Goal: Task Accomplishment & Management: Complete application form

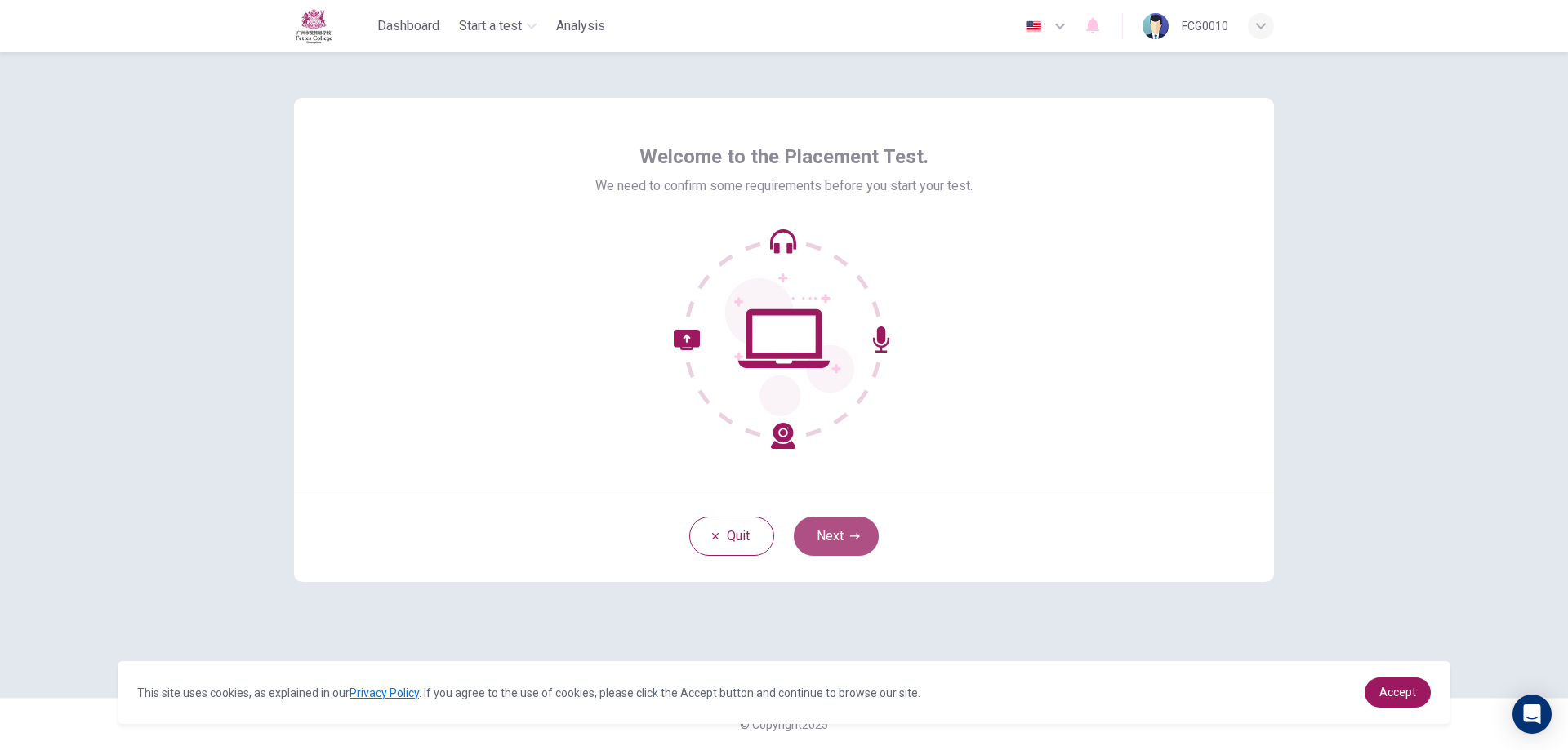
click at [818, 537] on button "Next" at bounding box center [836, 537] width 85 height 40
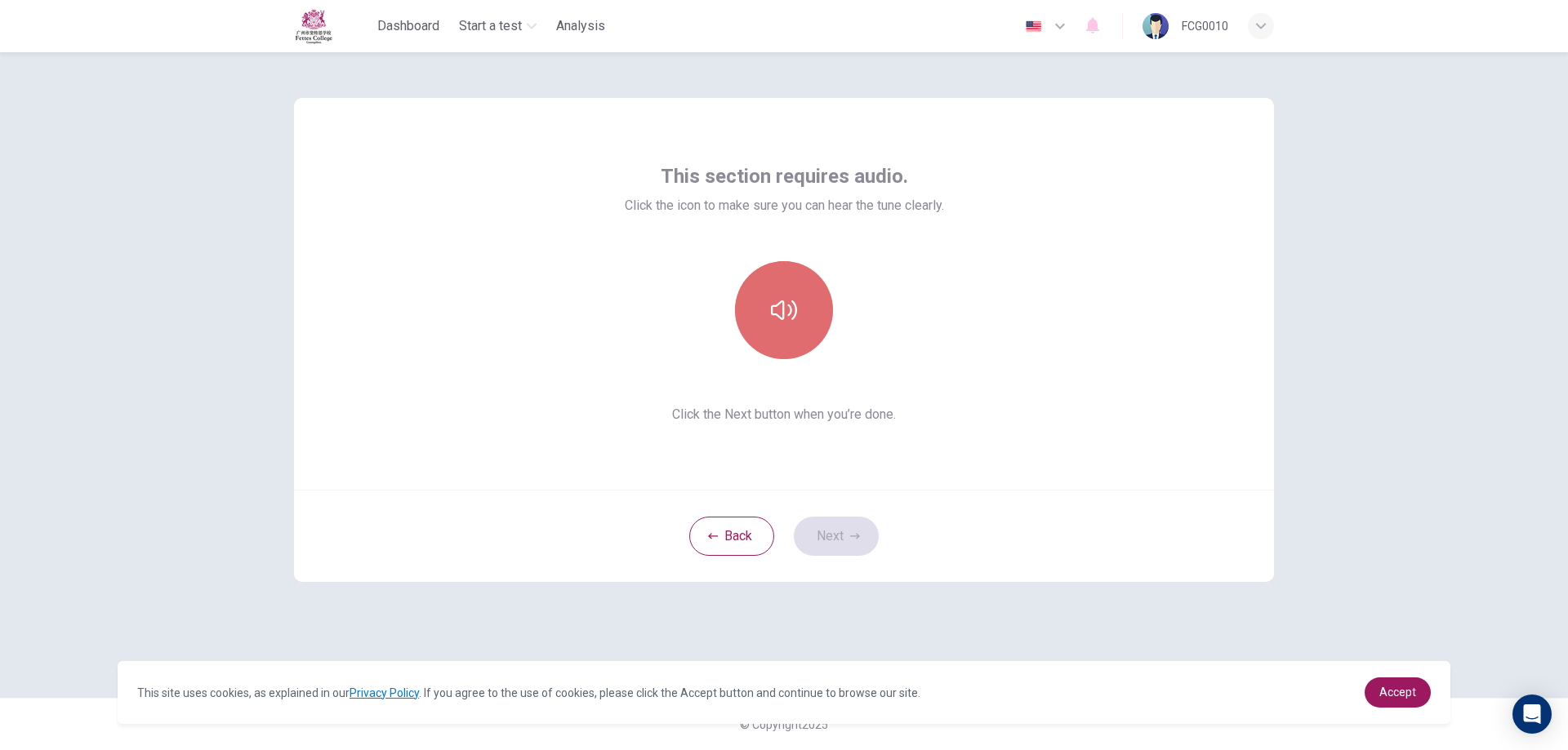
click at [793, 346] on button "button" at bounding box center [784, 311] width 98 height 98
click at [827, 530] on button "Next" at bounding box center [836, 537] width 85 height 40
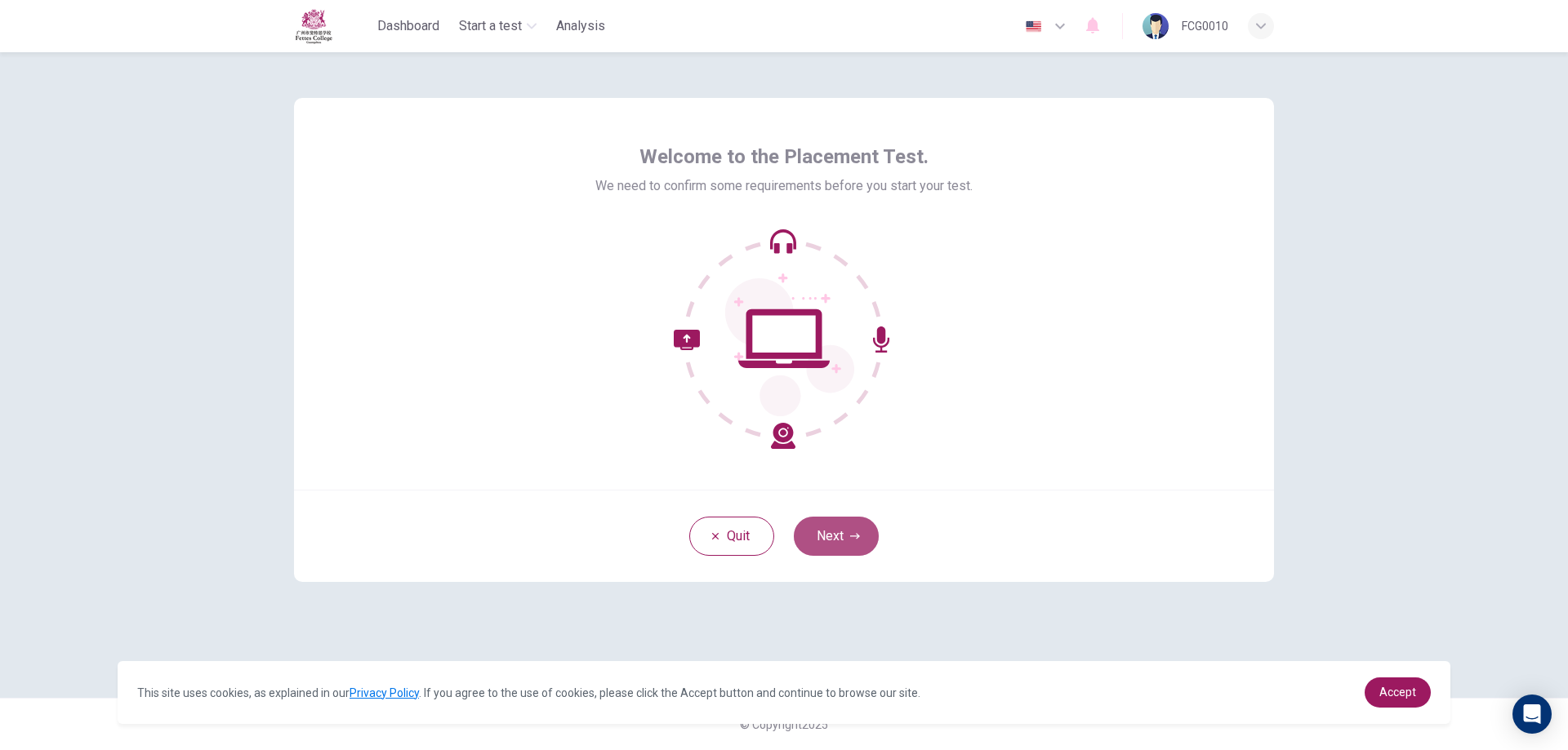
click at [825, 527] on button "Next" at bounding box center [836, 537] width 85 height 40
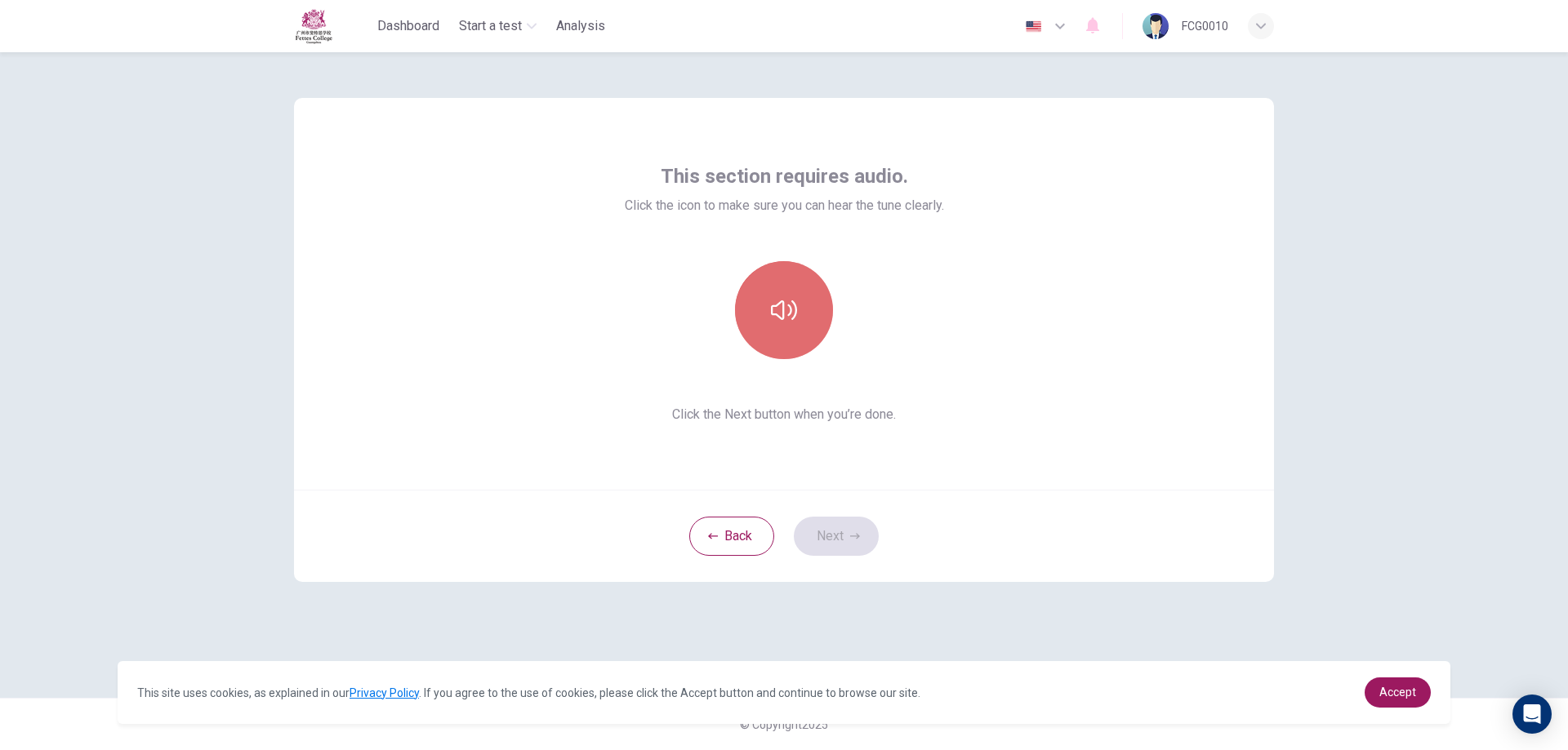
click at [797, 289] on button "button" at bounding box center [784, 311] width 98 height 98
click at [798, 315] on button "button" at bounding box center [784, 311] width 98 height 98
click at [837, 529] on button "Next" at bounding box center [836, 537] width 85 height 40
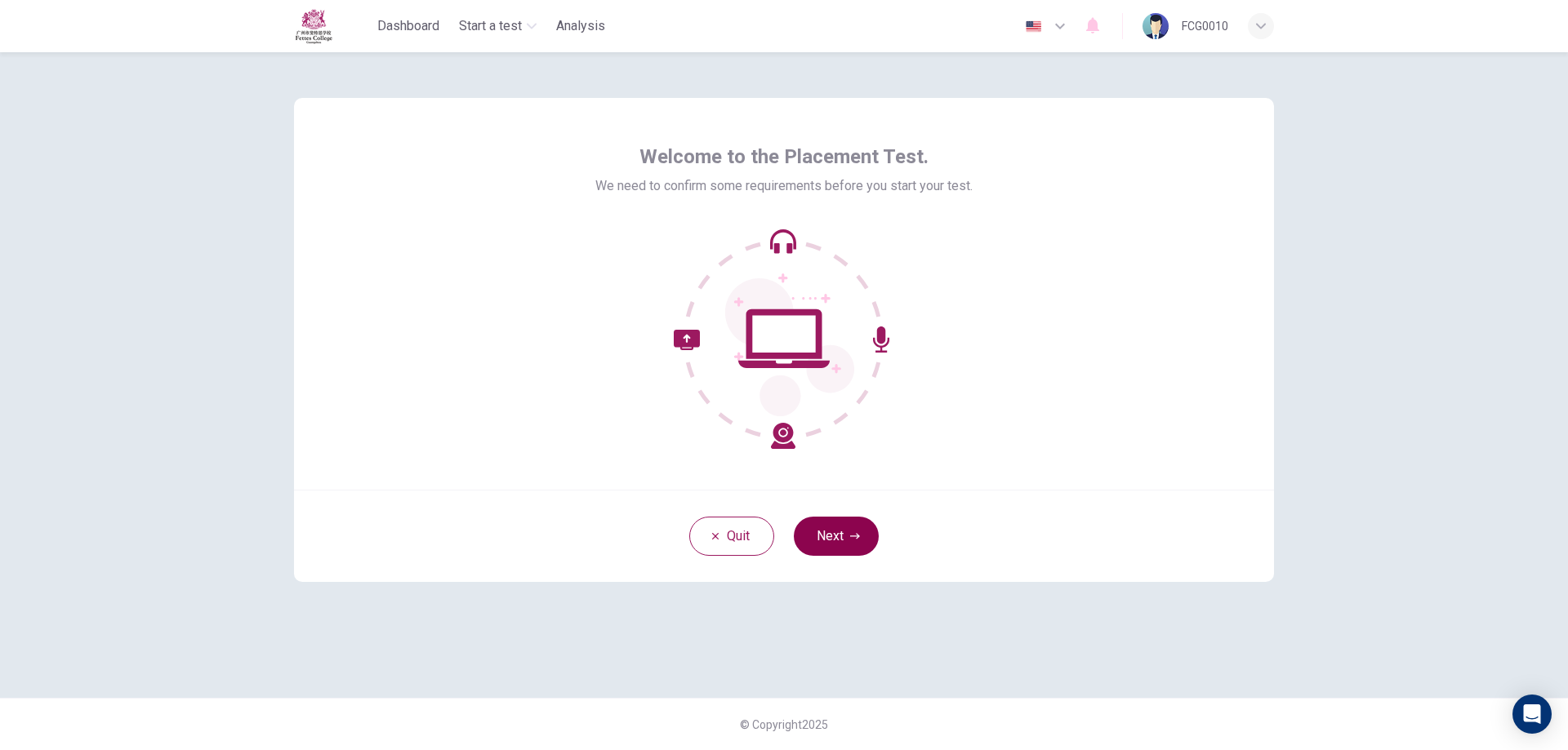
click at [838, 536] on button "Next" at bounding box center [836, 537] width 85 height 40
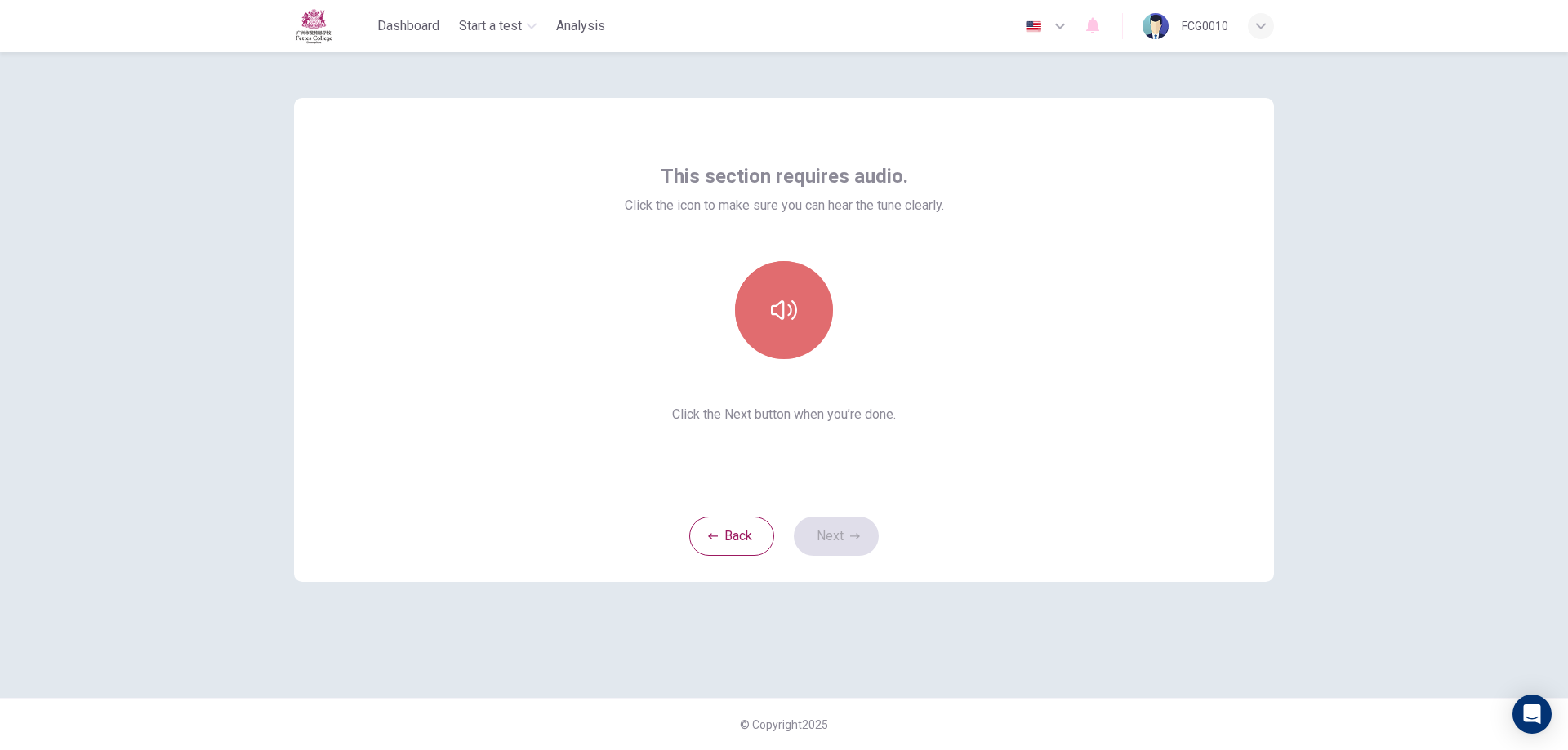
click at [800, 329] on button "button" at bounding box center [784, 311] width 98 height 98
click at [797, 319] on button "button" at bounding box center [784, 311] width 98 height 98
click at [849, 529] on button "Next" at bounding box center [836, 537] width 85 height 40
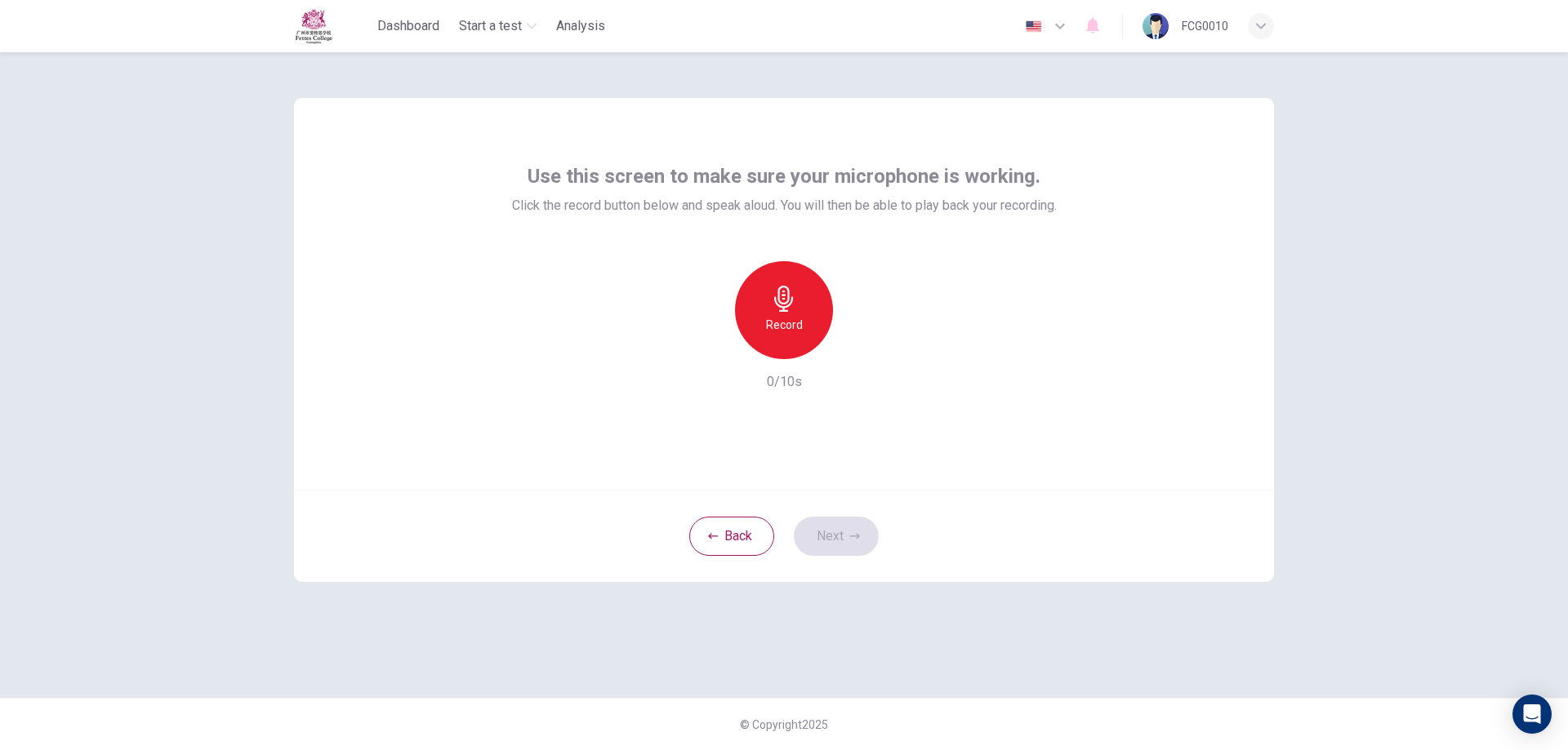
click at [798, 314] on div "Record" at bounding box center [784, 311] width 98 height 98
click at [798, 314] on div "Stop" at bounding box center [784, 311] width 98 height 98
click at [852, 347] on icon "button" at bounding box center [859, 346] width 17 height 17
drag, startPoint x: 857, startPoint y: 347, endPoint x: 839, endPoint y: 458, distance: 112.4
click at [857, 348] on icon "button" at bounding box center [859, 347] width 11 height 12
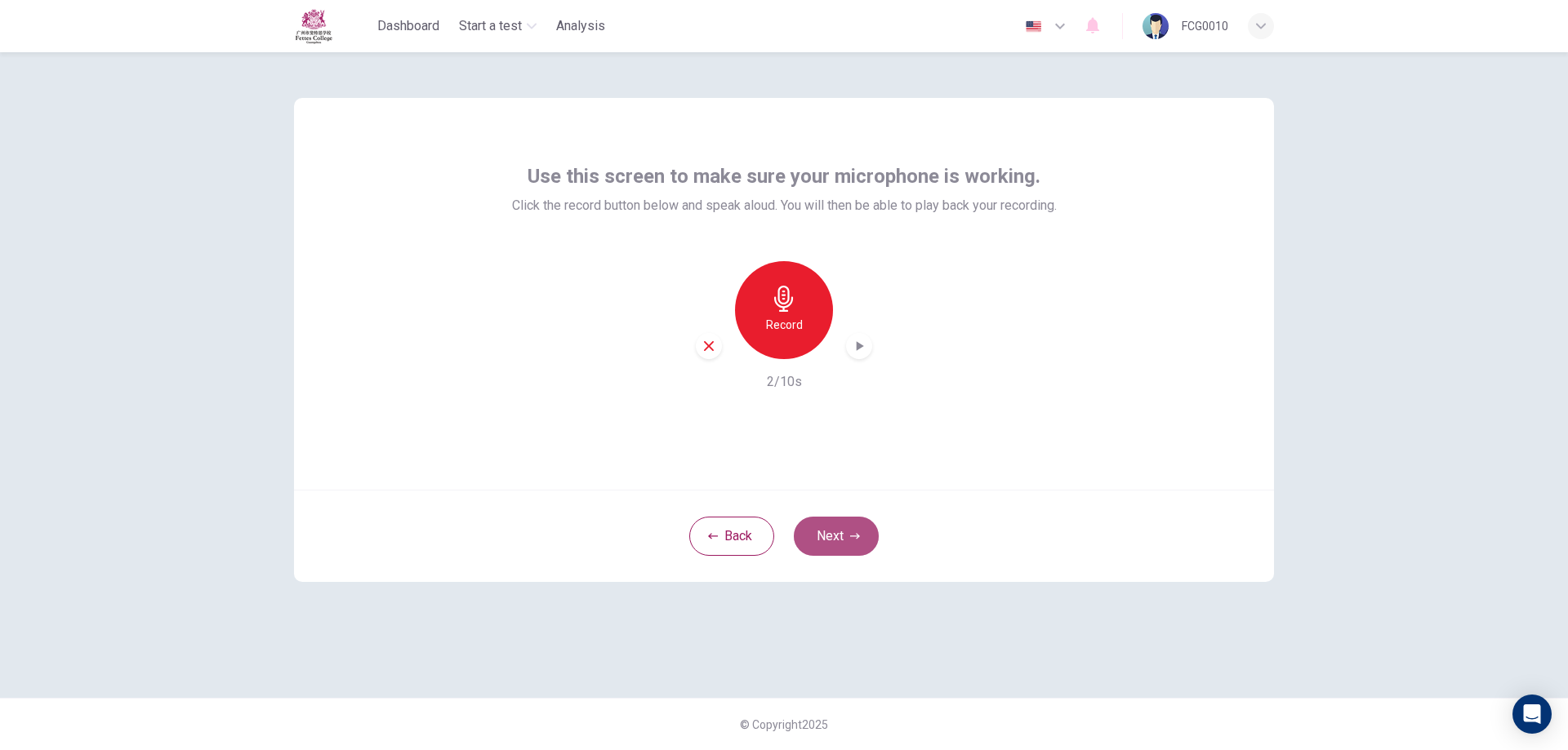
click at [850, 539] on icon "button" at bounding box center [855, 536] width 10 height 10
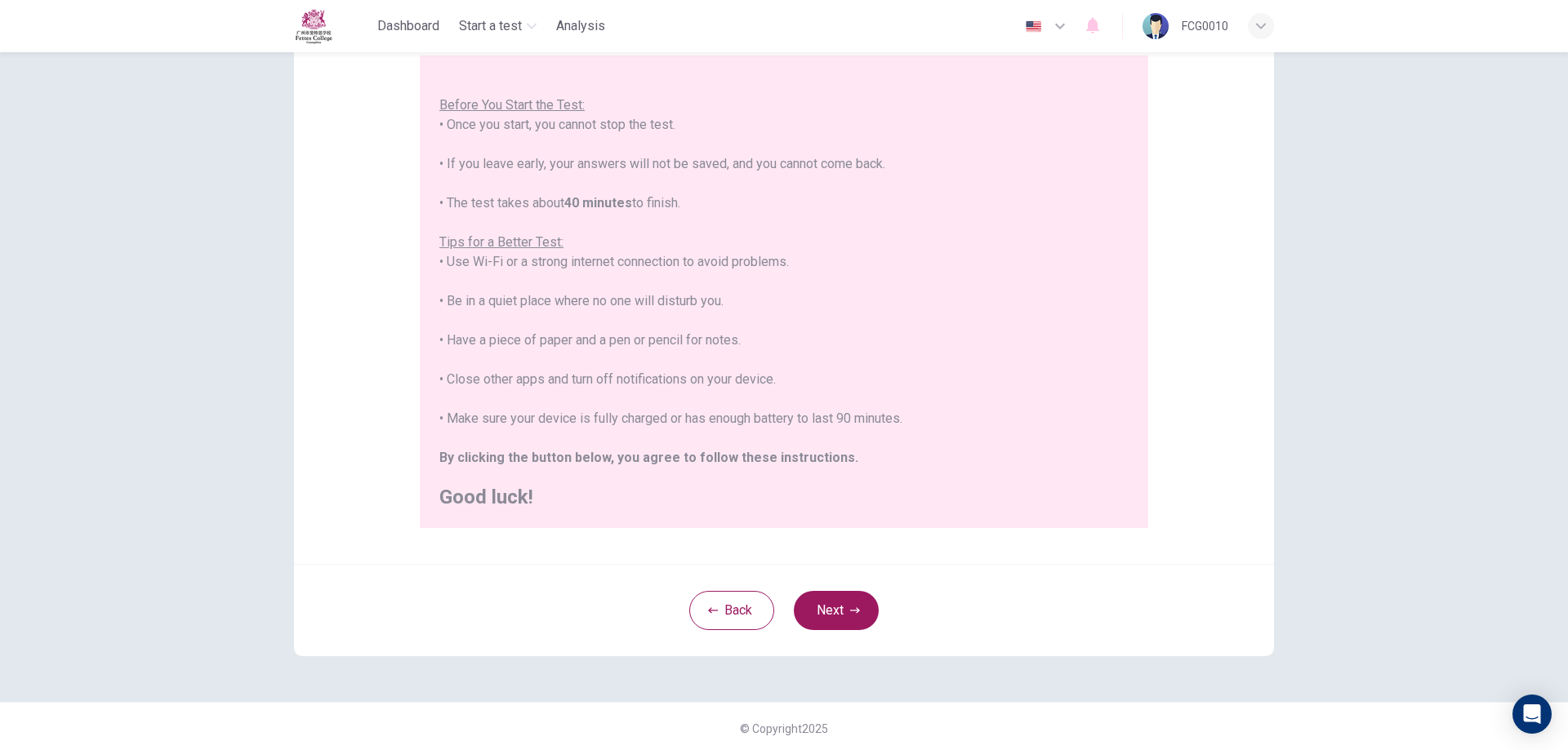
scroll to position [157, 0]
click at [835, 605] on button "Next" at bounding box center [836, 606] width 85 height 40
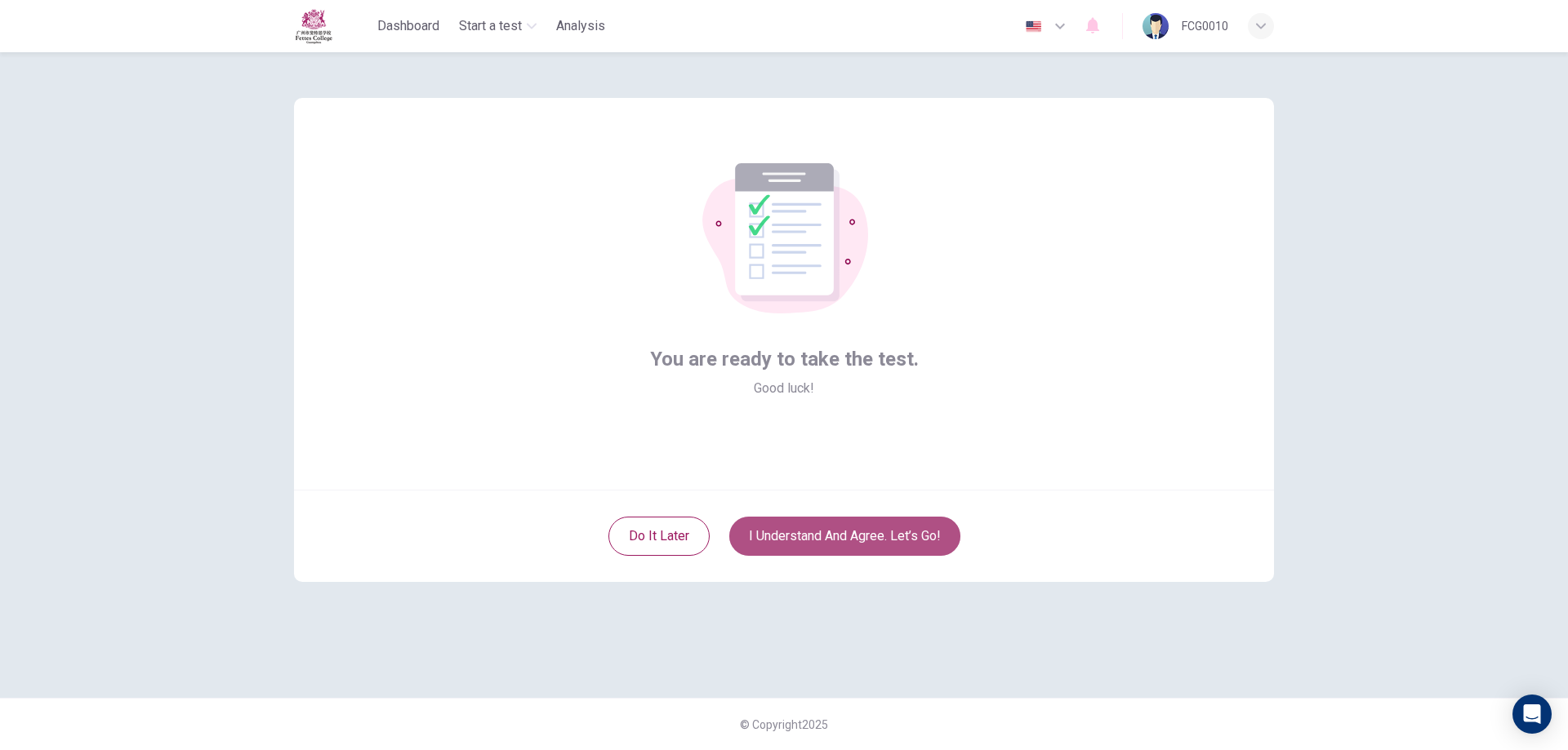
click at [856, 532] on button "I understand and agree. Let’s go!" at bounding box center [844, 537] width 231 height 40
click at [929, 536] on button "I understand and agree. Let’s go!" at bounding box center [844, 537] width 231 height 40
click at [842, 530] on button "I understand and agree. Let’s go!" at bounding box center [844, 537] width 231 height 40
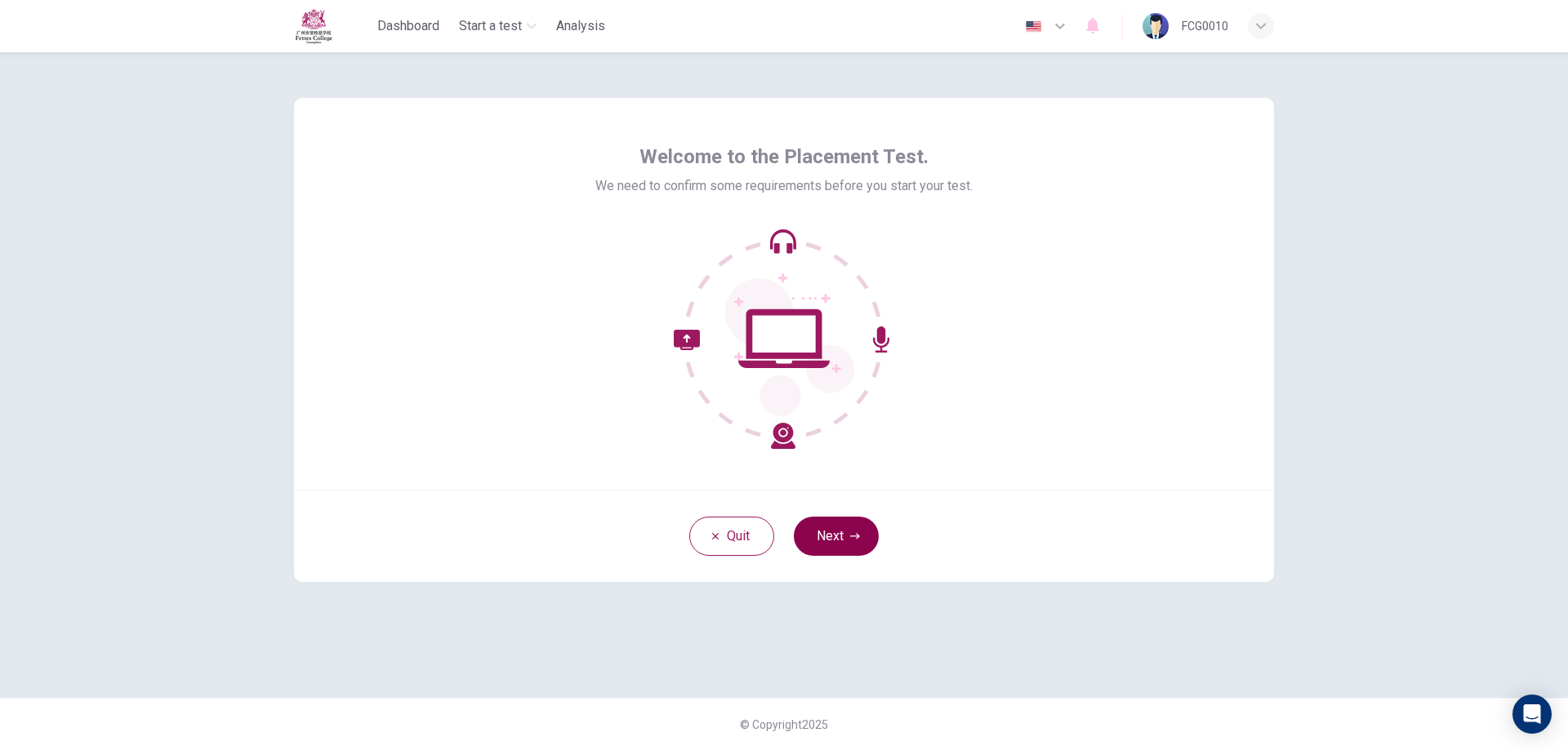
click at [859, 546] on button "Next" at bounding box center [836, 537] width 85 height 40
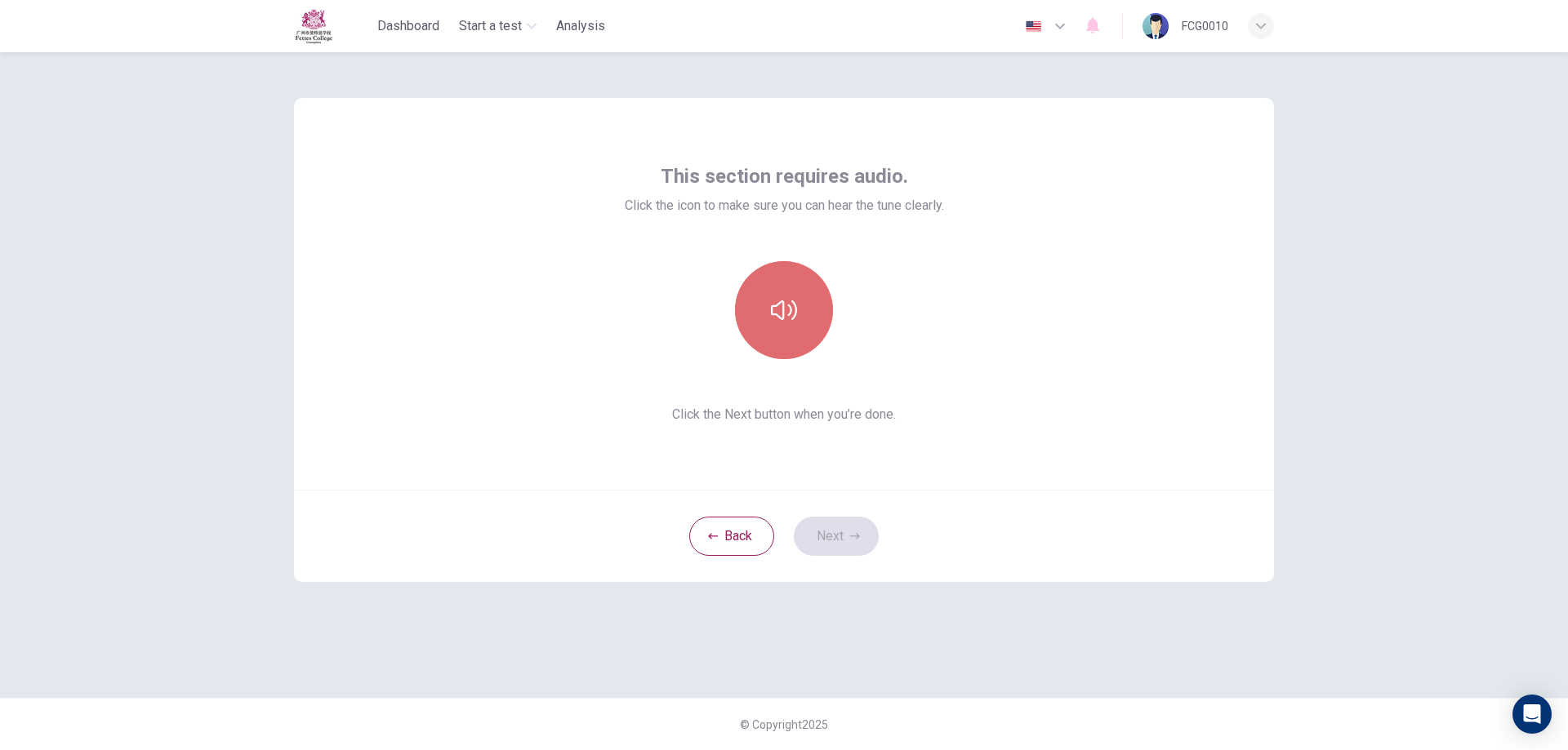
click at [792, 334] on button "button" at bounding box center [784, 311] width 98 height 98
click at [848, 517] on button "Next" at bounding box center [836, 537] width 85 height 40
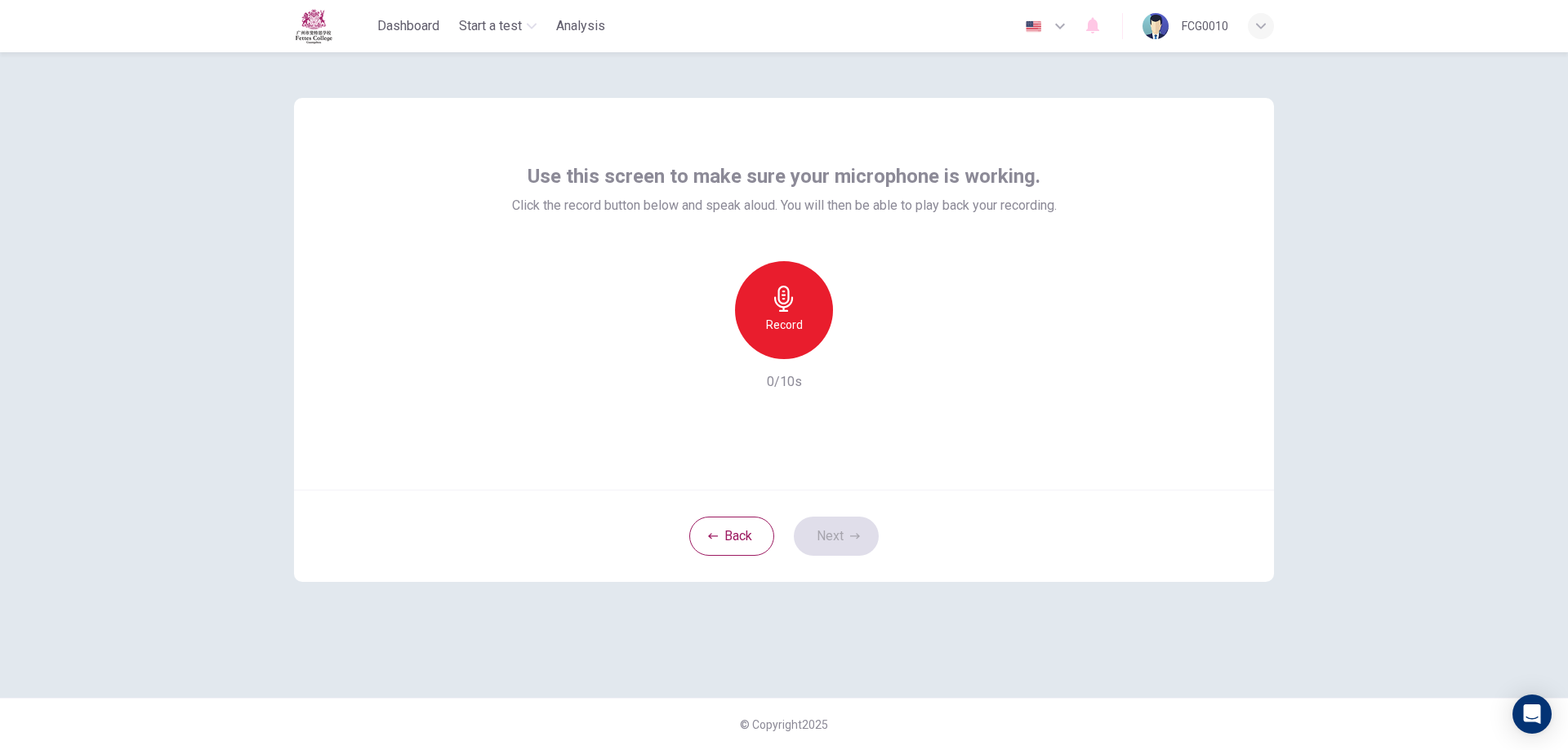
click at [767, 298] on div "Record" at bounding box center [784, 311] width 98 height 98
click at [767, 298] on div "Stop" at bounding box center [784, 311] width 98 height 98
click at [856, 539] on icon "button" at bounding box center [855, 536] width 10 height 6
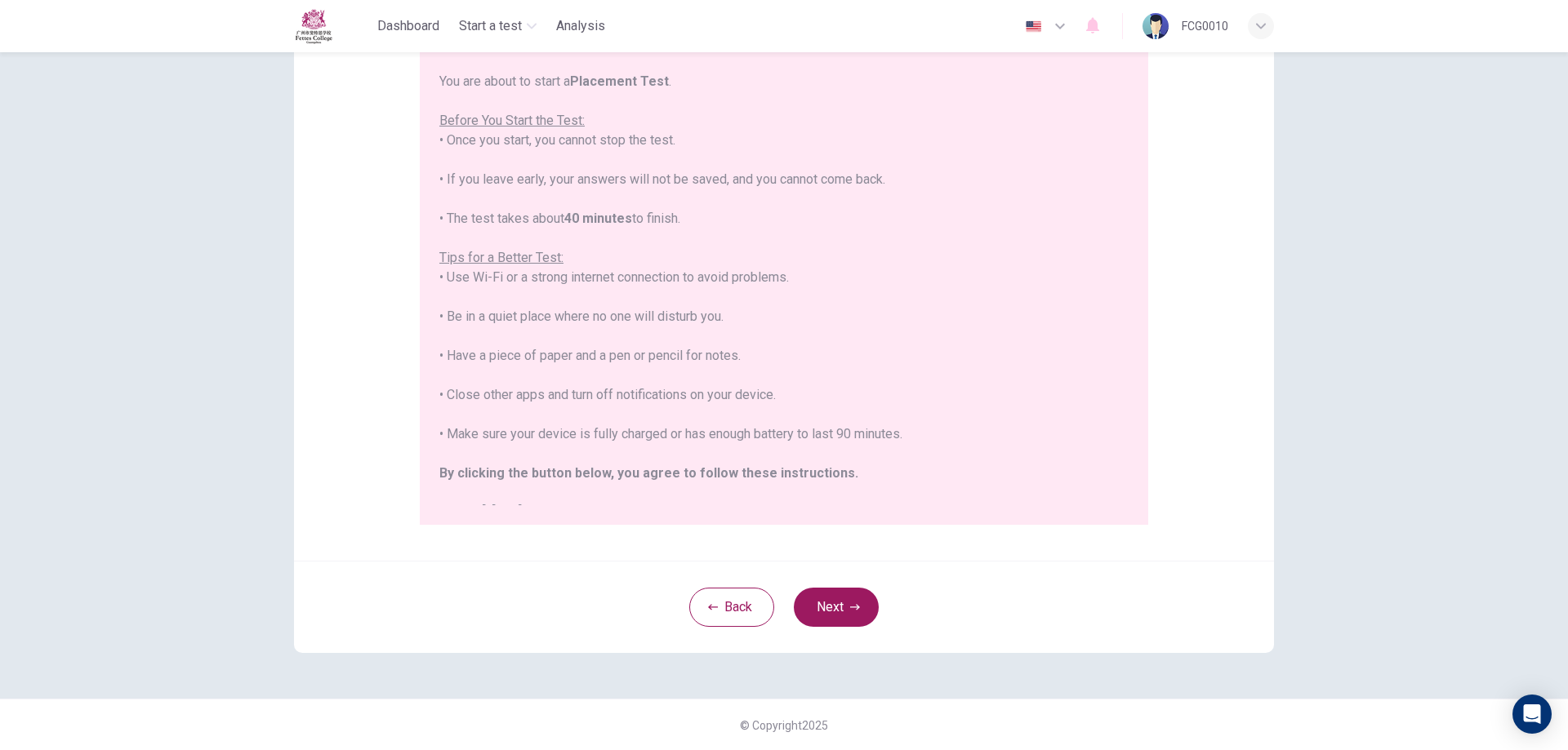
scroll to position [157, 0]
click at [850, 603] on icon "button" at bounding box center [855, 606] width 10 height 10
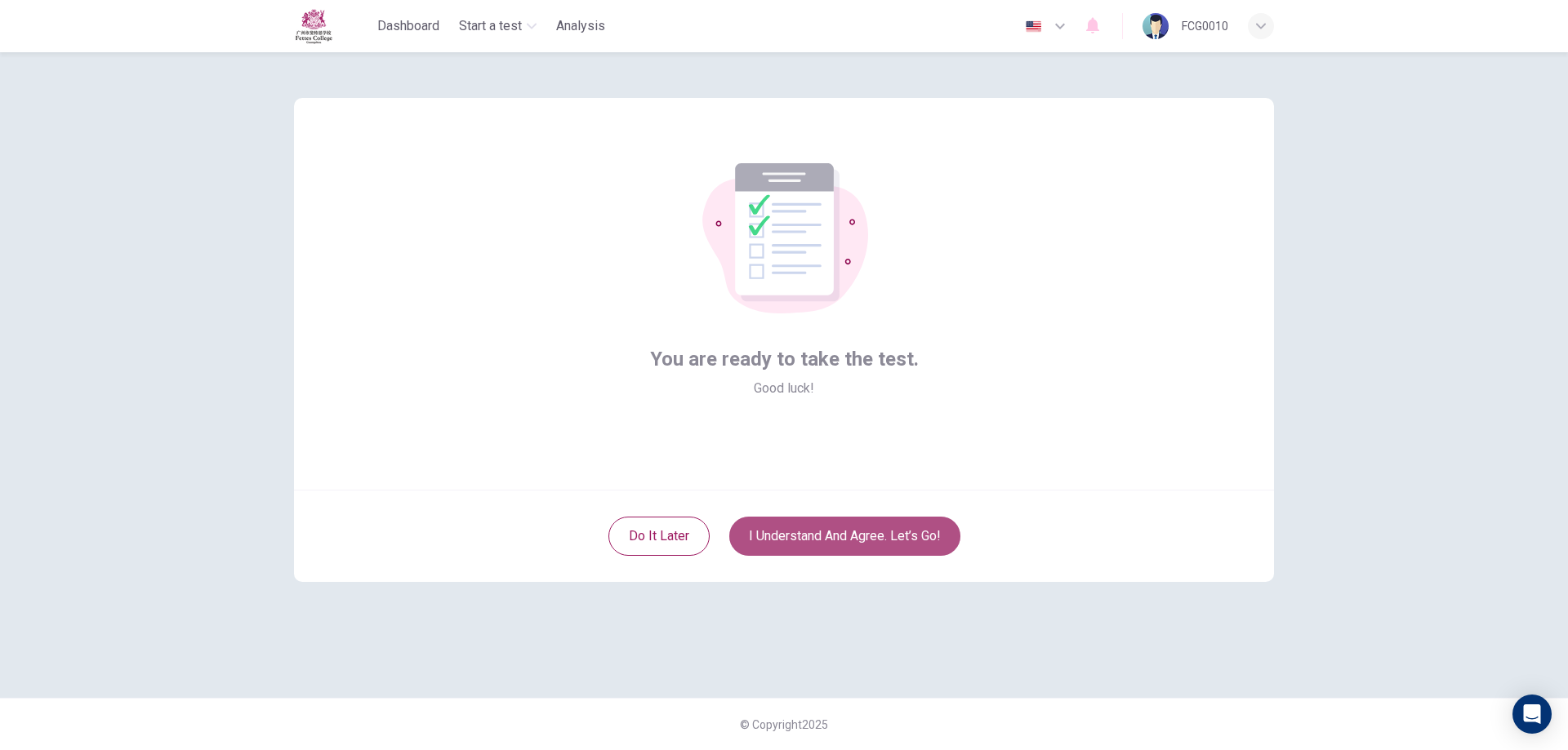
click at [874, 530] on button "I understand and agree. Let’s go!" at bounding box center [844, 537] width 231 height 40
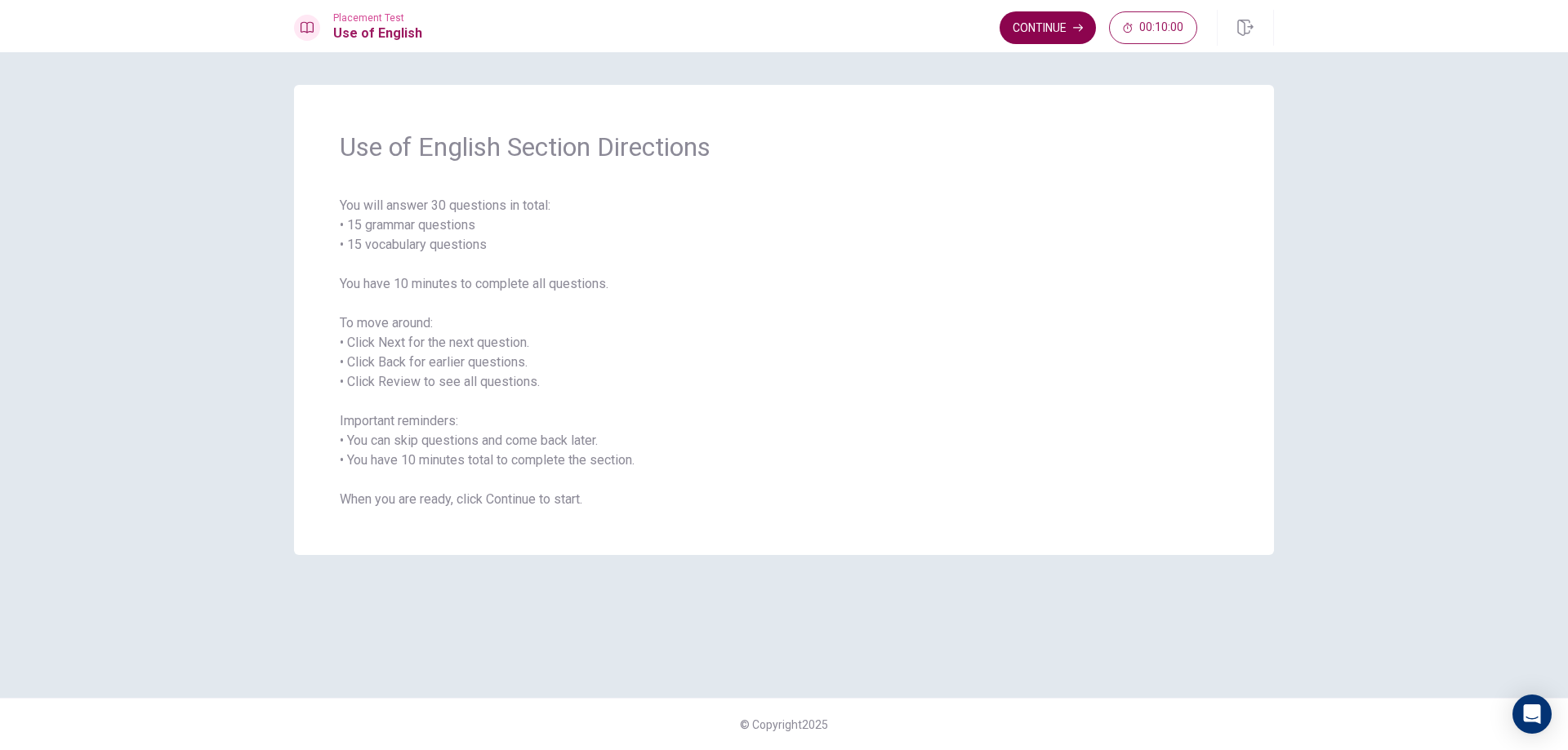
click at [1050, 24] on button "Continue" at bounding box center [1048, 27] width 97 height 32
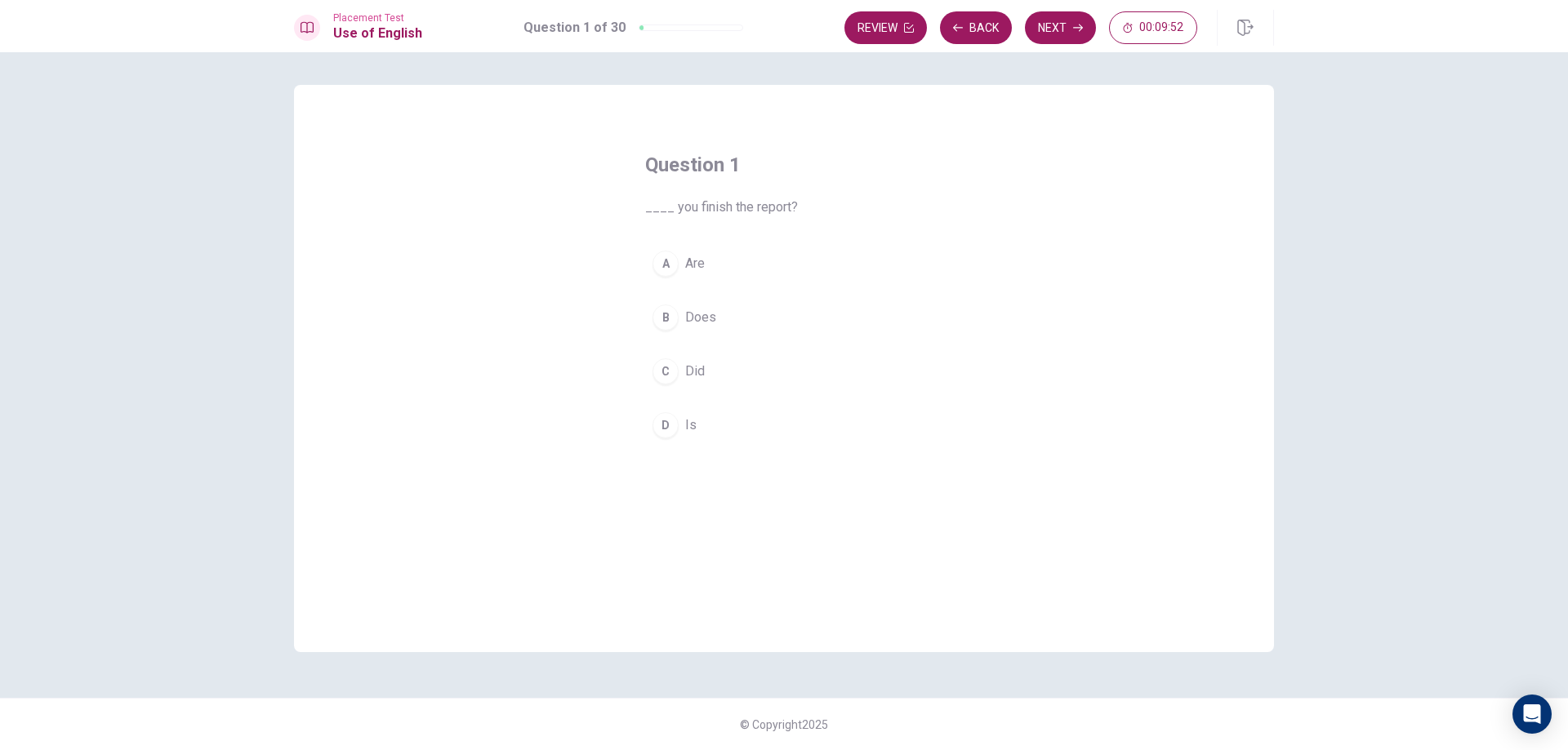
click at [700, 260] on span "Are" at bounding box center [695, 263] width 19 height 19
click at [1044, 29] on button "Next" at bounding box center [1060, 27] width 71 height 32
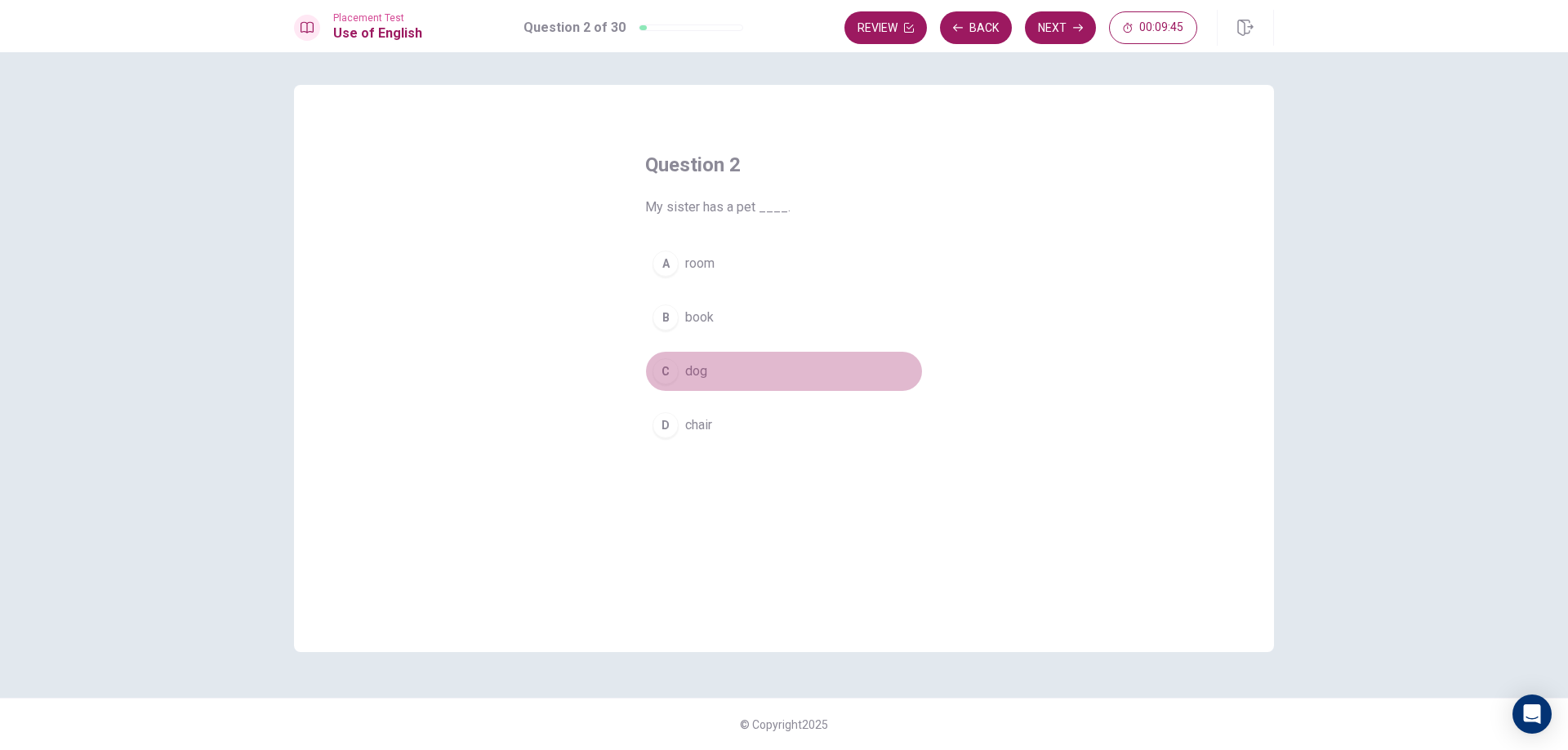
click at [703, 366] on span "dog" at bounding box center [696, 371] width 22 height 19
click at [1053, 30] on button "Next" at bounding box center [1060, 27] width 71 height 32
click at [717, 368] on span "house" at bounding box center [703, 371] width 35 height 19
click at [1060, 27] on button "Next" at bounding box center [1060, 27] width 71 height 32
click at [699, 375] on span "tiger" at bounding box center [698, 371] width 26 height 19
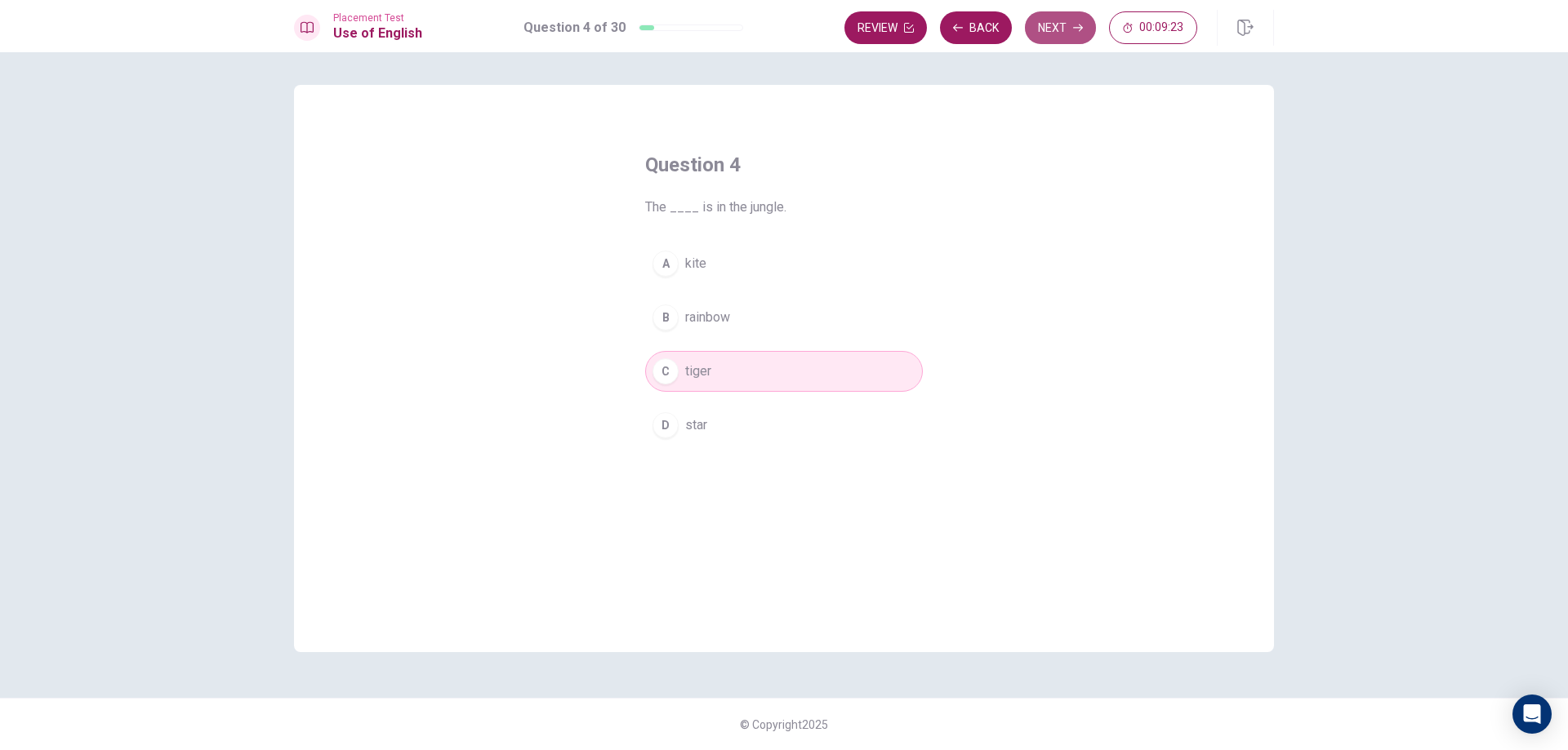
click at [1063, 20] on button "Next" at bounding box center [1060, 27] width 71 height 32
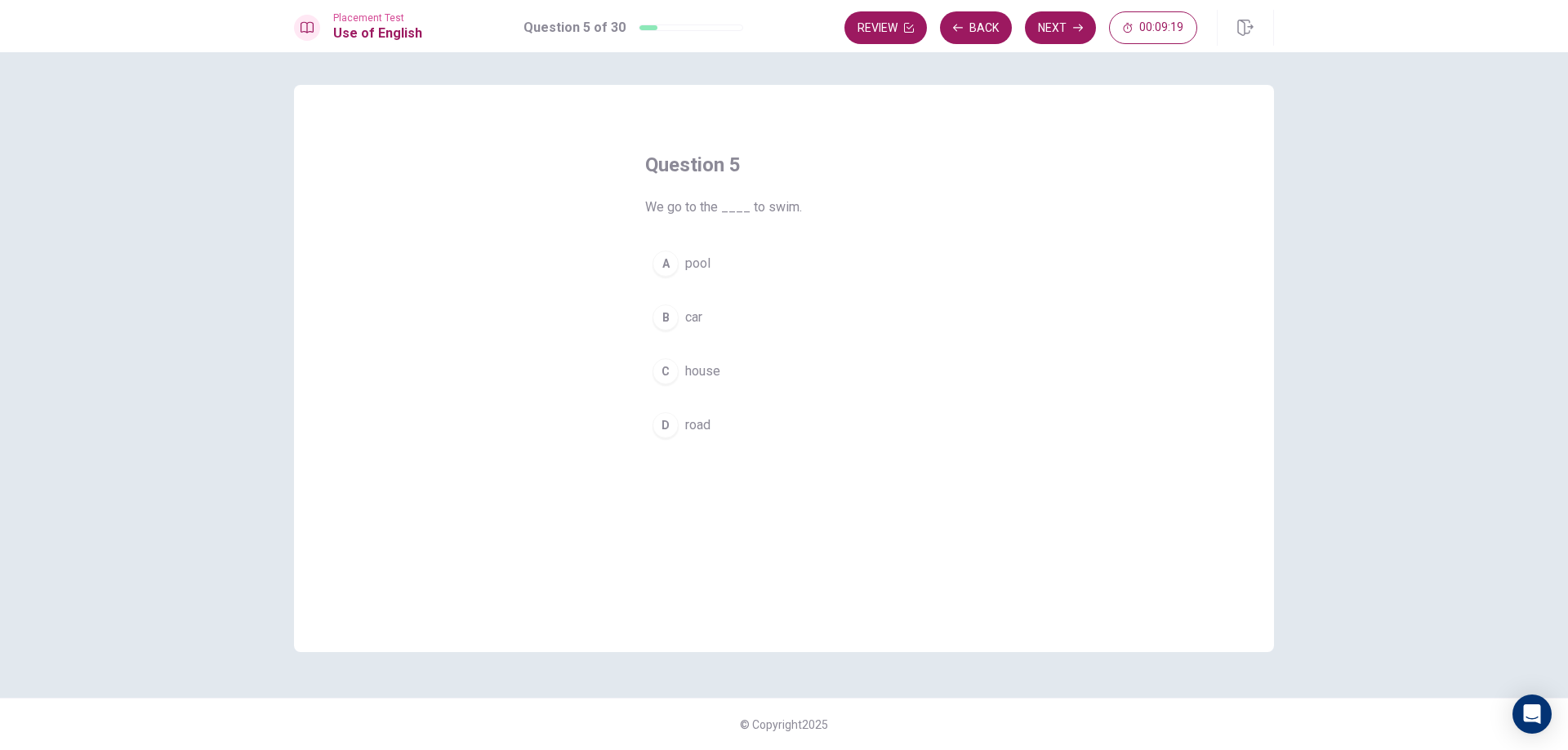
click at [721, 270] on button "A pool" at bounding box center [784, 263] width 278 height 40
click at [1065, 22] on button "Next" at bounding box center [1060, 27] width 71 height 32
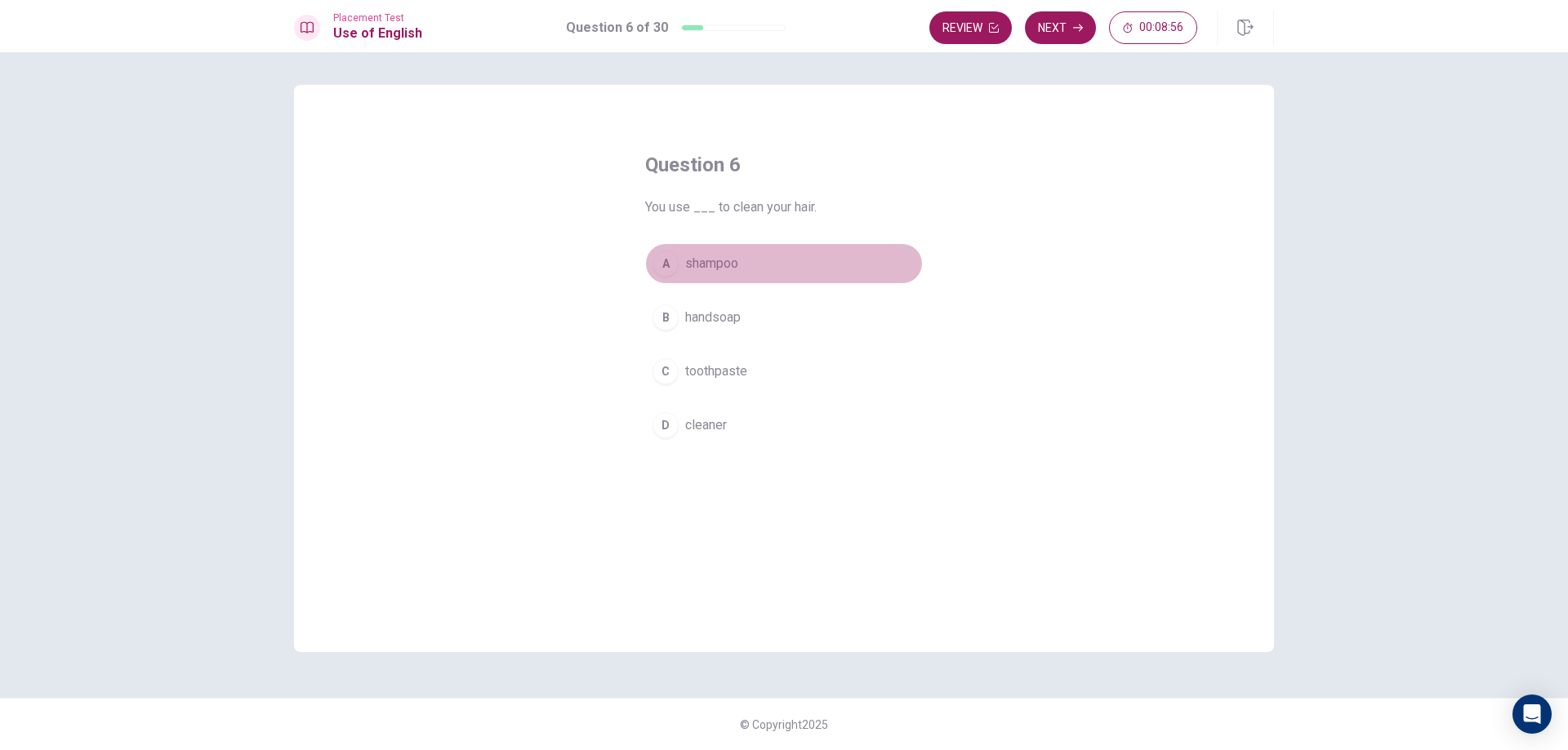
click at [738, 266] on span "shampoo" at bounding box center [712, 263] width 53 height 19
click at [1056, 21] on button "Next" at bounding box center [1060, 27] width 71 height 32
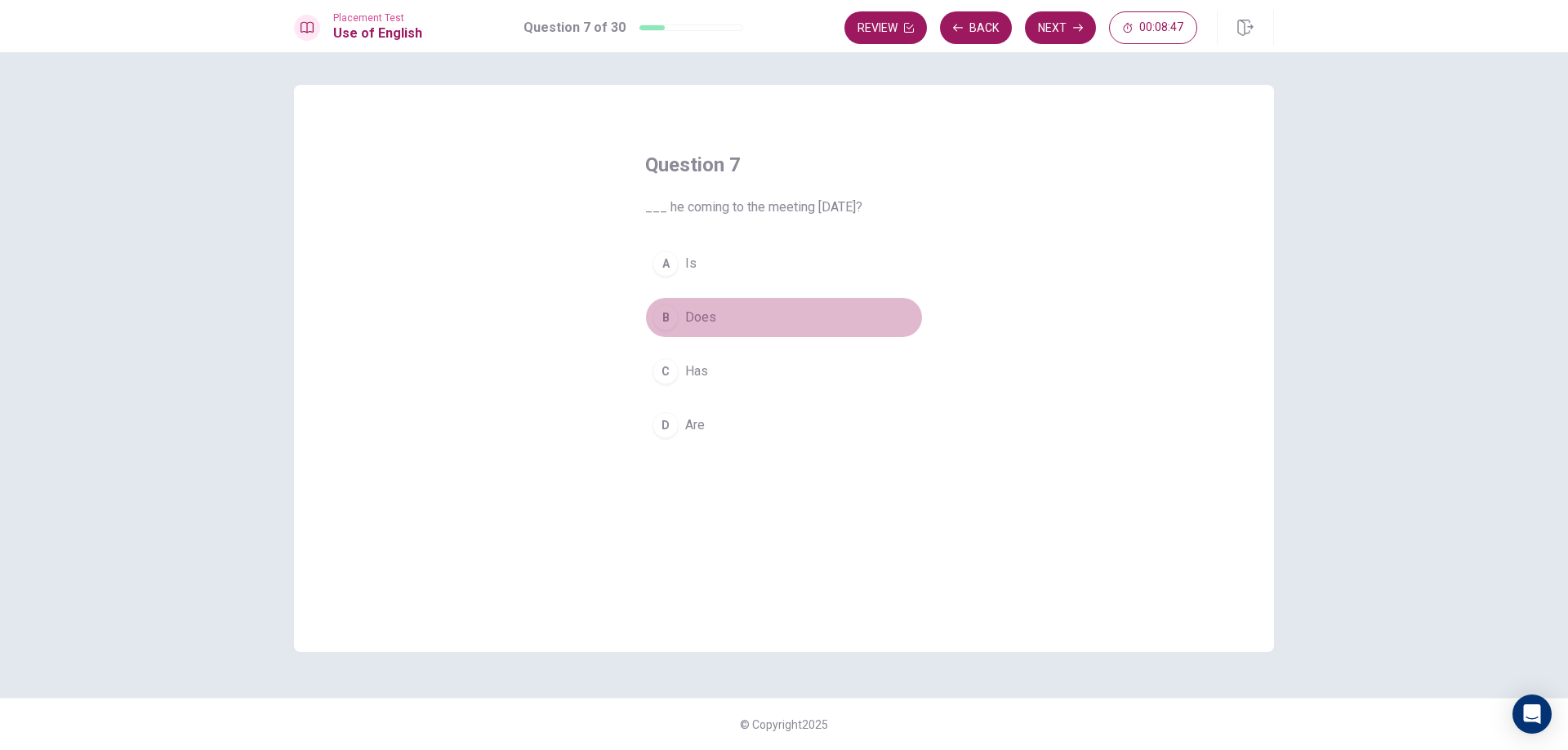
click at [707, 319] on span "Does" at bounding box center [700, 318] width 31 height 19
click at [1049, 33] on button "Next" at bounding box center [1060, 27] width 71 height 32
click at [712, 314] on button "B Thin" at bounding box center [784, 317] width 278 height 40
click at [1070, 18] on button "Next" at bounding box center [1060, 27] width 71 height 32
click at [720, 374] on button "C sent" at bounding box center [784, 371] width 278 height 40
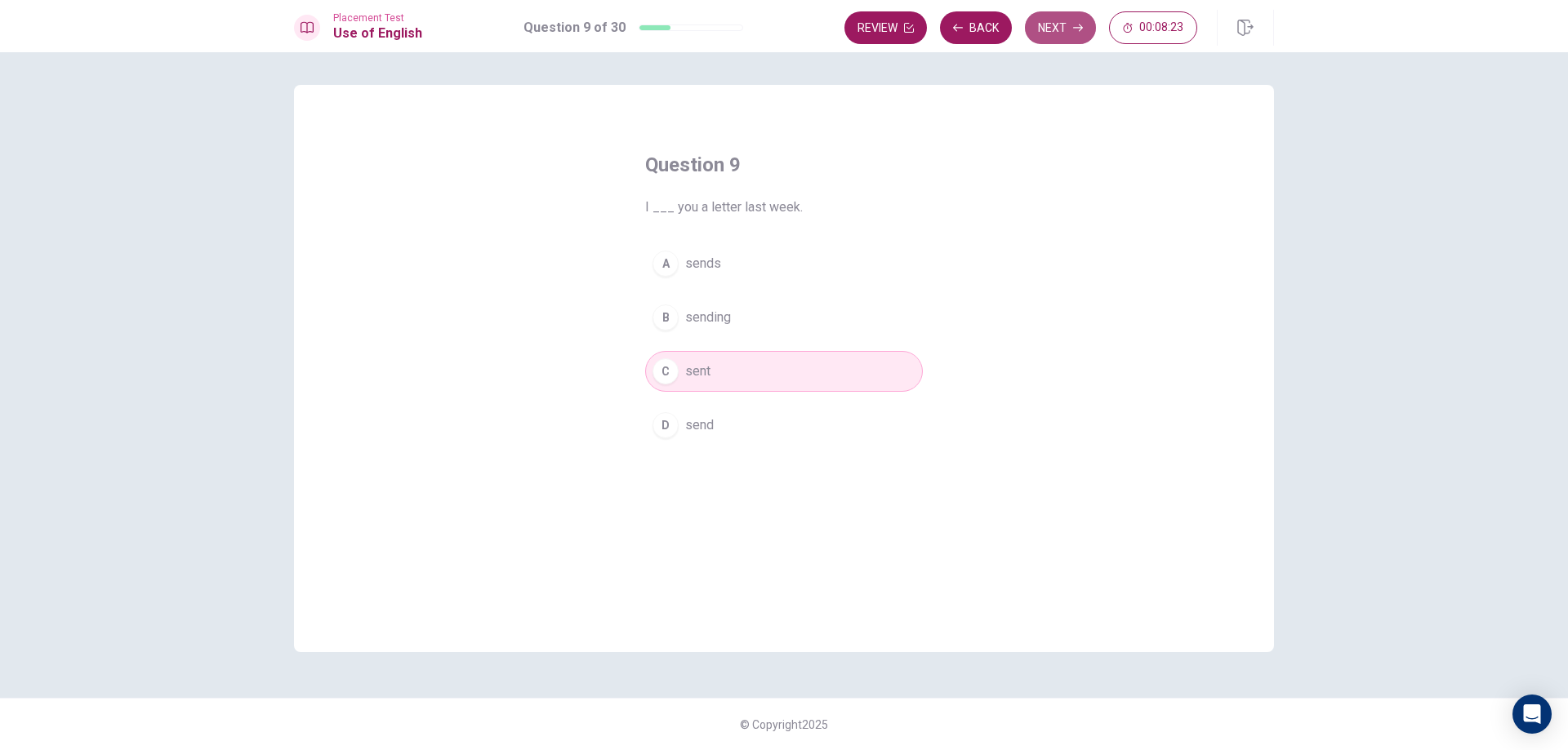
click at [1066, 32] on button "Next" at bounding box center [1060, 27] width 71 height 32
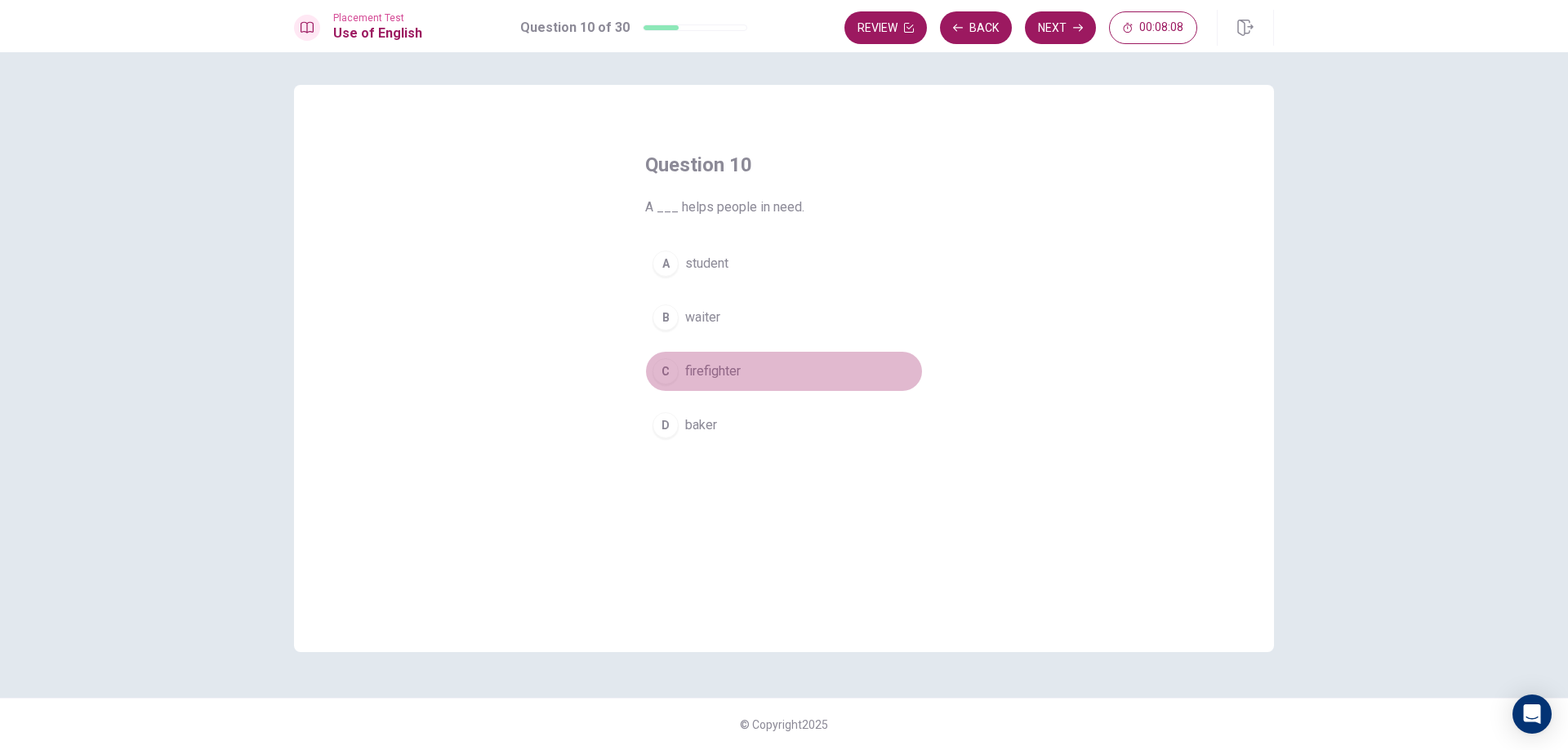
click at [712, 379] on span "firefighter" at bounding box center [712, 371] width 55 height 19
click at [1076, 29] on icon "button" at bounding box center [1078, 27] width 10 height 10
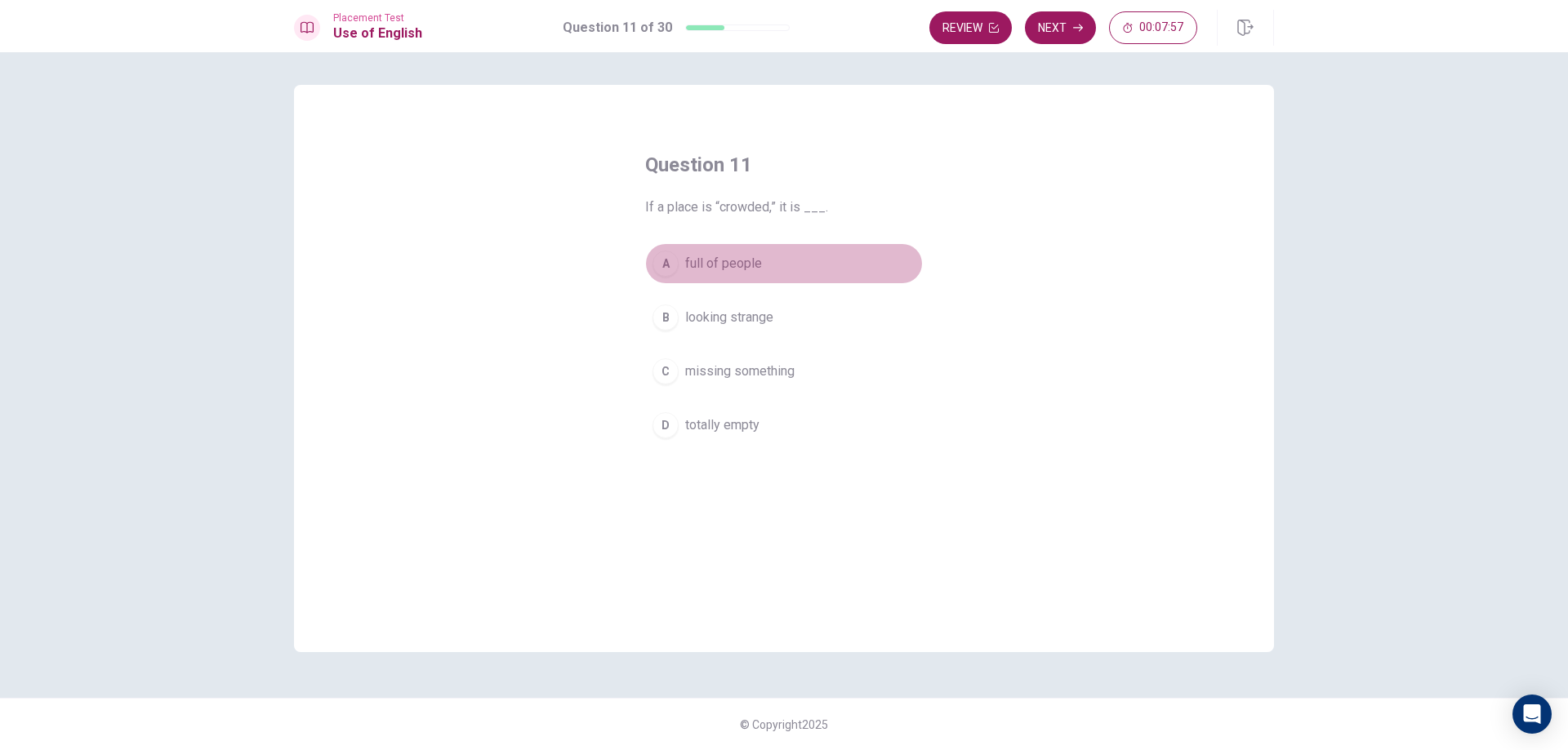
click at [710, 263] on span "full of people" at bounding box center [723, 263] width 76 height 19
click at [1069, 26] on button "Next" at bounding box center [1060, 27] width 71 height 32
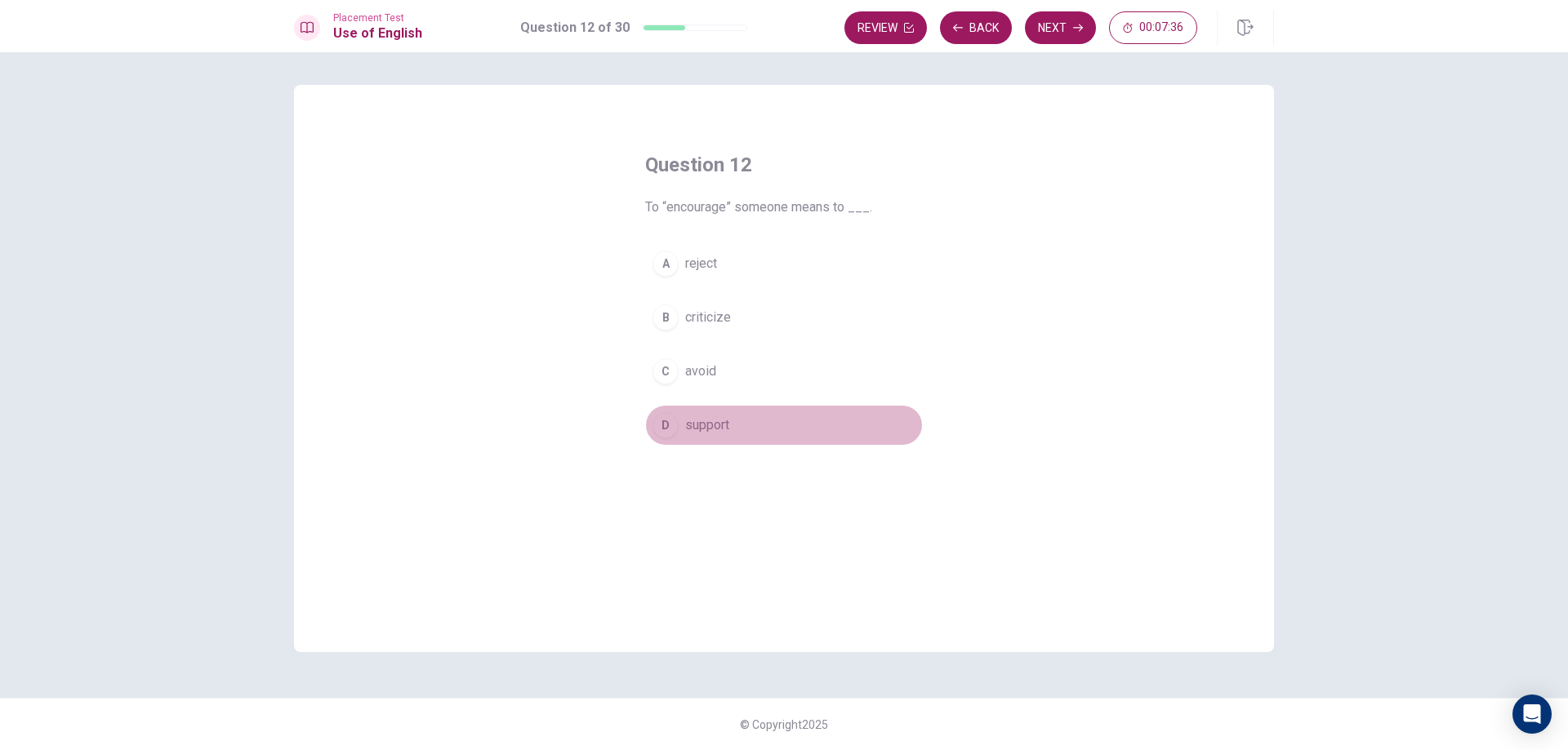
click at [737, 420] on button "D support" at bounding box center [784, 425] width 278 height 40
click at [754, 366] on button "C avoid" at bounding box center [784, 371] width 278 height 40
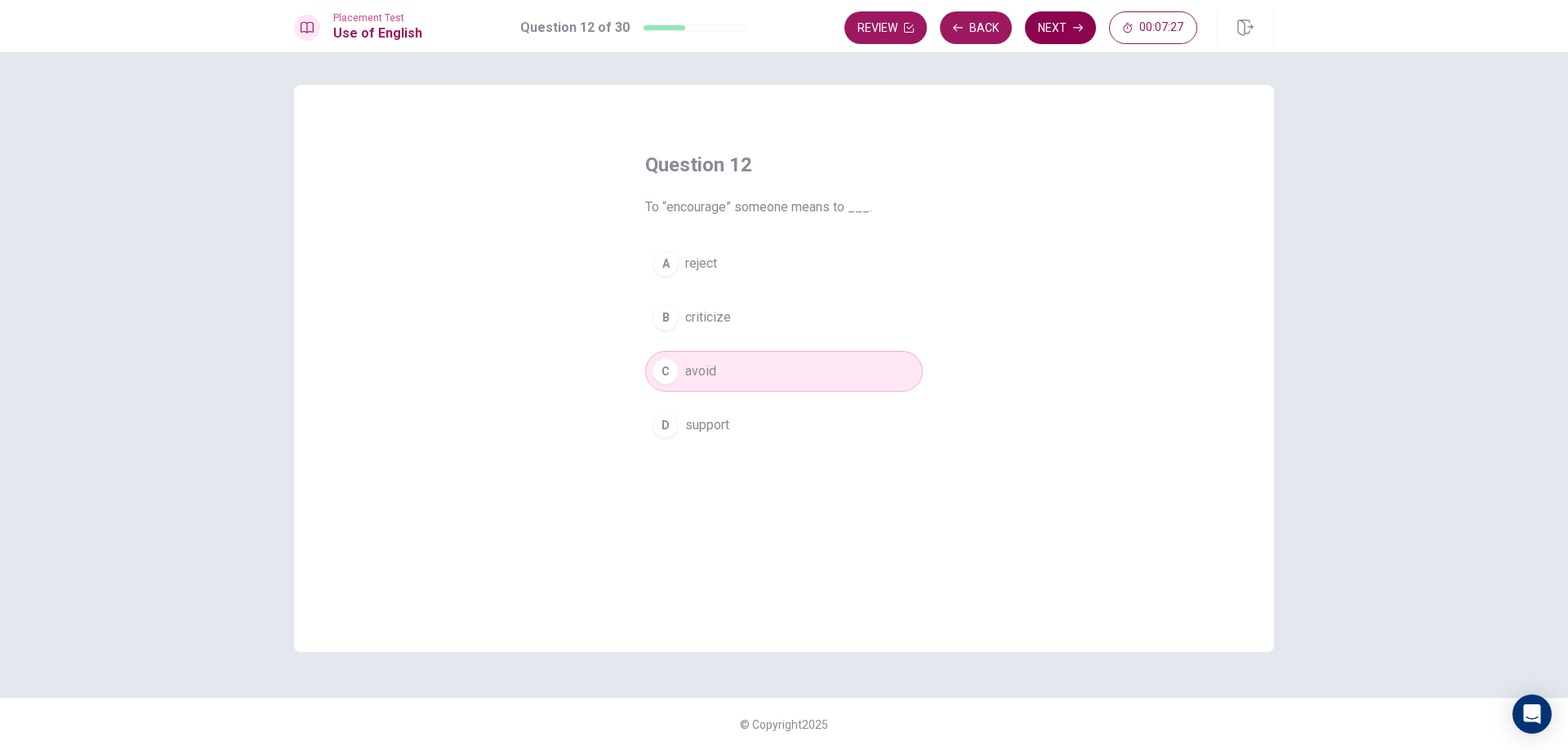
click at [1088, 23] on button "Next" at bounding box center [1060, 27] width 71 height 32
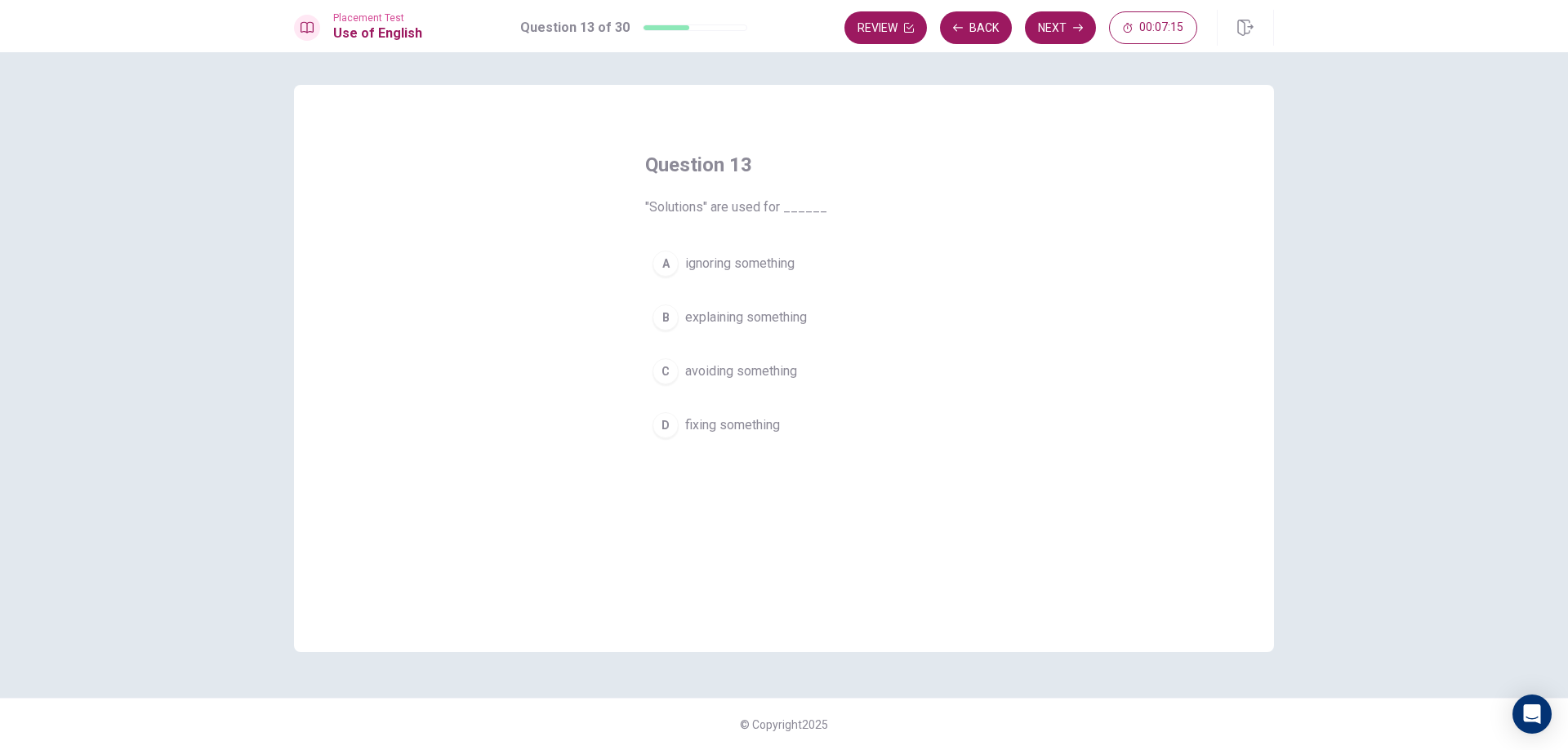
click at [749, 316] on span "explaining something" at bounding box center [746, 318] width 122 height 19
click at [1053, 22] on button "Next" at bounding box center [1060, 27] width 71 height 32
click at [703, 424] on span "was" at bounding box center [697, 425] width 24 height 19
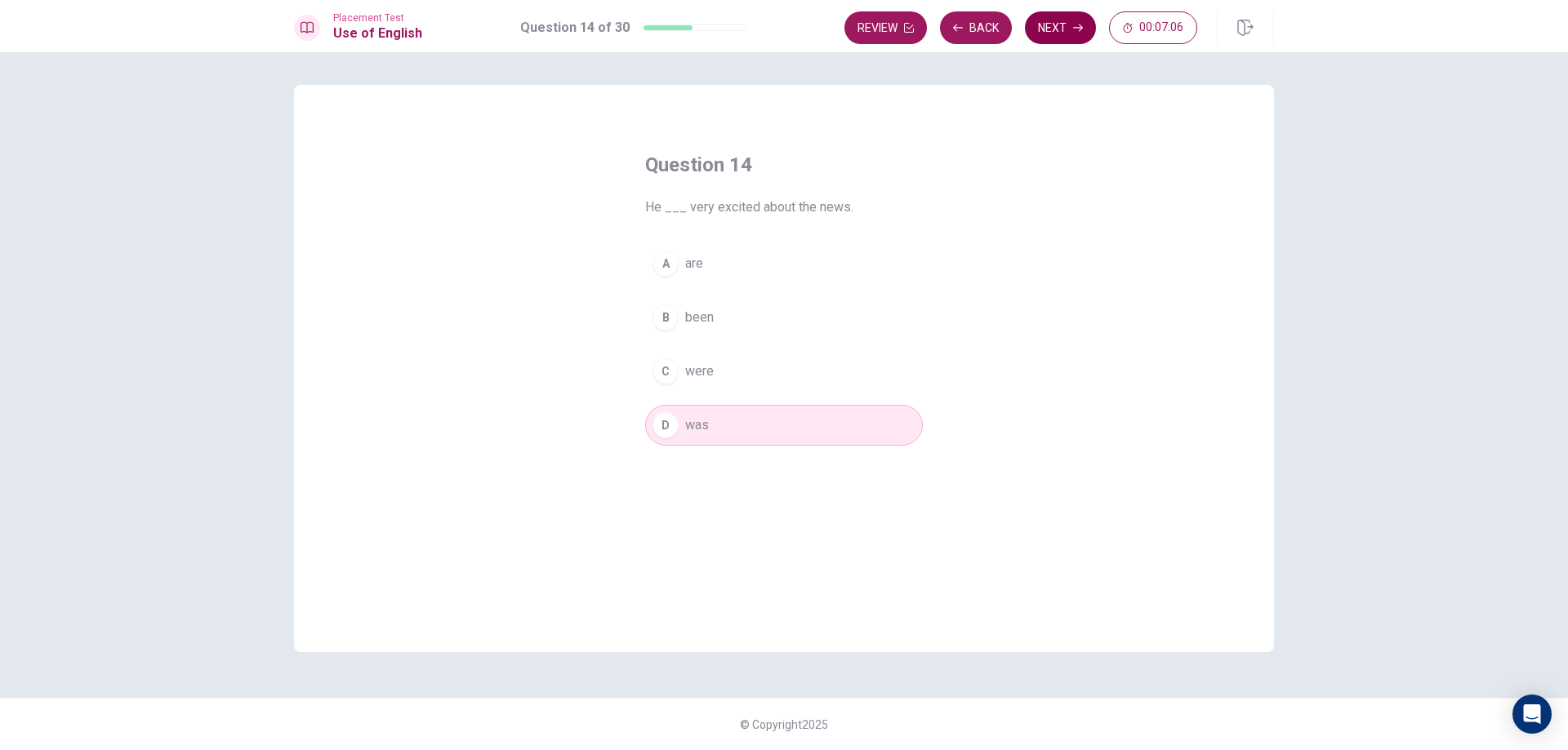
click at [1051, 23] on button "Next" at bounding box center [1060, 27] width 71 height 32
click at [742, 422] on button "D to drive" at bounding box center [784, 425] width 278 height 40
click at [1084, 23] on button "Next" at bounding box center [1060, 27] width 71 height 32
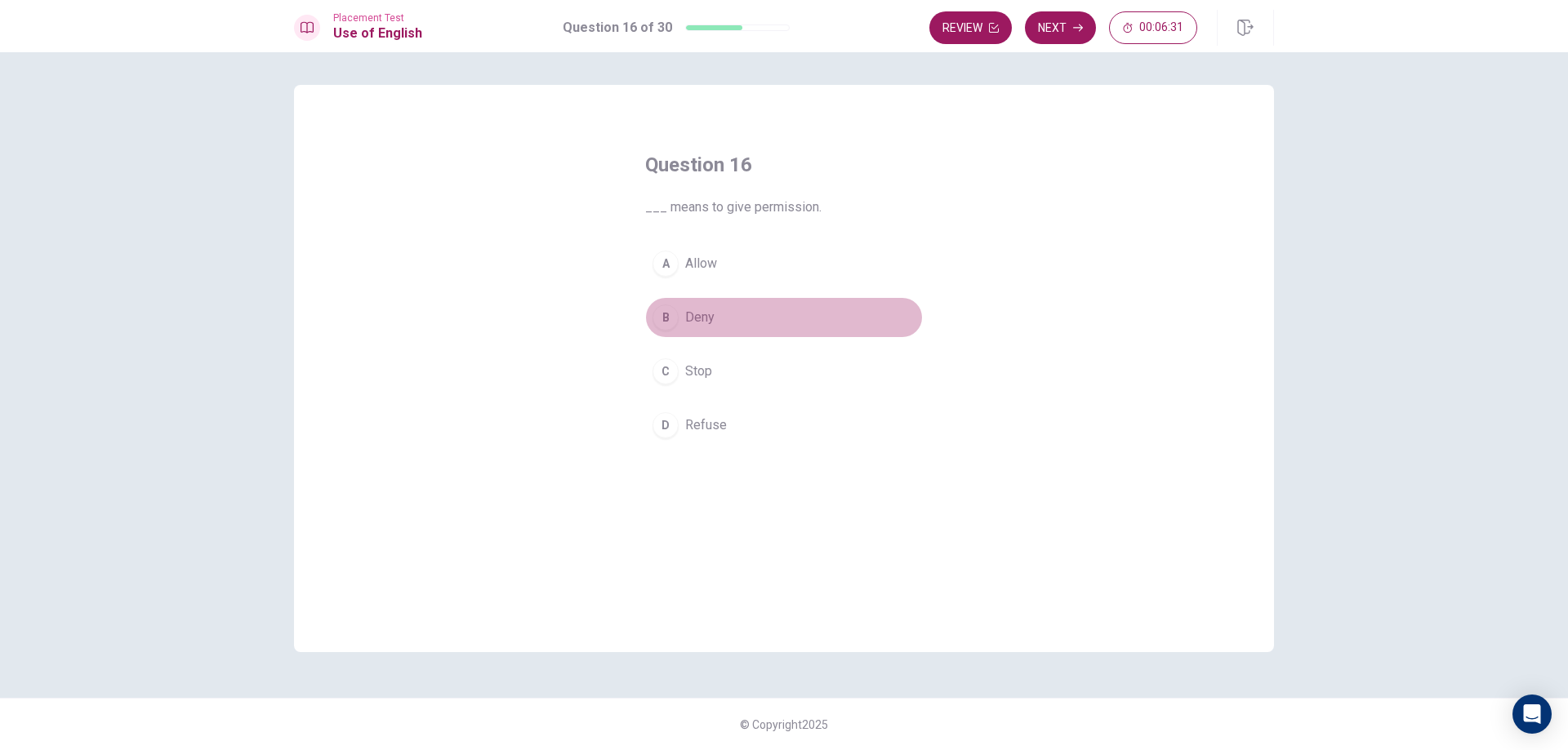
click at [713, 320] on span "Deny" at bounding box center [699, 318] width 29 height 19
drag, startPoint x: 735, startPoint y: 267, endPoint x: 758, endPoint y: 256, distance: 25.5
click at [735, 266] on button "A Allow" at bounding box center [784, 263] width 278 height 40
click at [878, 320] on button "B Deny" at bounding box center [784, 317] width 278 height 40
click at [1075, 27] on icon "button" at bounding box center [1078, 27] width 10 height 10
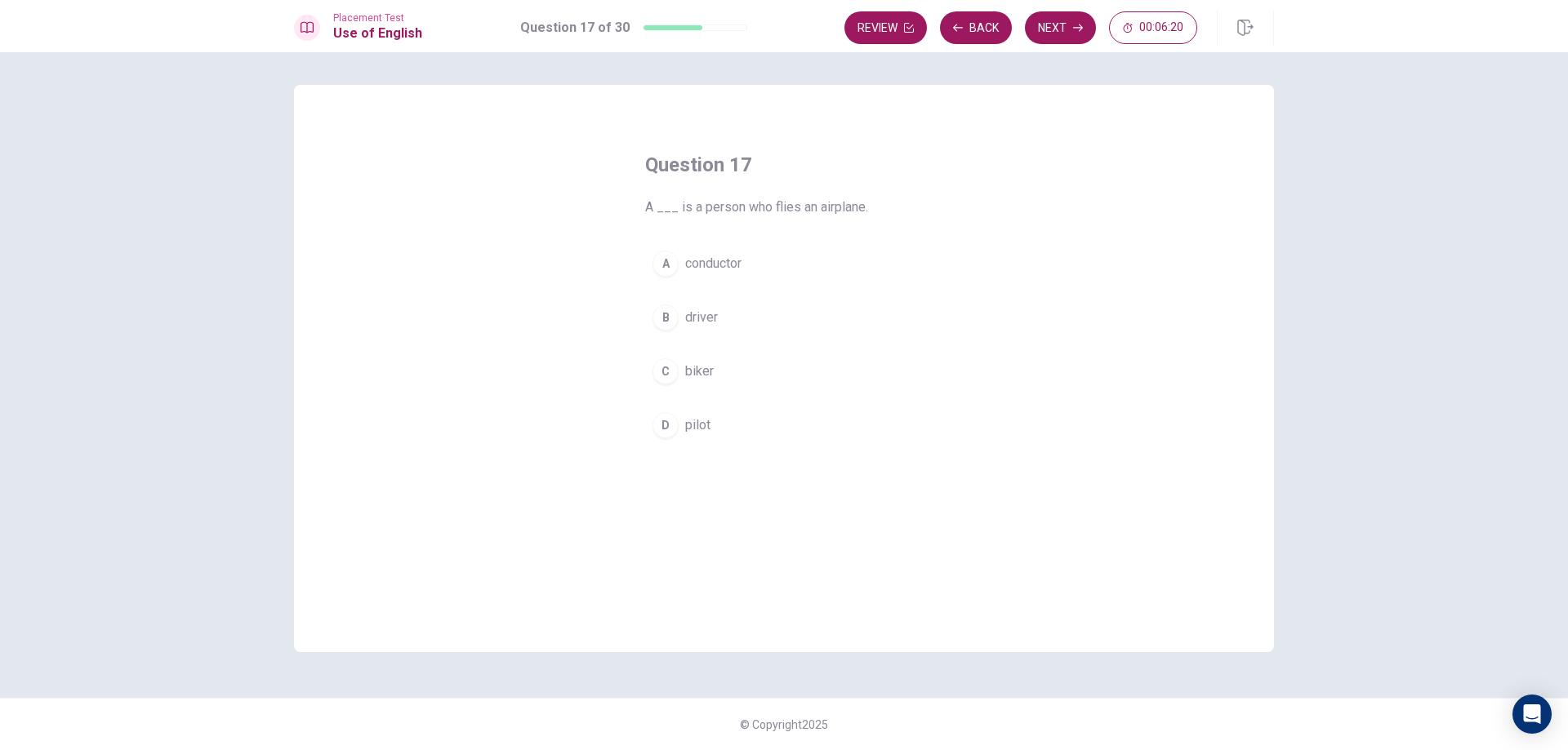
click at [733, 427] on button "D pilot" at bounding box center [784, 425] width 278 height 40
click at [1052, 20] on button "Next" at bounding box center [1060, 27] width 71 height 32
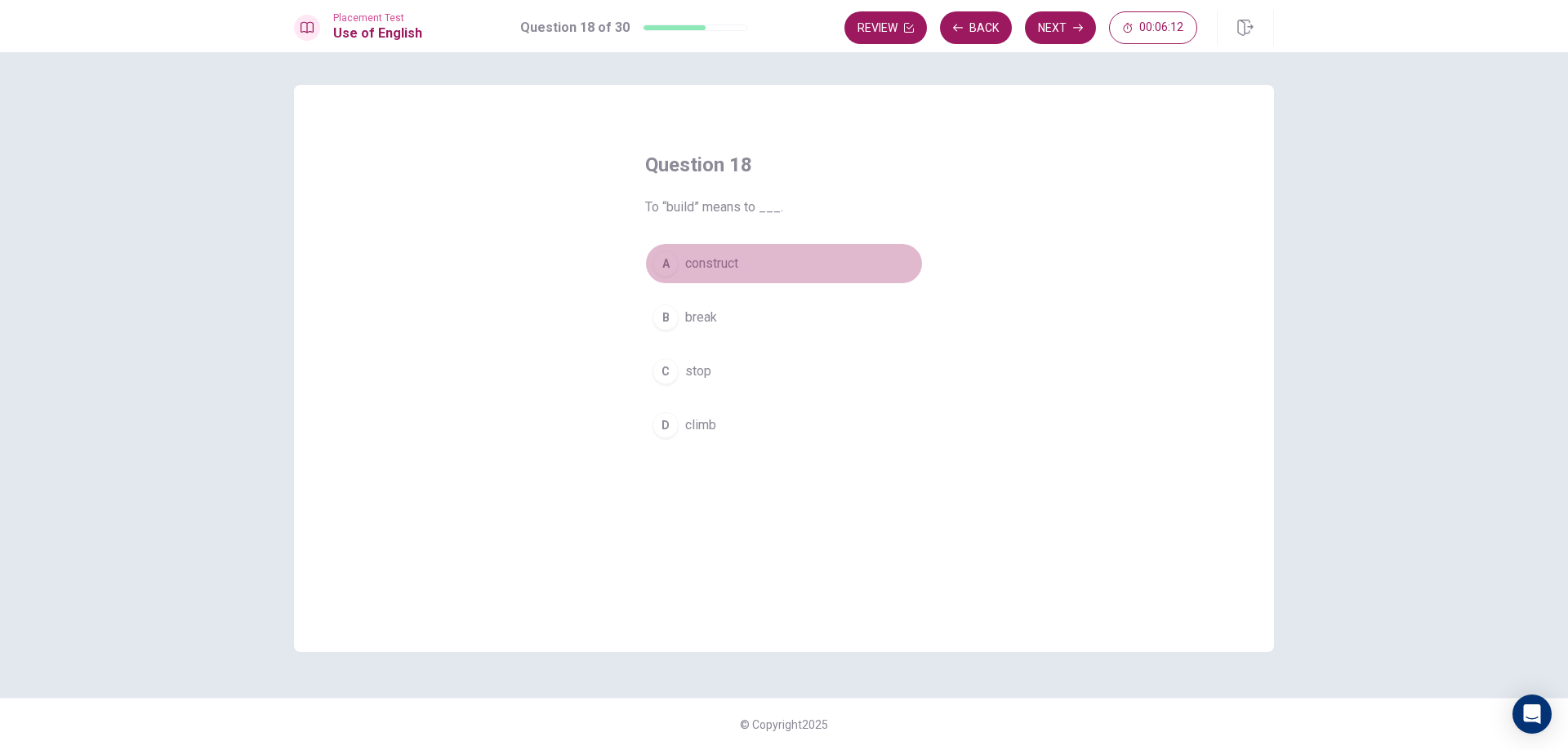
click at [733, 265] on span "construct" at bounding box center [712, 263] width 53 height 19
click at [1062, 28] on button "Next" at bounding box center [1060, 27] width 71 height 32
click at [736, 263] on button "A food" at bounding box center [784, 263] width 278 height 40
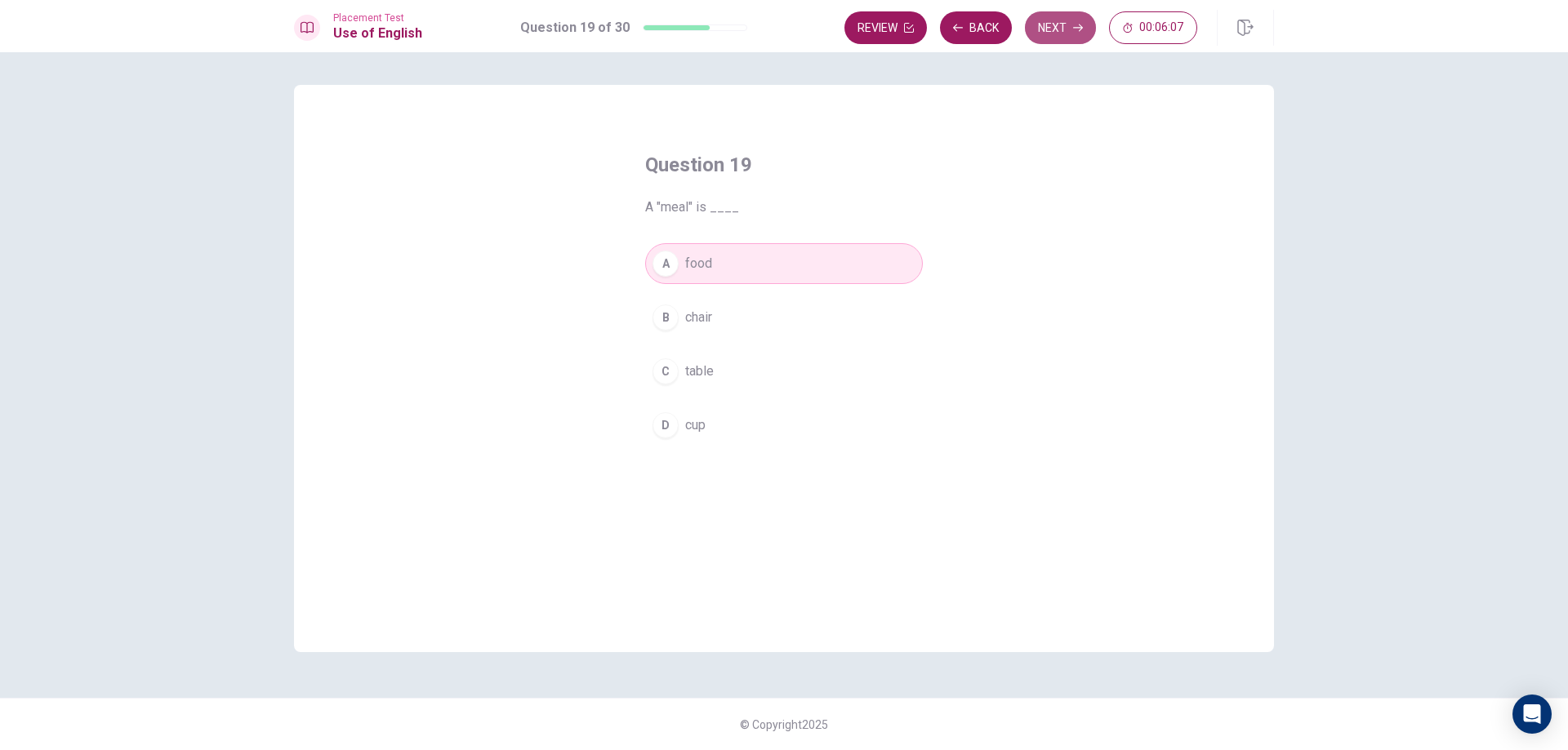
click at [1075, 23] on icon "button" at bounding box center [1078, 27] width 10 height 10
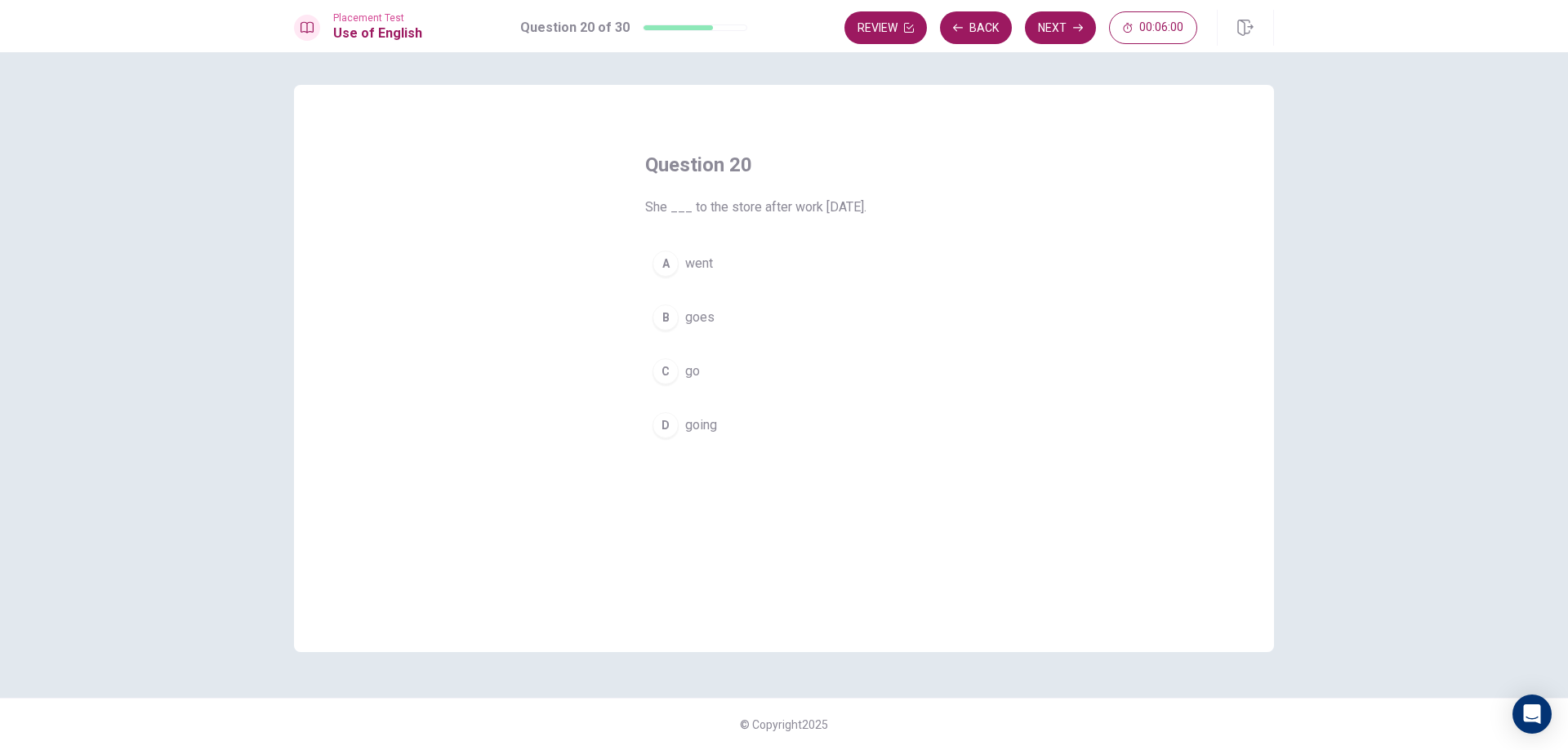
click at [737, 270] on button "A went" at bounding box center [784, 263] width 278 height 40
click at [1075, 20] on button "Next" at bounding box center [1060, 27] width 71 height 32
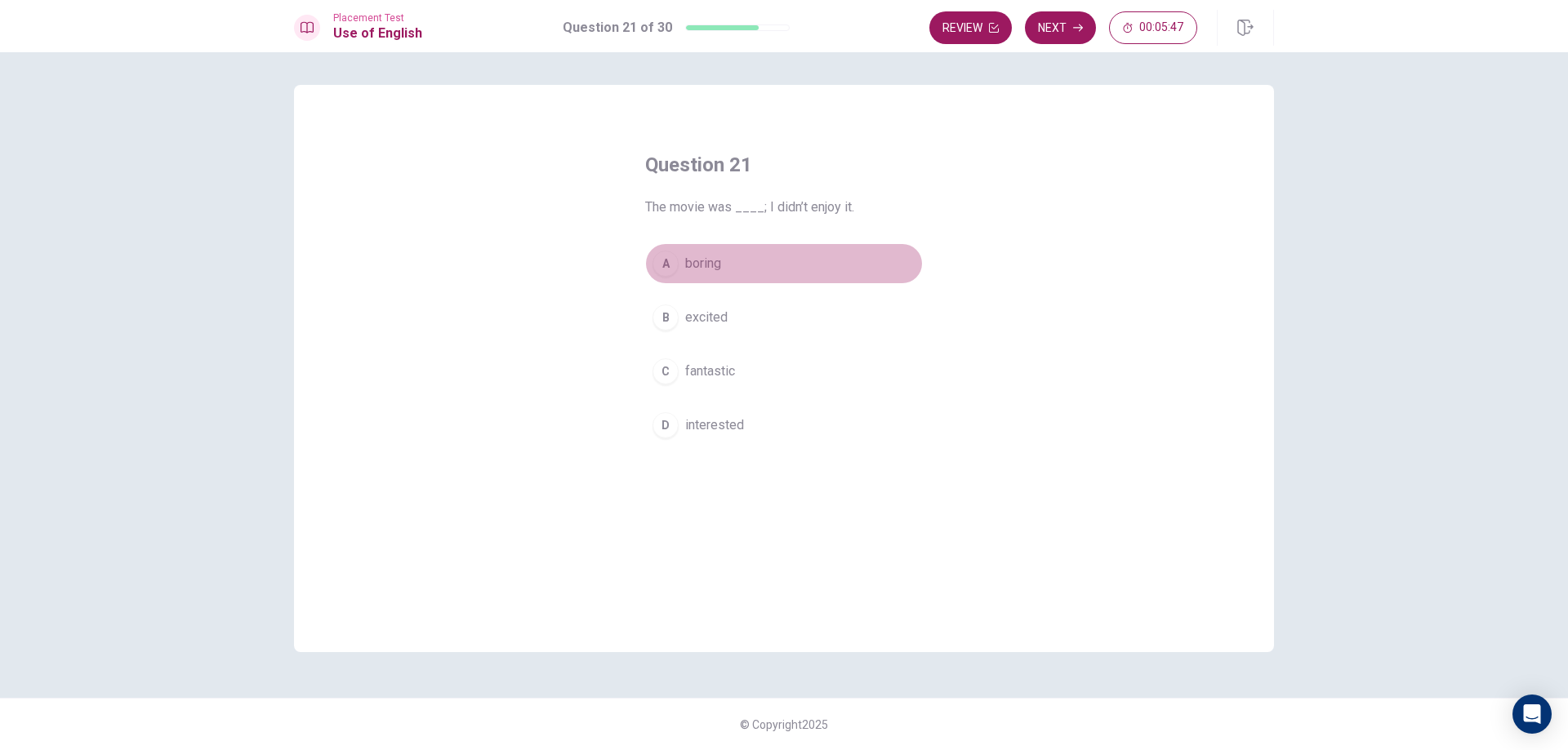
click at [804, 260] on button "A boring" at bounding box center [784, 263] width 278 height 40
click at [1072, 32] on button "Next" at bounding box center [1060, 27] width 71 height 32
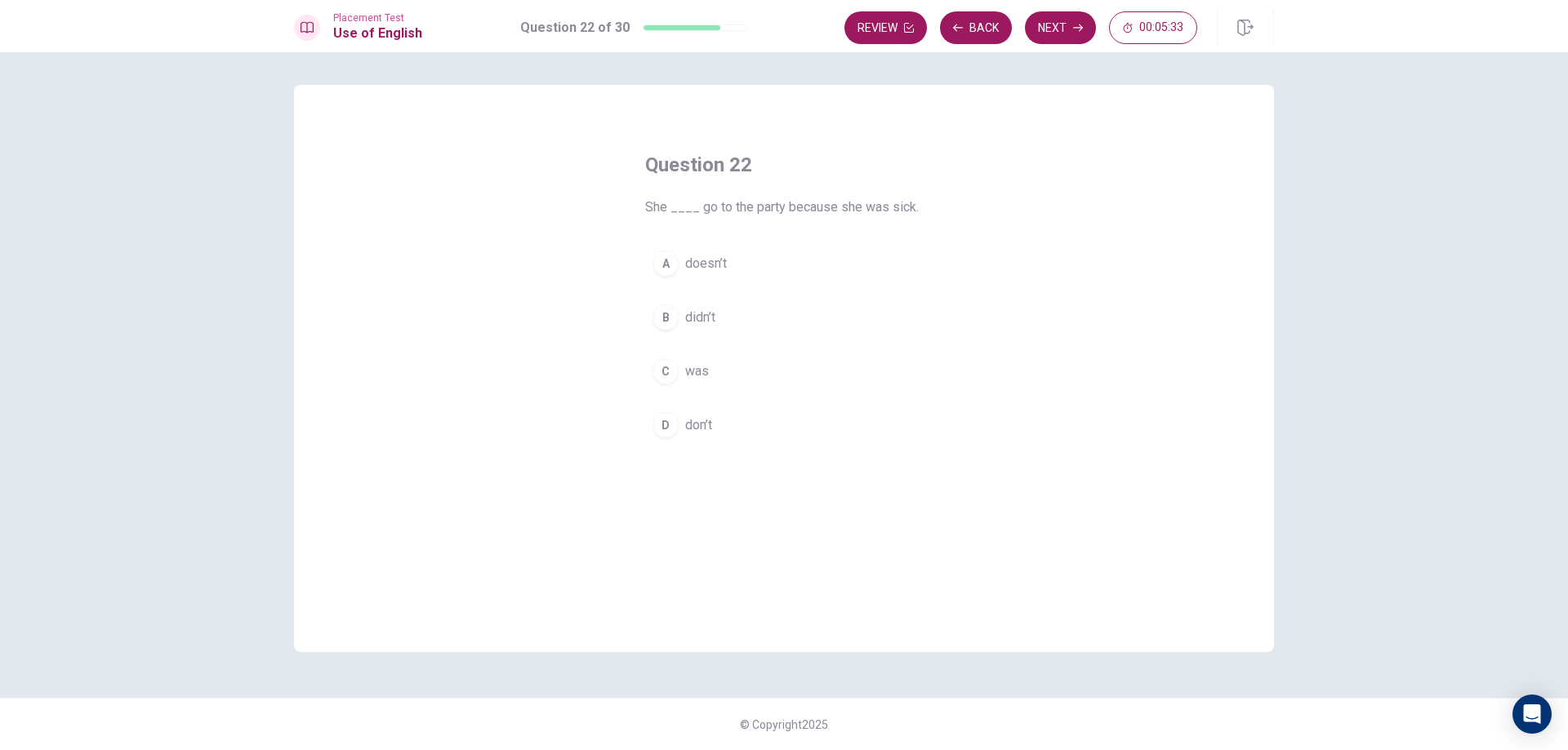
click at [762, 269] on button "A doesn’t" at bounding box center [784, 263] width 278 height 40
click at [1086, 16] on button "Next" at bounding box center [1060, 27] width 71 height 32
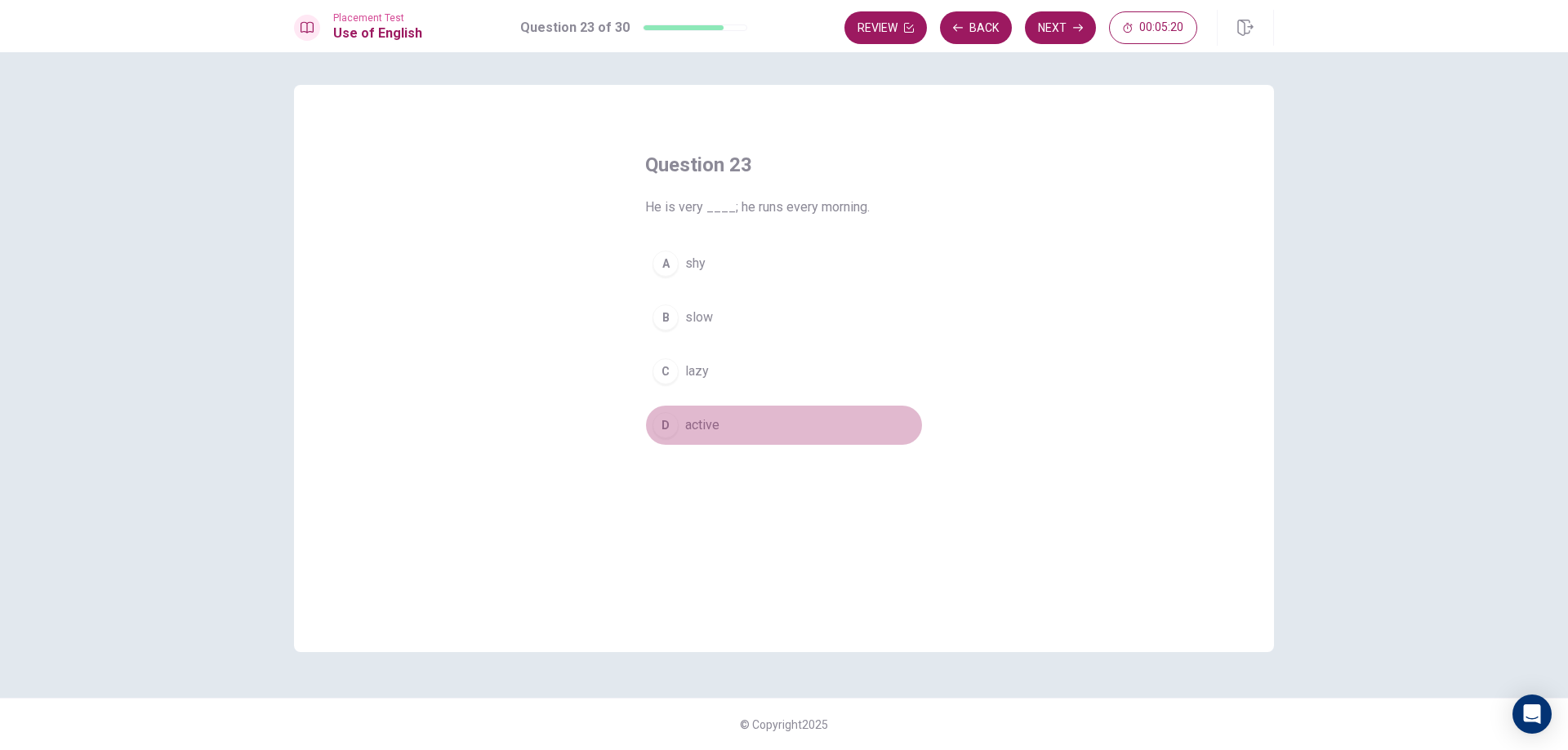
click at [748, 422] on button "D active" at bounding box center [784, 425] width 278 height 40
click at [1073, 32] on button "Next" at bounding box center [1060, 27] width 71 height 32
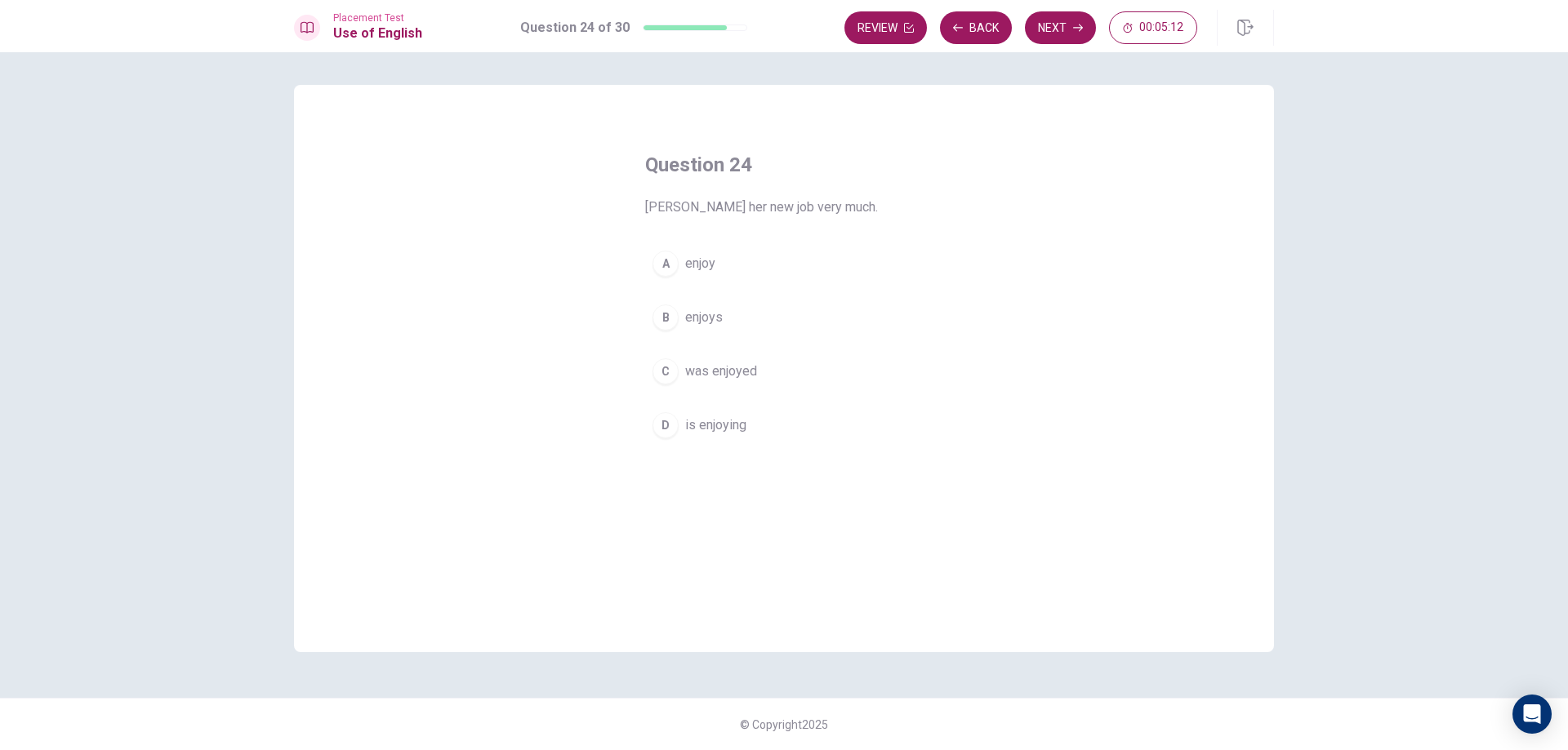
click at [738, 320] on button "B enjoys" at bounding box center [784, 317] width 278 height 40
click at [1048, 28] on button "Next" at bounding box center [1060, 27] width 71 height 32
click at [787, 262] on button "A price" at bounding box center [784, 263] width 278 height 40
click at [1053, 24] on button "Next" at bounding box center [1060, 27] width 71 height 32
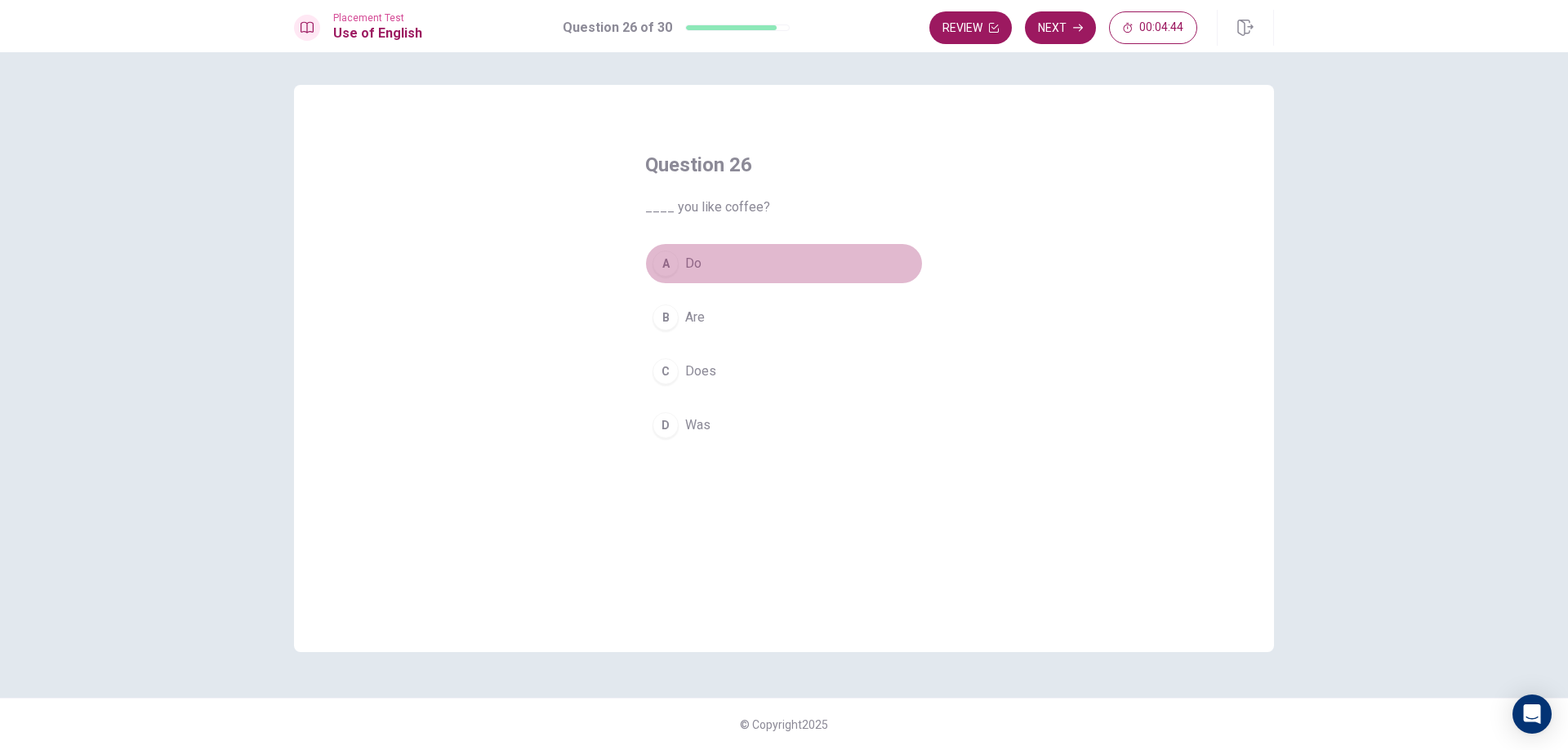
click at [726, 267] on button "A Do" at bounding box center [784, 263] width 278 height 40
click at [1066, 29] on button "Next" at bounding box center [1060, 27] width 71 height 32
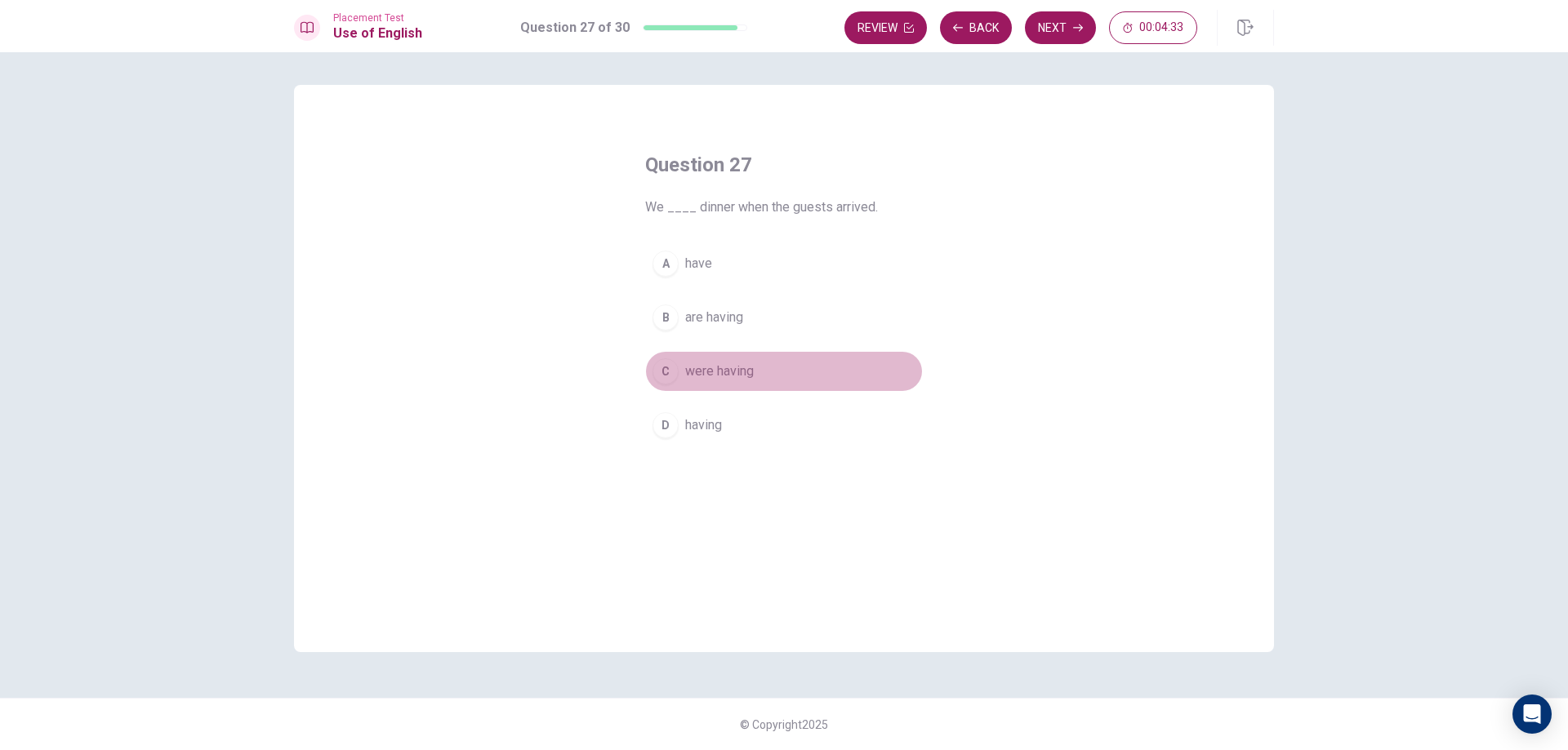
click at [760, 366] on button "C were having" at bounding box center [784, 371] width 278 height 40
click at [1064, 20] on button "Next" at bounding box center [1060, 27] width 71 height 32
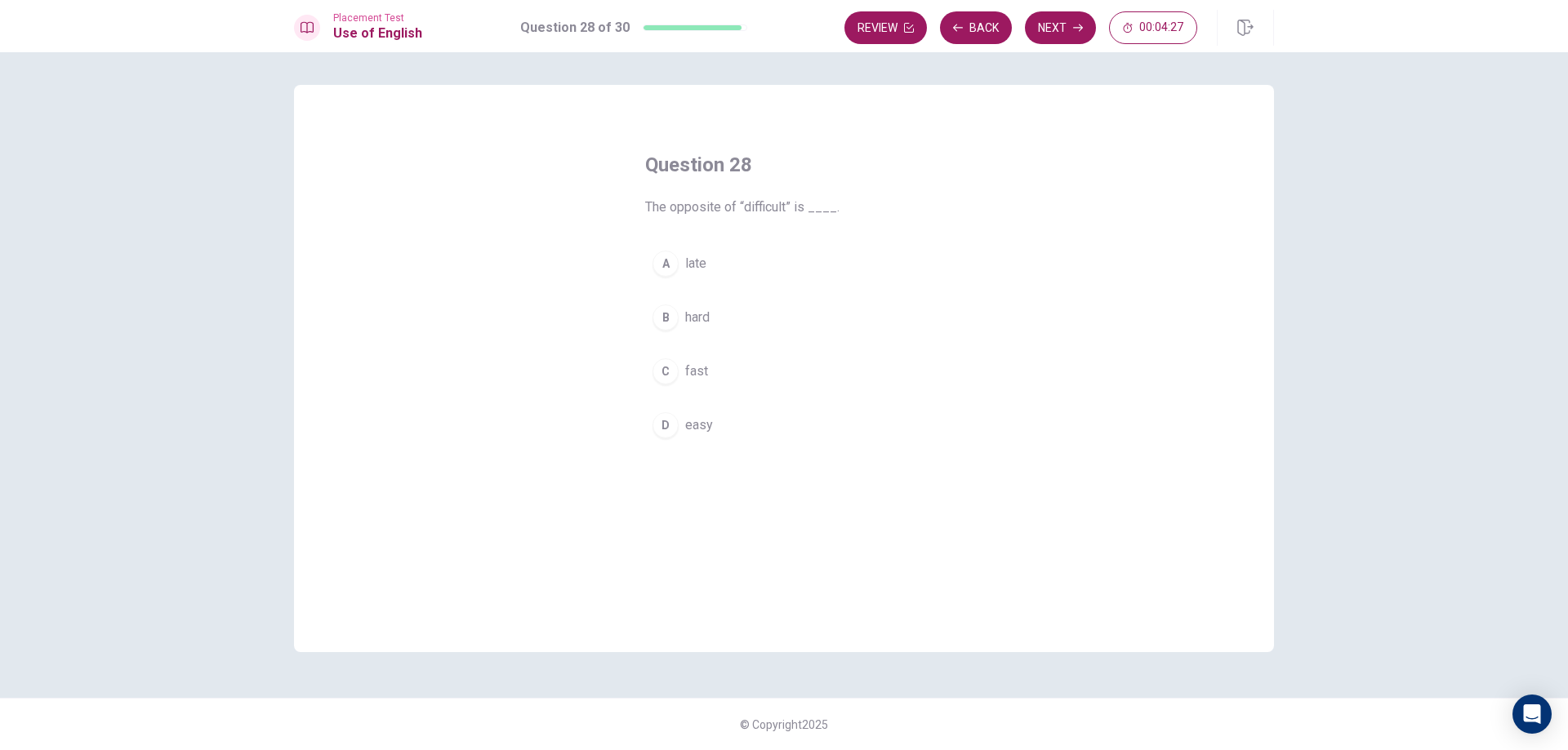
click at [742, 320] on button "B hard" at bounding box center [784, 317] width 278 height 40
click at [1064, 30] on button "Next" at bounding box center [1060, 27] width 71 height 32
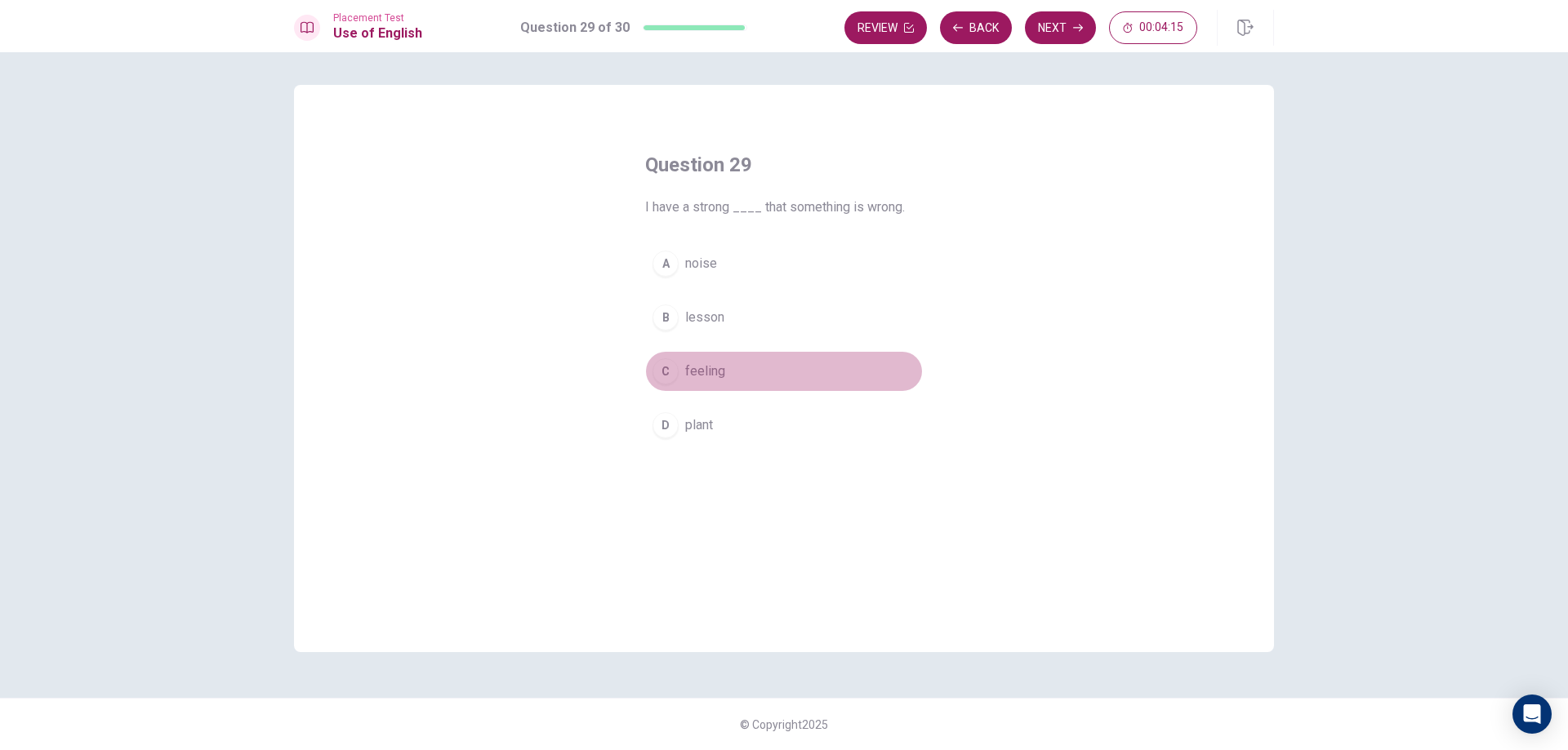
click at [722, 370] on span "feeling" at bounding box center [705, 371] width 40 height 19
click at [1078, 29] on icon "button" at bounding box center [1078, 27] width 10 height 10
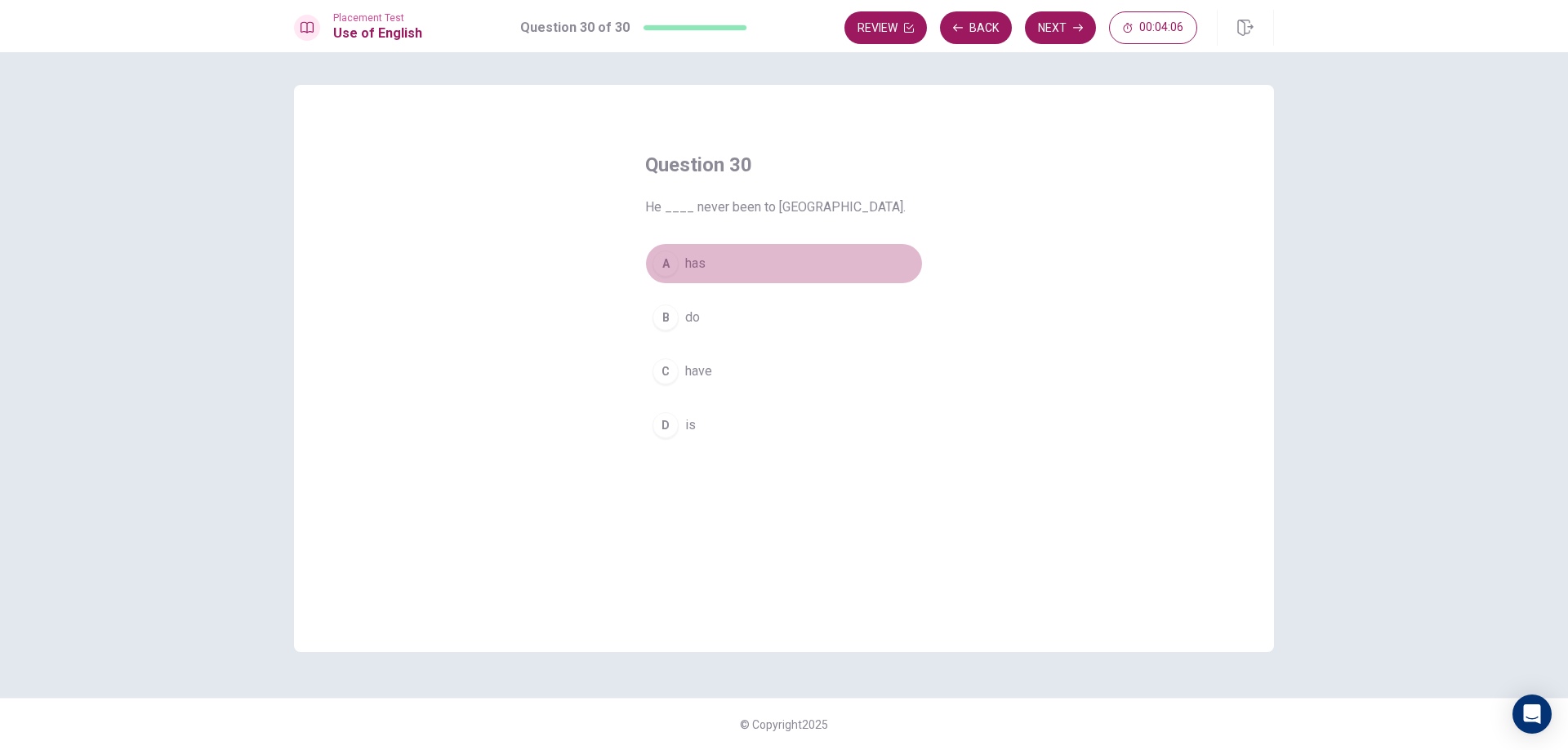
click at [745, 258] on button "A has" at bounding box center [784, 263] width 278 height 40
click at [1063, 27] on button "Next" at bounding box center [1060, 27] width 71 height 32
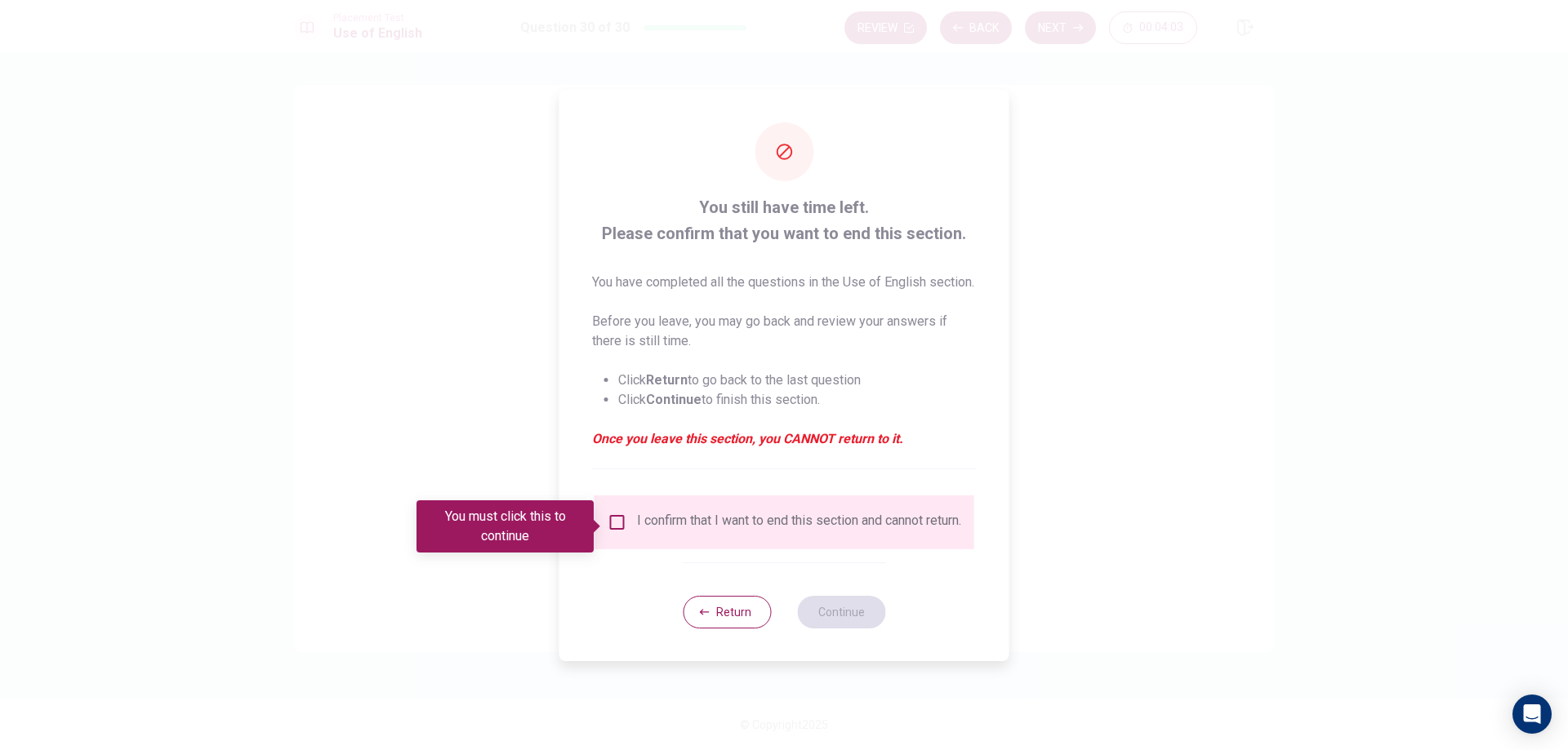
click at [617, 524] on input "You must click this to continue" at bounding box center [618, 523] width 19 height 19
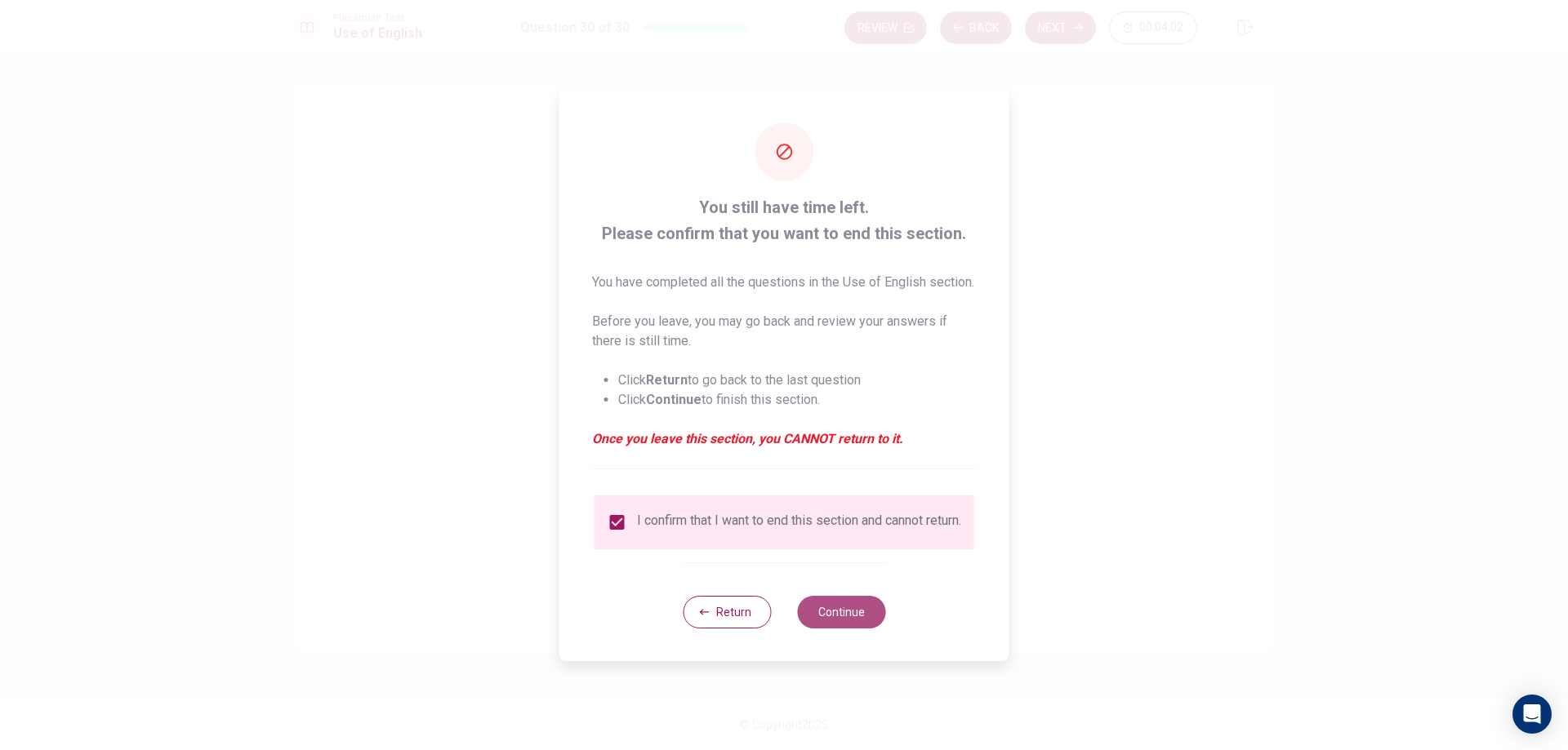
click at [834, 628] on button "Continue" at bounding box center [841, 612] width 88 height 32
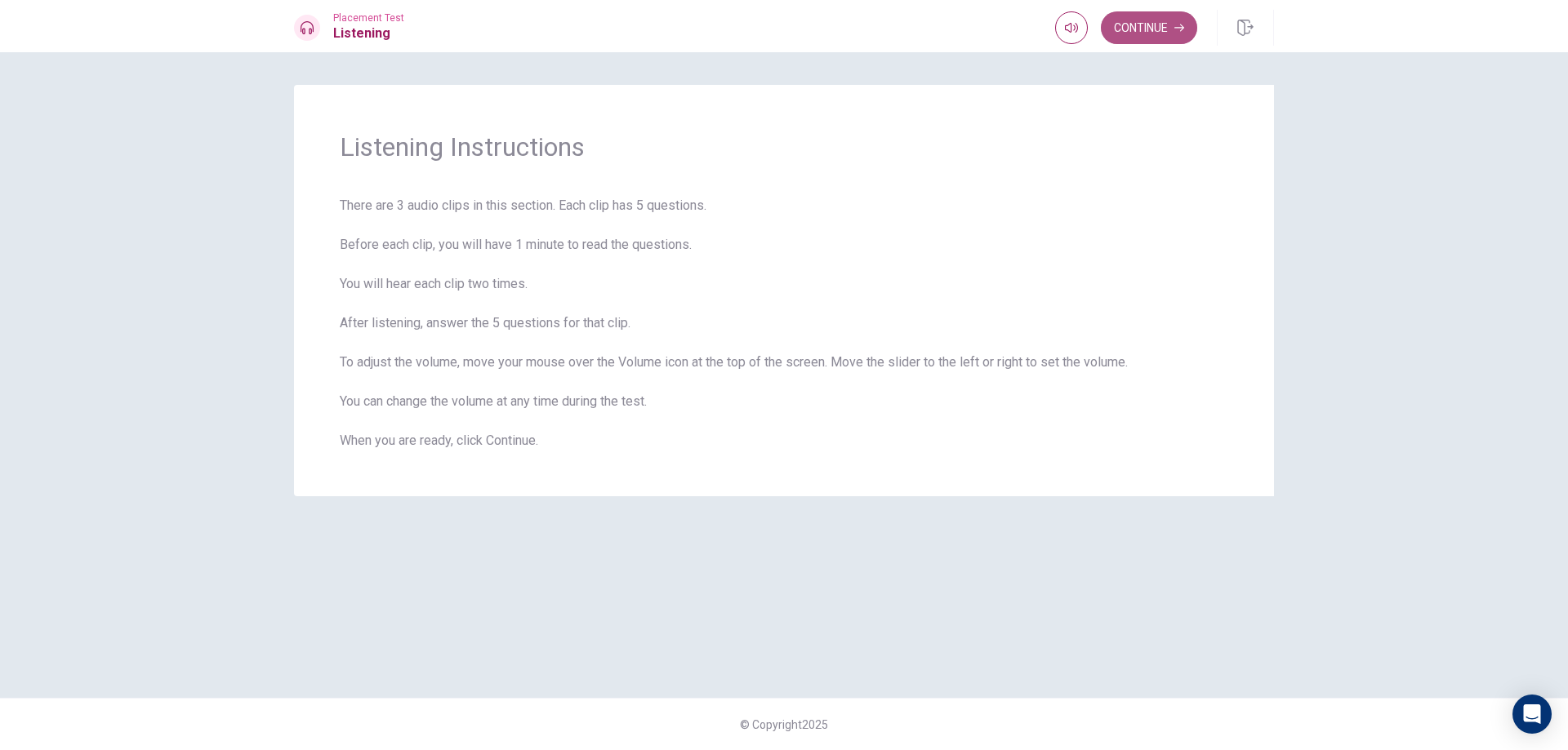
click at [1166, 24] on button "Continue" at bounding box center [1149, 27] width 97 height 32
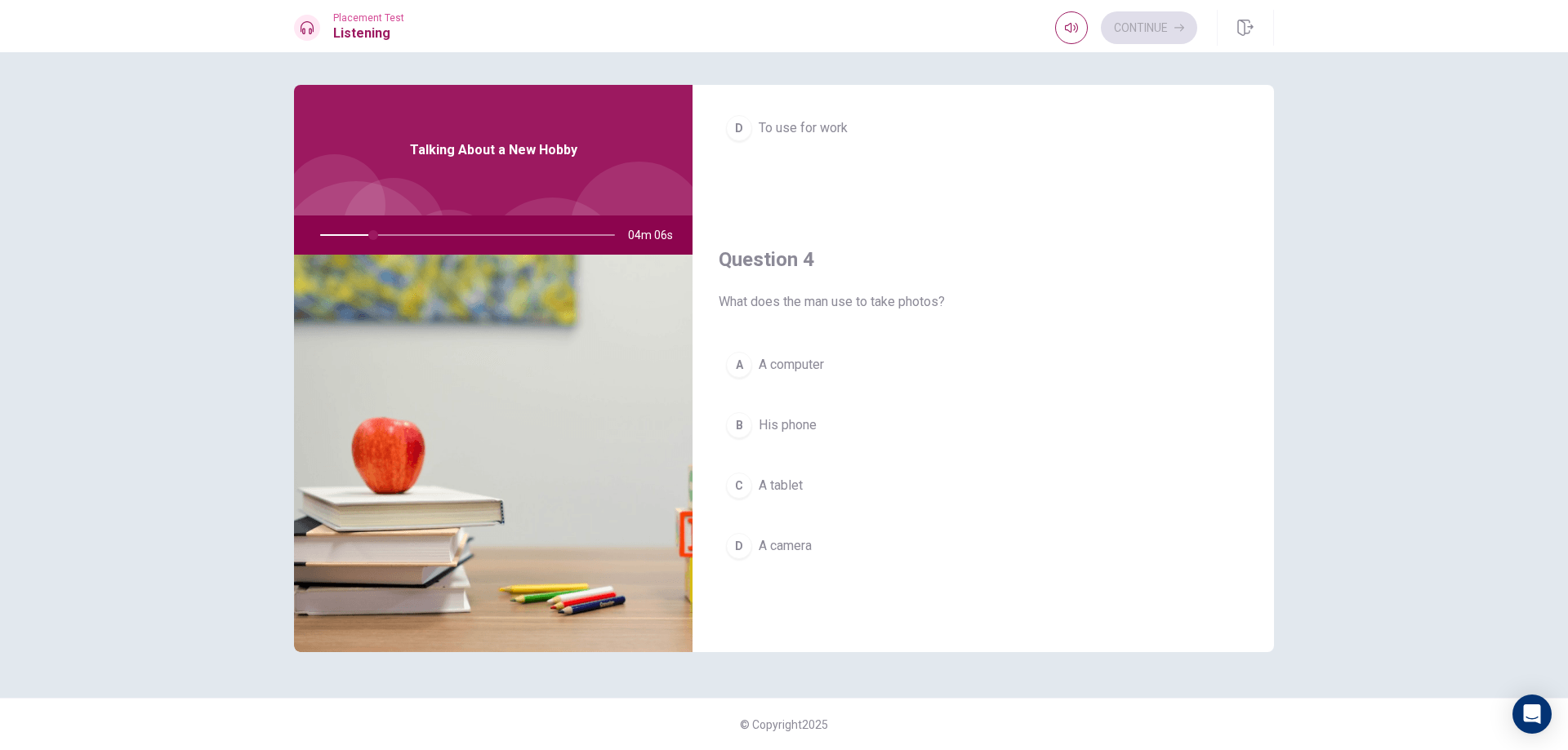
scroll to position [1114, 0]
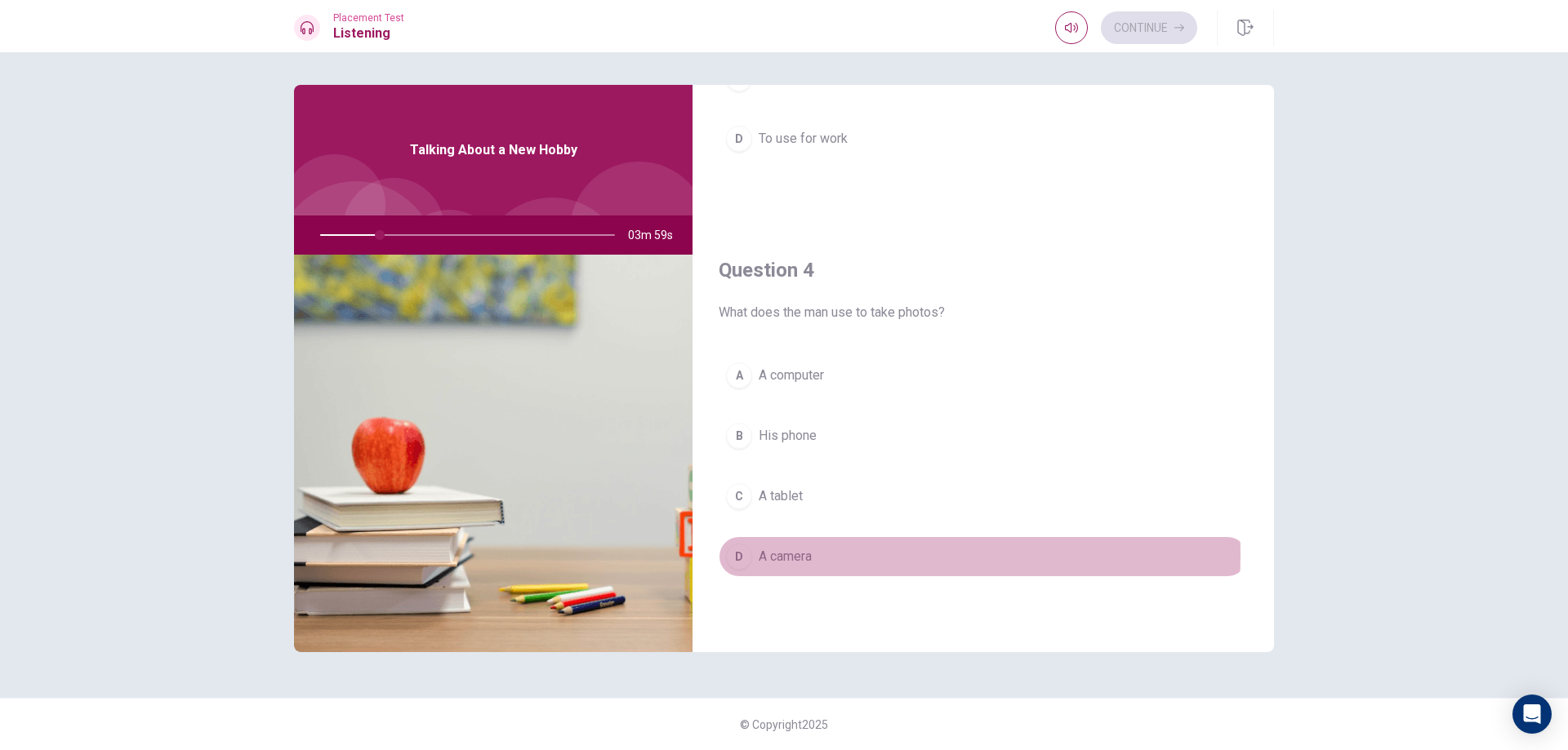
click at [798, 554] on span "A camera" at bounding box center [785, 557] width 53 height 19
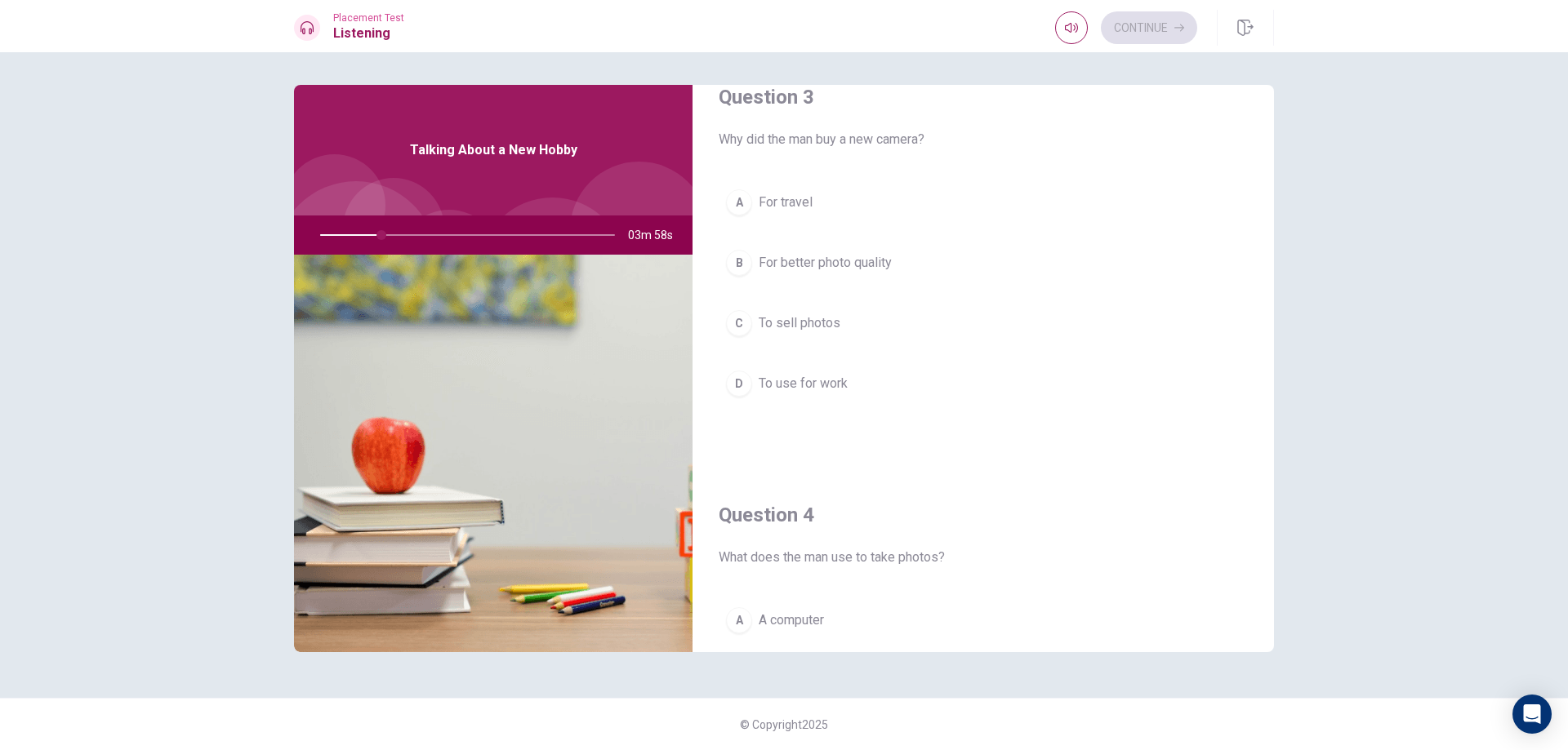
scroll to position [788, 0]
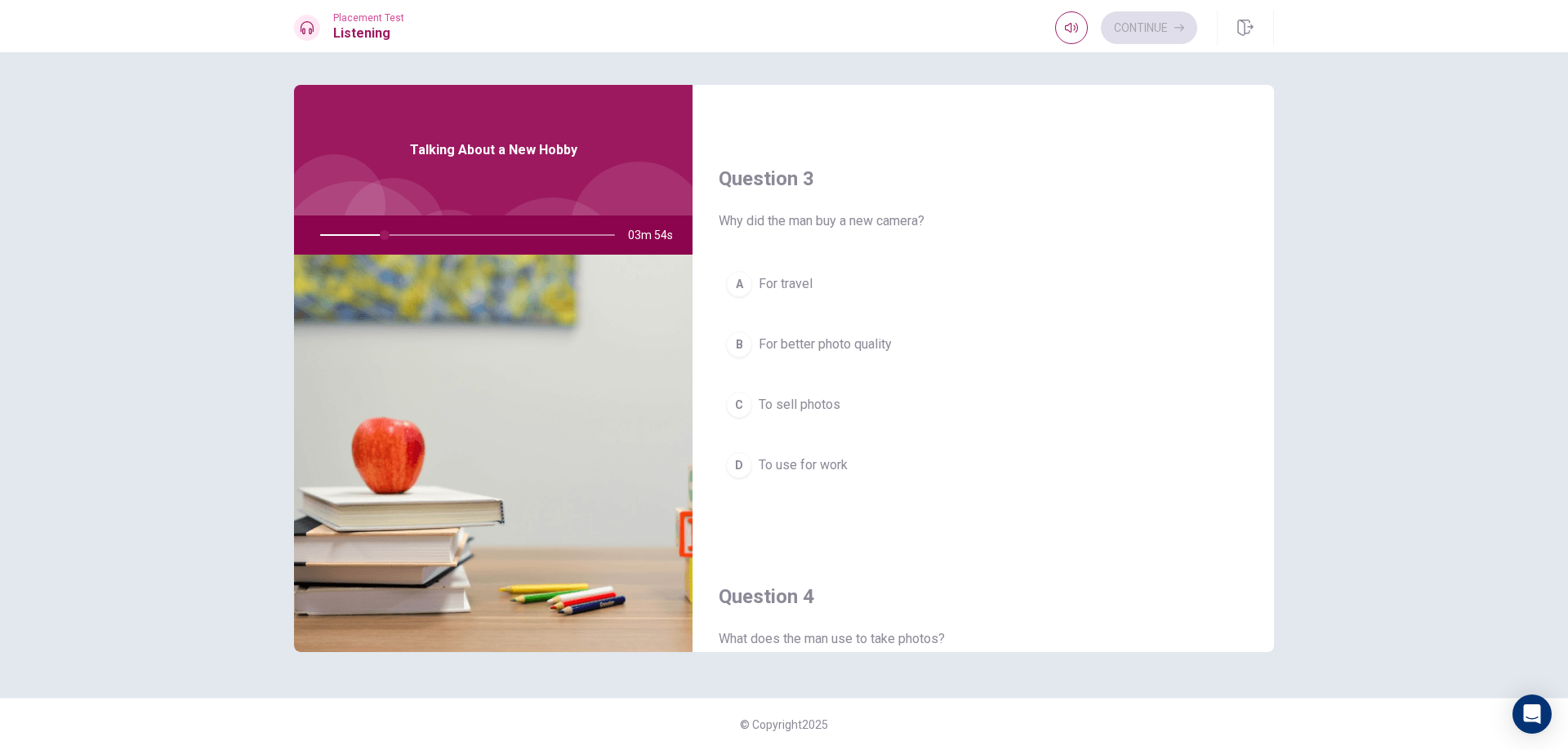
click at [910, 296] on button "A For travel" at bounding box center [983, 284] width 529 height 40
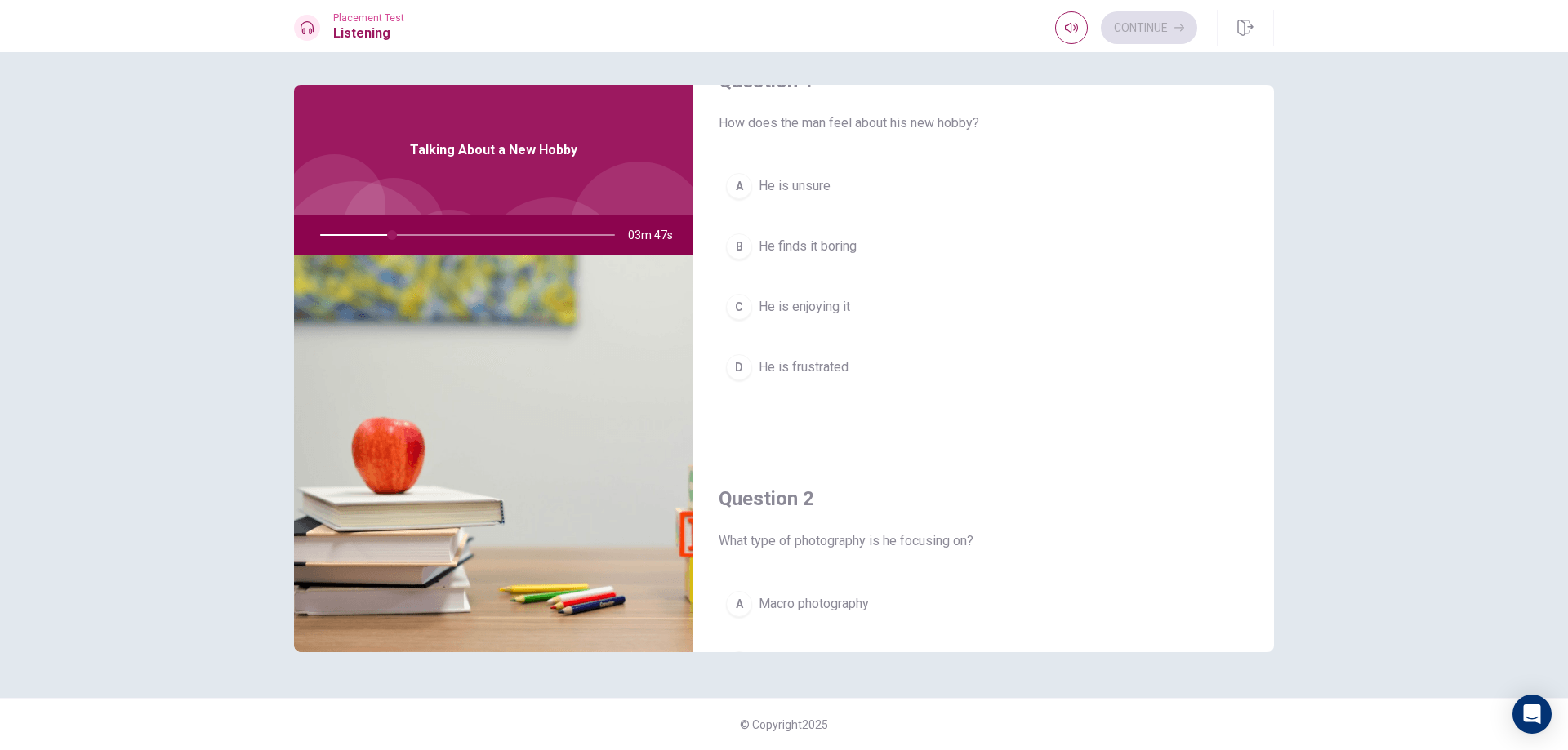
scroll to position [0, 0]
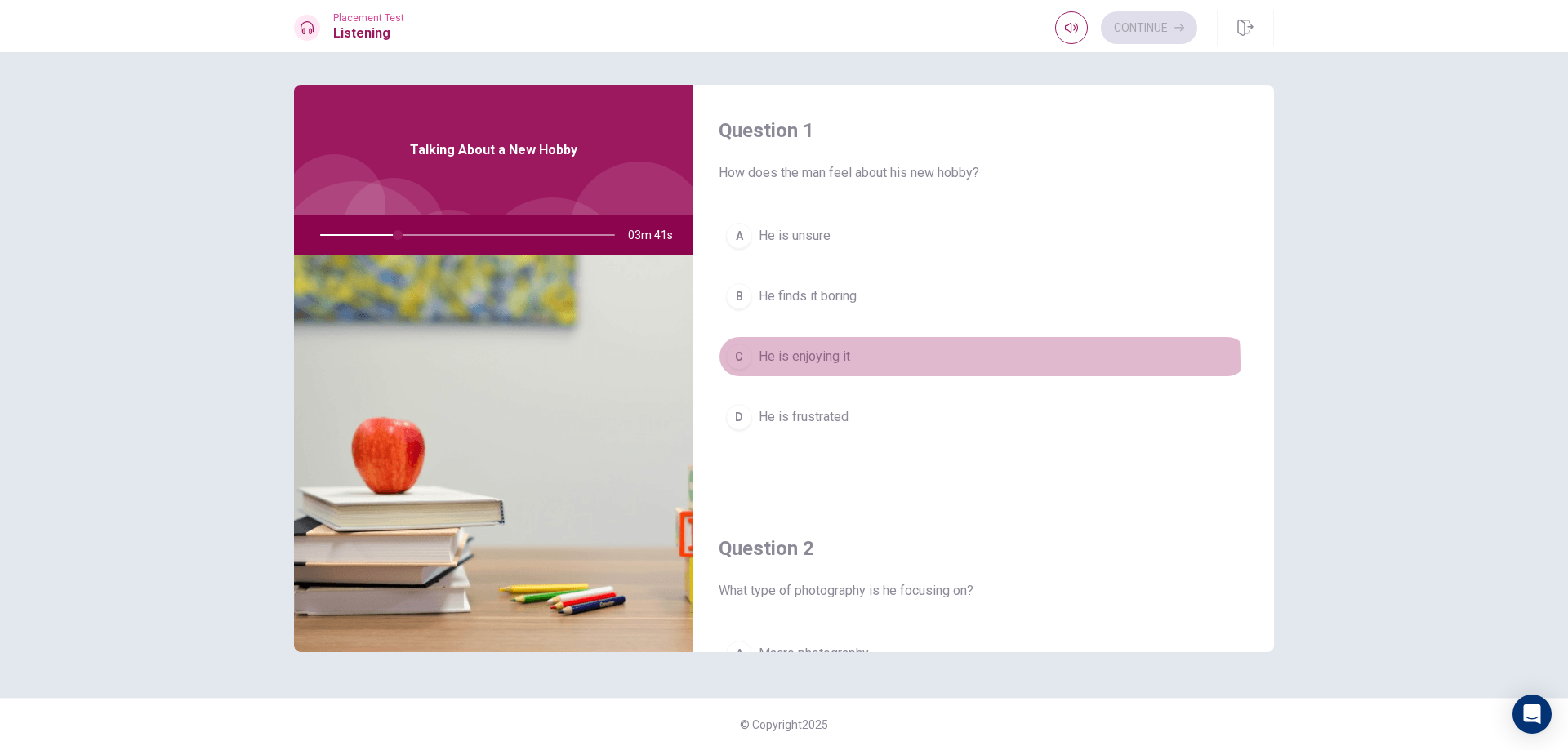
click at [916, 363] on button "C He is enjoying it" at bounding box center [983, 357] width 529 height 40
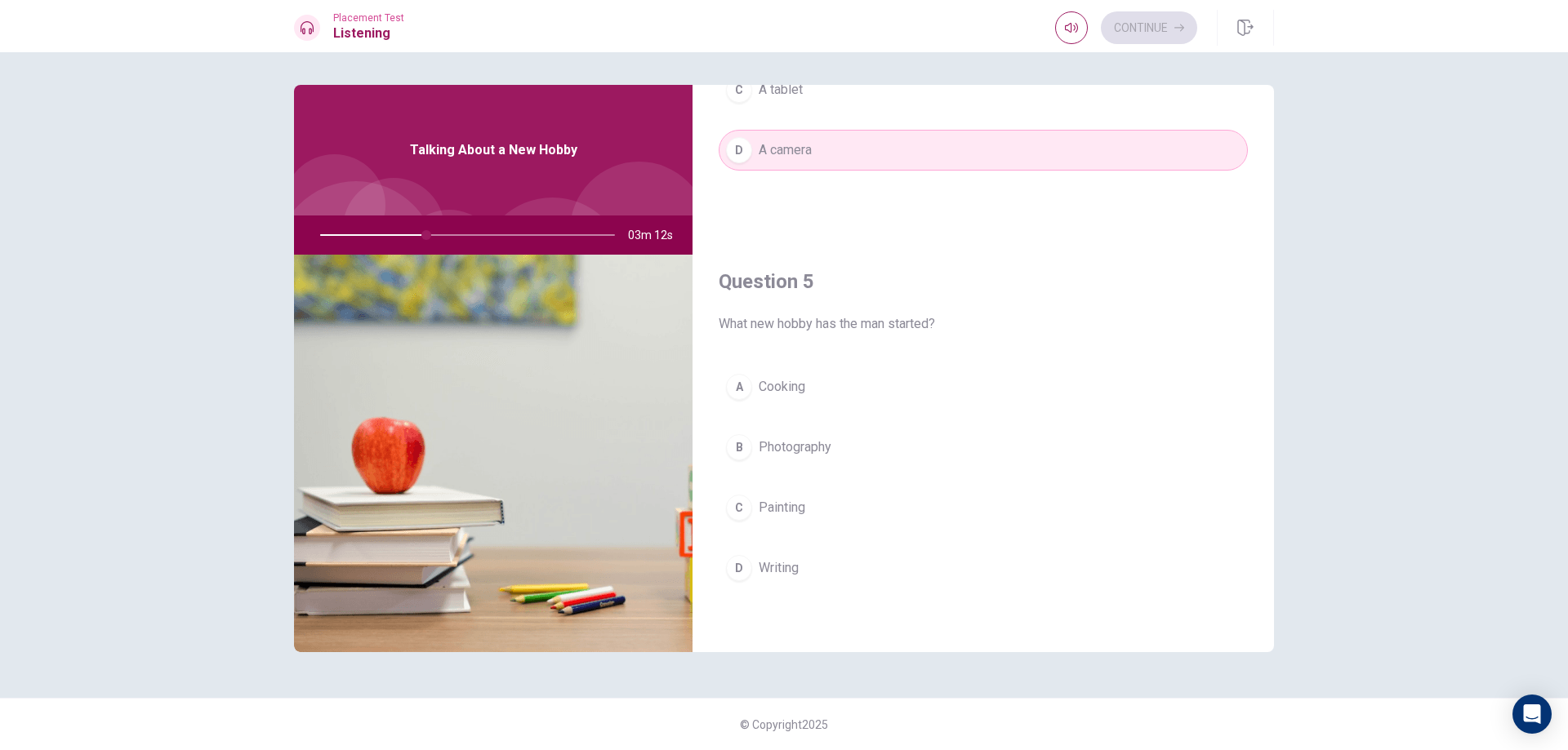
scroll to position [1523, 0]
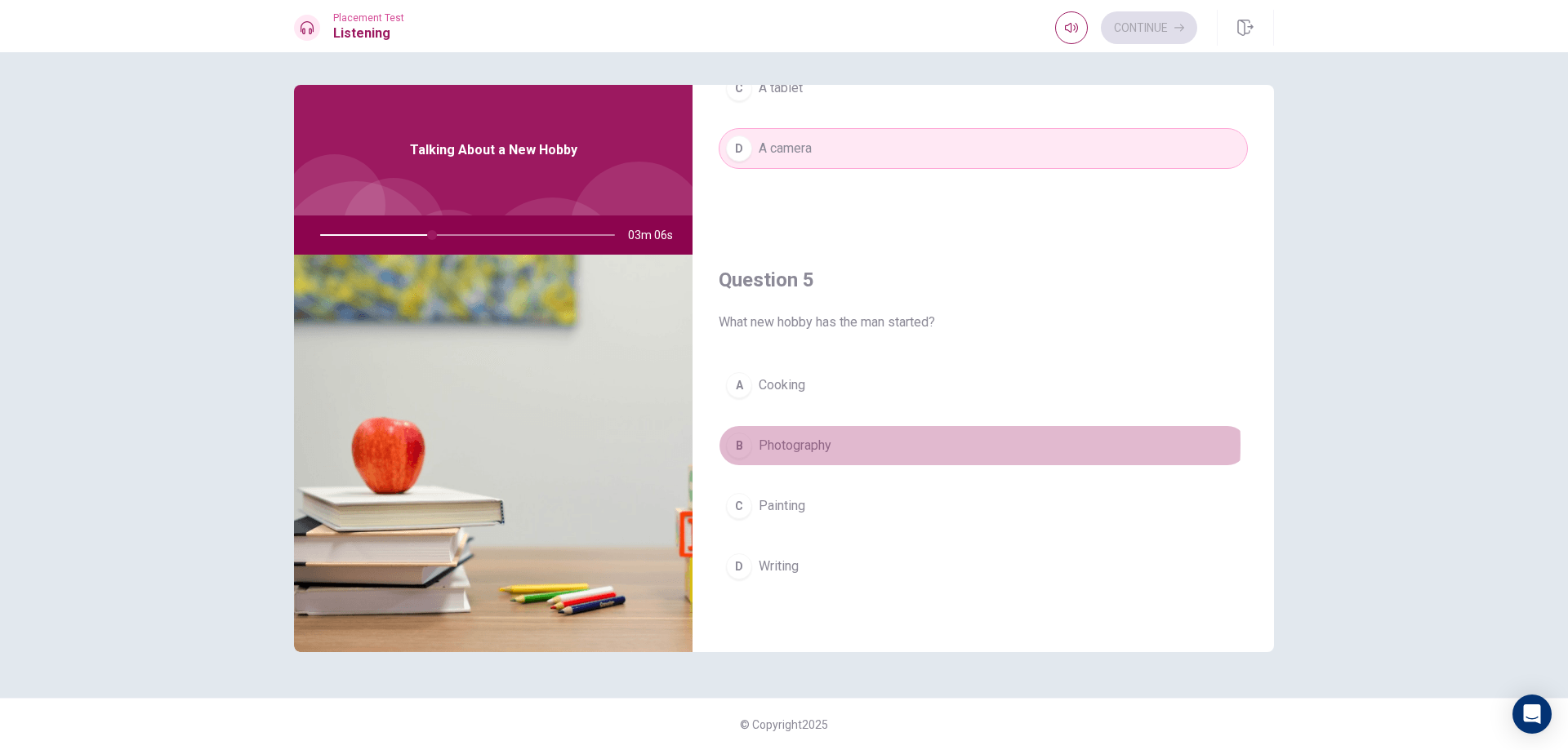
click at [878, 444] on button "B Photography" at bounding box center [983, 445] width 529 height 40
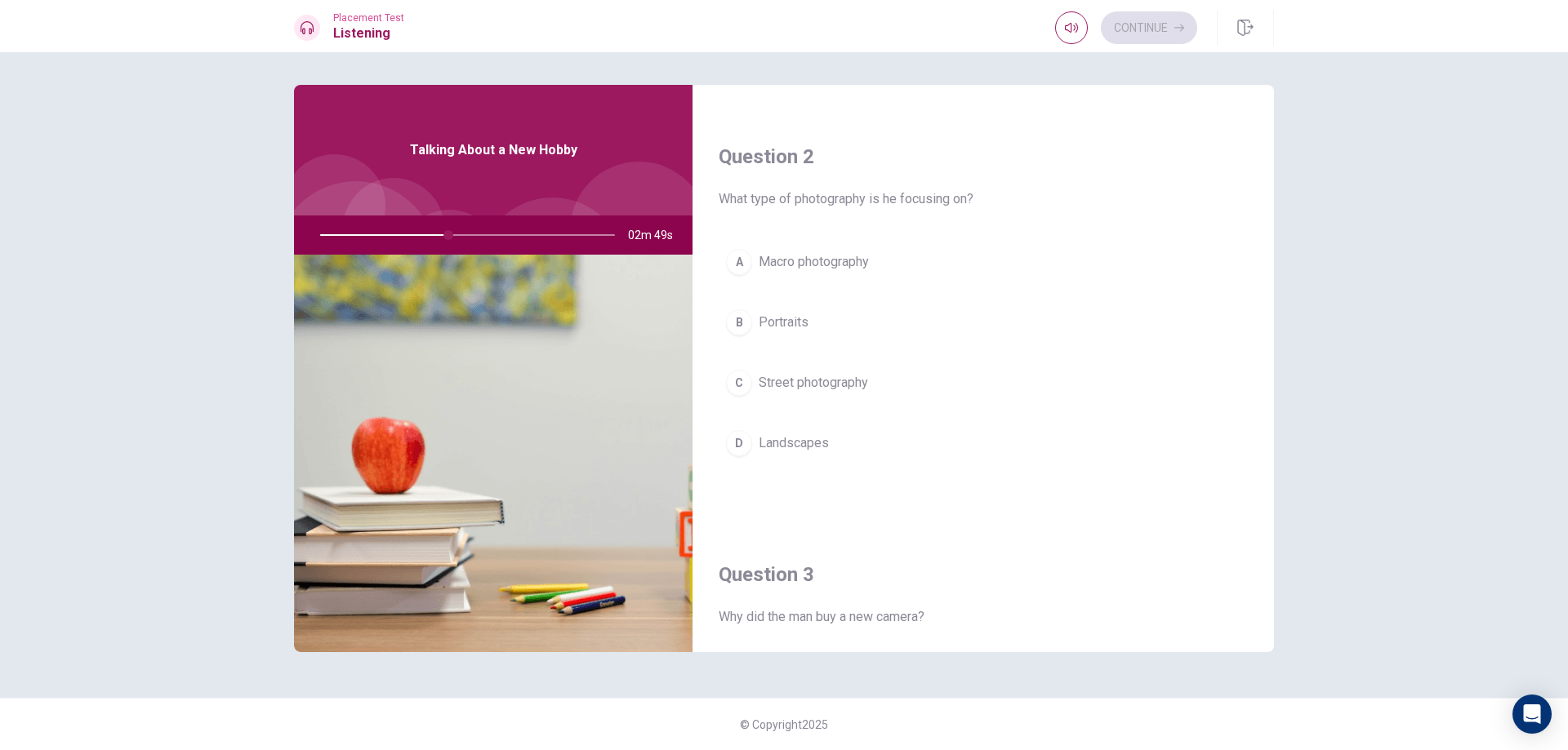
scroll to position [379, 0]
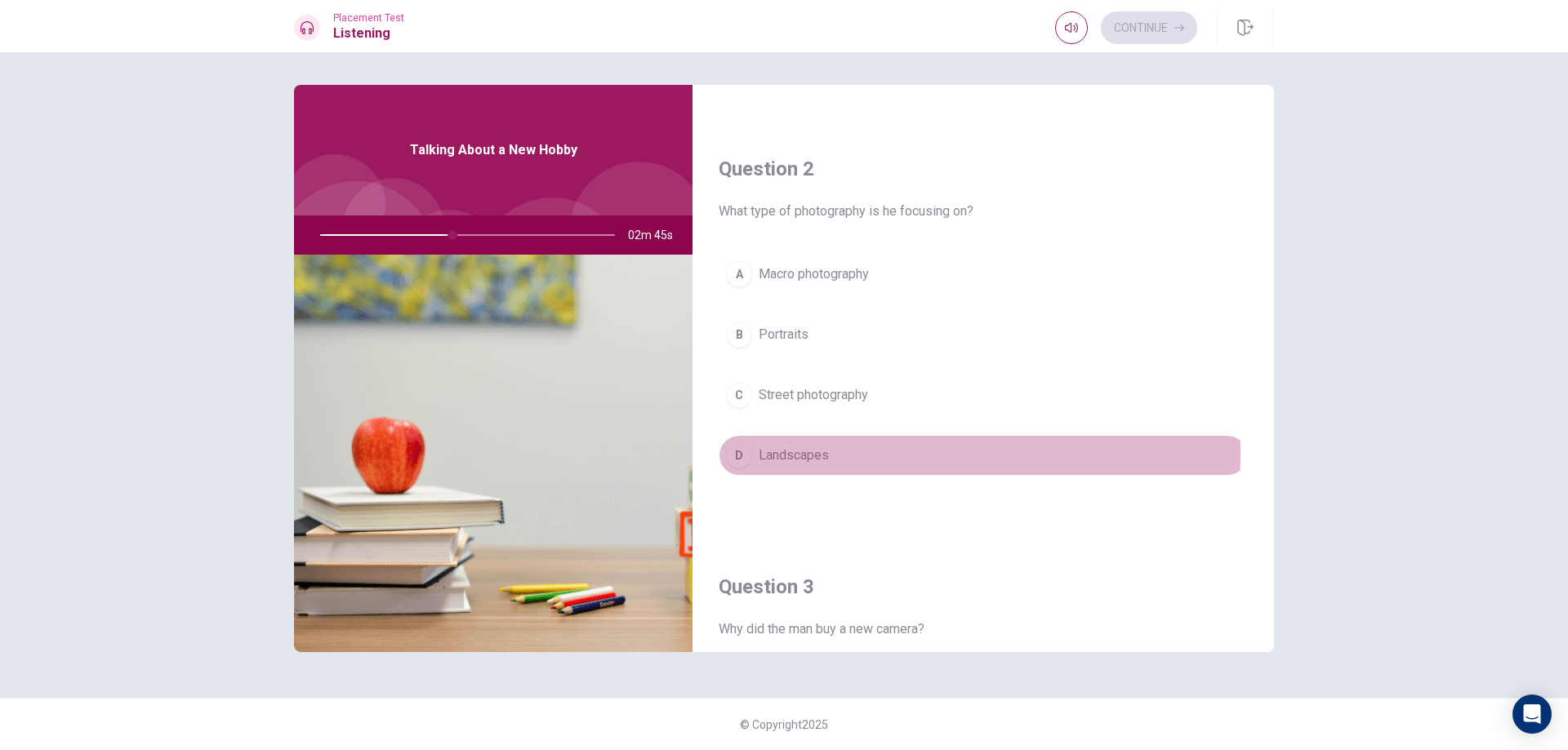
click at [851, 458] on button "D Landscapes" at bounding box center [983, 456] width 529 height 40
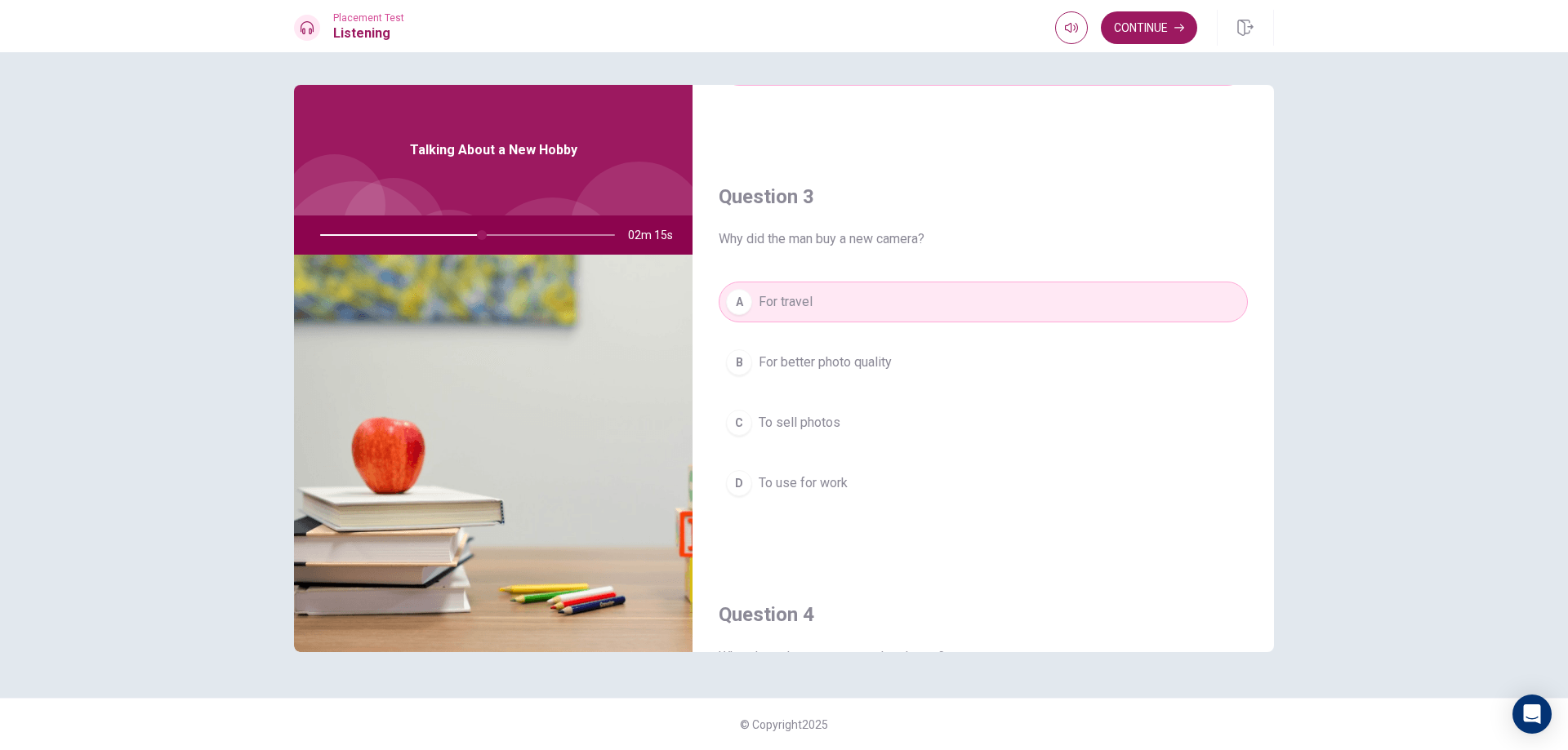
scroll to position [706, 0]
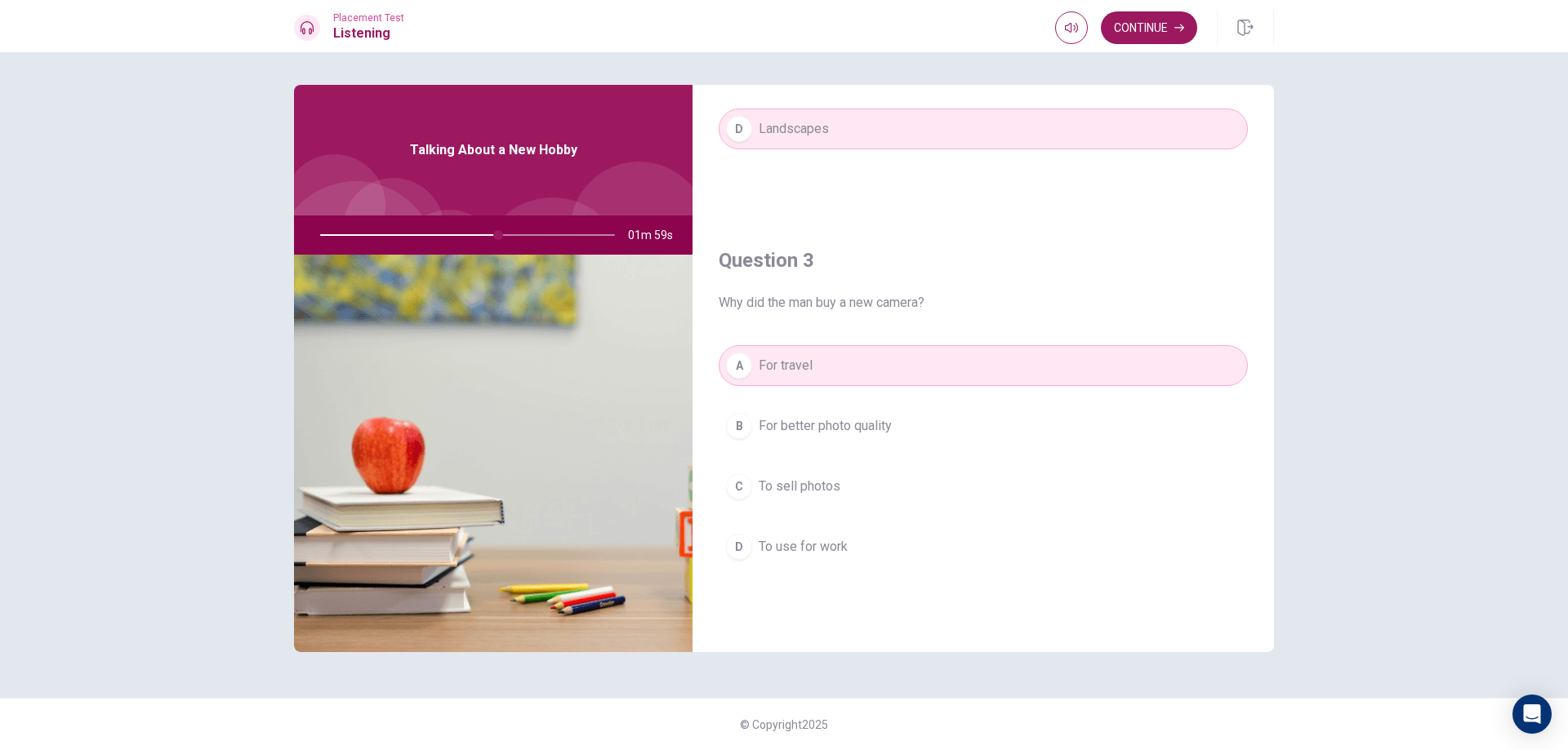
click at [509, 234] on div at bounding box center [464, 234] width 328 height 40
drag, startPoint x: 502, startPoint y: 234, endPoint x: 513, endPoint y: 236, distance: 11.2
click at [513, 236] on div at bounding box center [464, 234] width 328 height 40
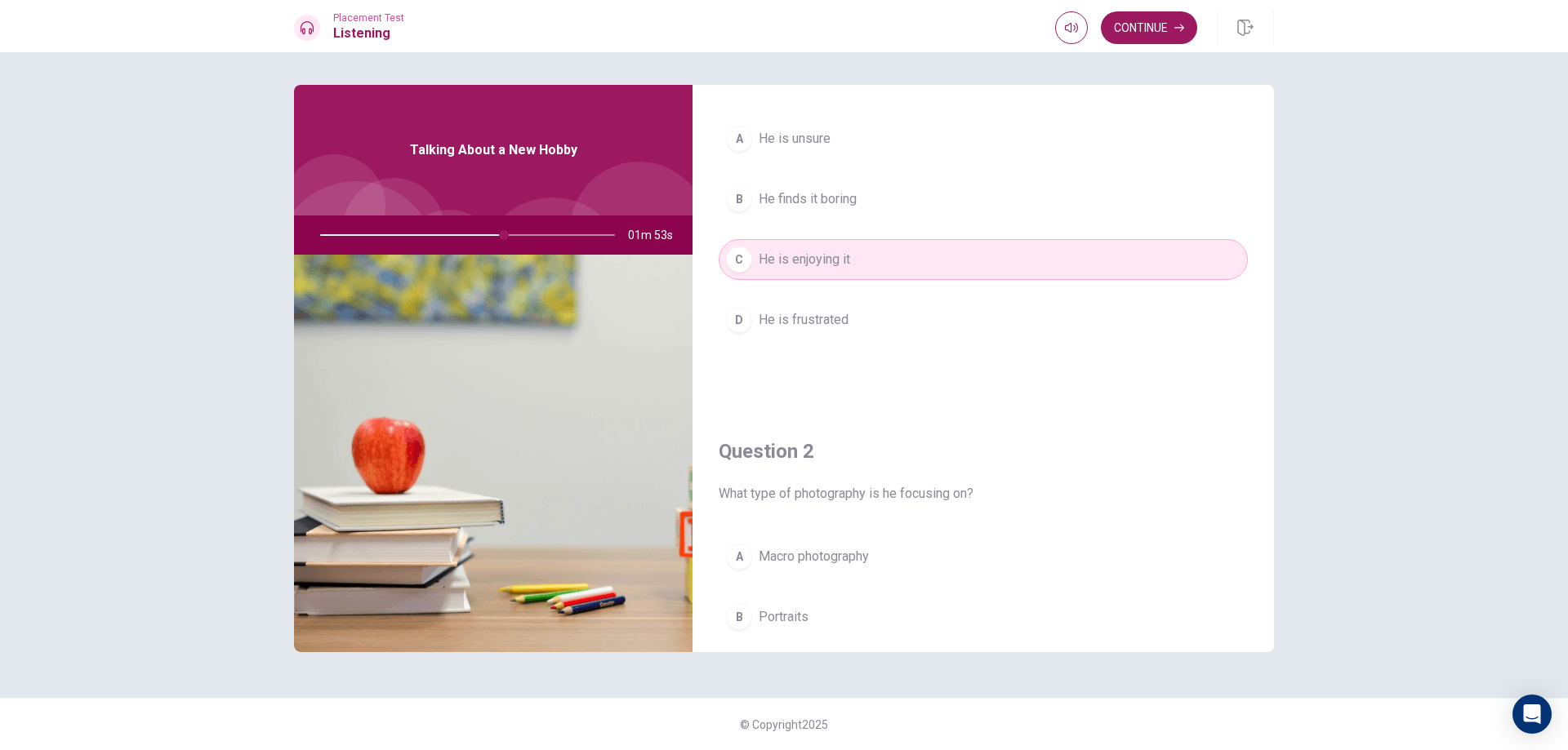
scroll to position [53, 0]
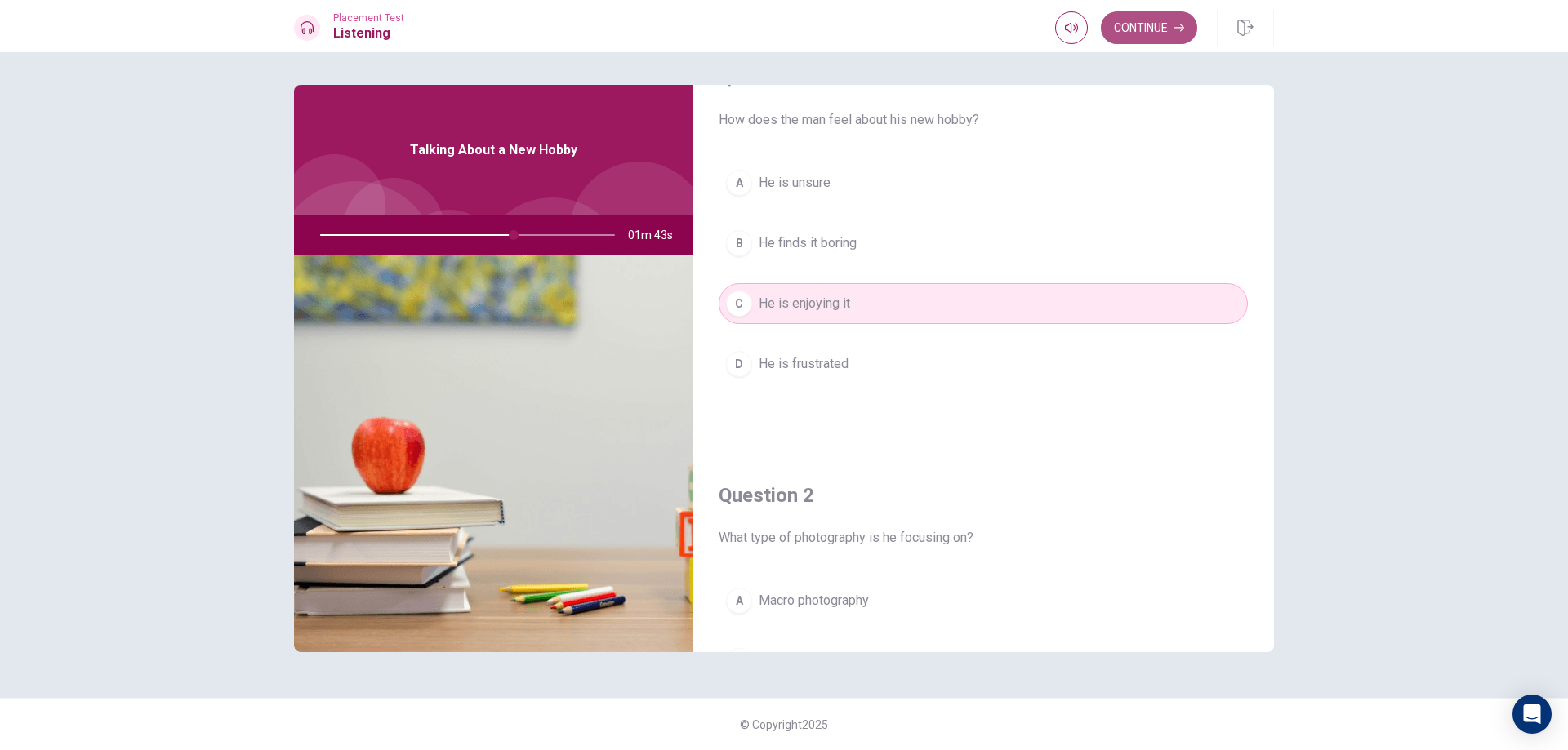
click at [1144, 22] on button "Continue" at bounding box center [1149, 27] width 97 height 32
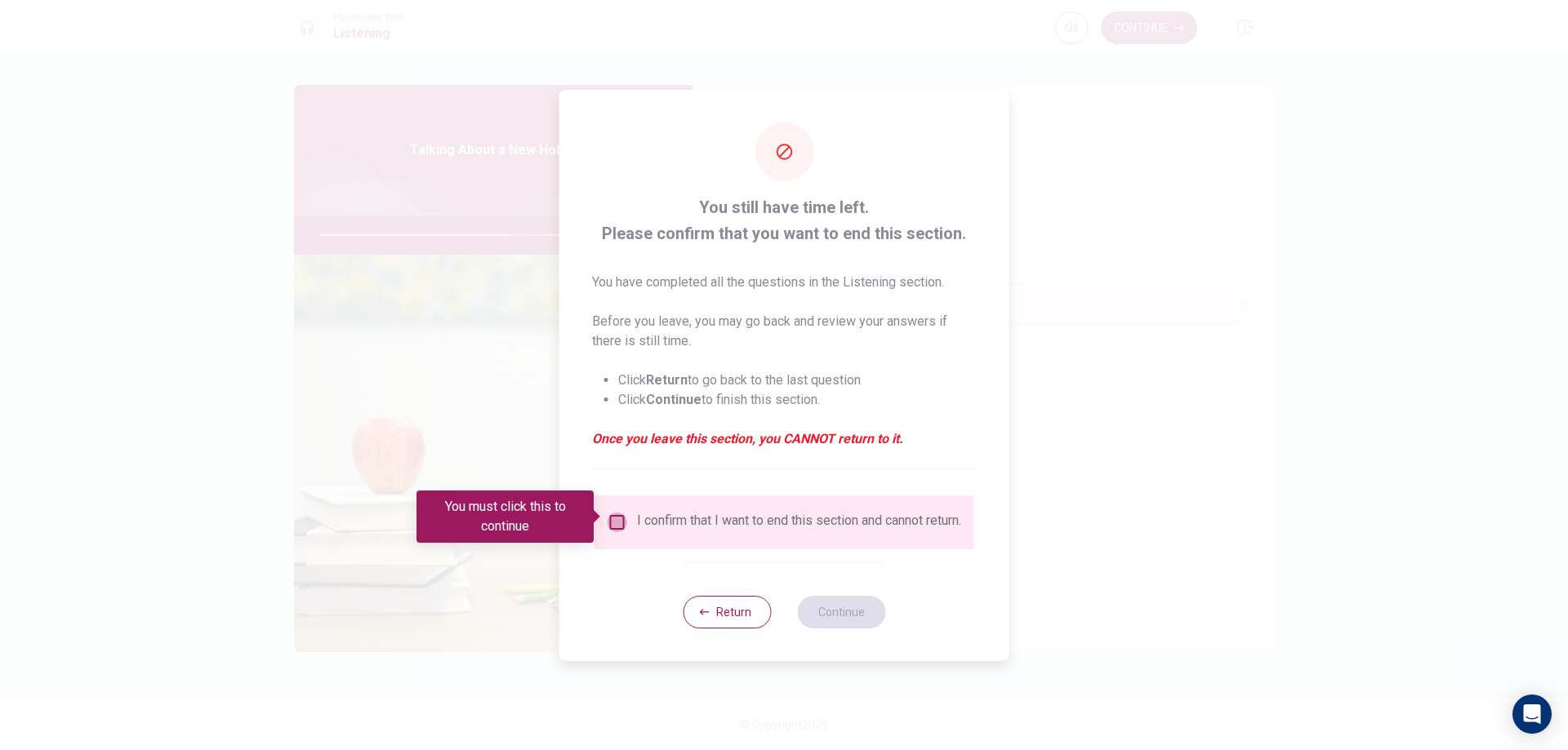
click at [622, 515] on input "You must click this to continue" at bounding box center [618, 523] width 19 height 19
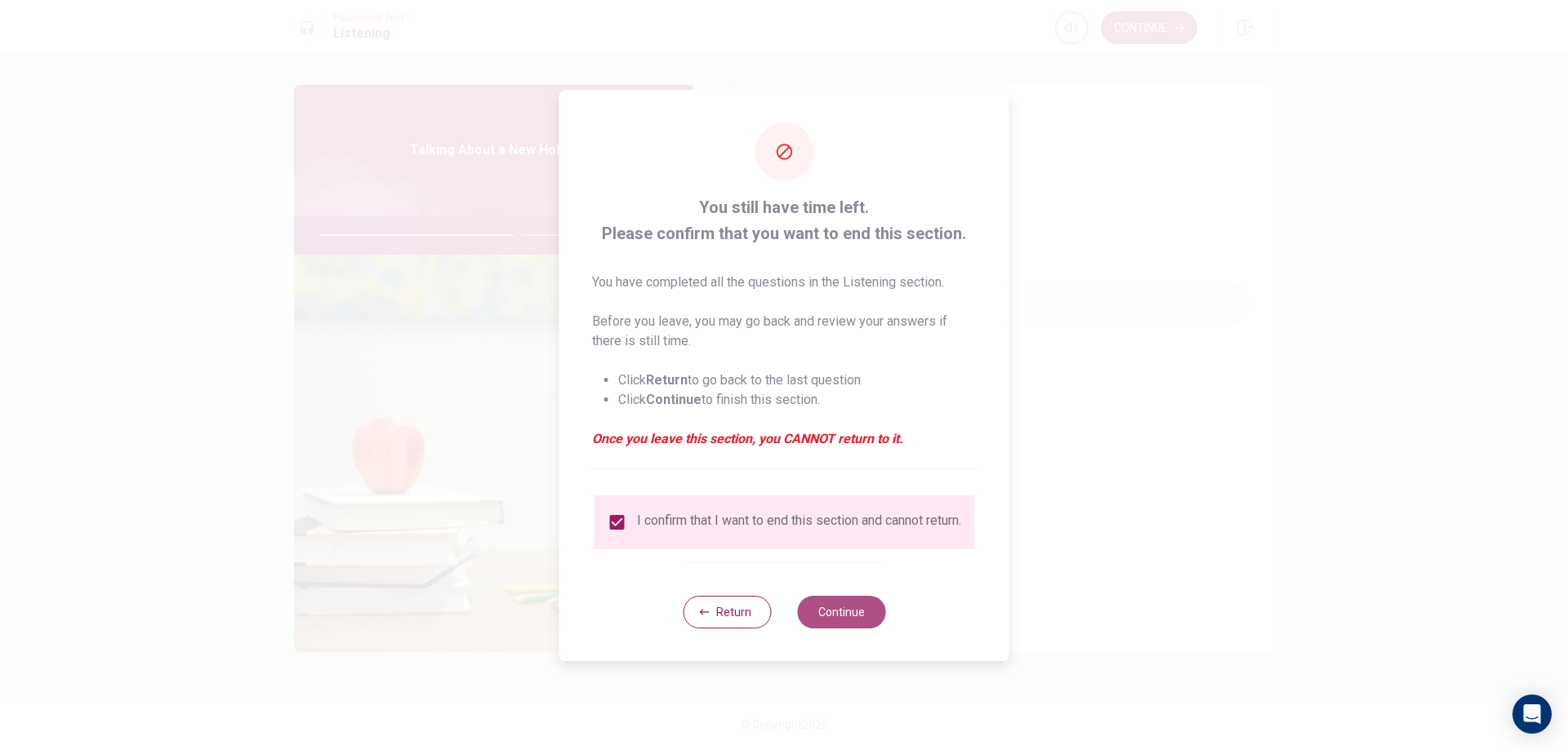
click at [835, 617] on button "Continue" at bounding box center [841, 612] width 88 height 32
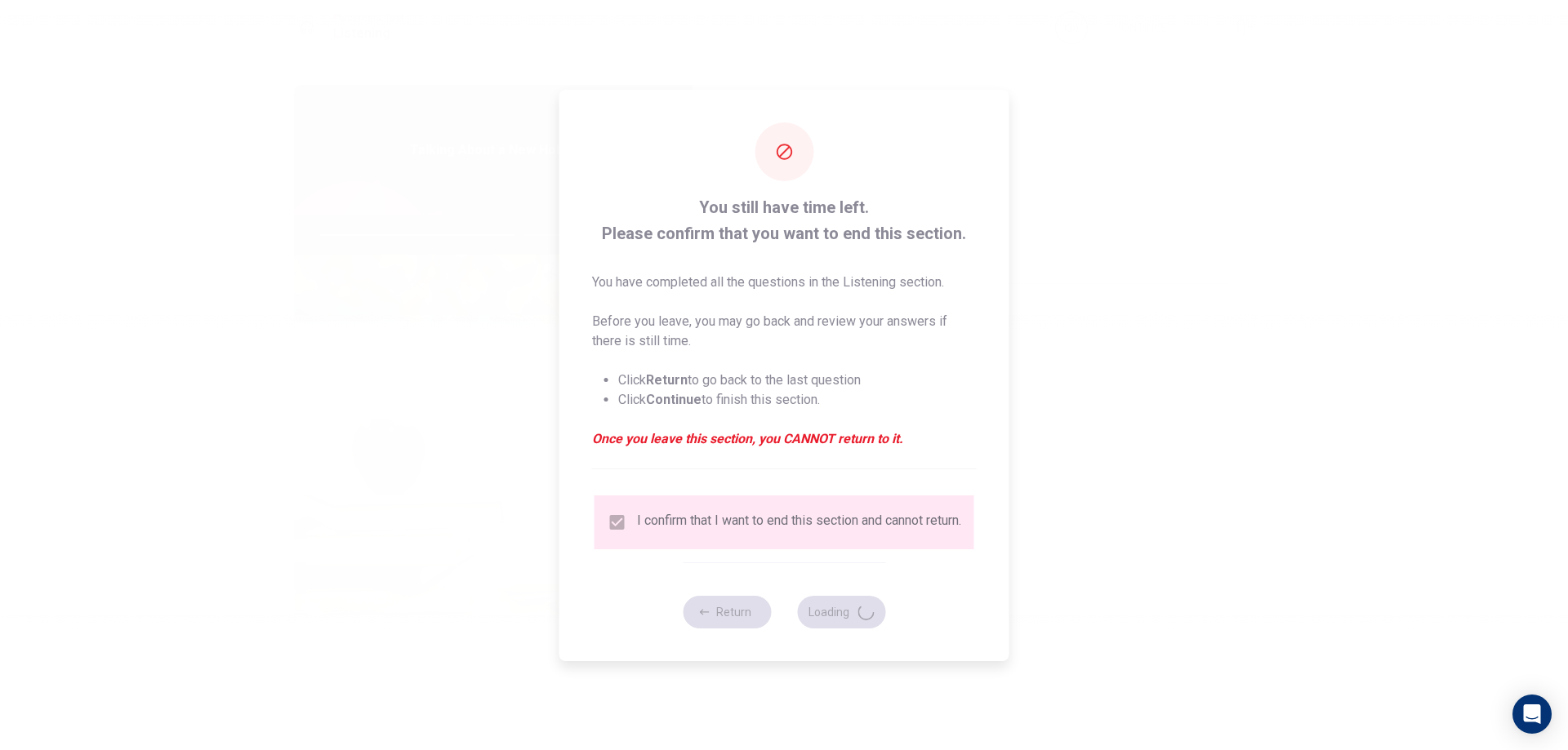
type input "68"
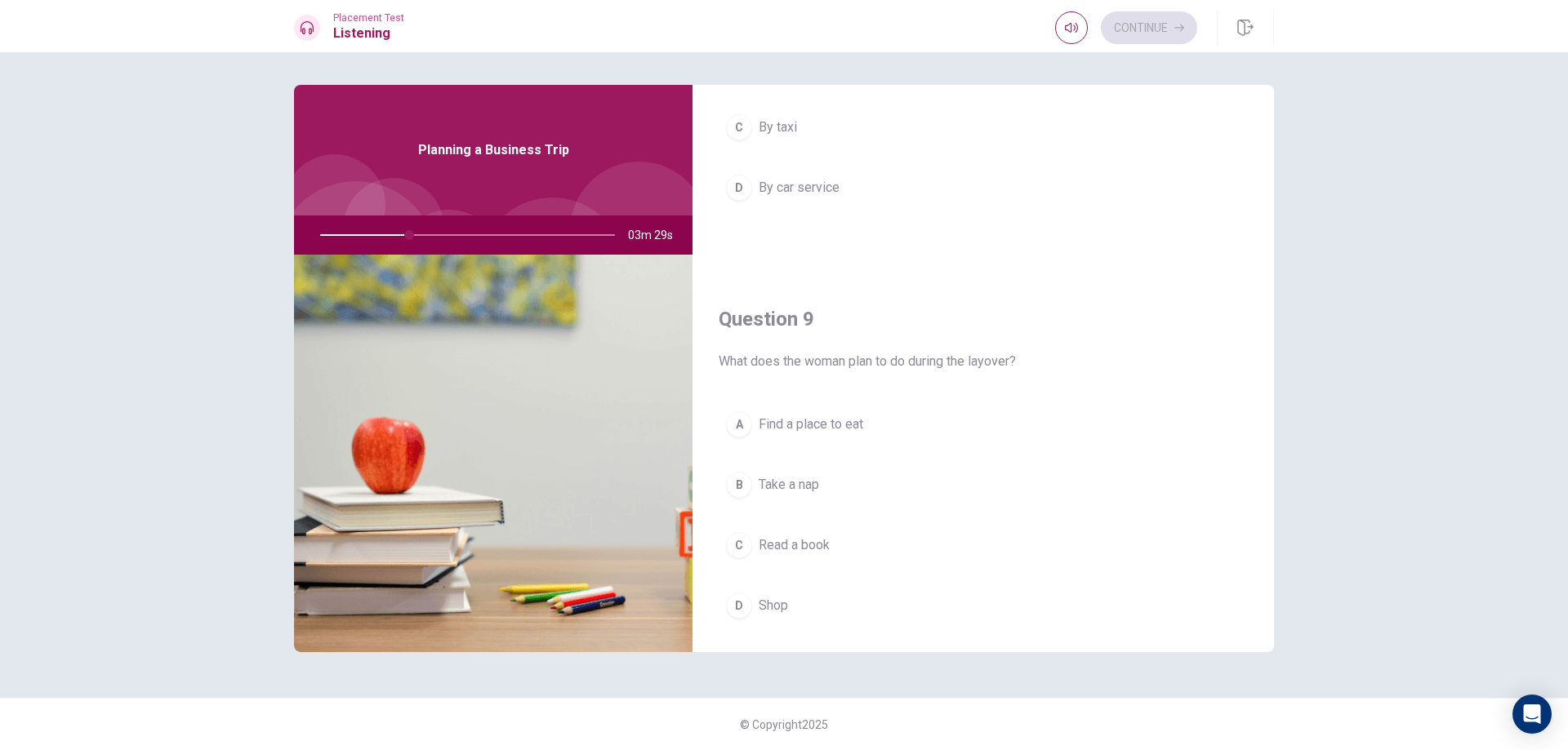
scroll to position [1523, 0]
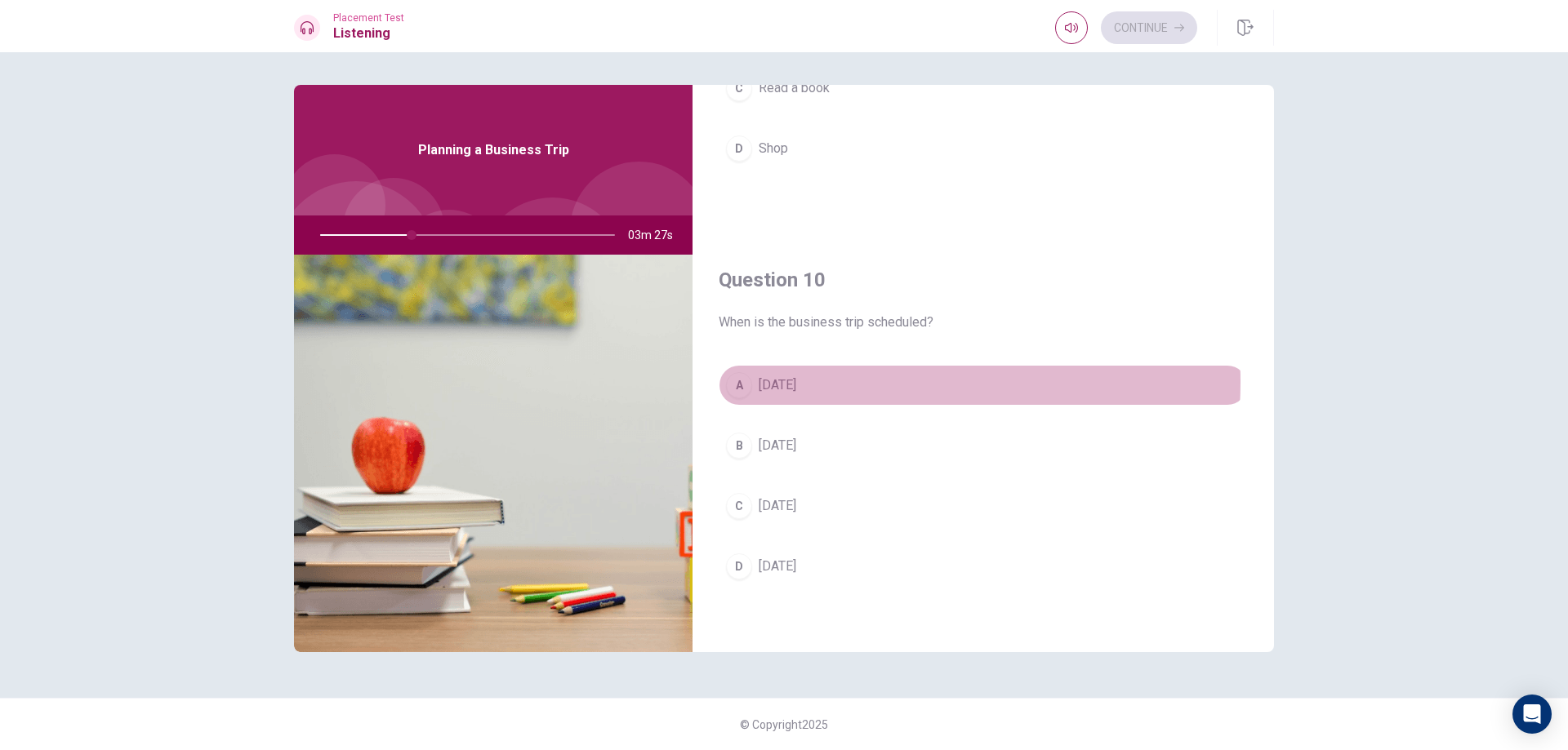
click at [838, 382] on button "A Next Tuesday" at bounding box center [983, 386] width 529 height 40
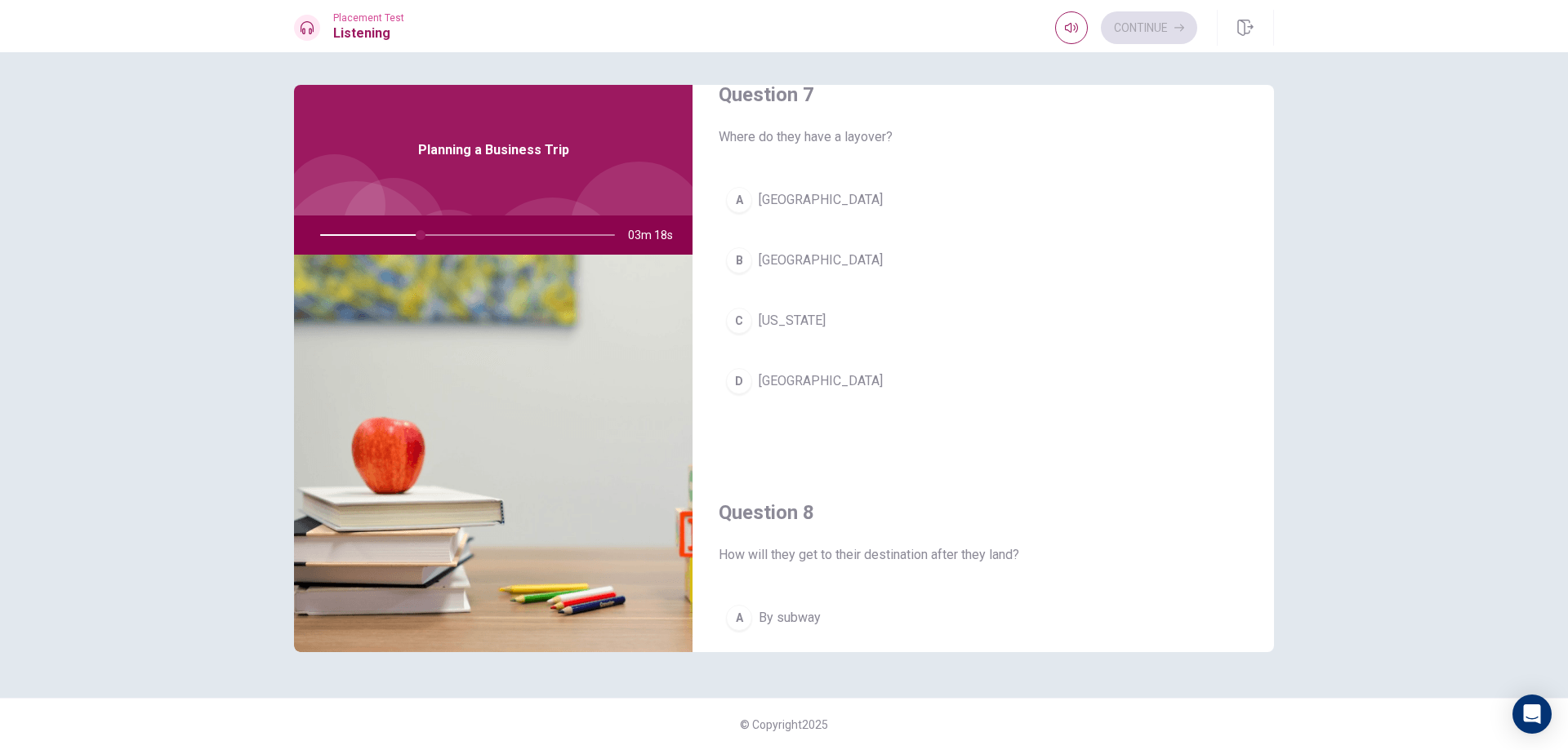
scroll to position [379, 0]
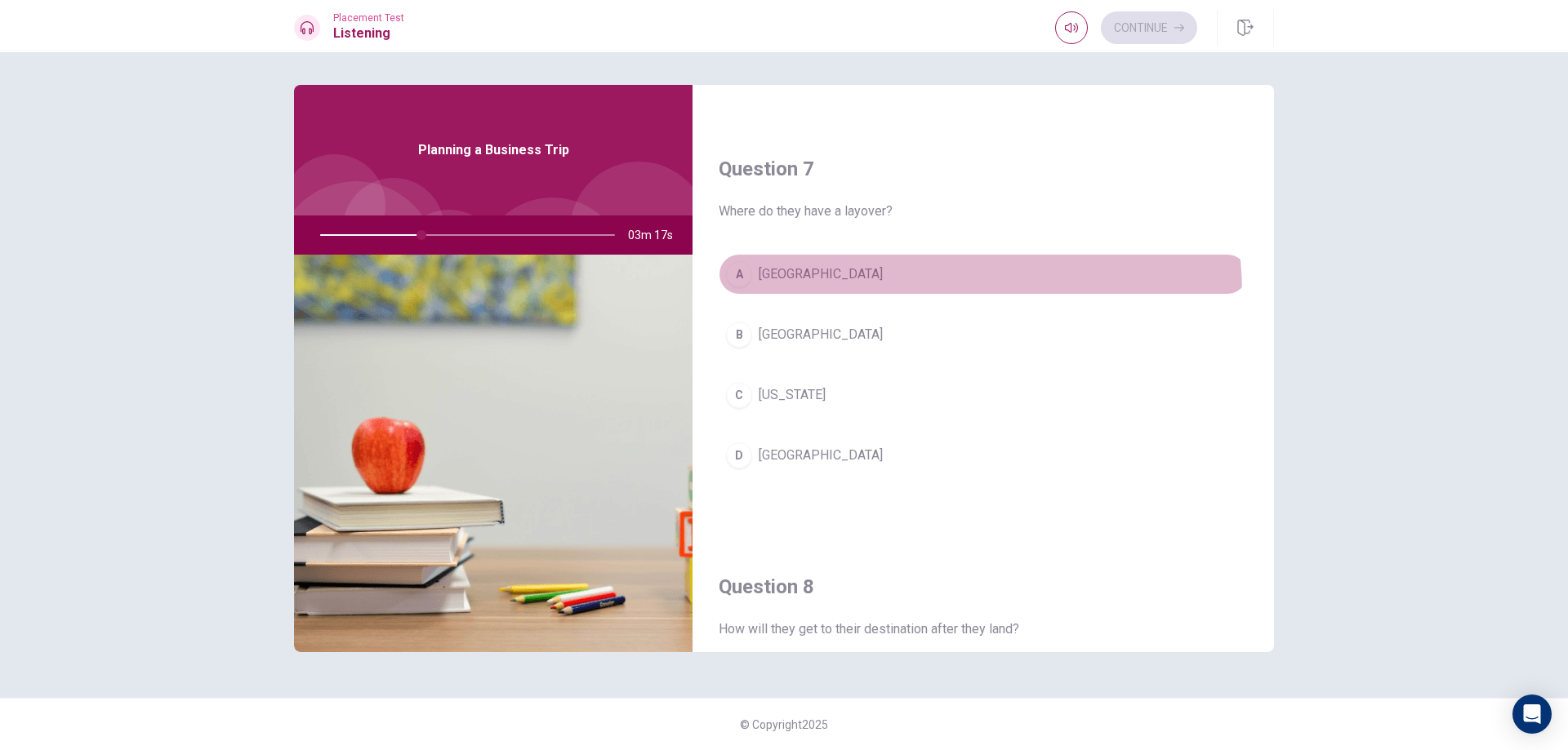
click at [888, 294] on button "A Chicago" at bounding box center [983, 274] width 529 height 40
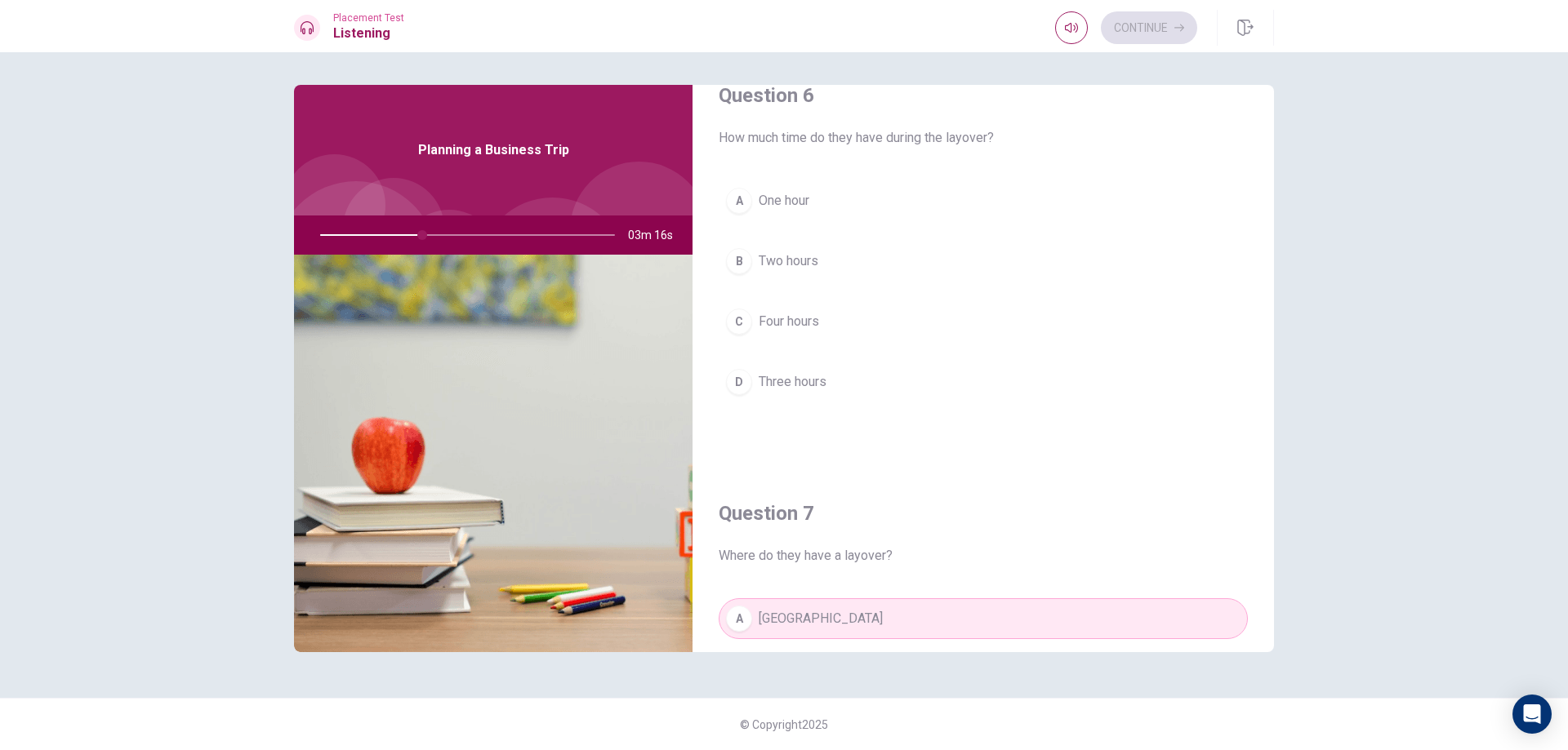
scroll to position [0, 0]
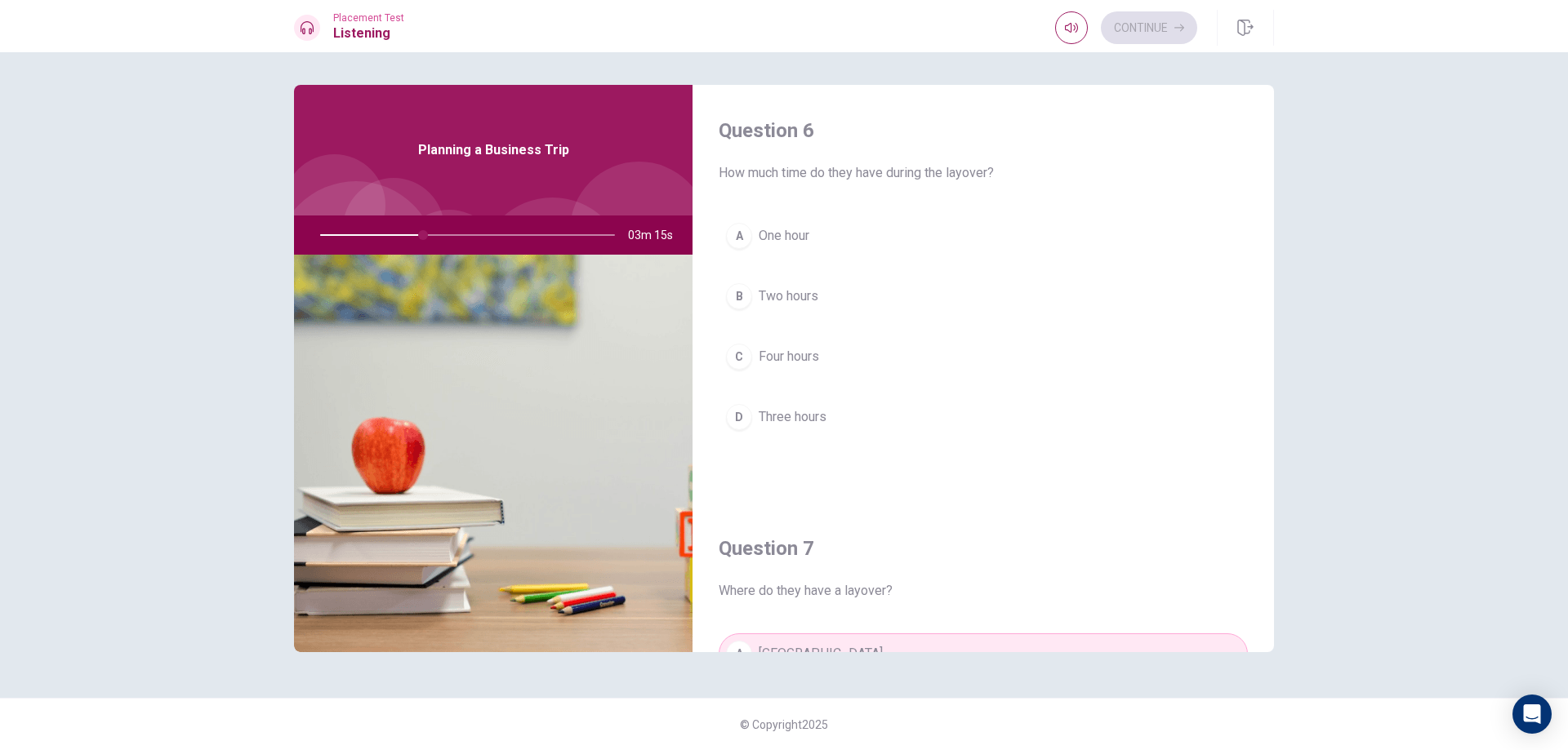
click at [892, 305] on button "B Two hours" at bounding box center [983, 296] width 529 height 40
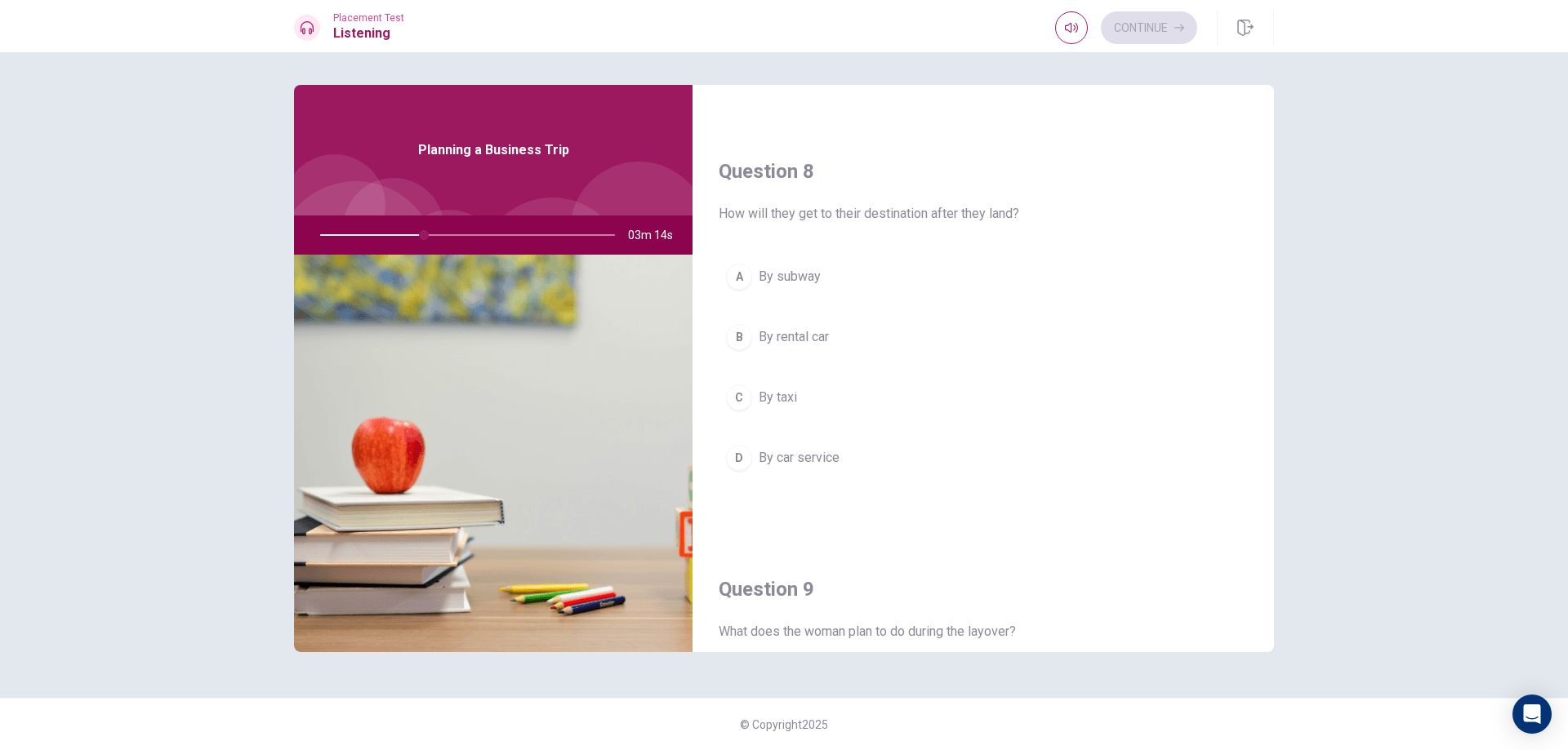
scroll to position [817, 0]
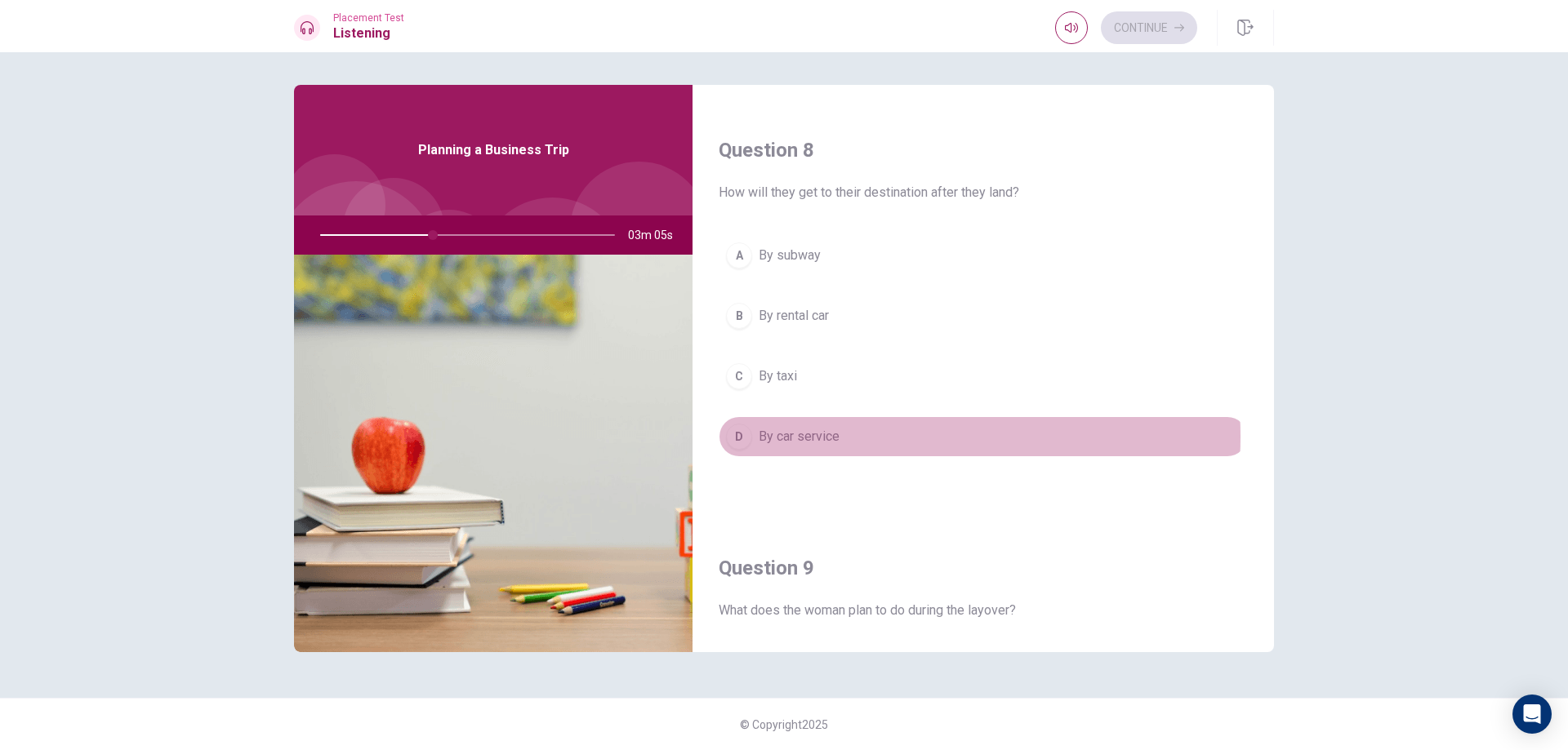
click at [867, 436] on button "D By car service" at bounding box center [983, 436] width 529 height 40
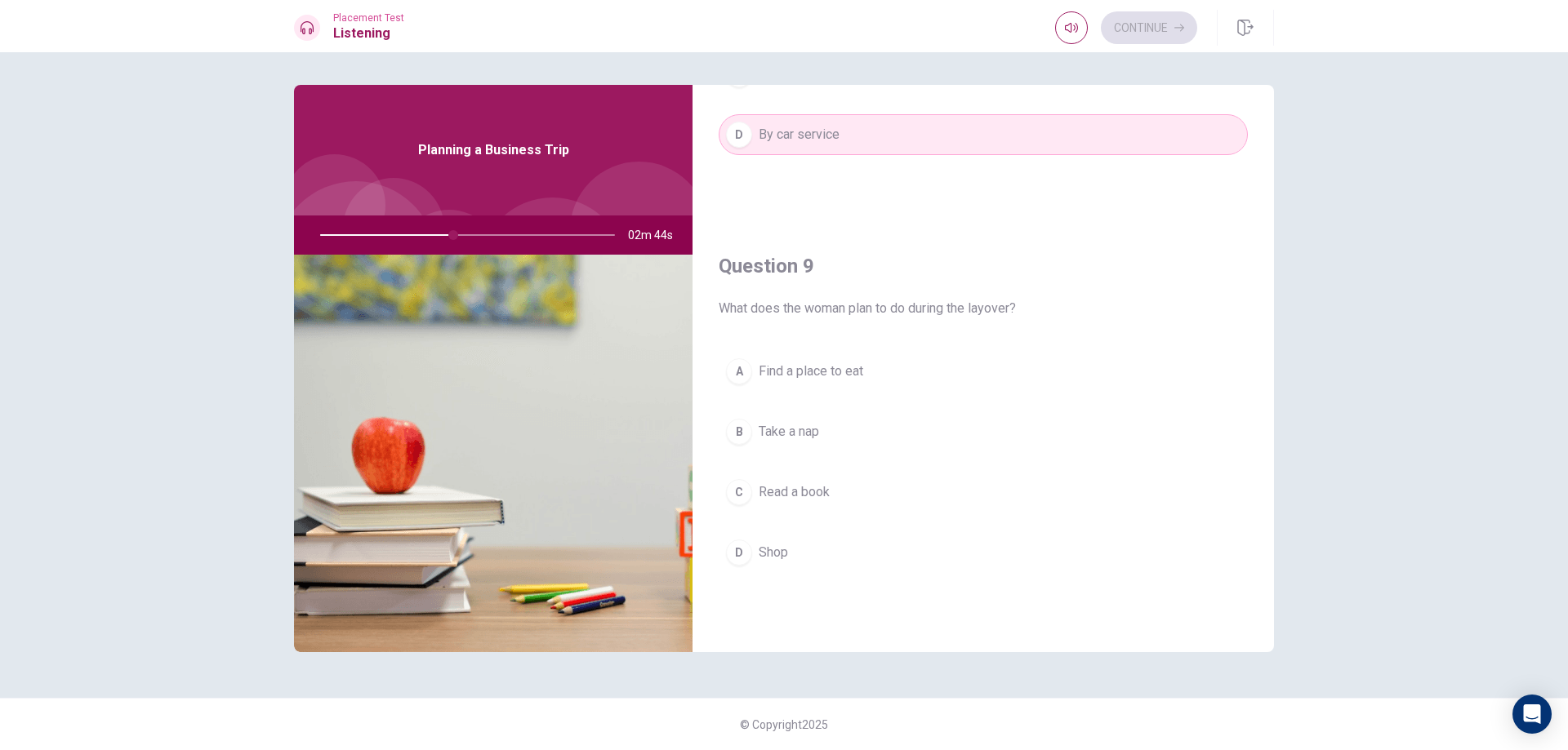
scroll to position [1114, 0]
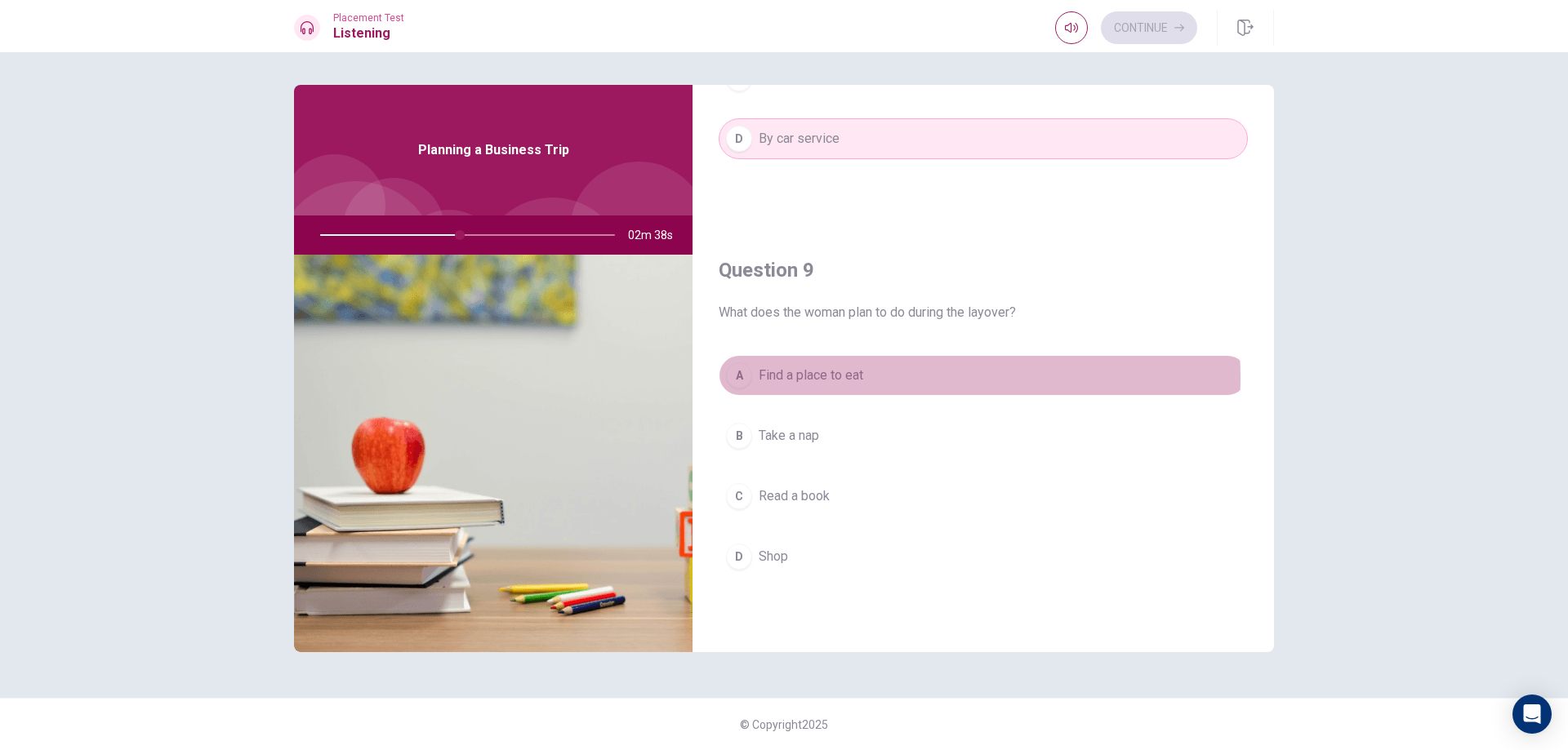
click at [885, 378] on button "A Find a place to eat" at bounding box center [983, 375] width 529 height 40
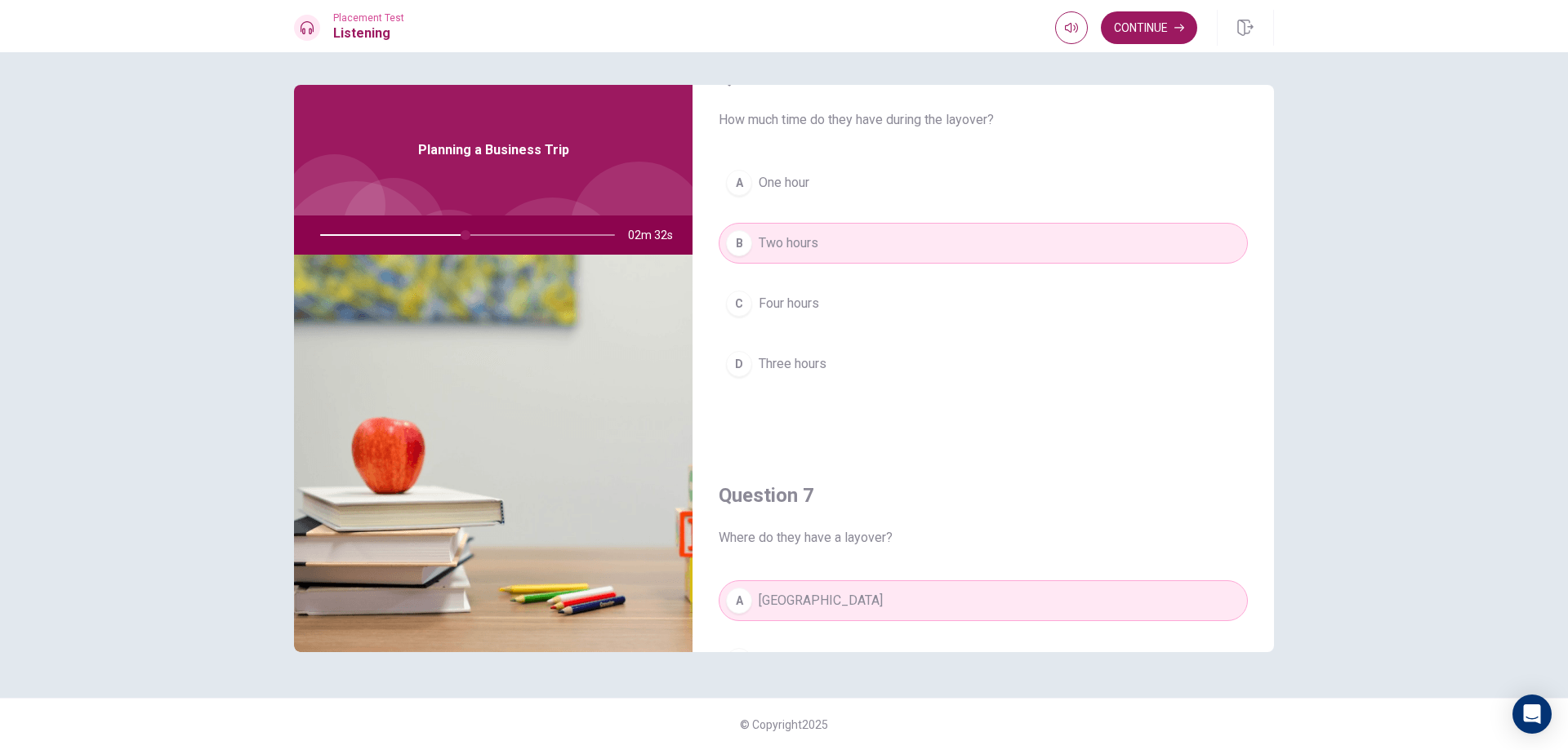
scroll to position [0, 0]
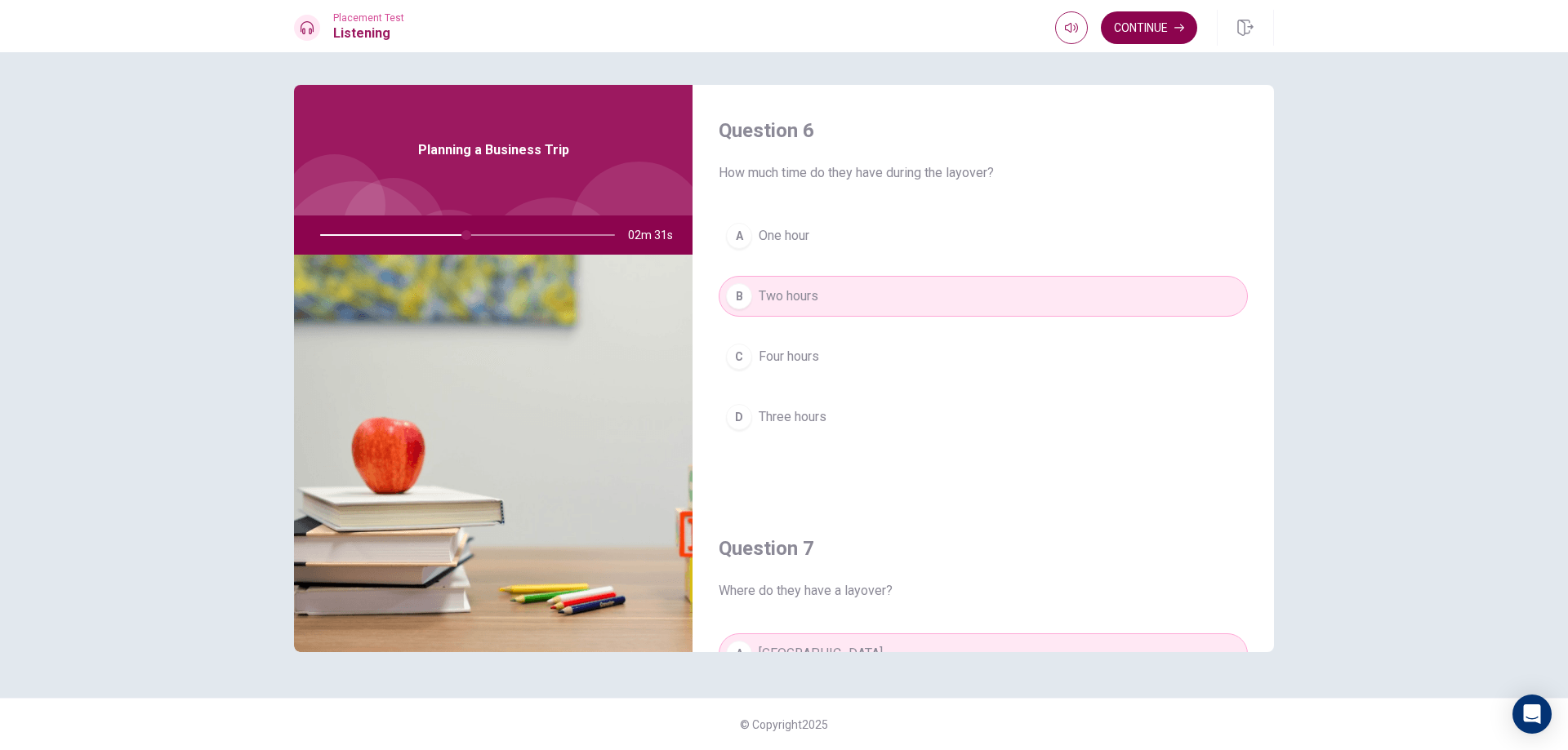
click at [1137, 18] on button "Continue" at bounding box center [1149, 27] width 97 height 32
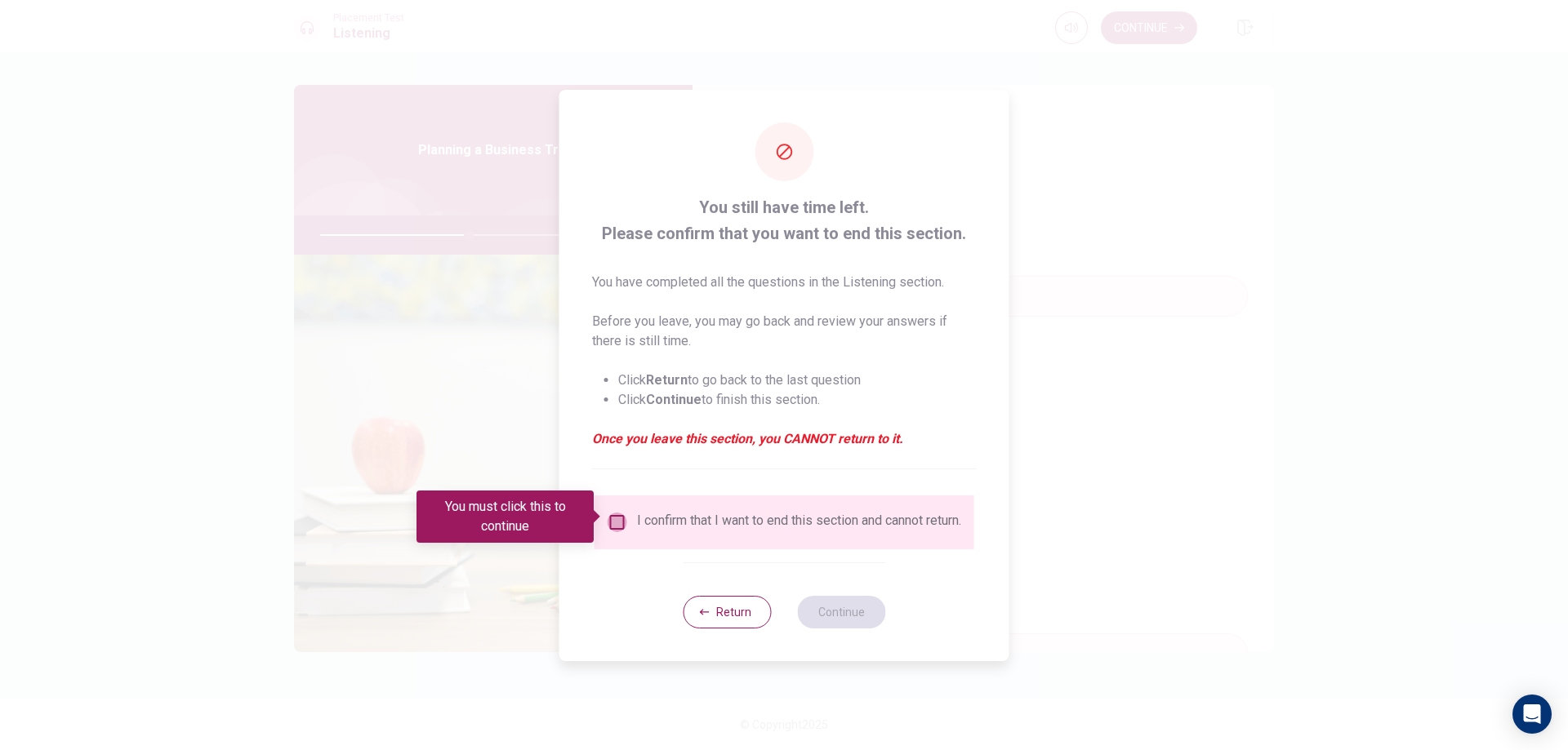
drag, startPoint x: 611, startPoint y: 512, endPoint x: 663, endPoint y: 552, distance: 65.6
click at [611, 513] on input "You must click this to continue" at bounding box center [618, 523] width 19 height 19
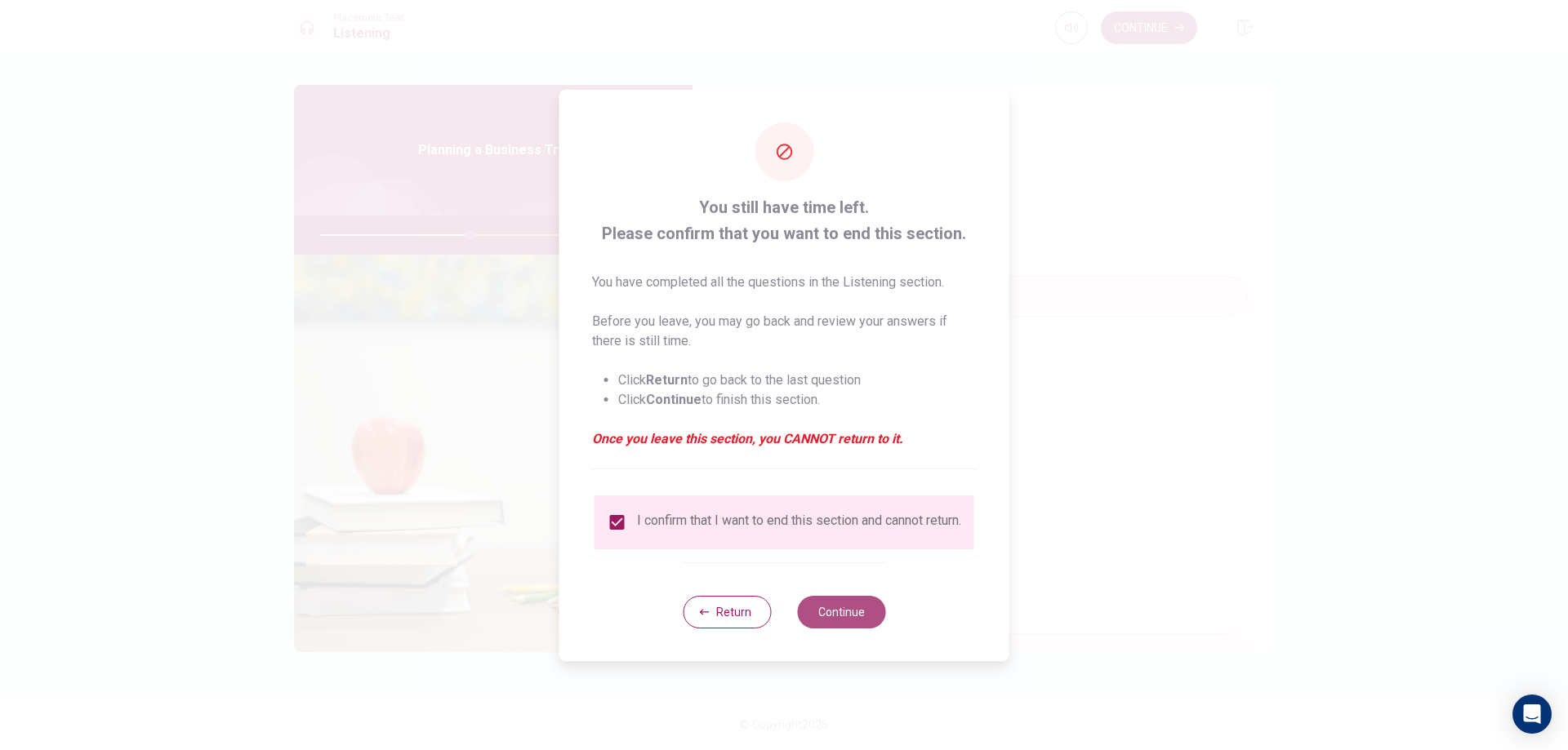
click at [847, 610] on button "Continue" at bounding box center [841, 612] width 88 height 32
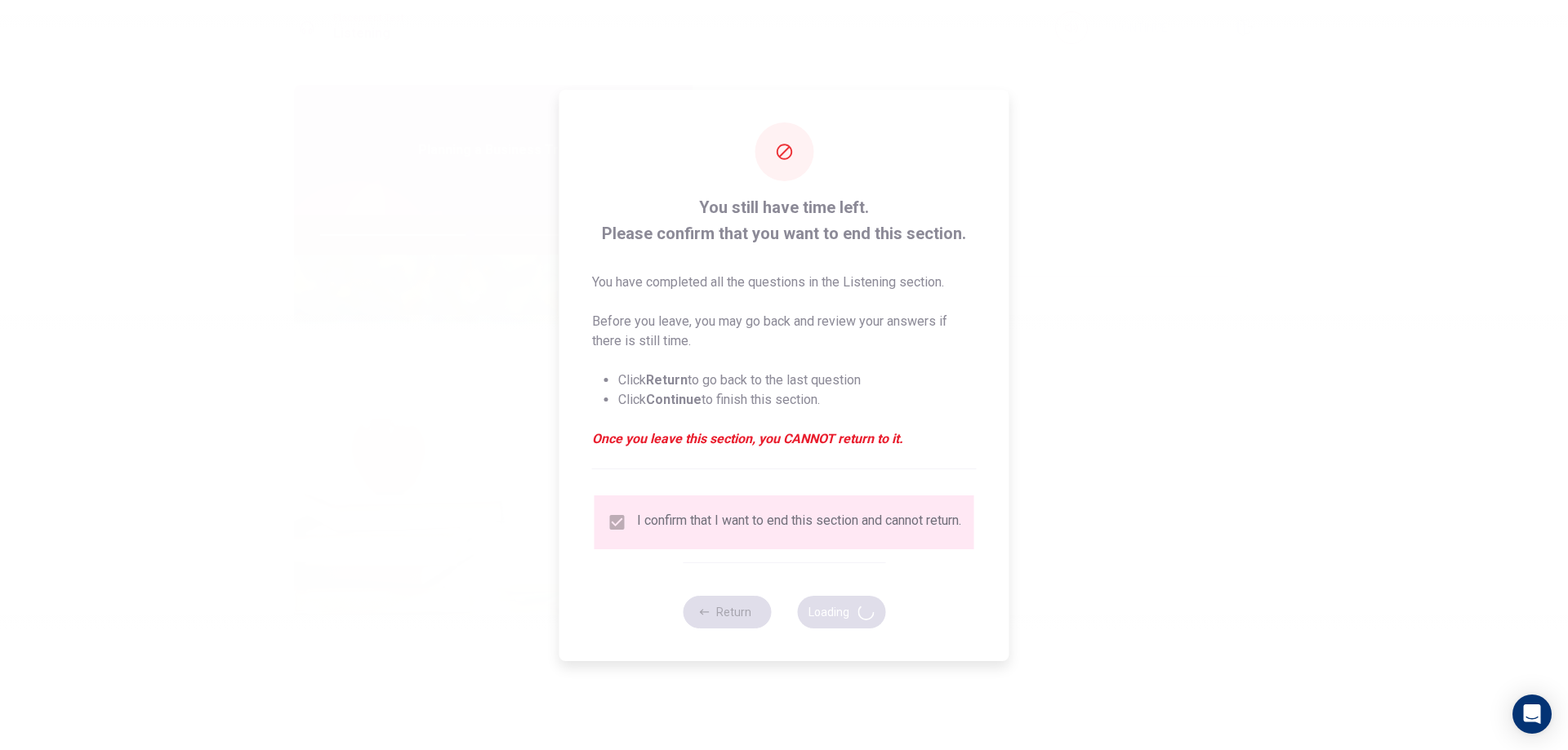
type input "51"
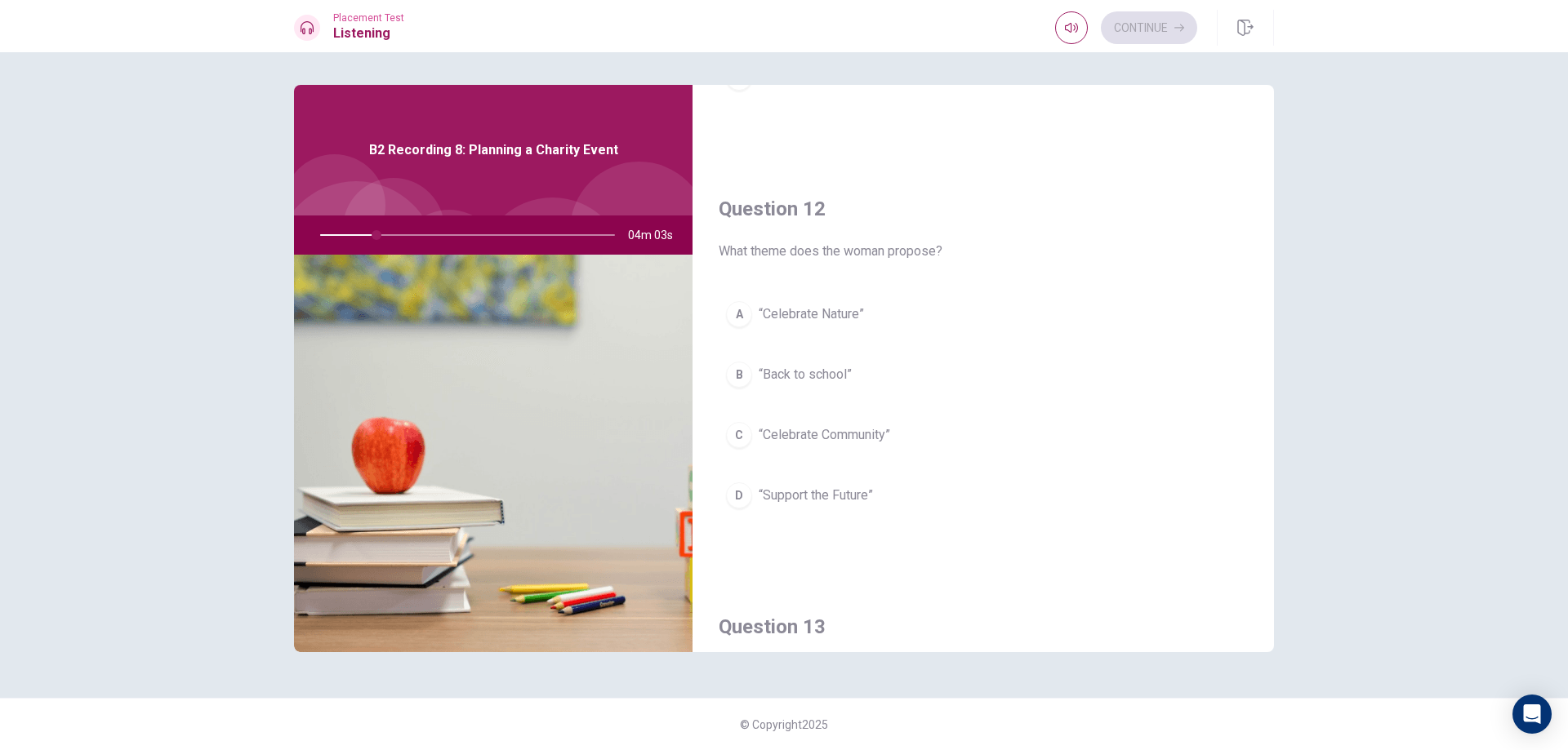
scroll to position [298, 0]
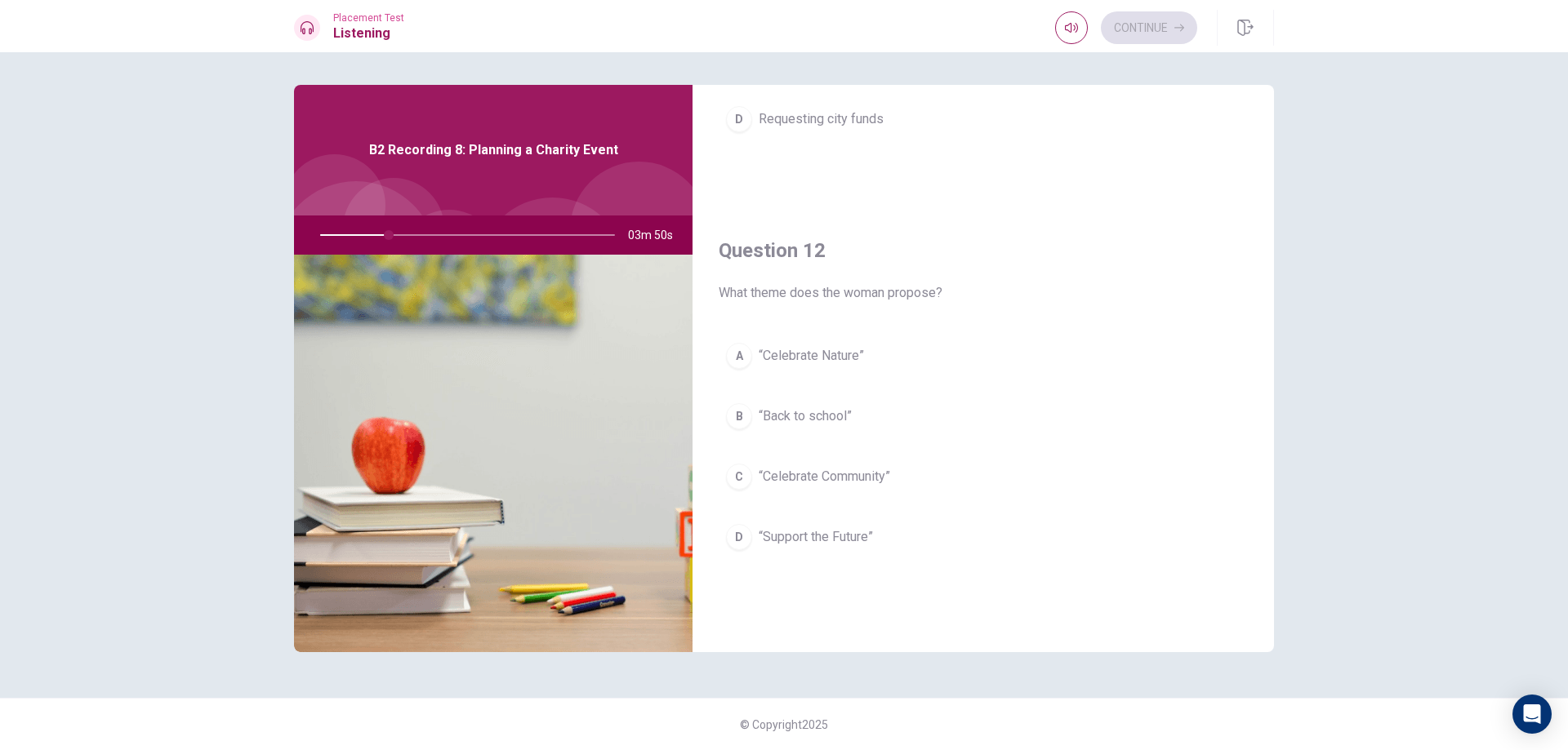
drag, startPoint x: 943, startPoint y: 291, endPoint x: 792, endPoint y: 287, distance: 151.1
click at [792, 287] on span "What theme does the woman propose?" at bounding box center [983, 293] width 529 height 19
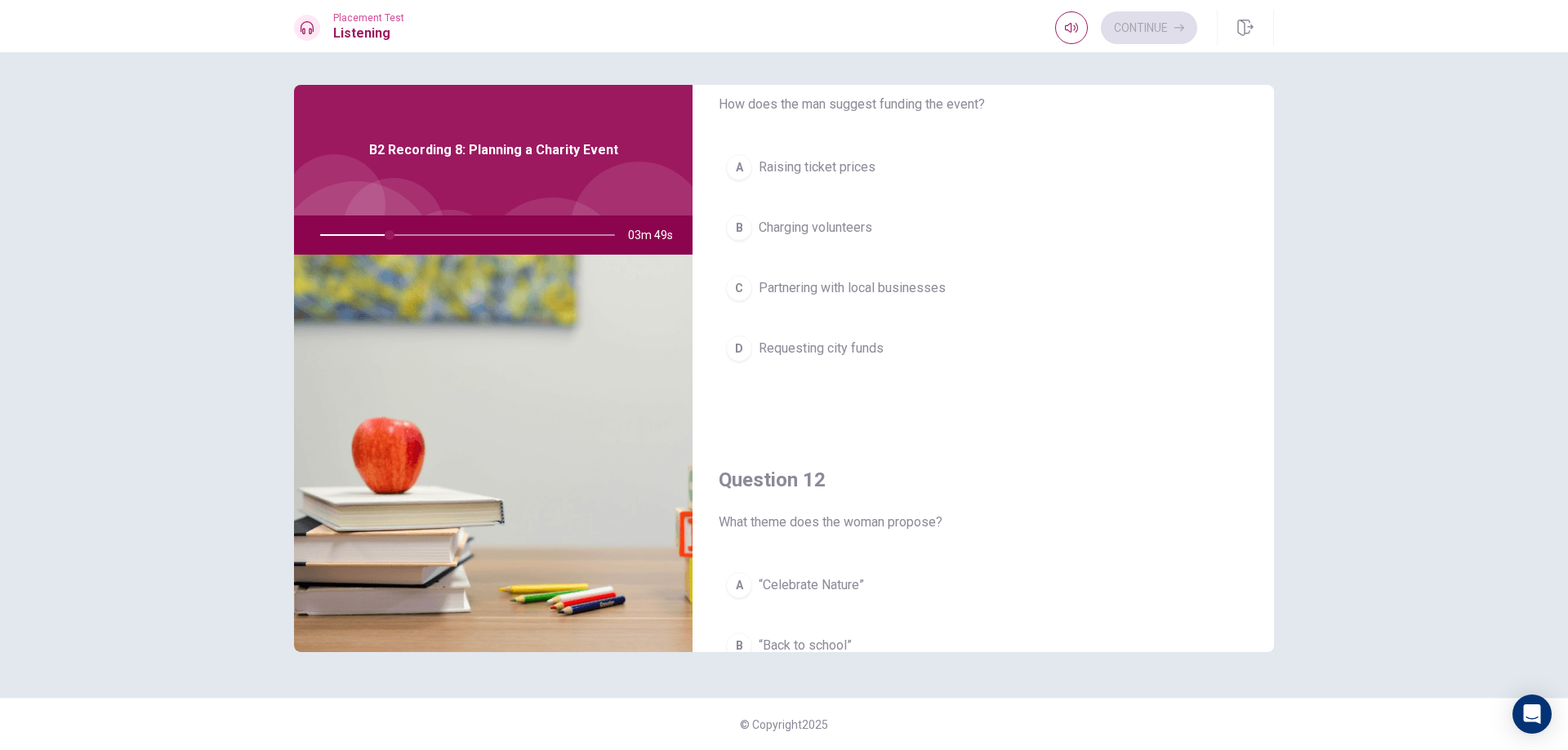
scroll to position [0, 0]
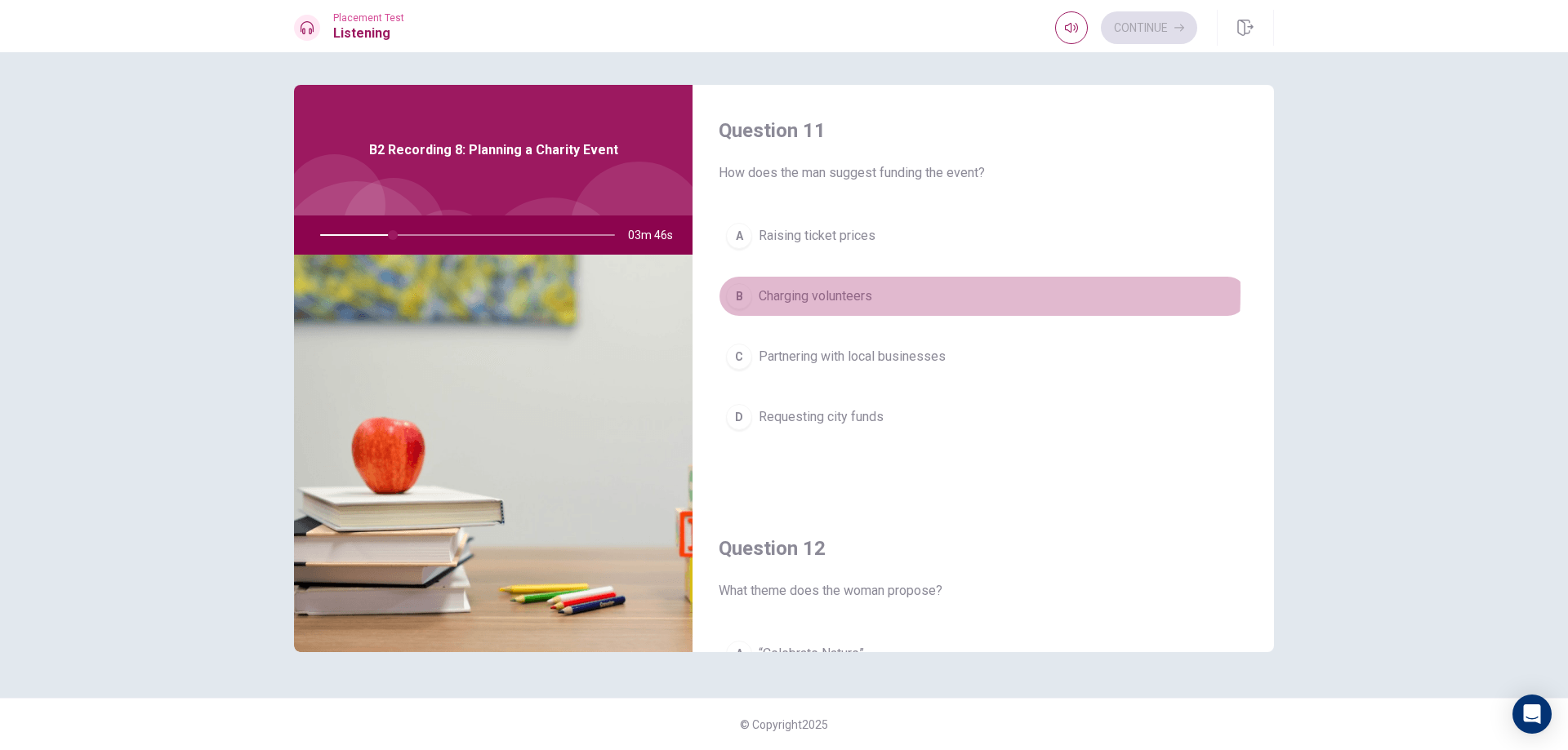
click at [856, 292] on span "Charging volunteers" at bounding box center [815, 296] width 113 height 19
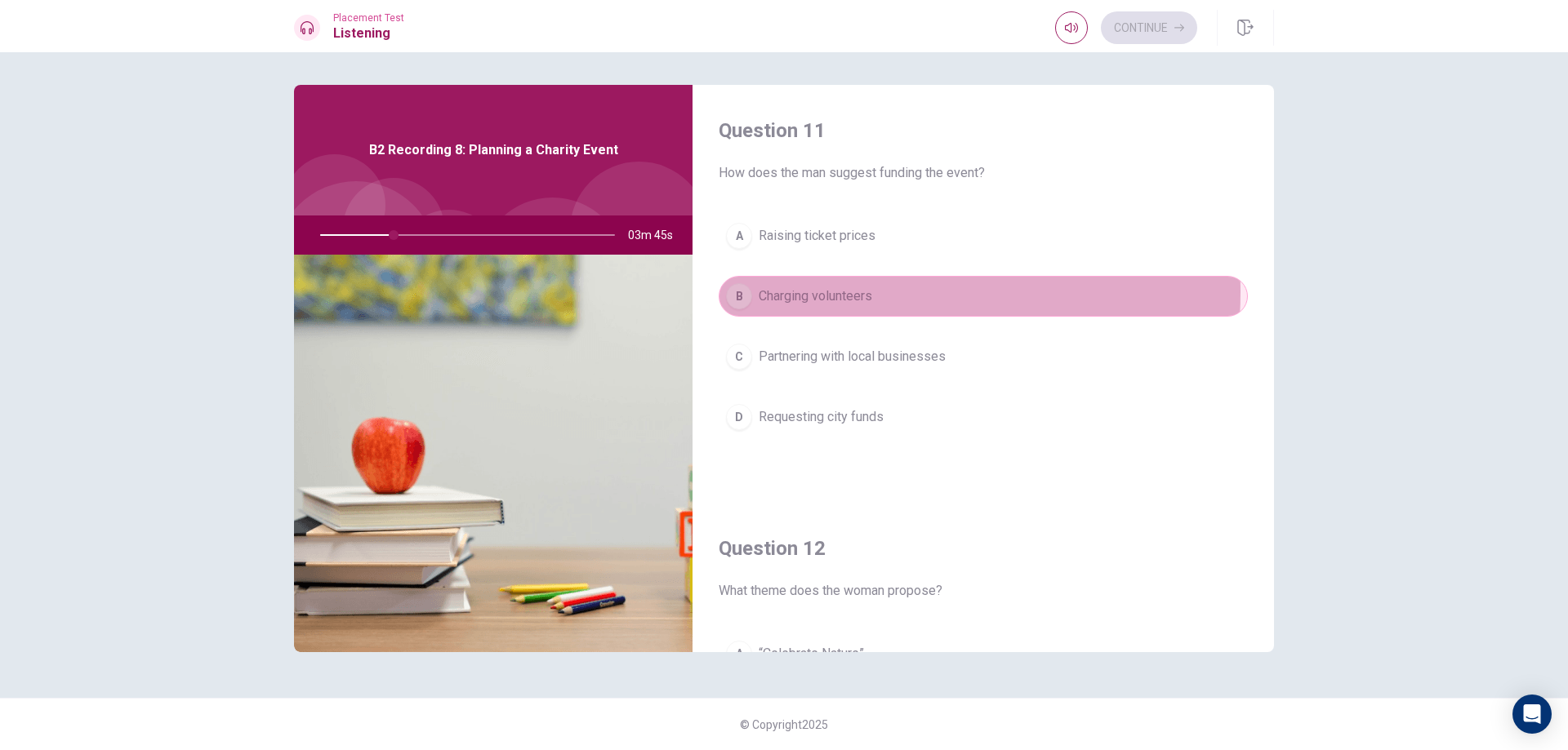
click at [856, 292] on span "Charging volunteers" at bounding box center [815, 296] width 113 height 19
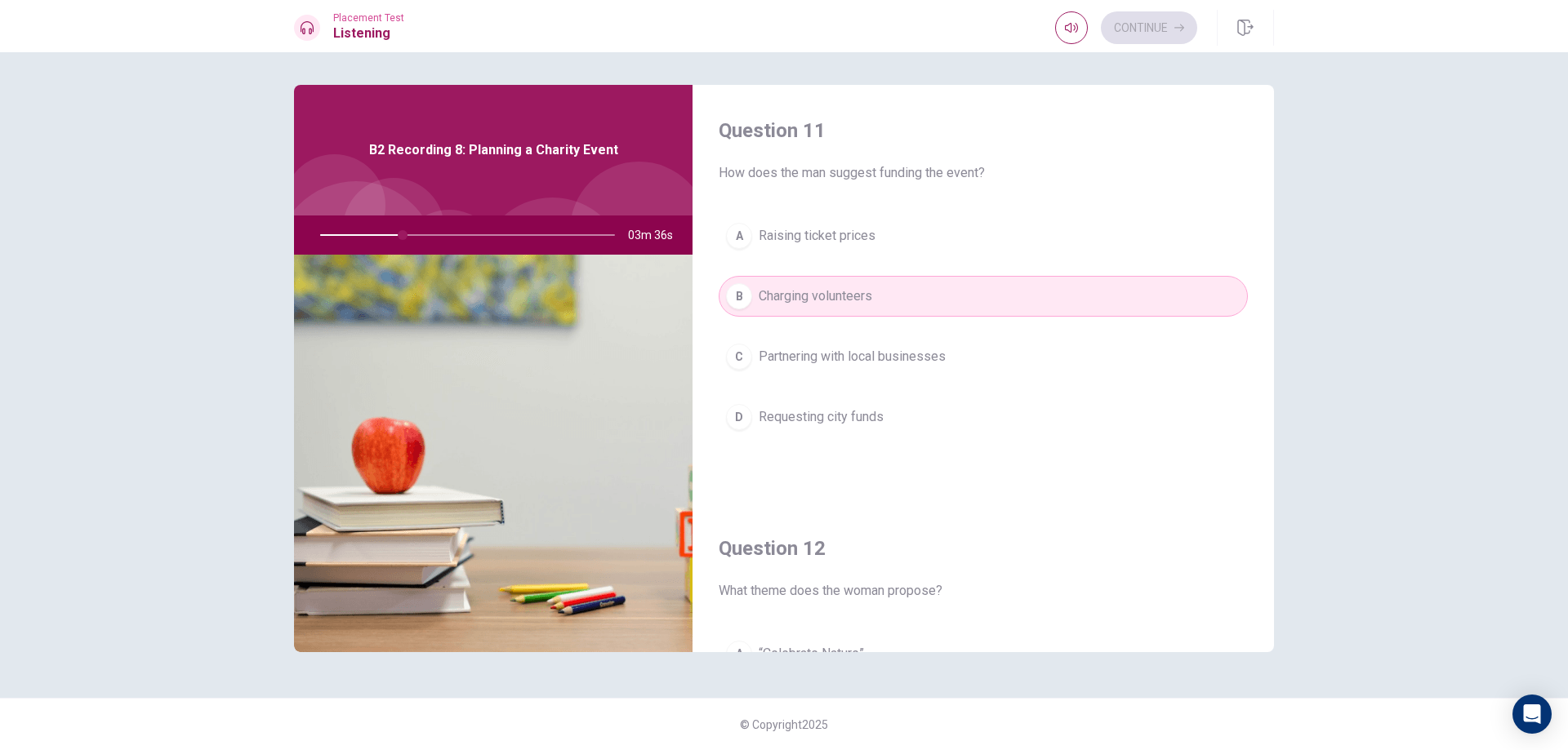
drag, startPoint x: 405, startPoint y: 236, endPoint x: 432, endPoint y: 227, distance: 28.5
click at [432, 227] on div at bounding box center [464, 234] width 328 height 40
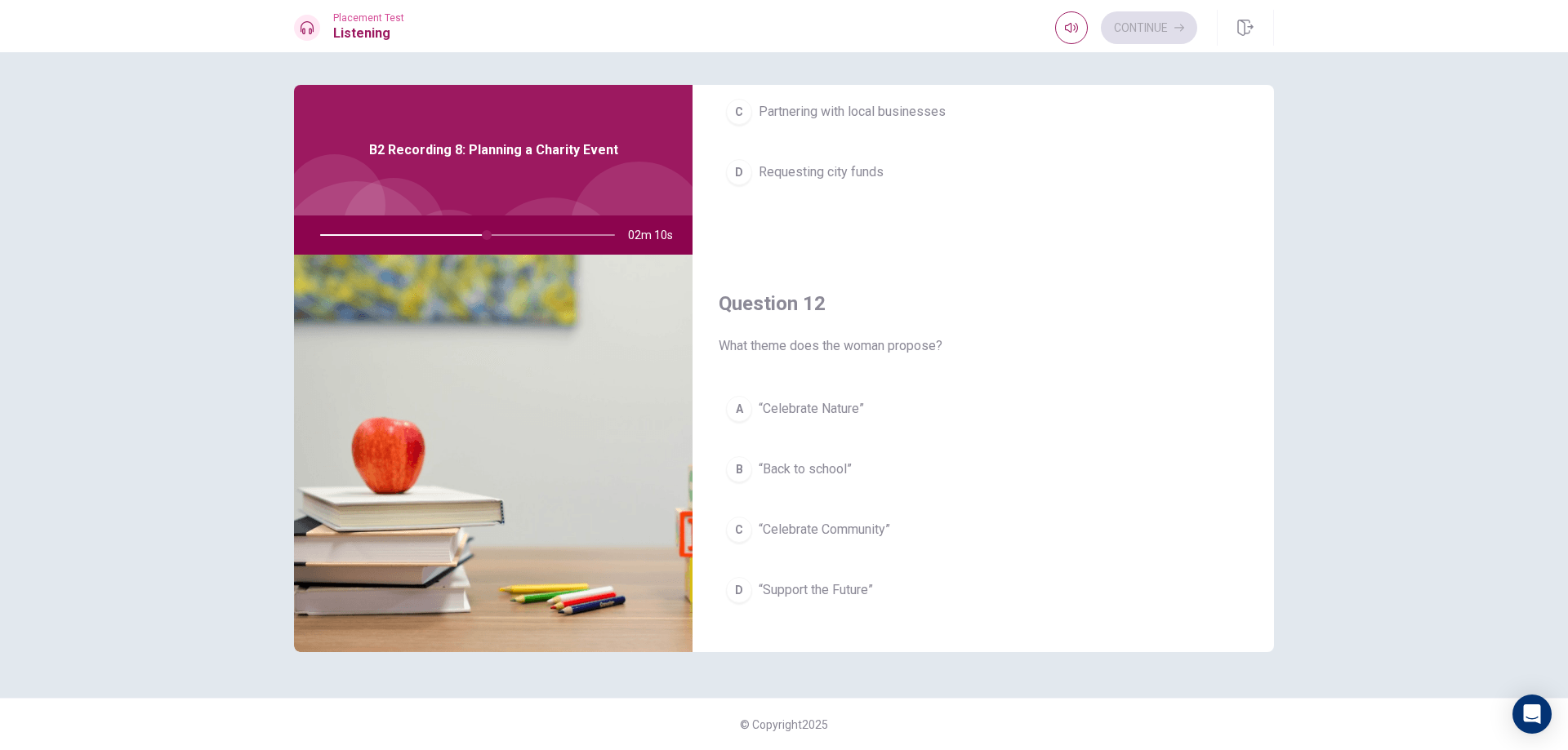
scroll to position [327, 0]
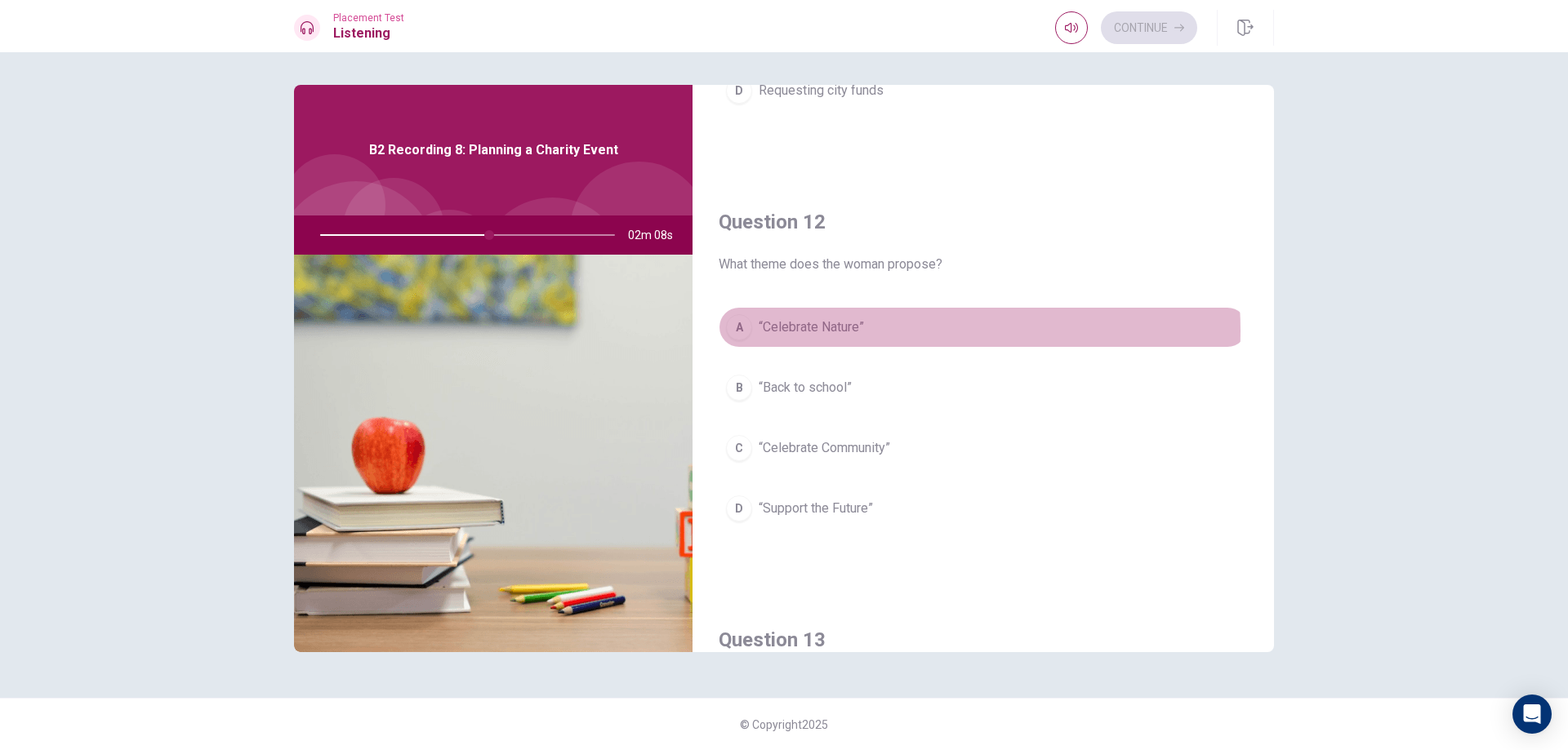
click at [878, 331] on button "A “Celebrate Nature”" at bounding box center [983, 328] width 529 height 40
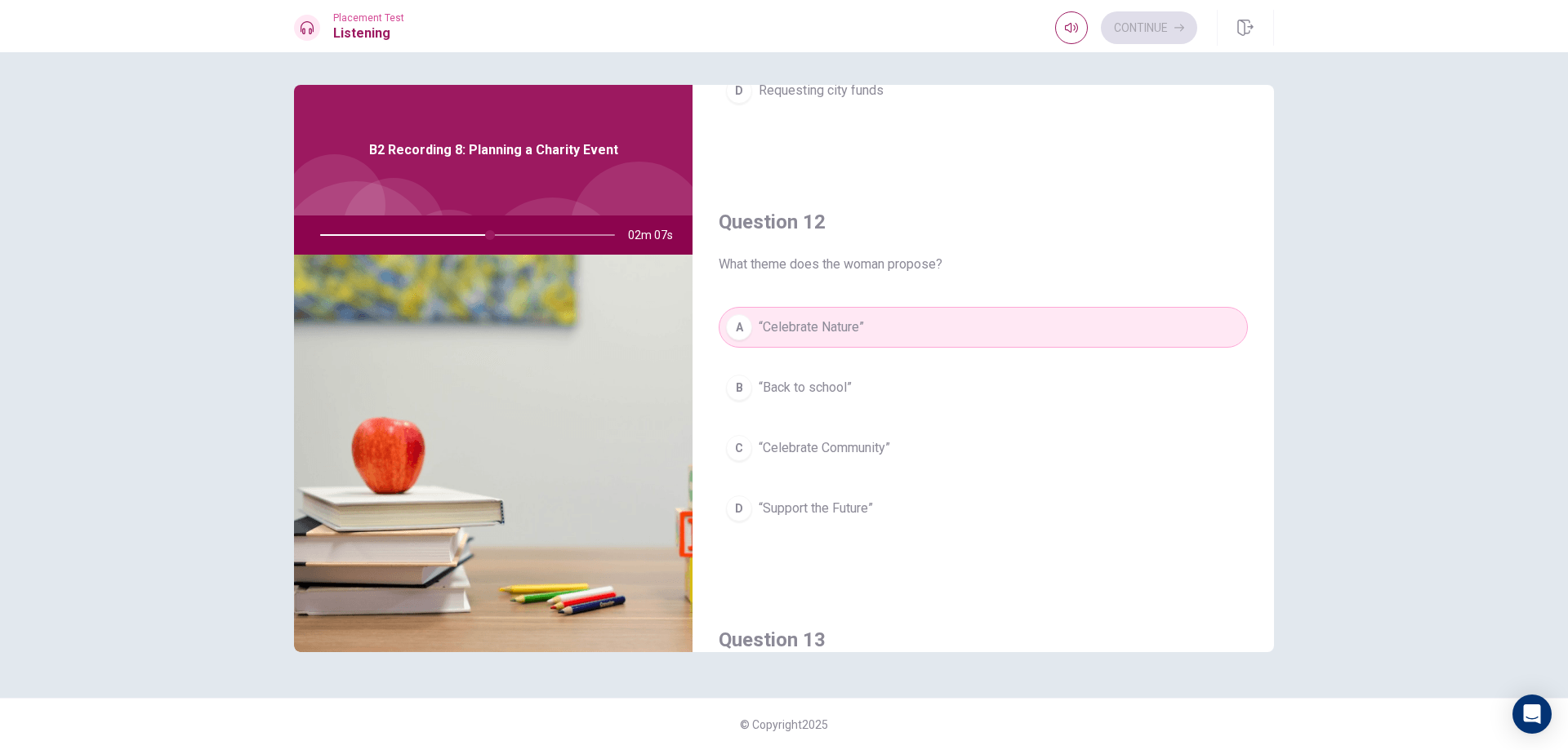
click at [892, 436] on button "C “Celebrate Community”" at bounding box center [983, 448] width 529 height 40
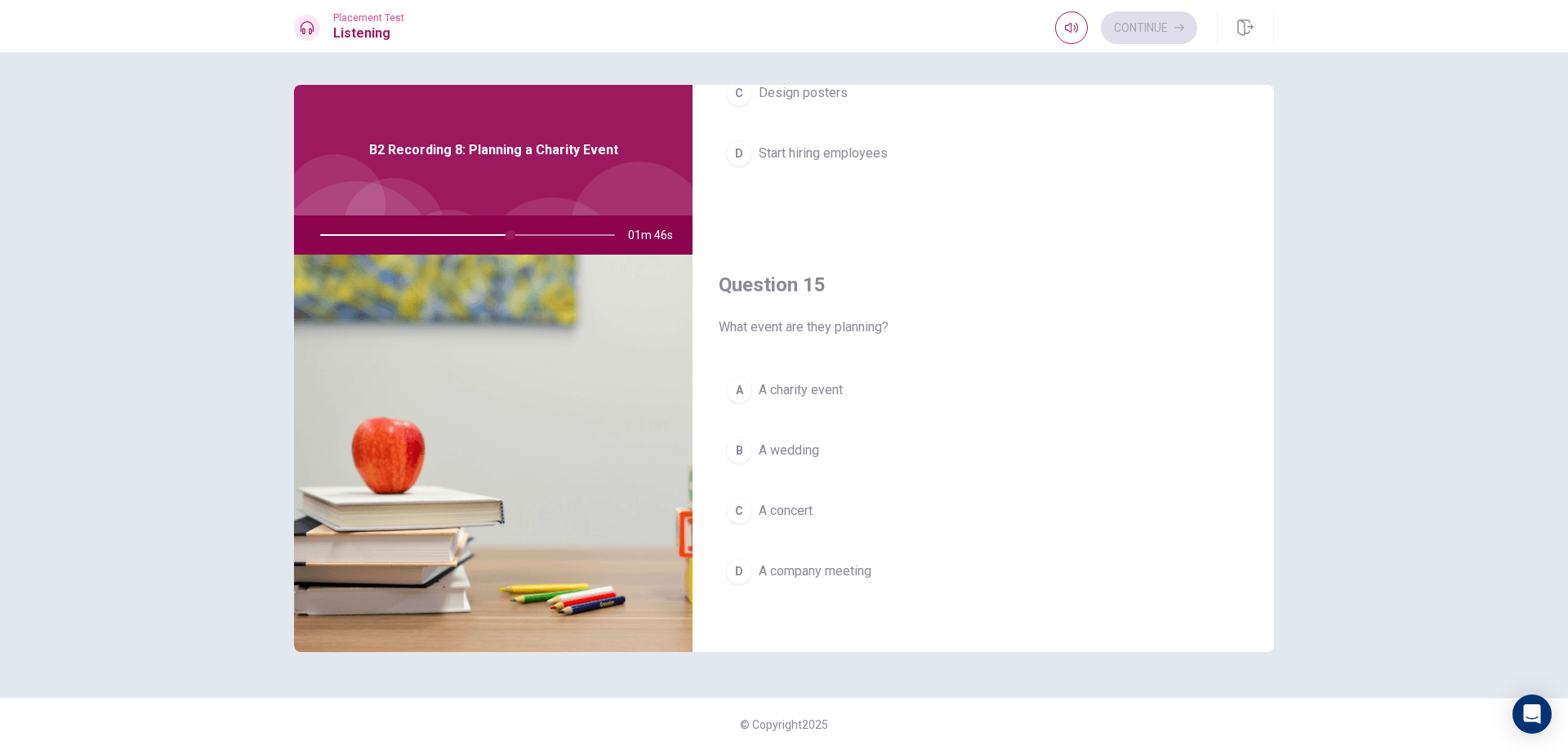
scroll to position [1523, 0]
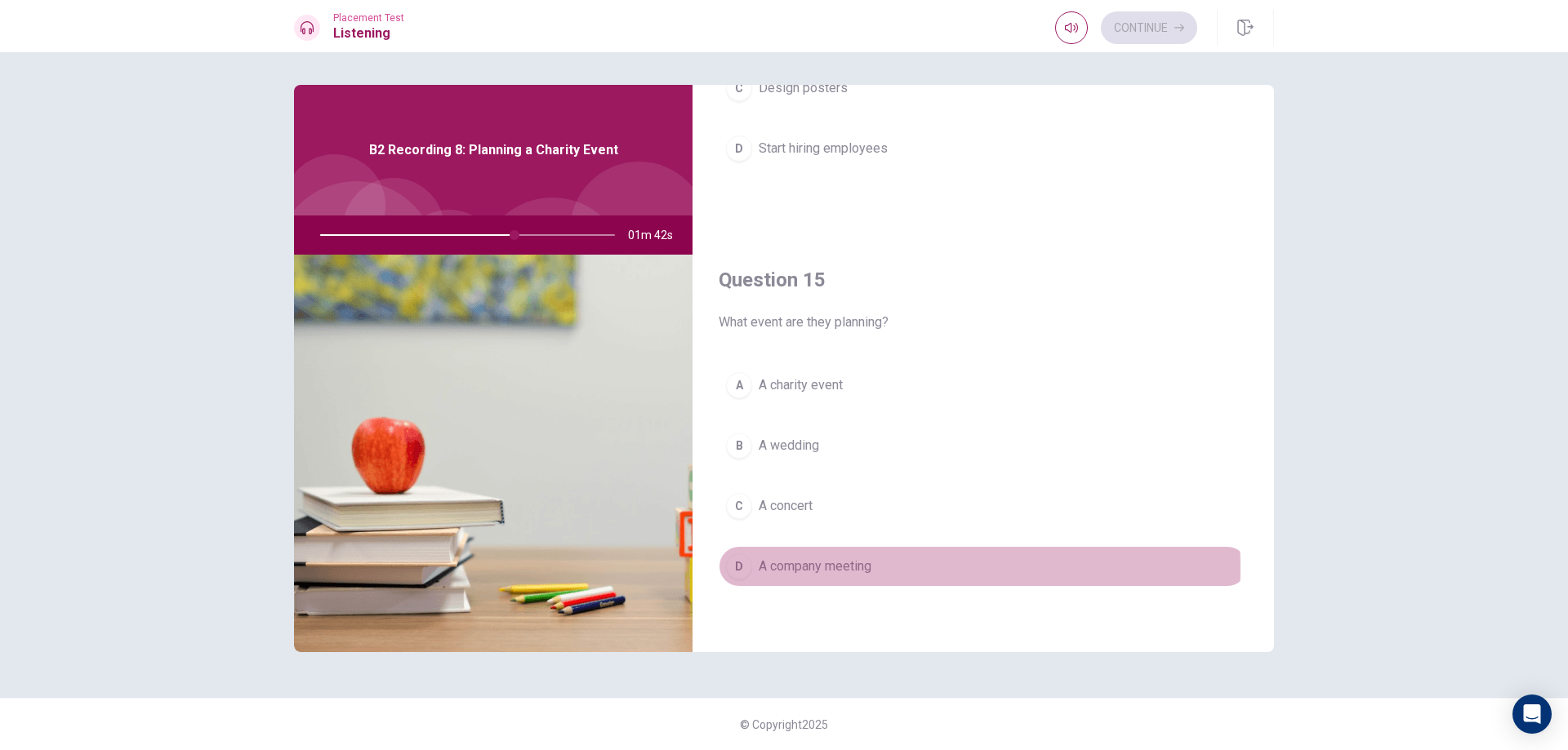
click at [856, 568] on span "A company meeting" at bounding box center [815, 566] width 112 height 19
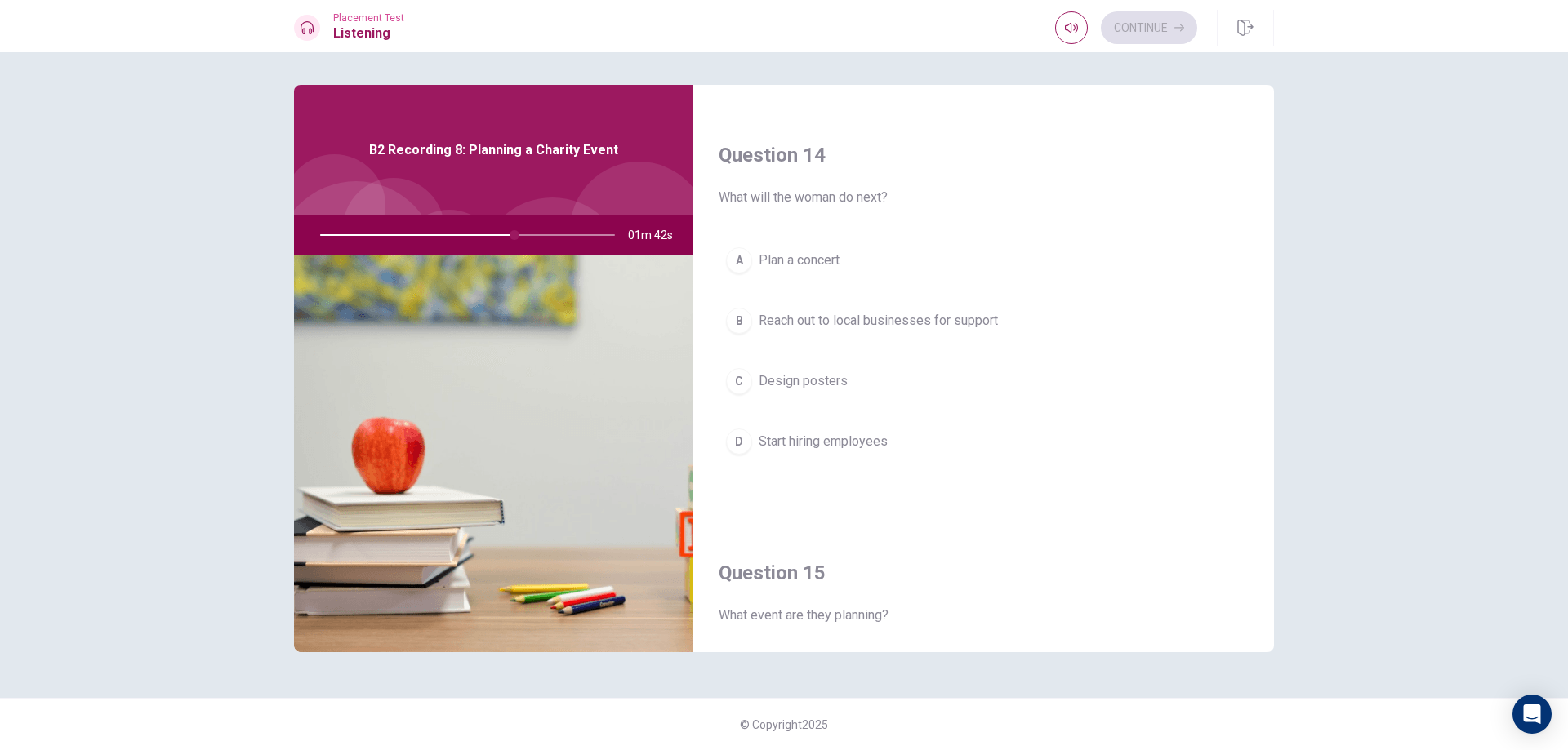
scroll to position [1196, 0]
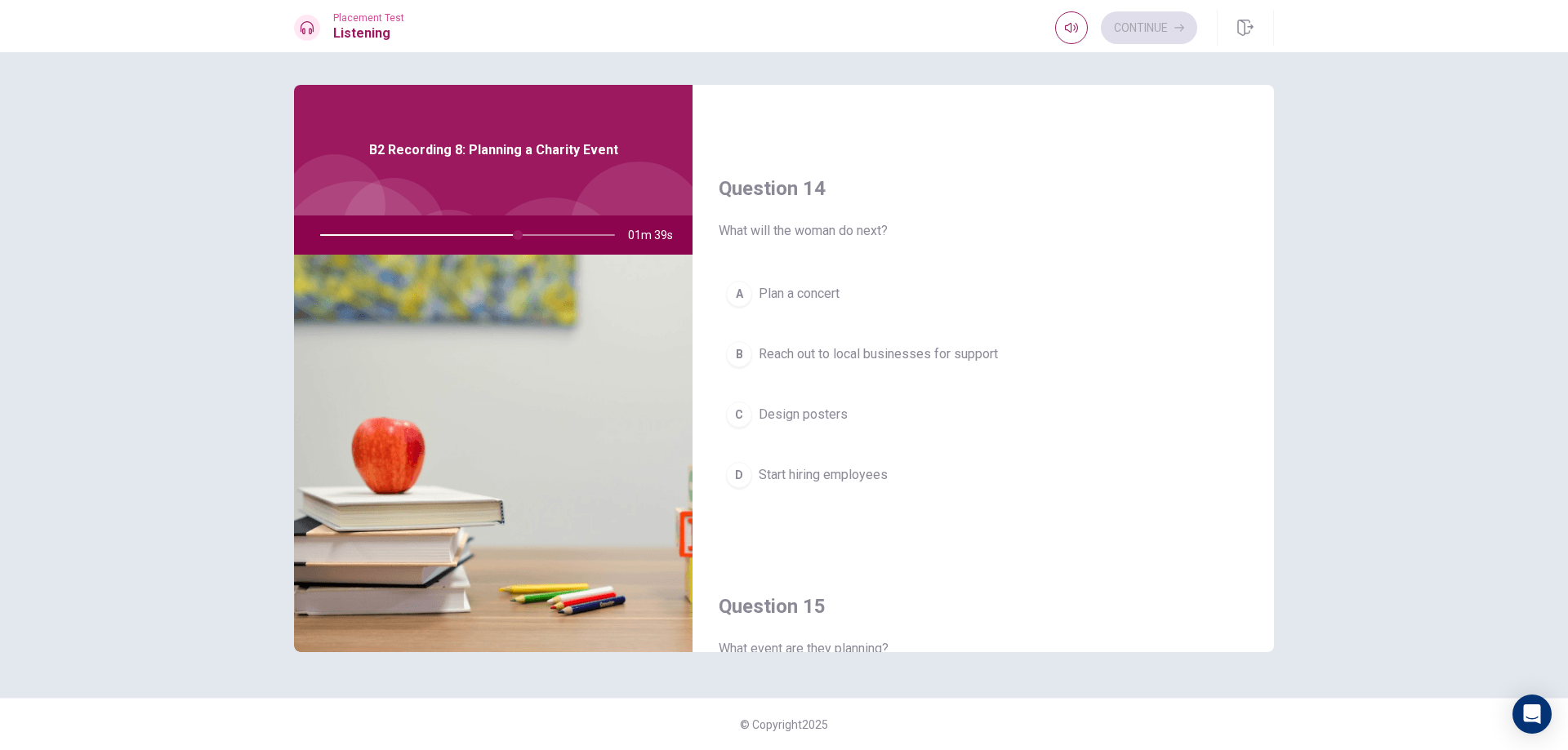
click at [849, 303] on button "A Plan a concert" at bounding box center [983, 293] width 529 height 40
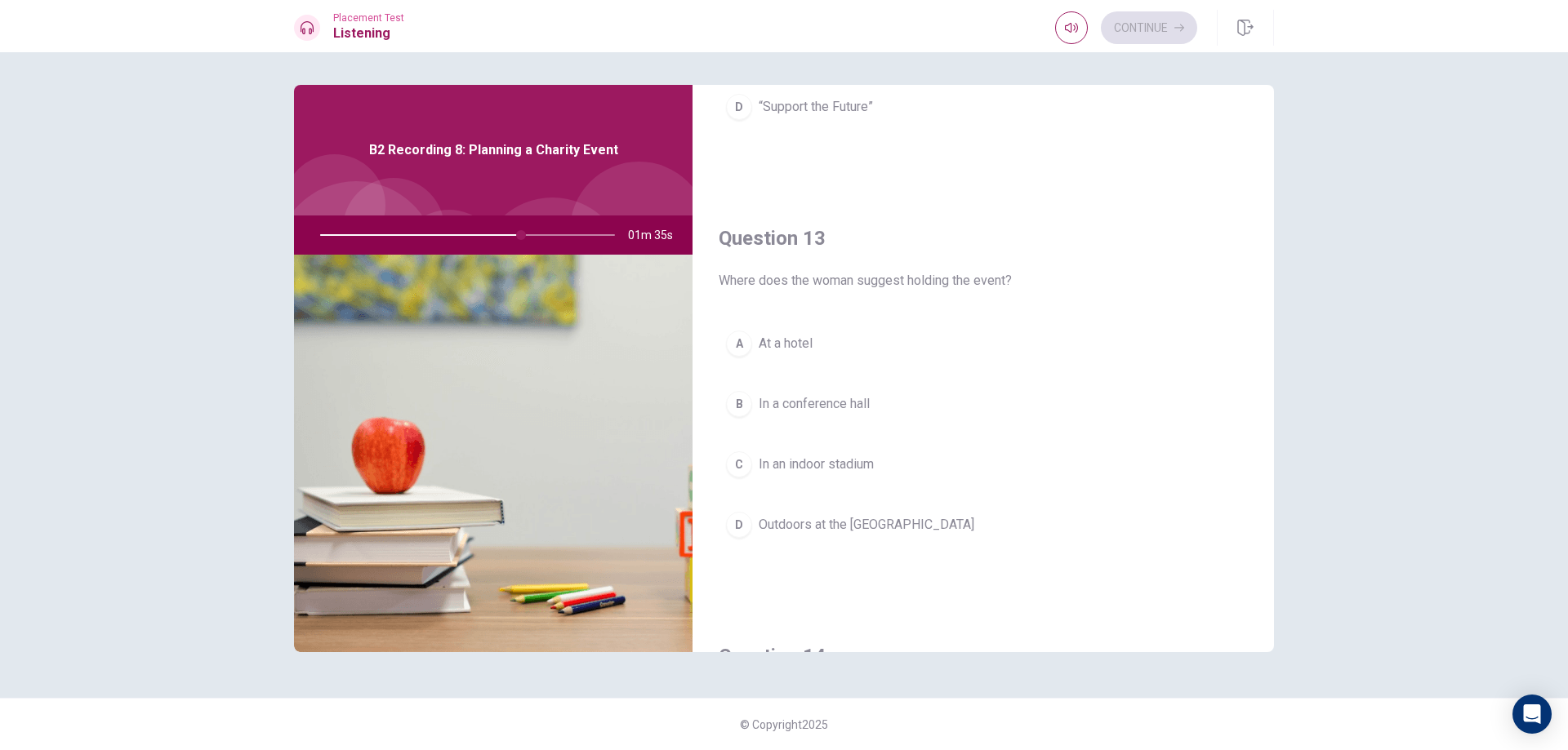
scroll to position [706, 0]
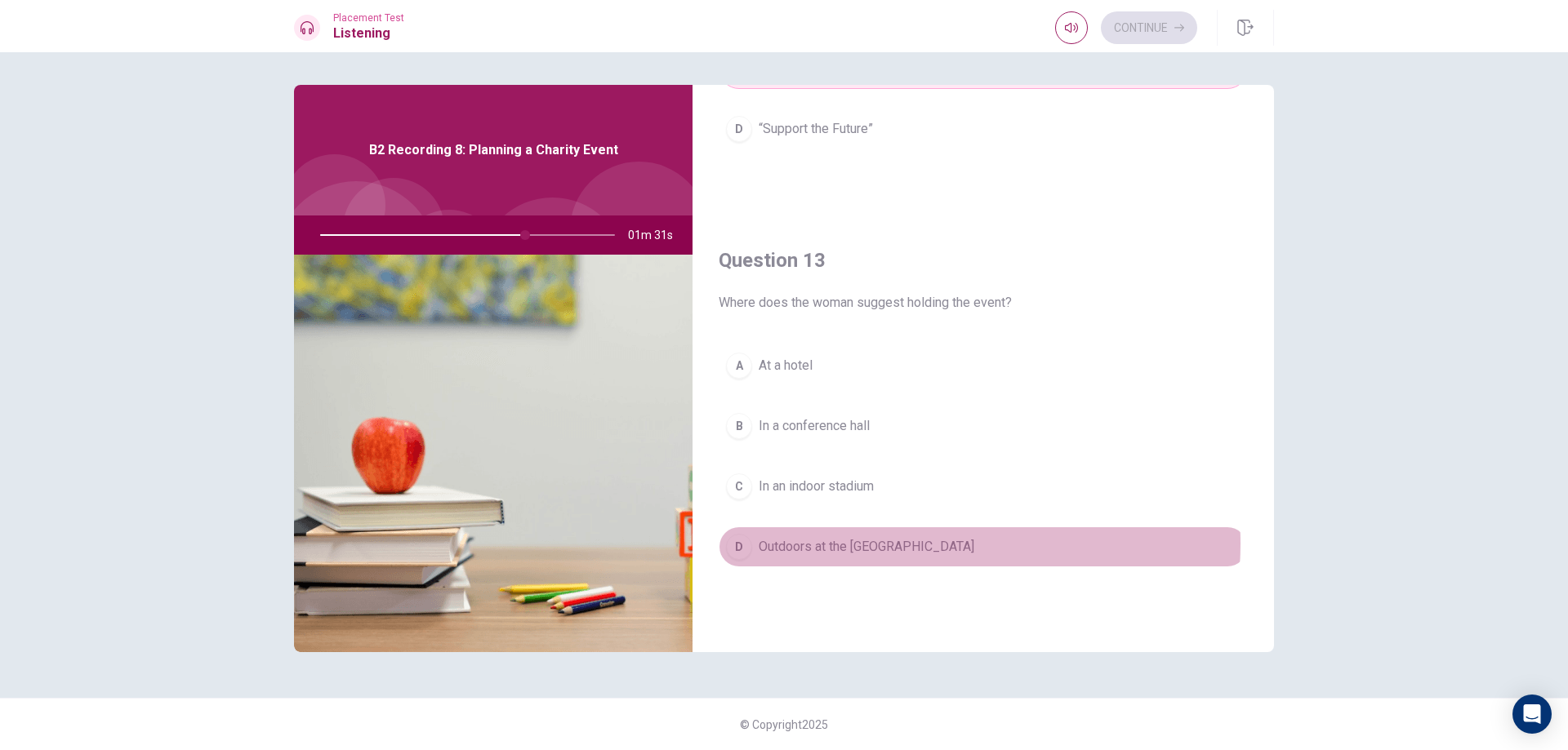
click at [907, 544] on button "D Outdoors at the city park" at bounding box center [983, 547] width 529 height 40
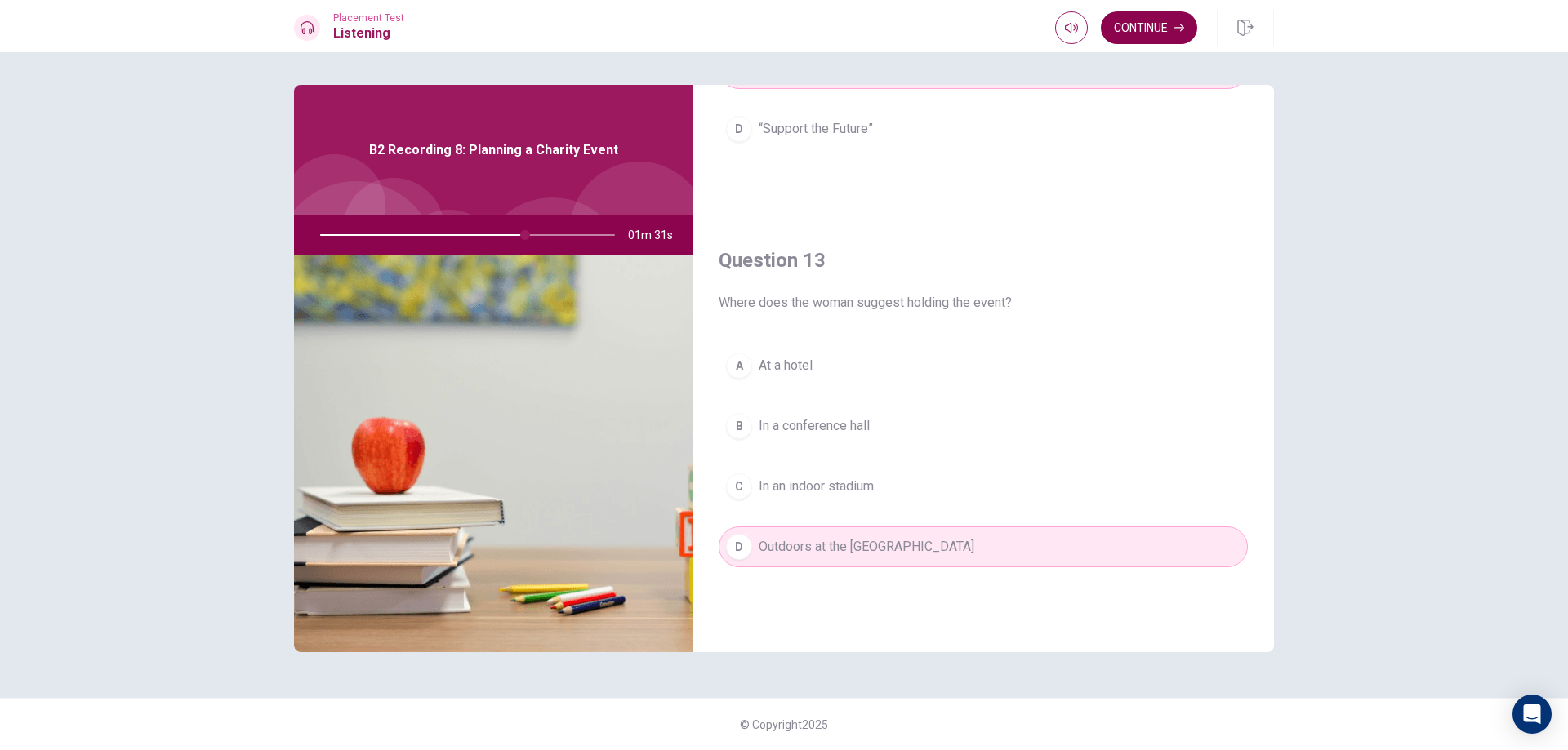
click at [1160, 33] on button "Continue" at bounding box center [1149, 27] width 97 height 32
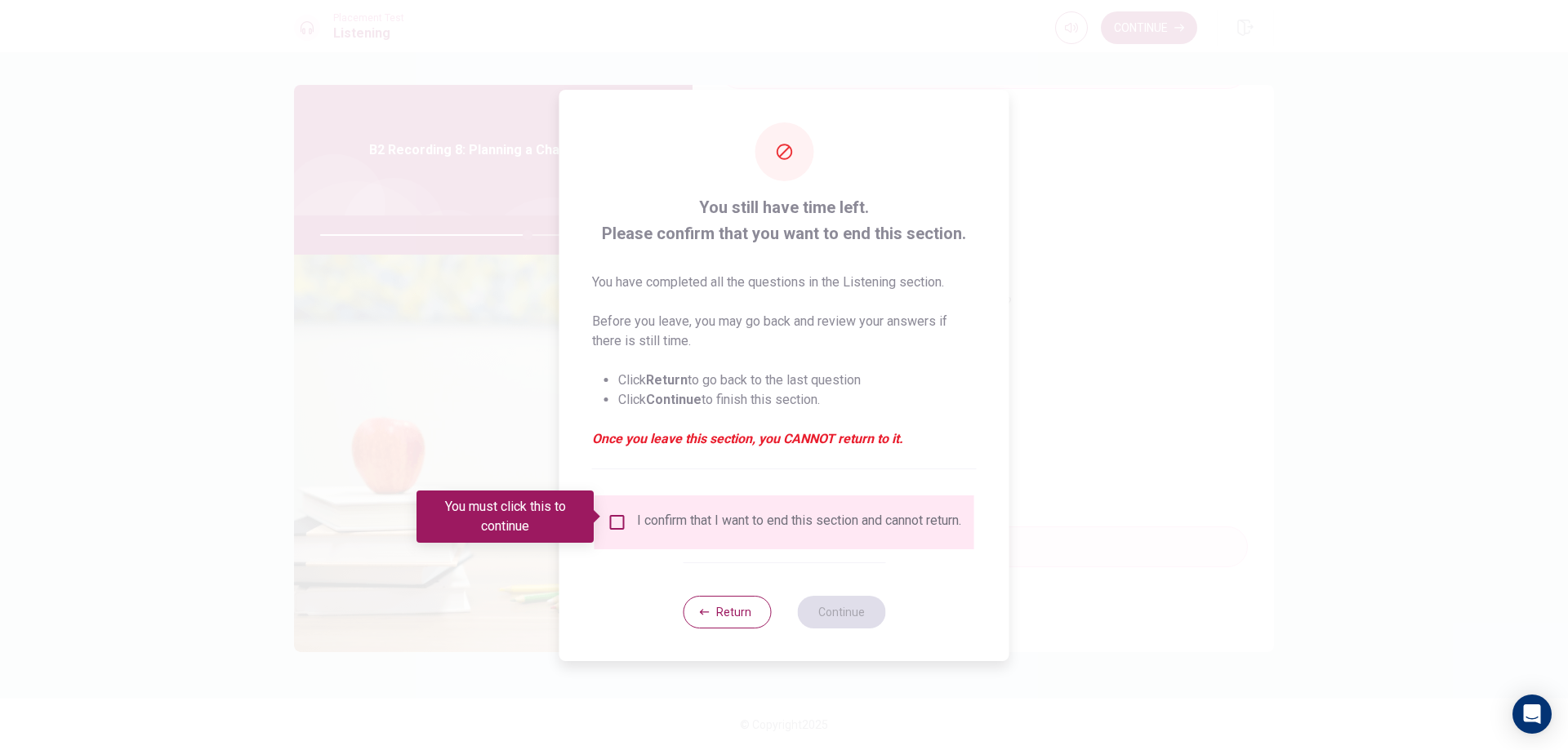
click at [618, 521] on input "You must click this to continue" at bounding box center [618, 523] width 19 height 19
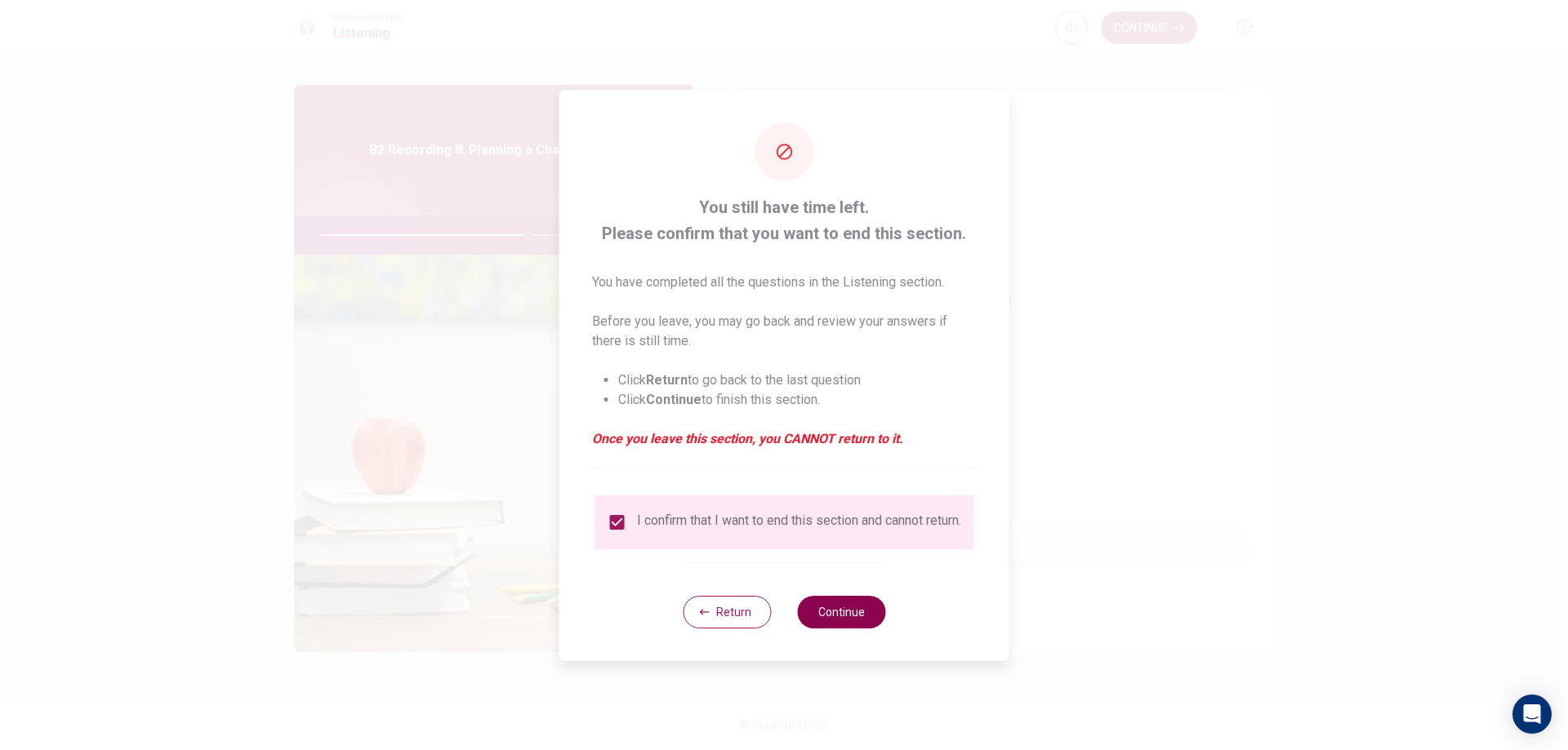
click at [835, 627] on button "Continue" at bounding box center [841, 612] width 88 height 32
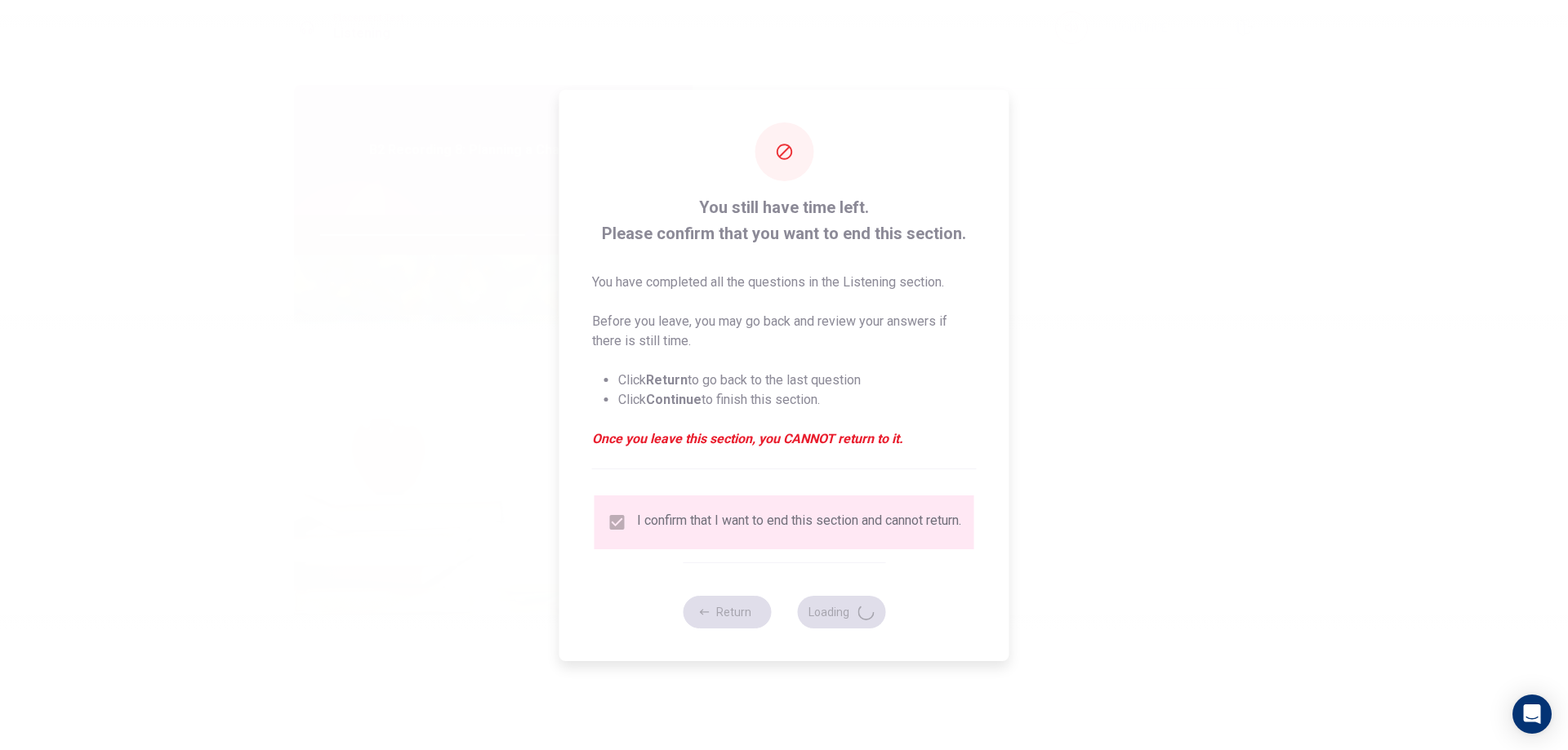
type input "72"
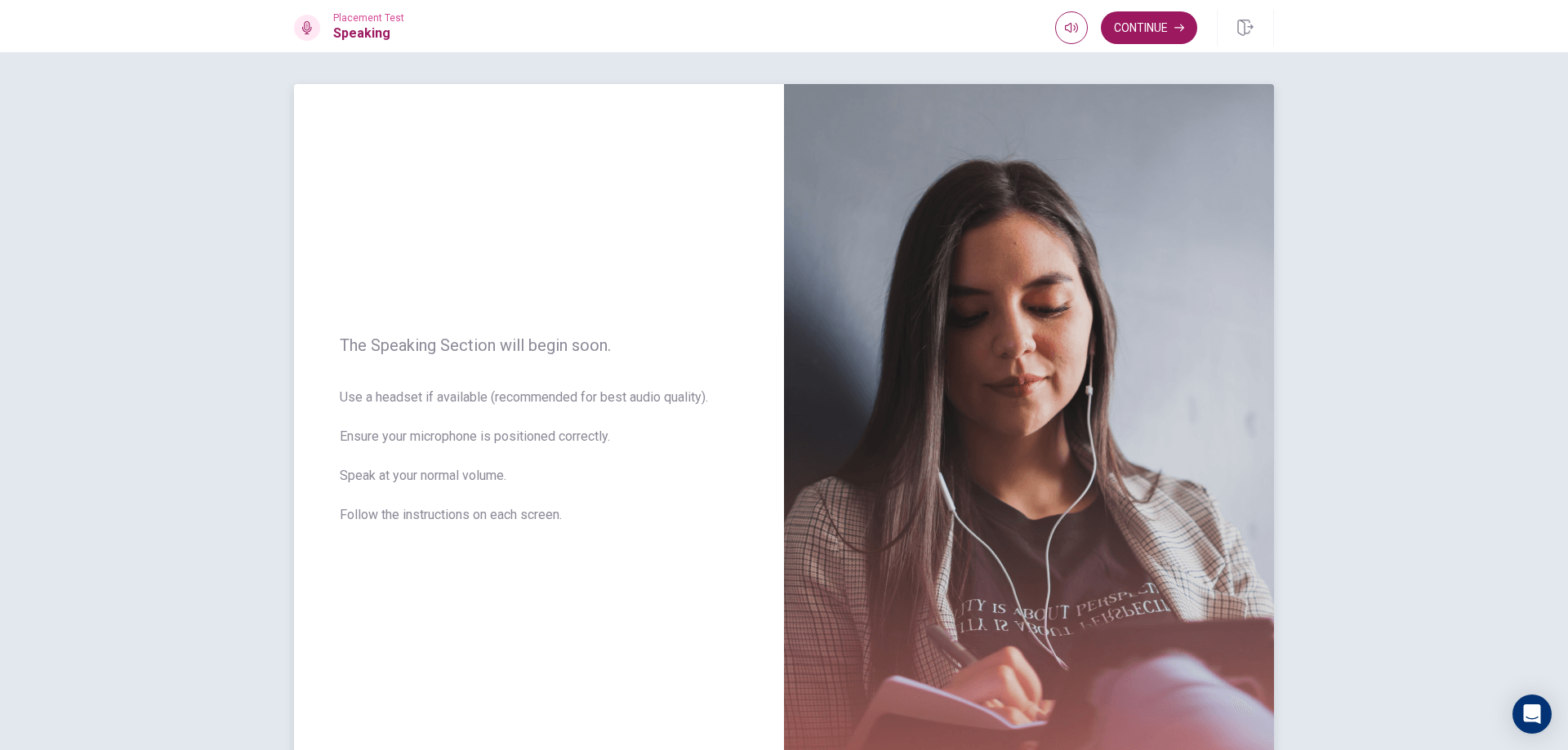
scroll to position [0, 0]
click at [1153, 30] on button "Continue" at bounding box center [1149, 27] width 97 height 32
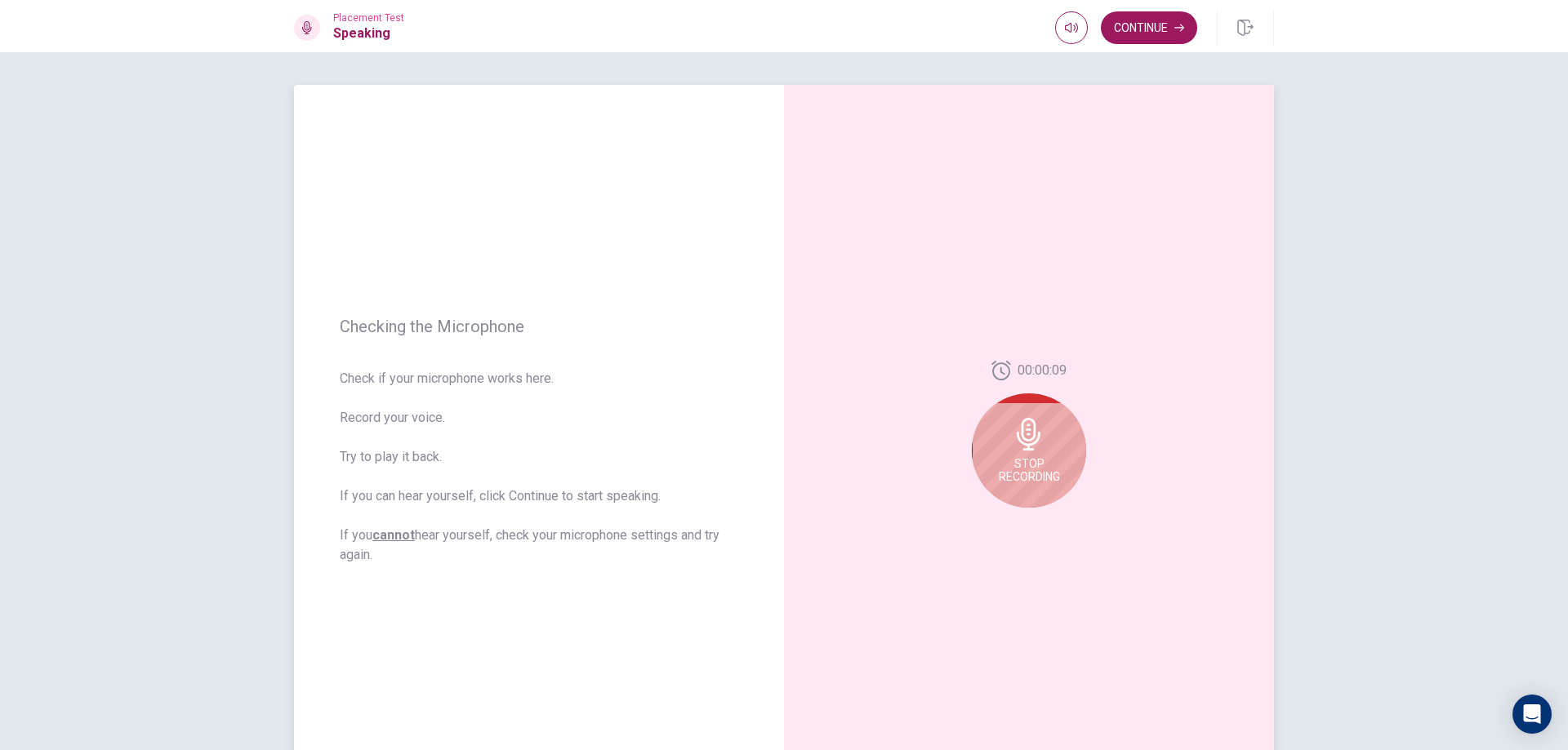
click at [1037, 454] on div "Stop Recording" at bounding box center [1029, 451] width 114 height 114
click at [1047, 523] on icon "Play Audio" at bounding box center [1046, 521] width 10 height 10
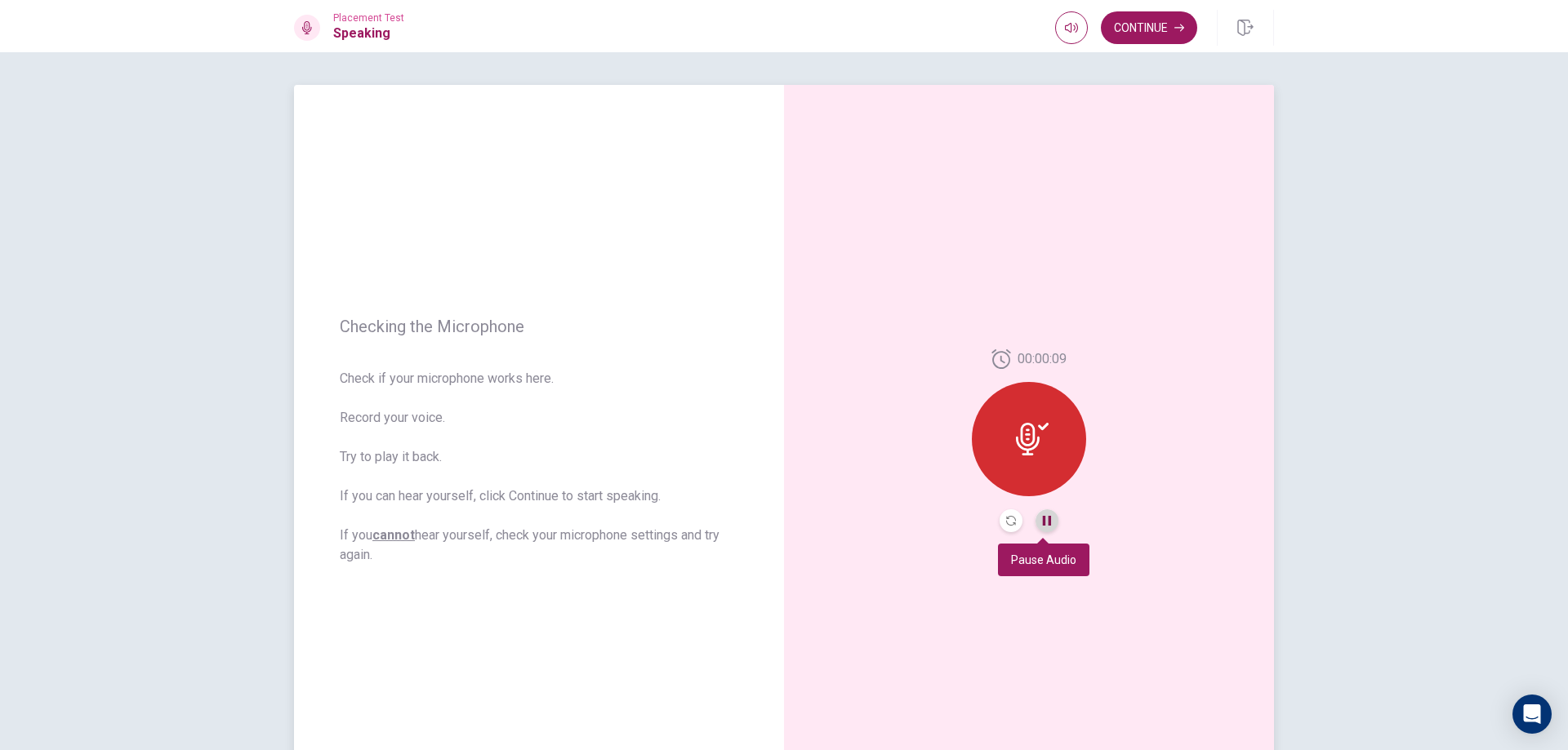
click at [1047, 523] on icon "Pause Audio" at bounding box center [1046, 521] width 8 height 10
click at [1153, 25] on button "Continue" at bounding box center [1149, 27] width 97 height 32
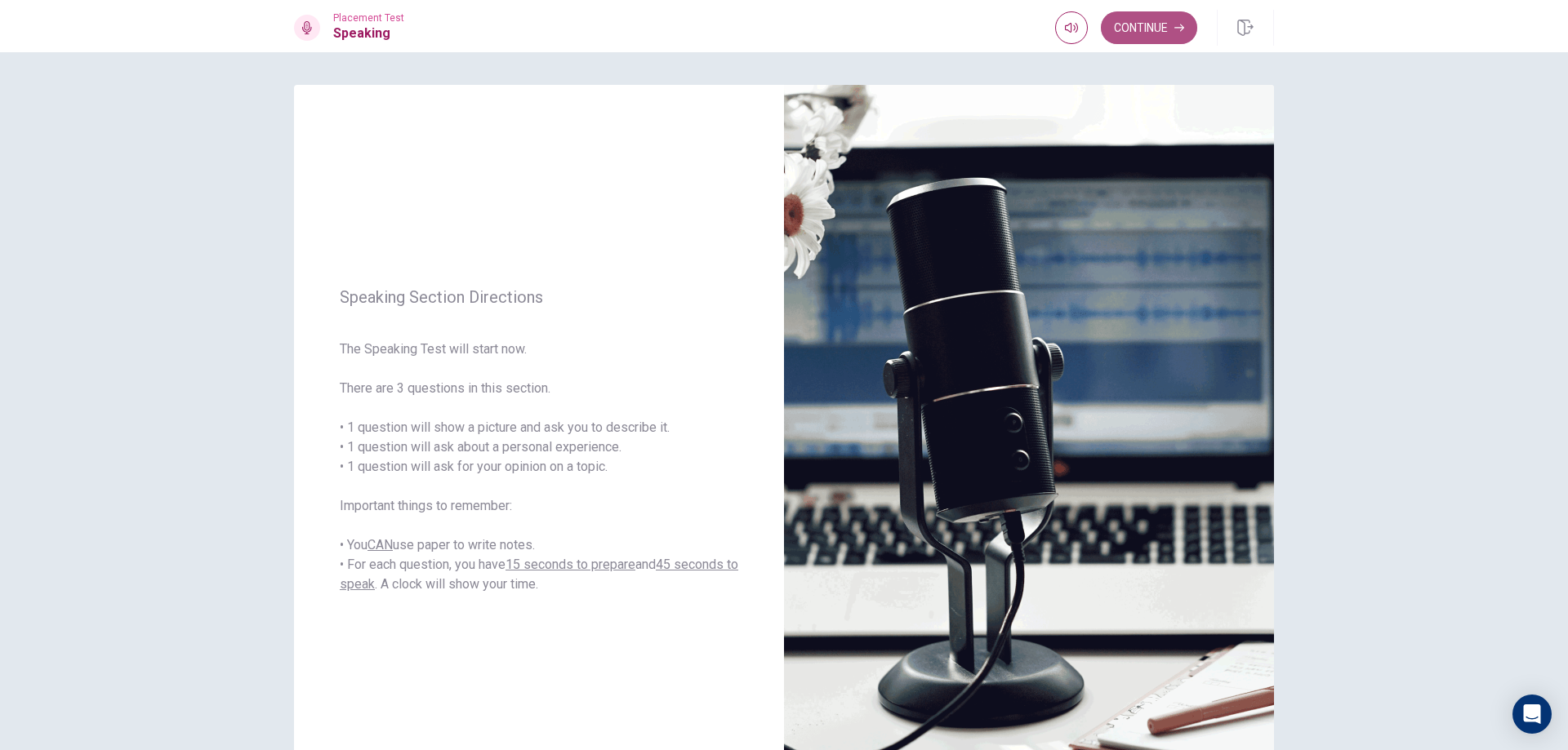
click at [1143, 30] on button "Continue" at bounding box center [1149, 27] width 97 height 32
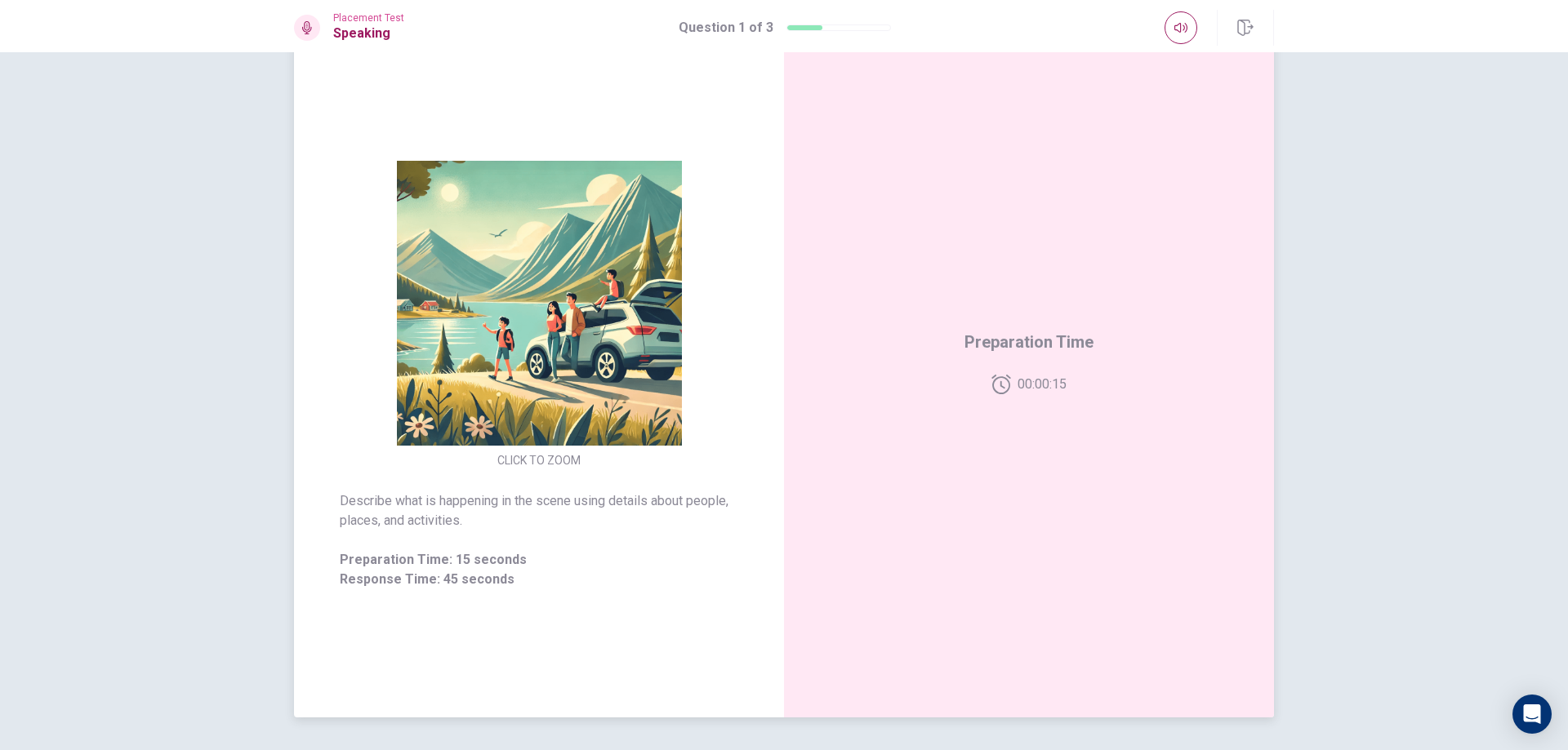
scroll to position [82, 0]
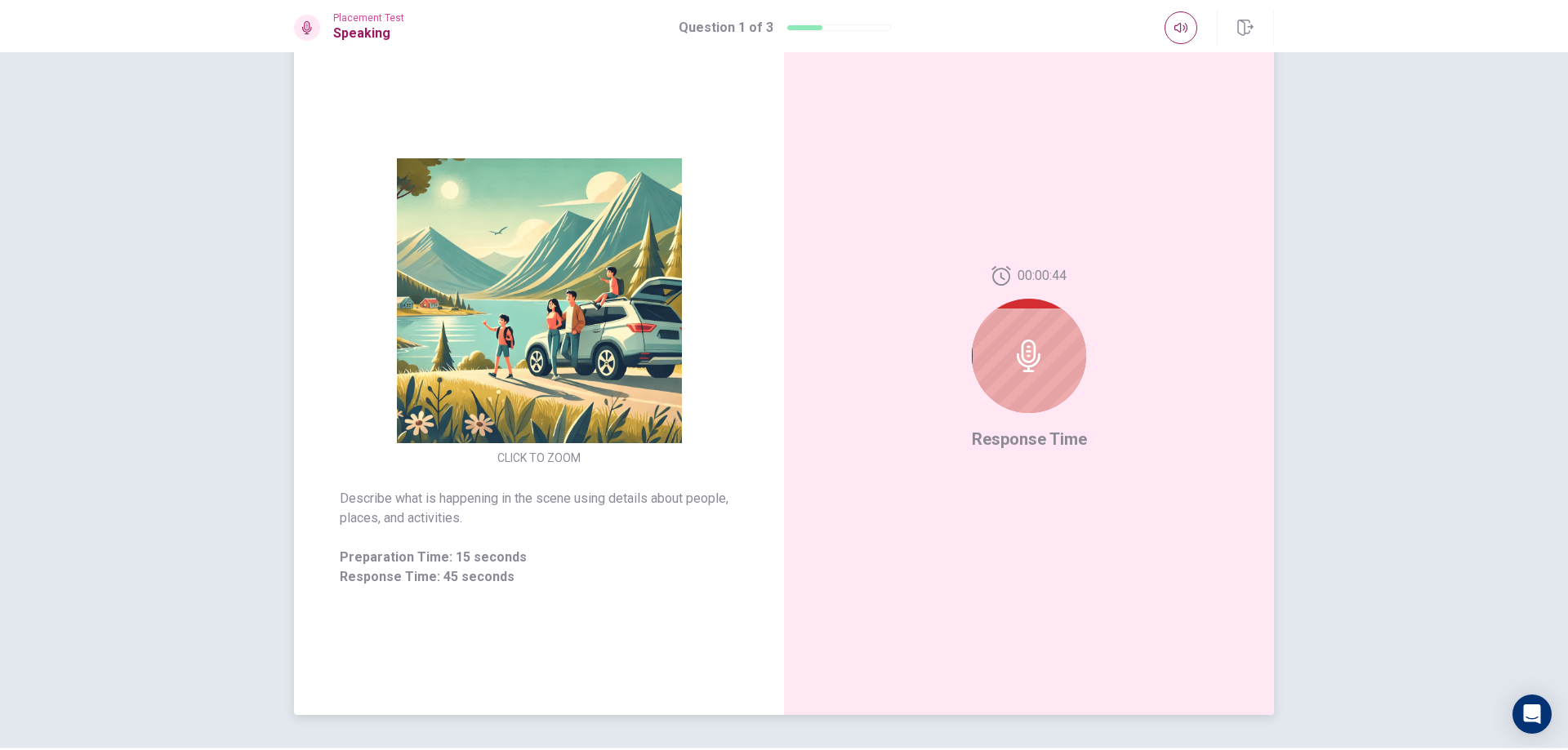
click at [1030, 357] on icon at bounding box center [1029, 356] width 24 height 32
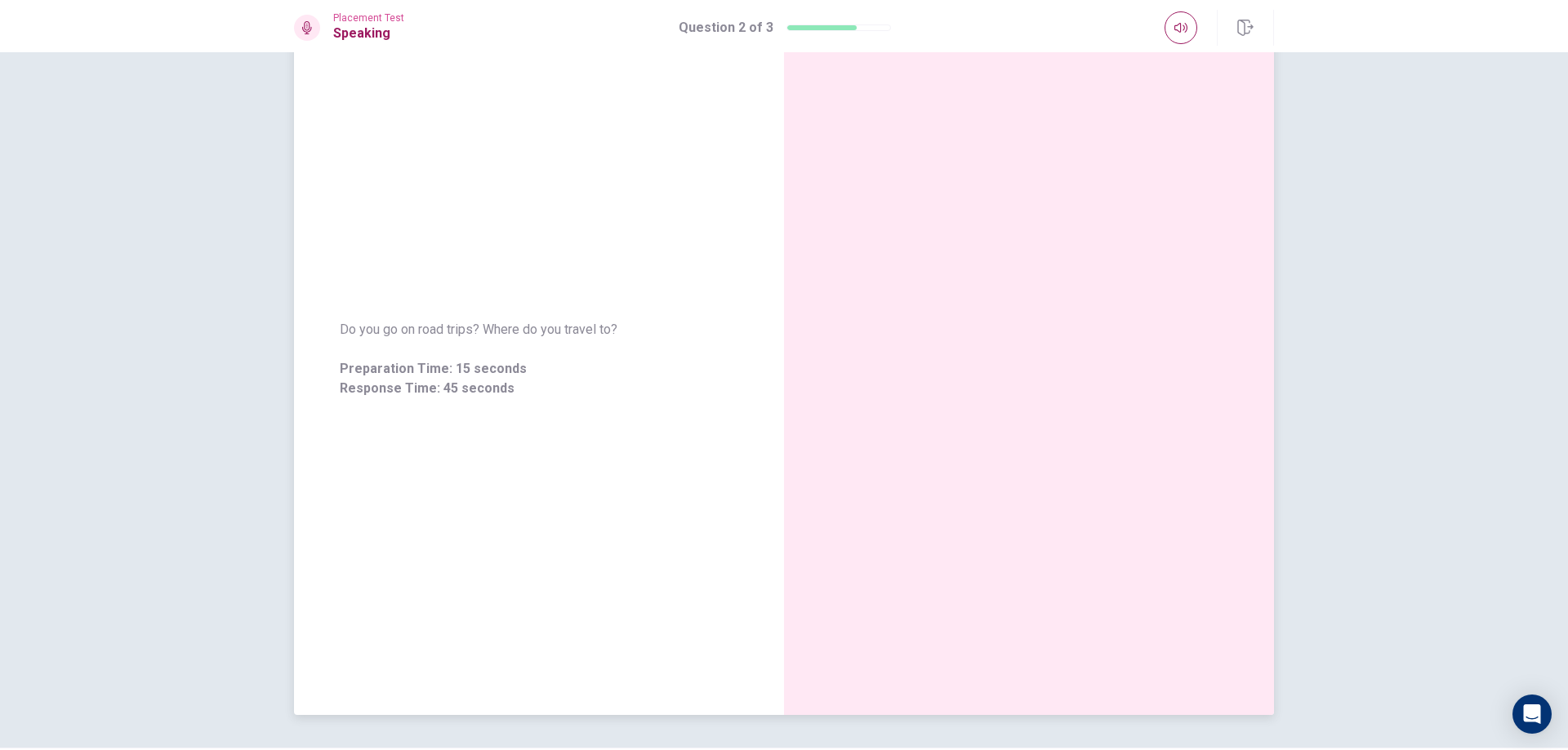
scroll to position [0, 0]
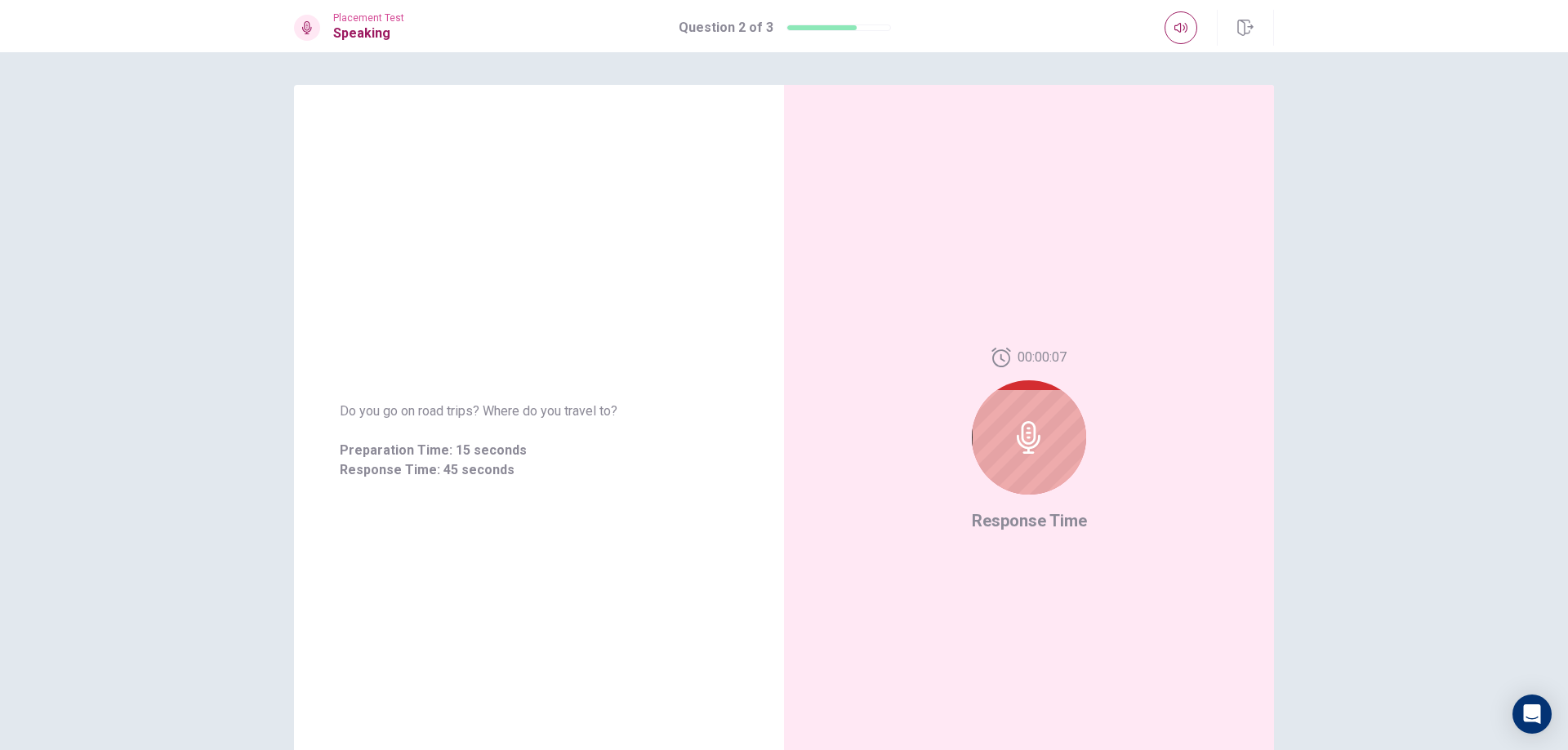
click at [1039, 440] on icon at bounding box center [1029, 437] width 33 height 32
click at [1035, 441] on icon at bounding box center [1029, 437] width 24 height 32
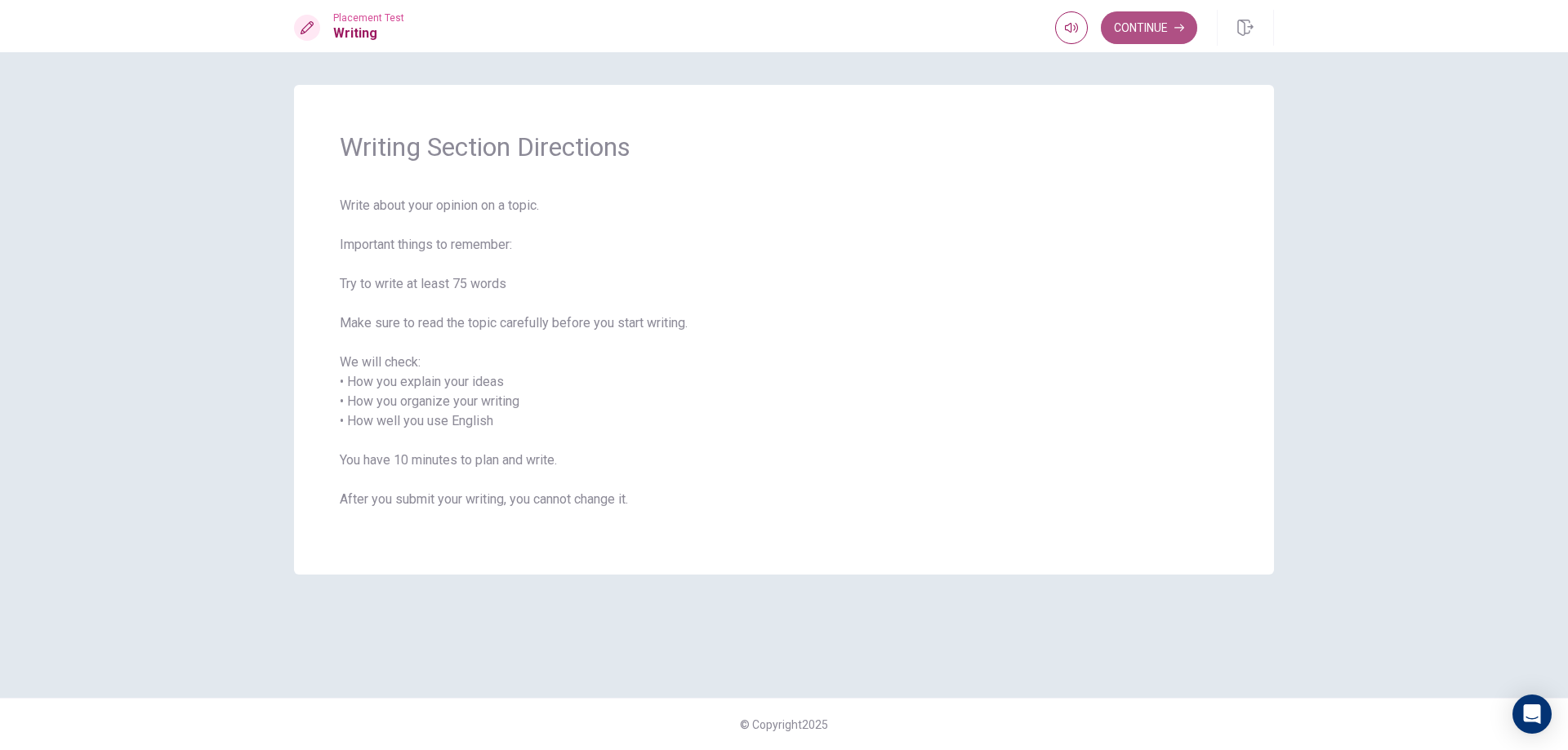
click at [1153, 30] on button "Continue" at bounding box center [1149, 27] width 97 height 32
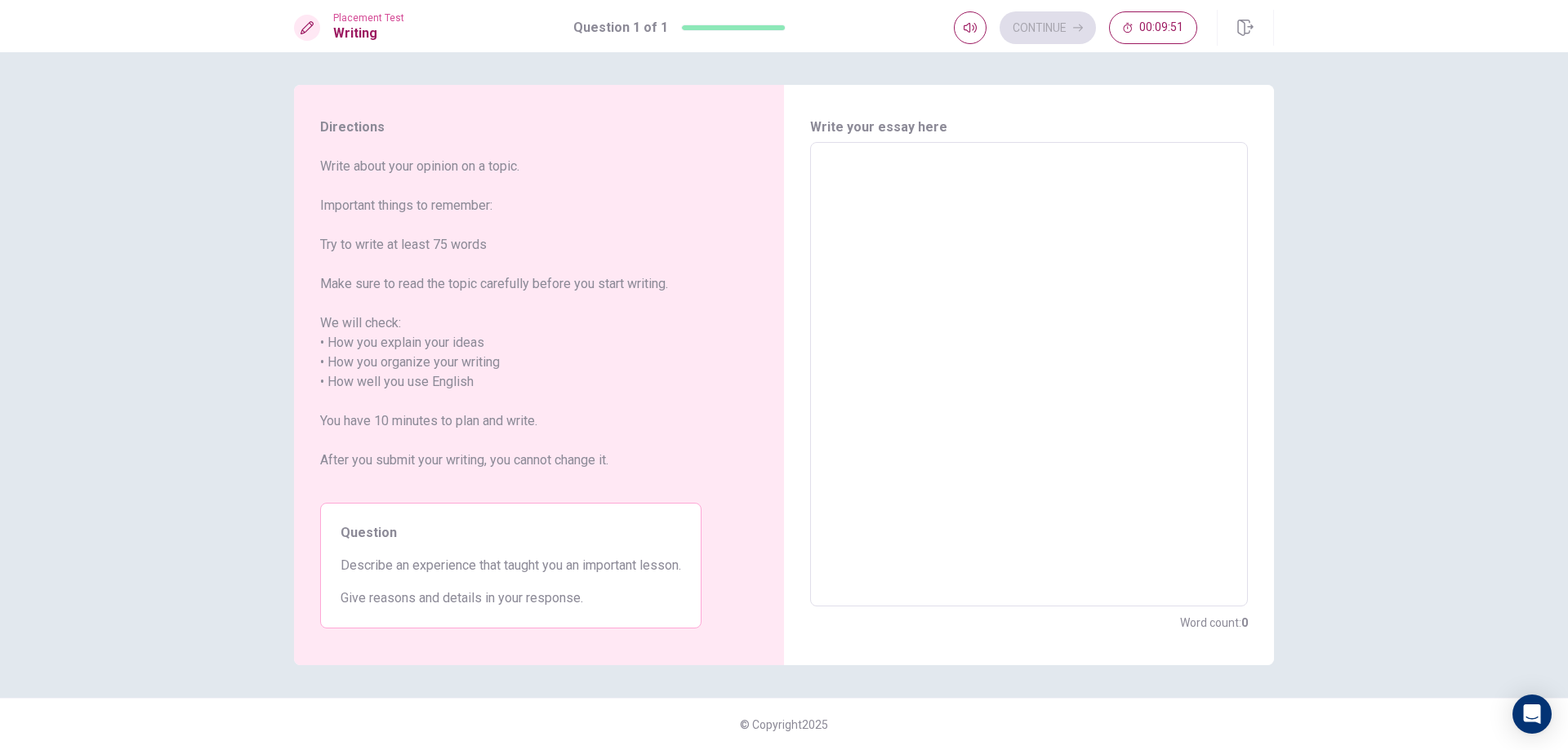
click at [889, 177] on textarea at bounding box center [1029, 375] width 415 height 437
drag, startPoint x: 494, startPoint y: 485, endPoint x: 476, endPoint y: 507, distance: 28.4
click at [477, 506] on div "Write about your opinion on a topic. Important things to remember: Try to write…" at bounding box center [510, 393] width 381 height 472
click at [878, 212] on textarea at bounding box center [1029, 375] width 415 height 437
type textarea "I"
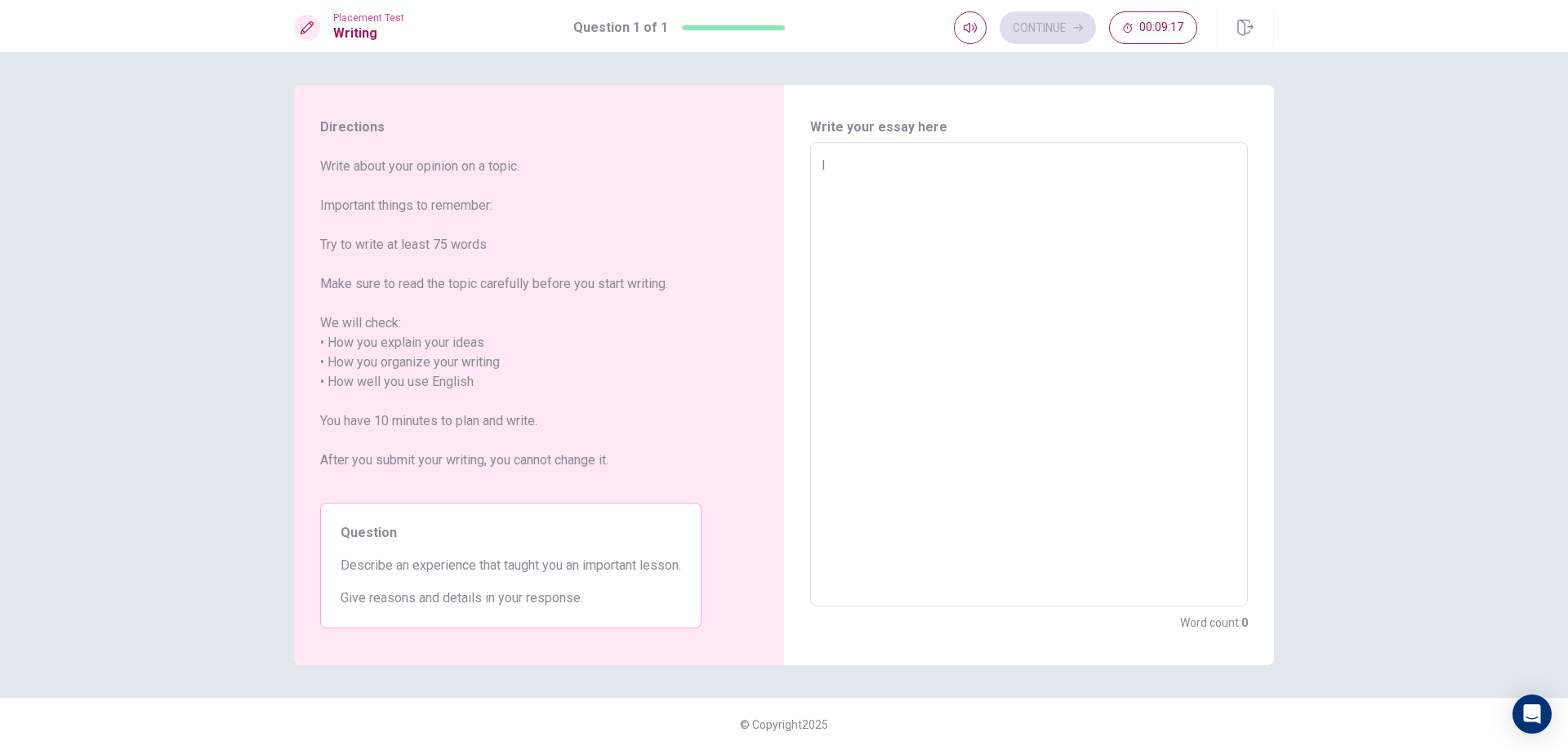
type textarea "x"
type textarea "In"
type textarea "x"
type textarea "Inh"
type textarea "x"
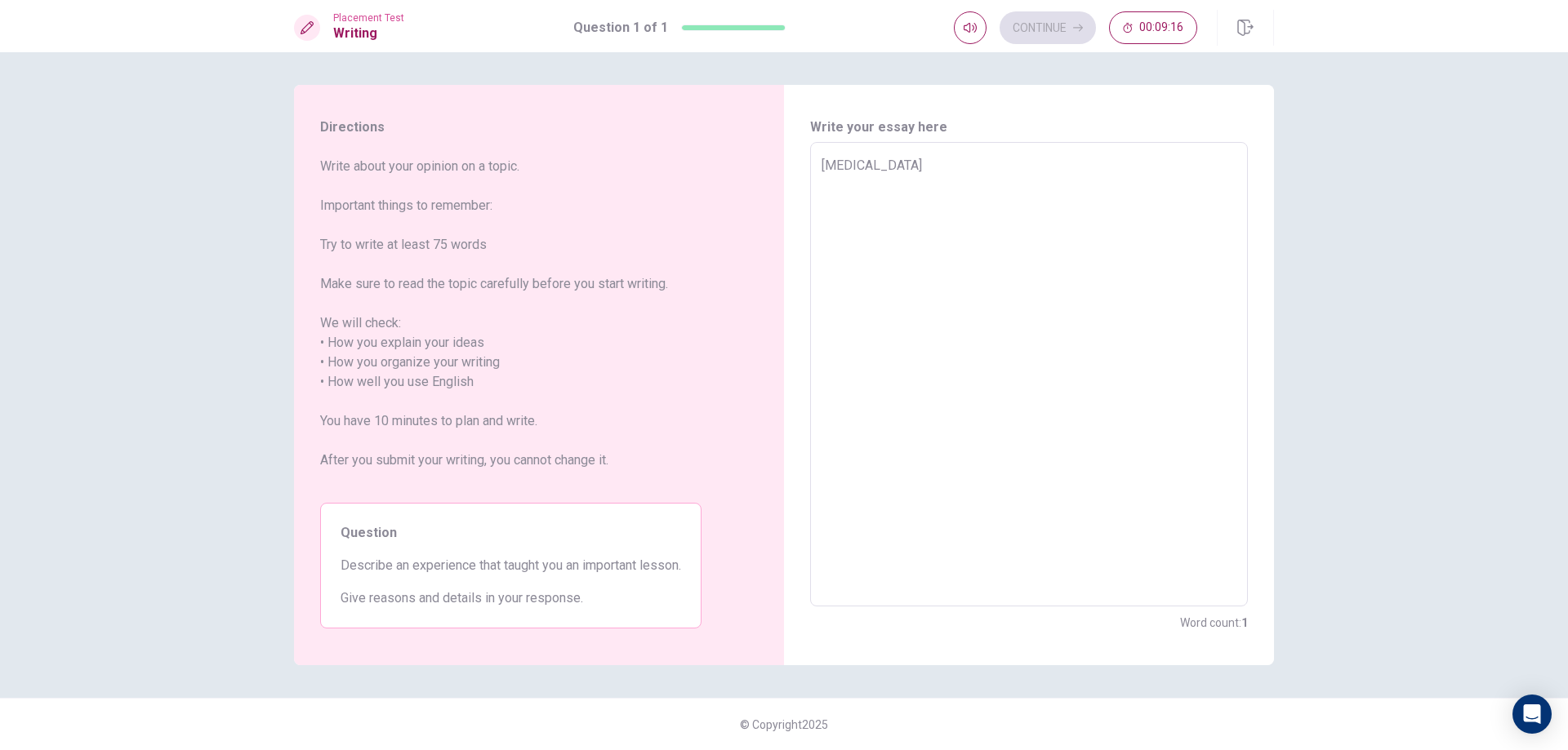
type textarea "In"
type textarea "x"
type textarea "I"
type textarea "x"
type textarea "I"
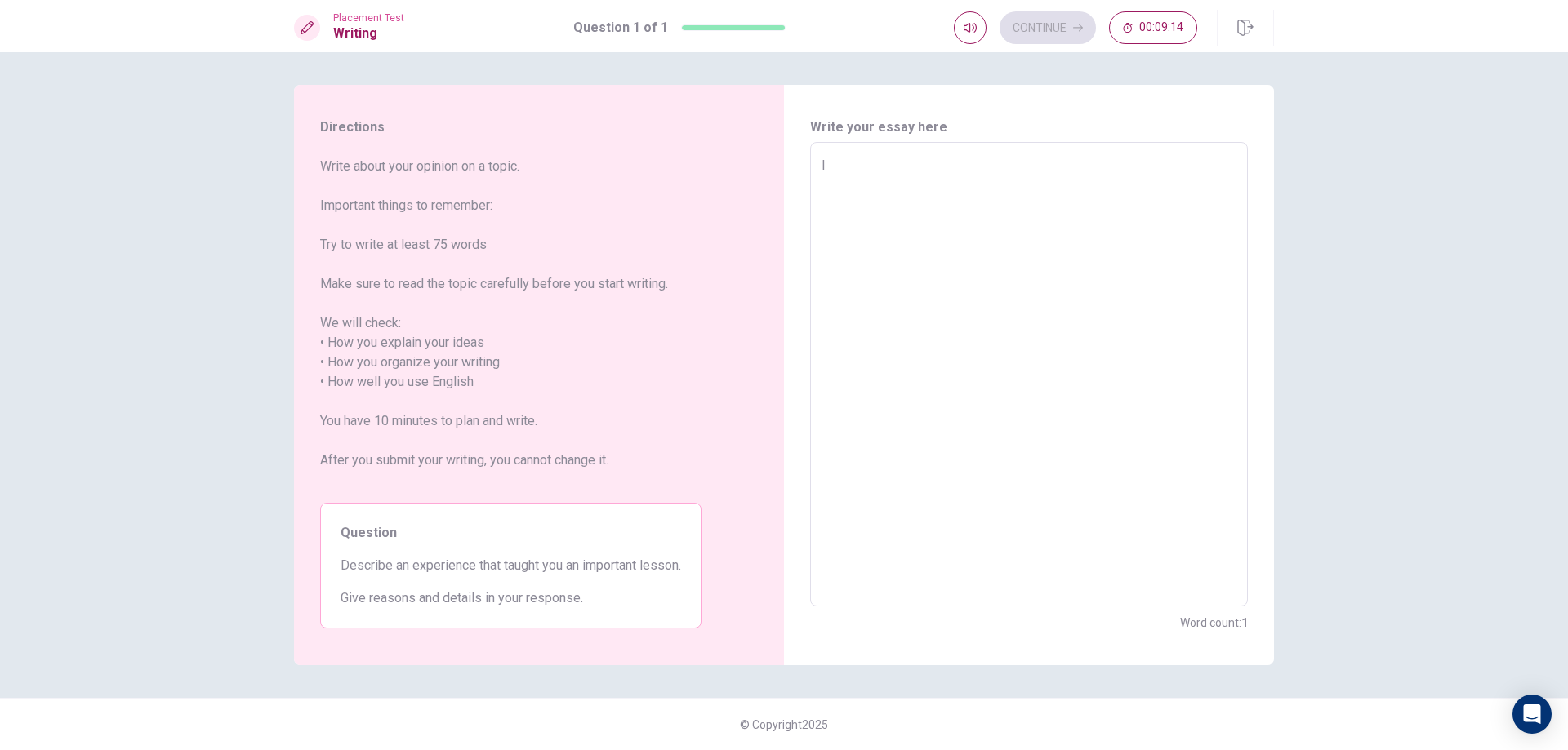
type textarea "x"
type textarea "I h"
type textarea "x"
type textarea "I ha"
type textarea "x"
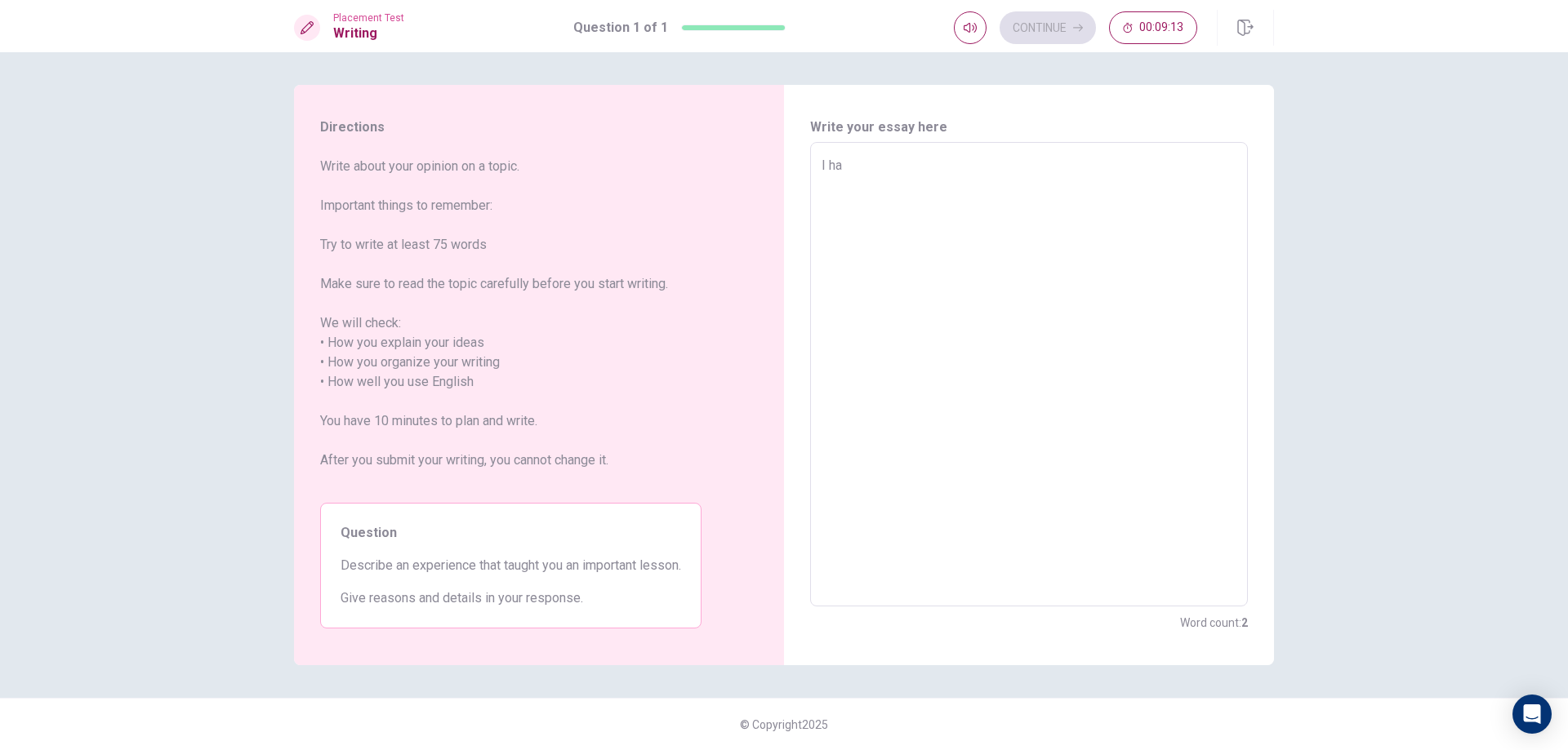
type textarea "I hav"
type textarea "x"
type textarea "I have"
type textarea "x"
type textarea "I have"
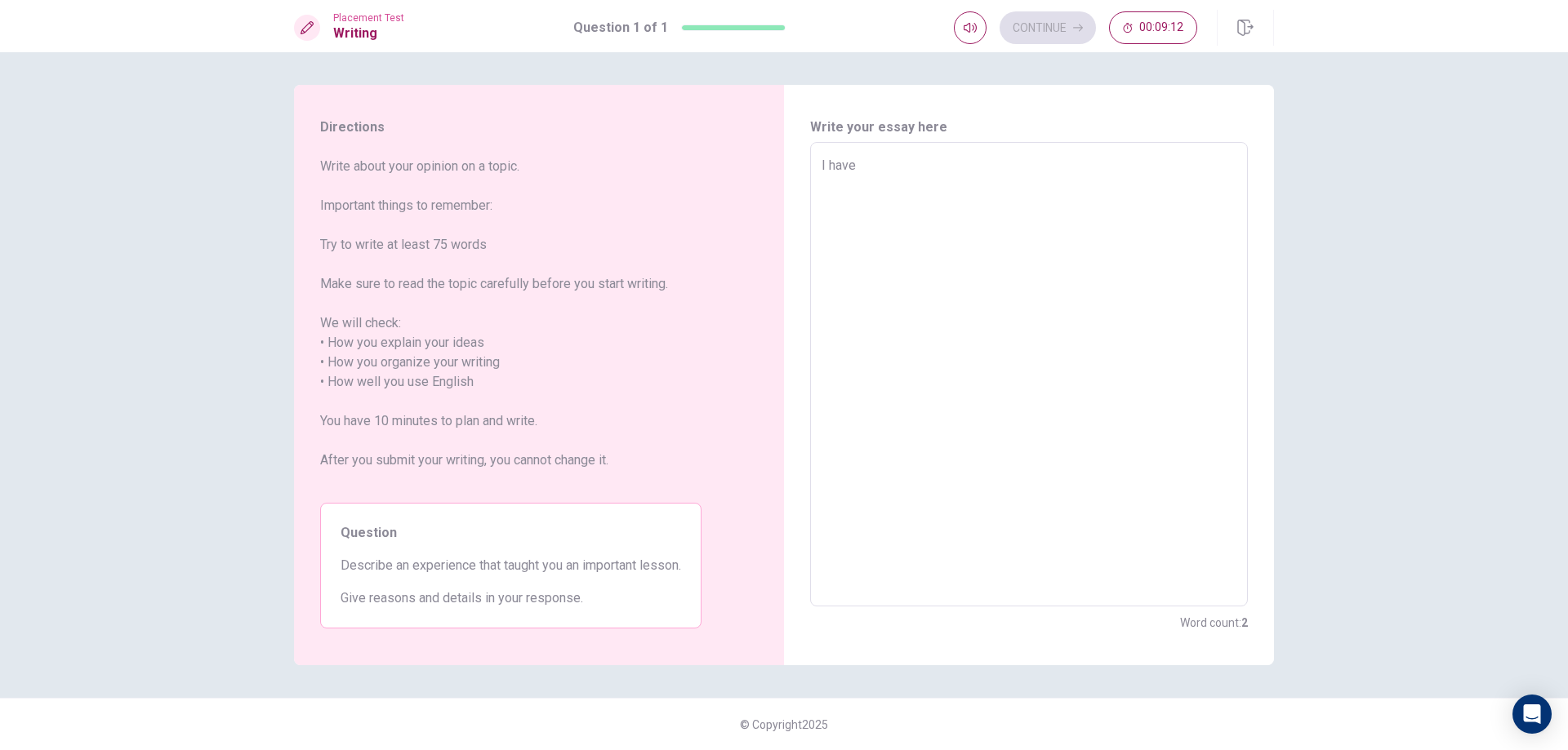
type textarea "x"
type textarea "I have a"
type textarea "x"
type textarea "I have an"
type textarea "x"
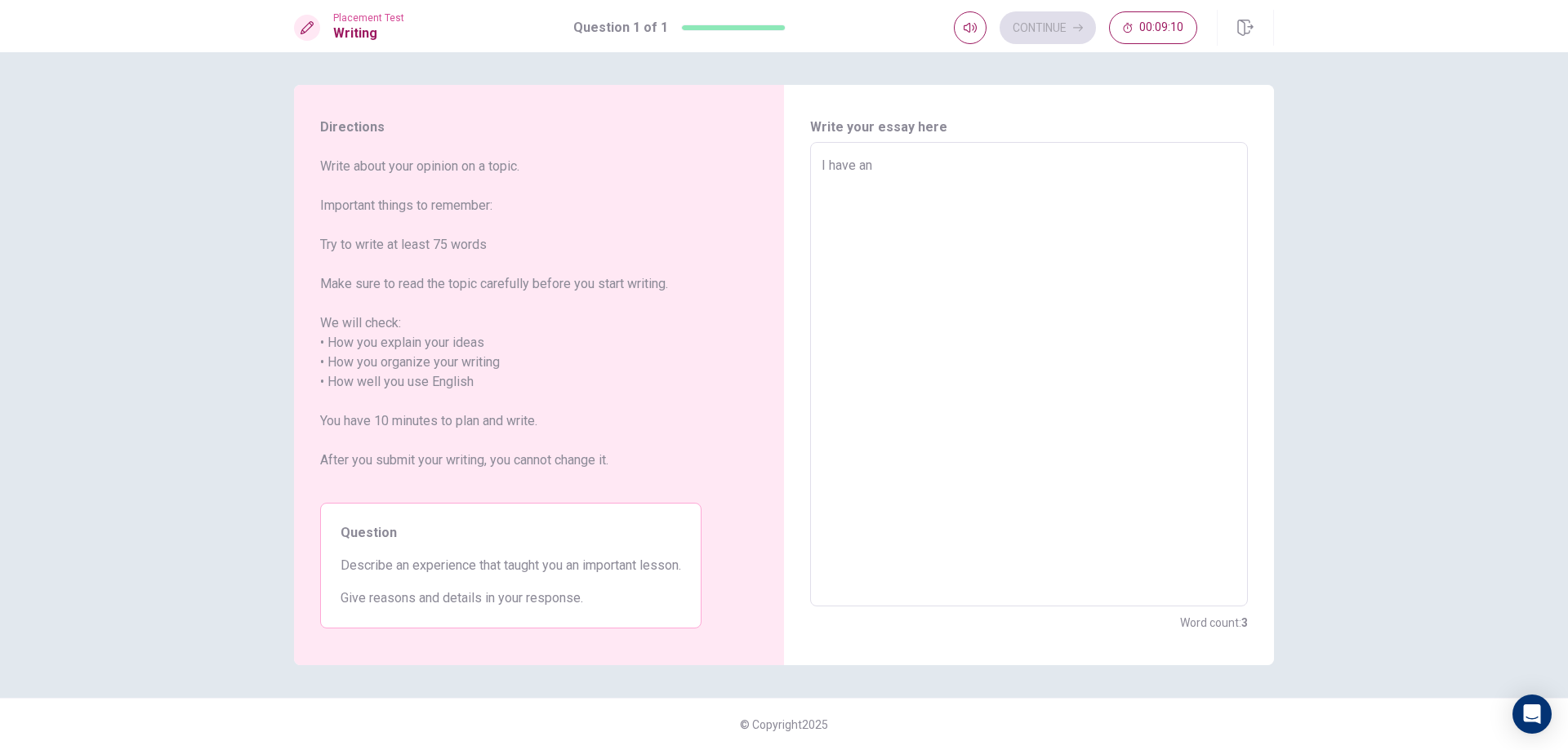
type textarea "I have an"
type textarea "x"
type textarea "I have an e"
type textarea "x"
type textarea "I have an ex"
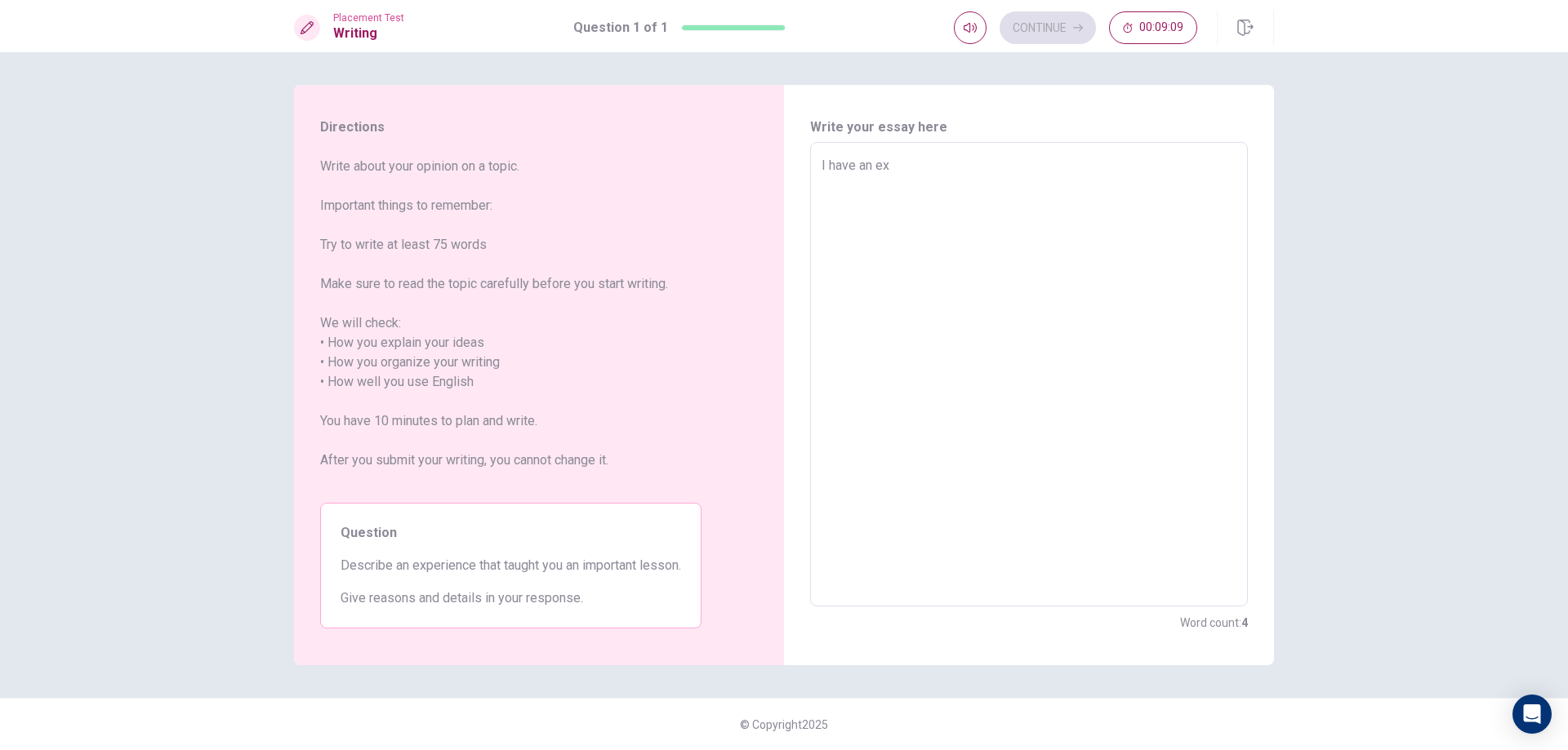
type textarea "x"
type textarea "I have an exp"
type textarea "x"
type textarea "I have an expe"
type textarea "x"
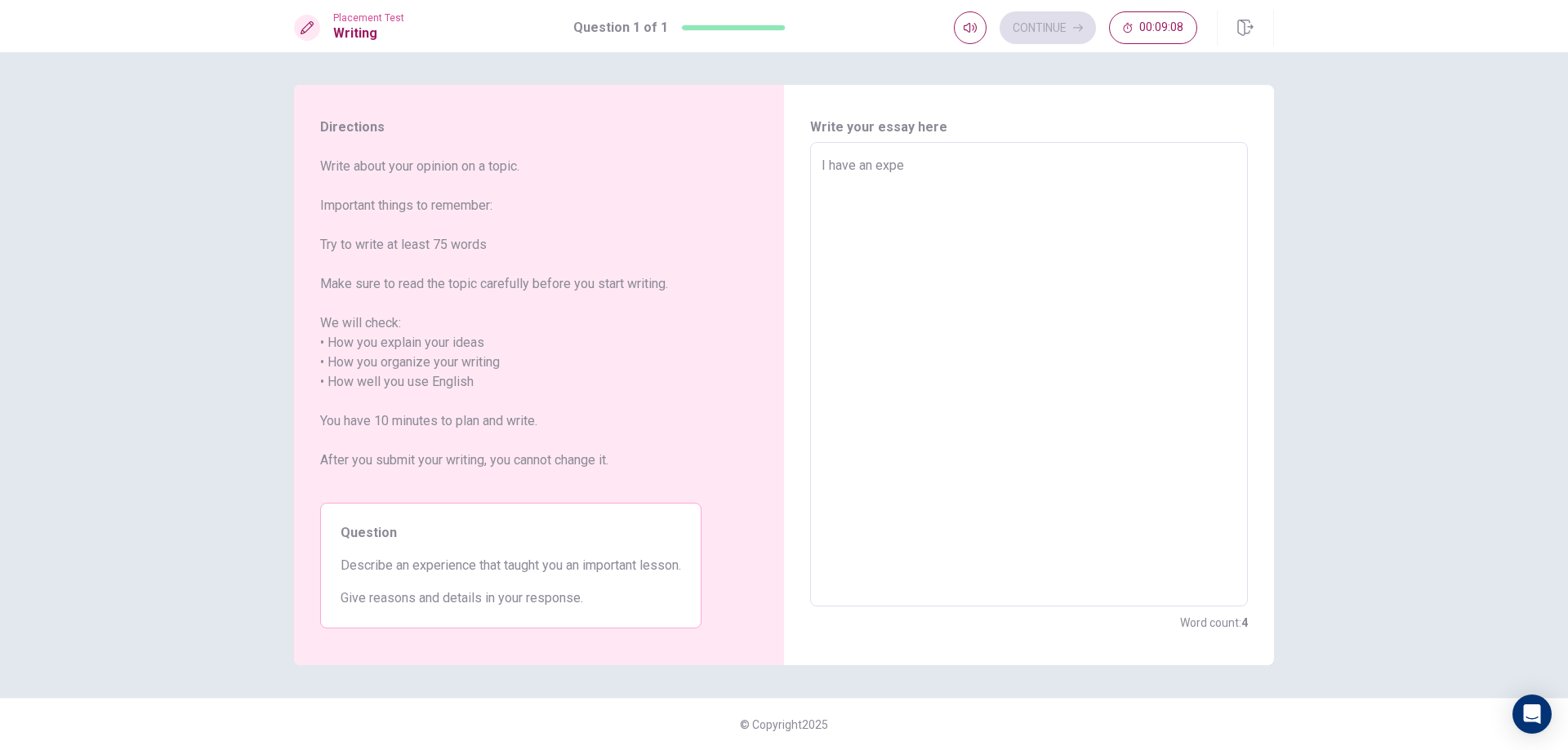
type textarea "I have an exper"
type textarea "x"
type textarea "I have an experi"
type textarea "x"
type textarea "I have an experie"
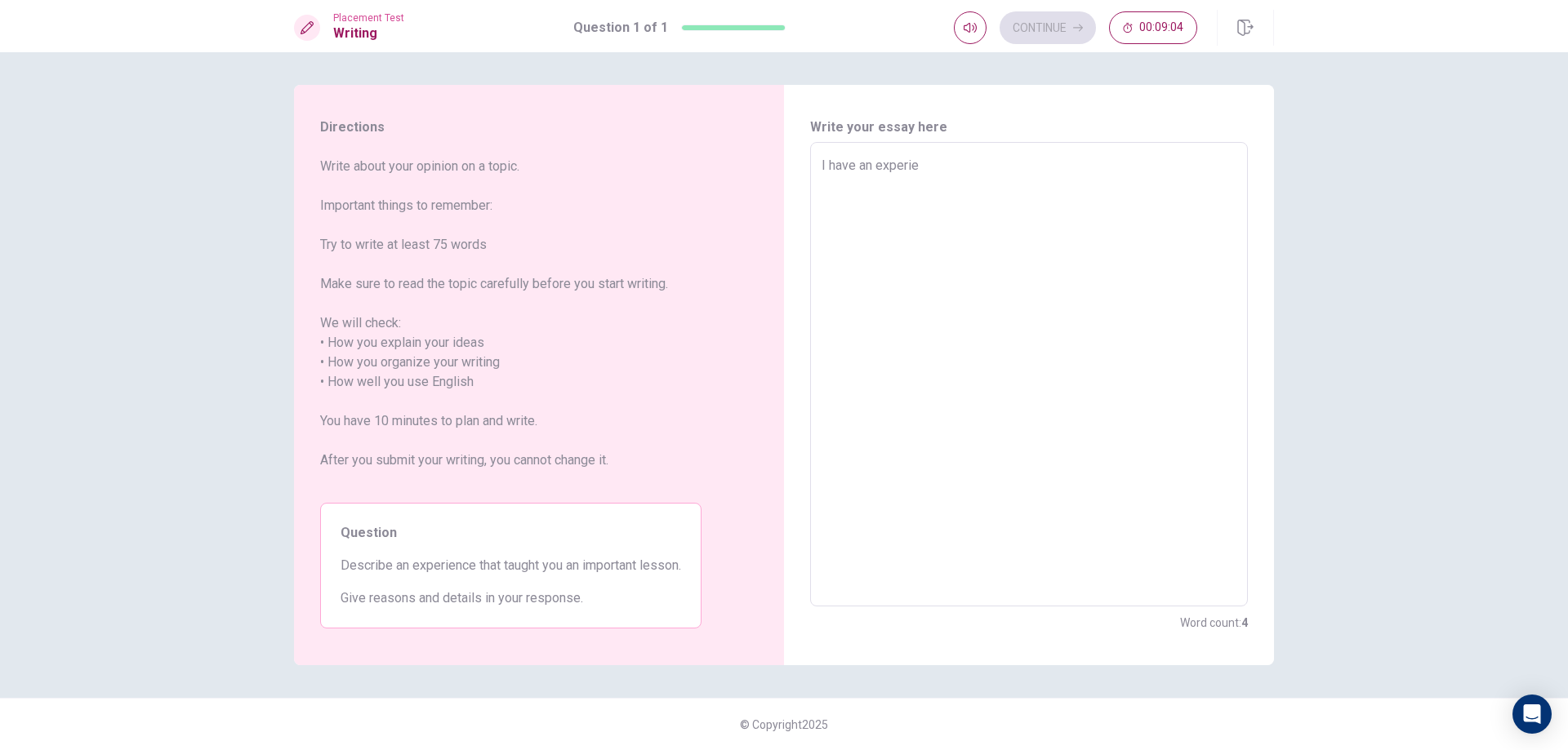
type textarea "x"
type textarea "I have an experien"
type textarea "x"
type textarea "I have an experienc"
type textarea "x"
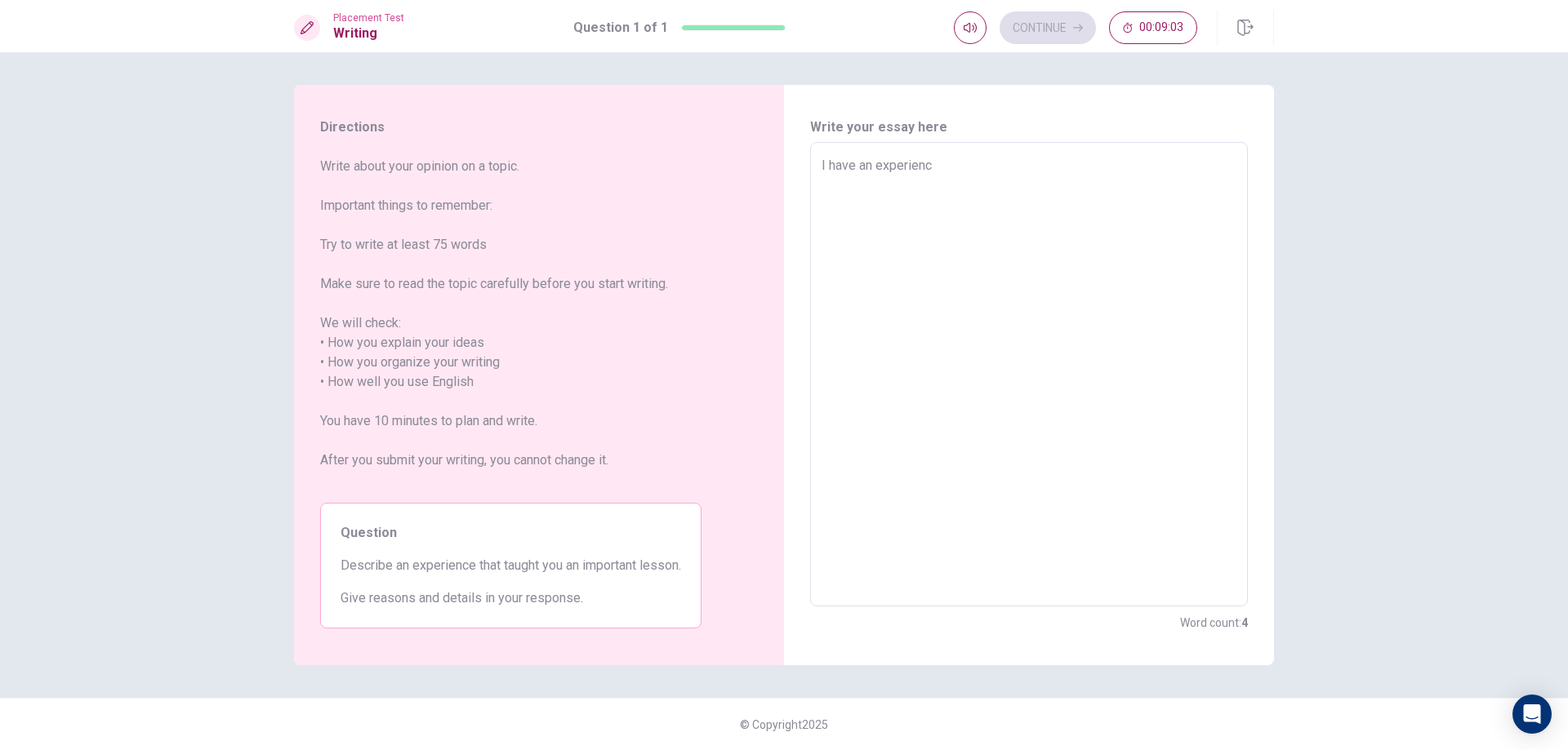
type textarea "I have an experience"
type textarea "x"
type textarea "I have an experience"
type textarea "x"
type textarea "I have an experience t"
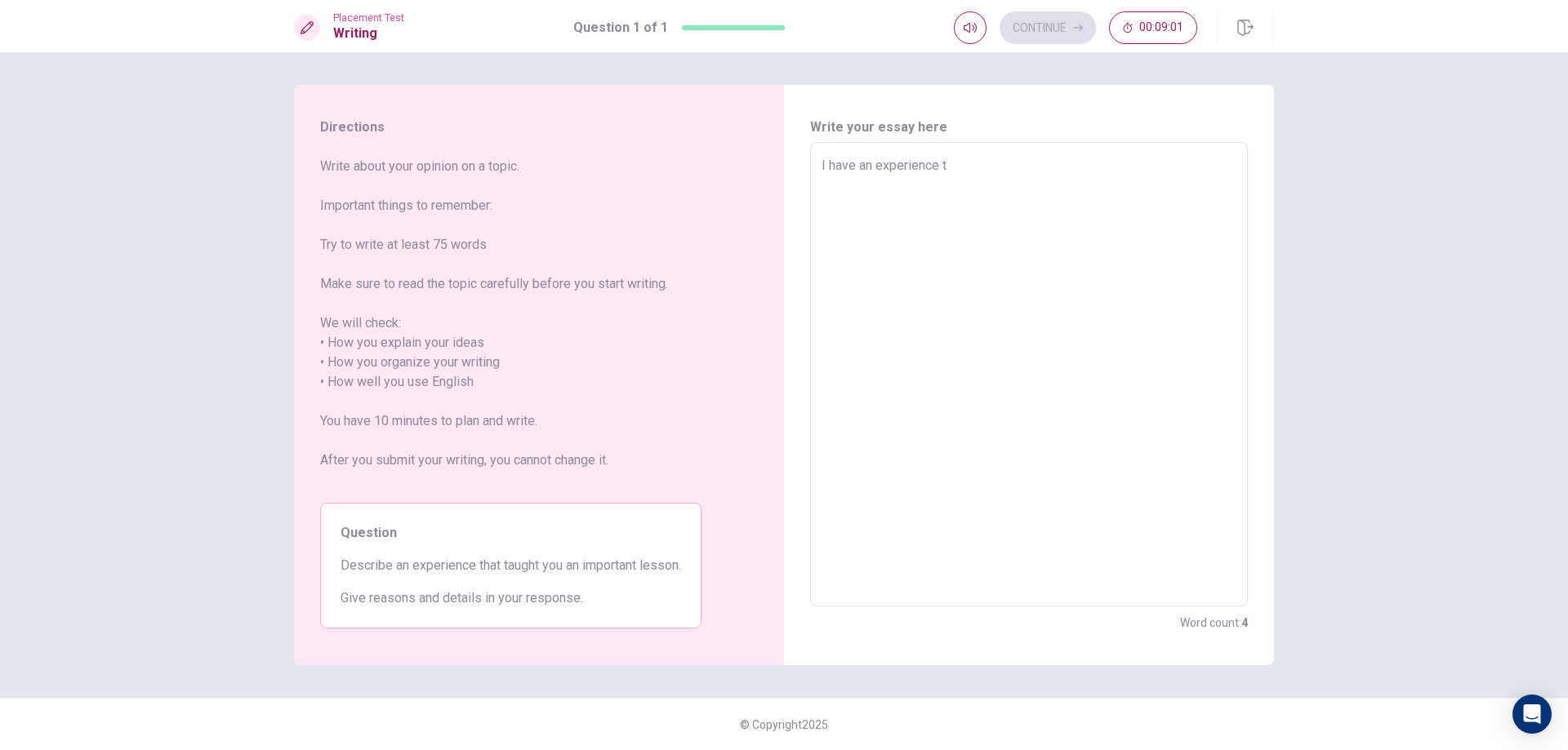
type textarea "x"
type textarea "I have an experience th"
type textarea "x"
type textarea "I have an experience tha"
type textarea "x"
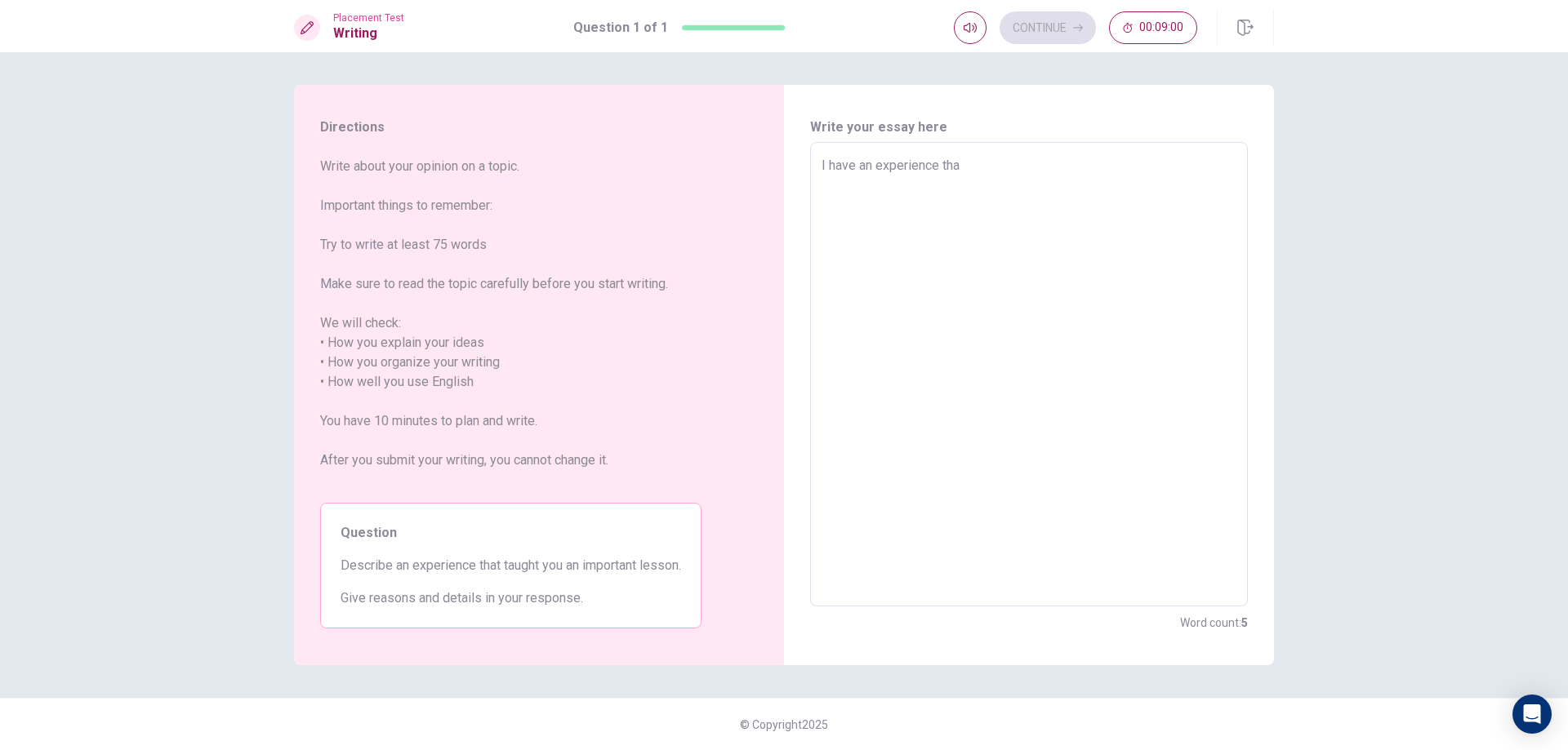
type textarea "I have an experience that"
type textarea "x"
type textarea "I have an experience that"
type textarea "x"
type textarea "I have an experience that t"
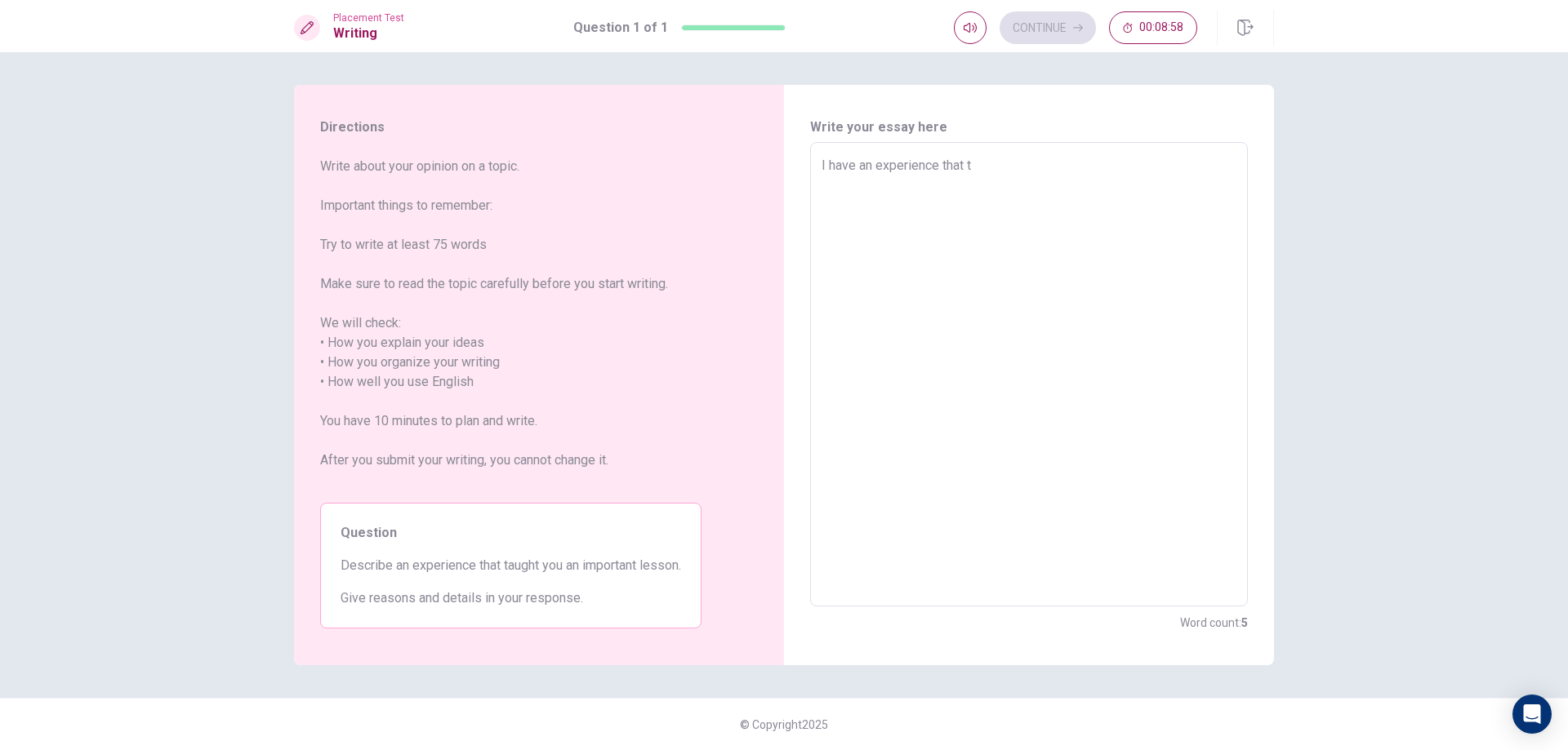
type textarea "x"
type textarea "I have an experience that ta"
type textarea "x"
type textarea "I have an experience that tau"
type textarea "x"
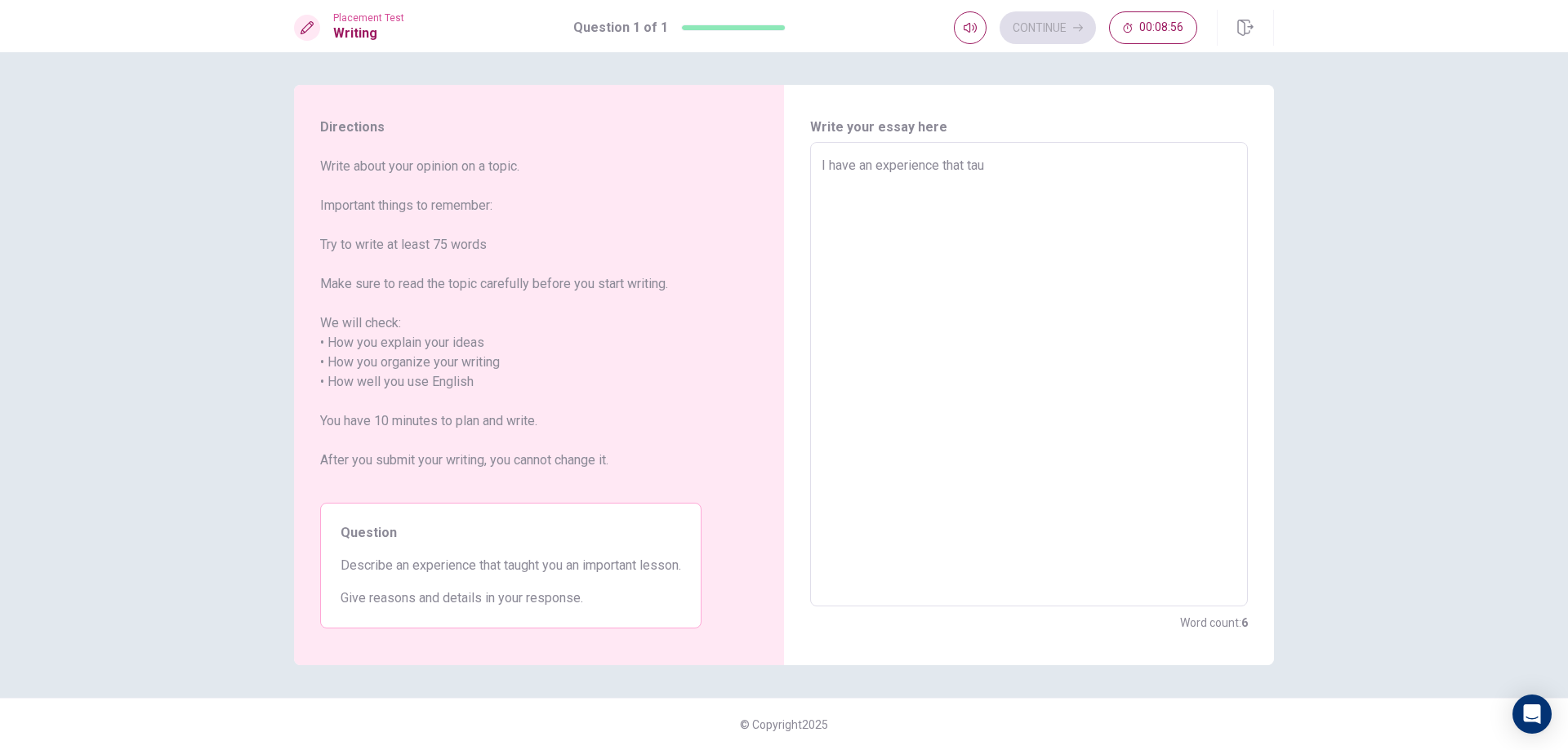
type textarea "I have an experience that taug"
type textarea "x"
type textarea "I have an experience that taugh"
type textarea "x"
type textarea "I have an experience that taught"
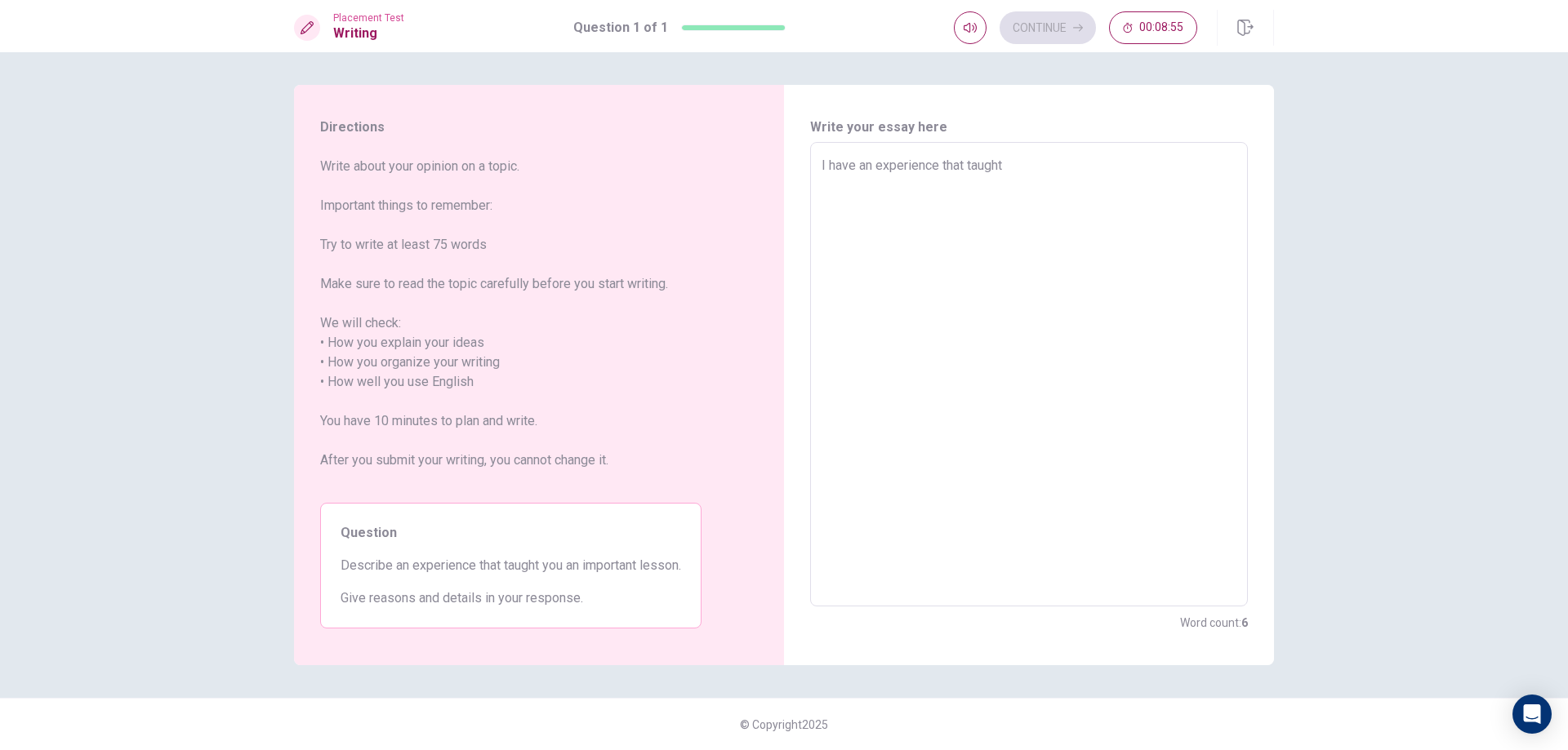
type textarea "x"
type textarea "I have an experience that taught"
type textarea "x"
type textarea "I have an experience that taught m"
type textarea "x"
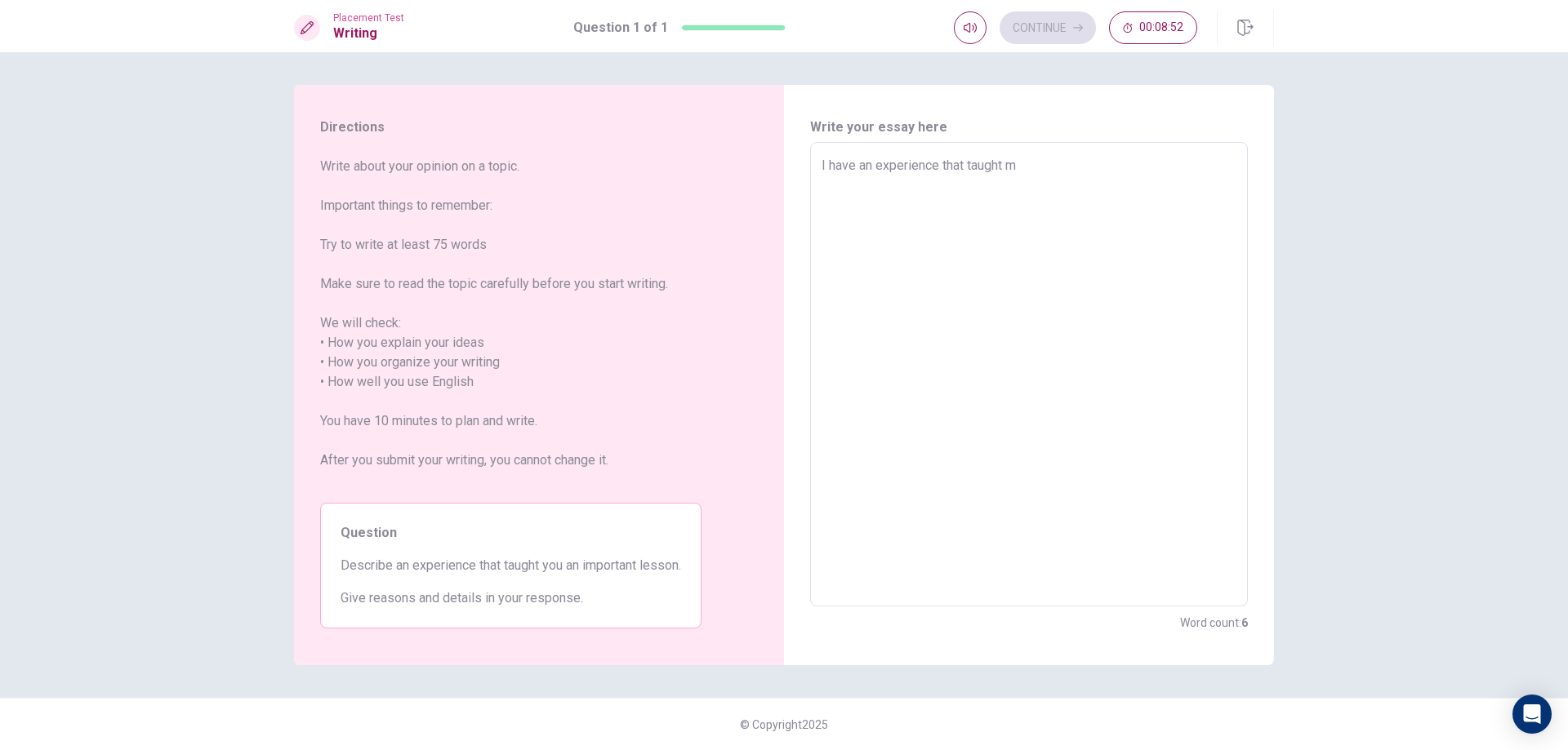
type textarea "I have an experience that taught me"
type textarea "x"
type textarea "I have an experience that taught me"
type textarea "x"
type textarea "I have an experience that taught me a"
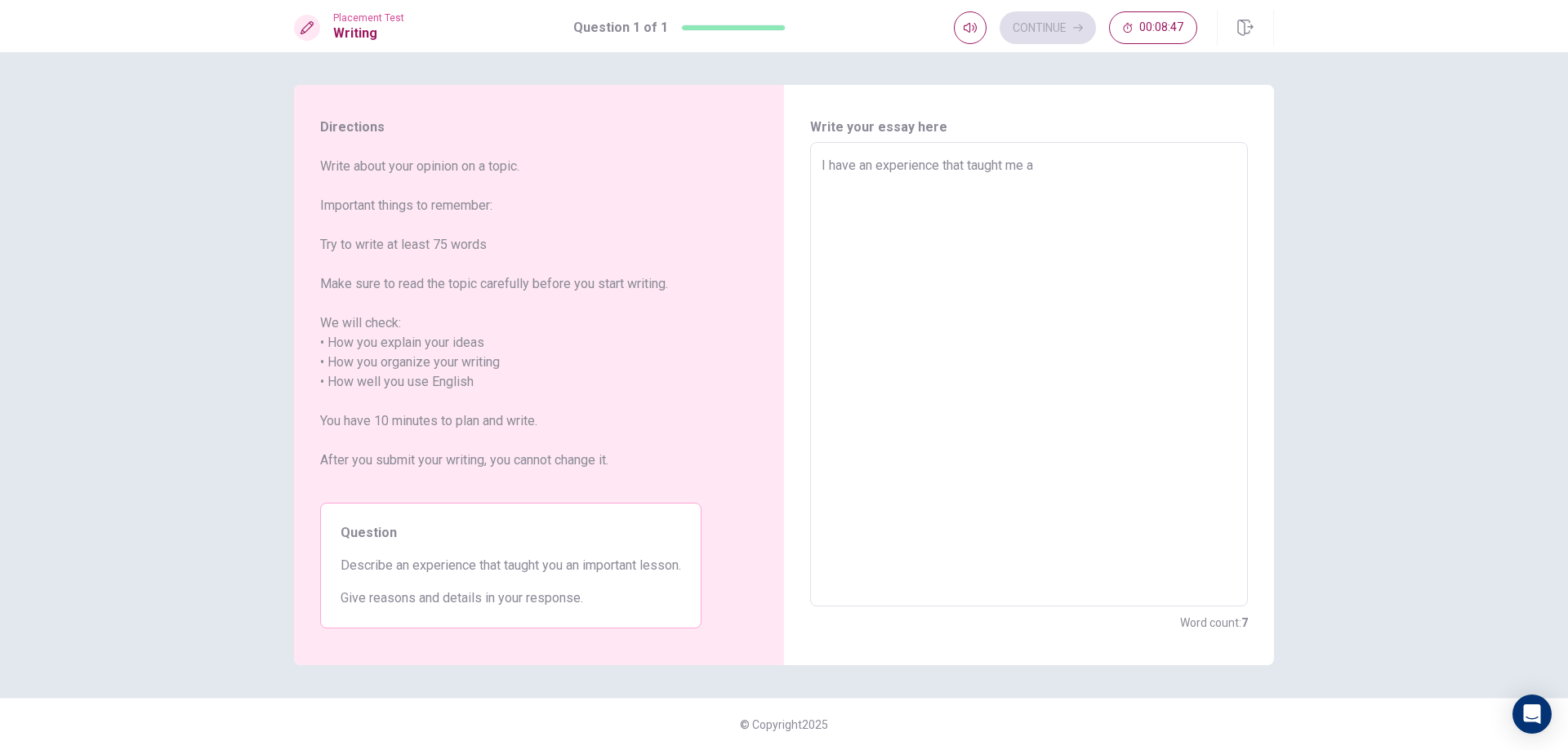
type textarea "x"
type textarea "I have an experience that taught me an"
type textarea "x"
type textarea "I have an experience that taught me an"
type textarea "x"
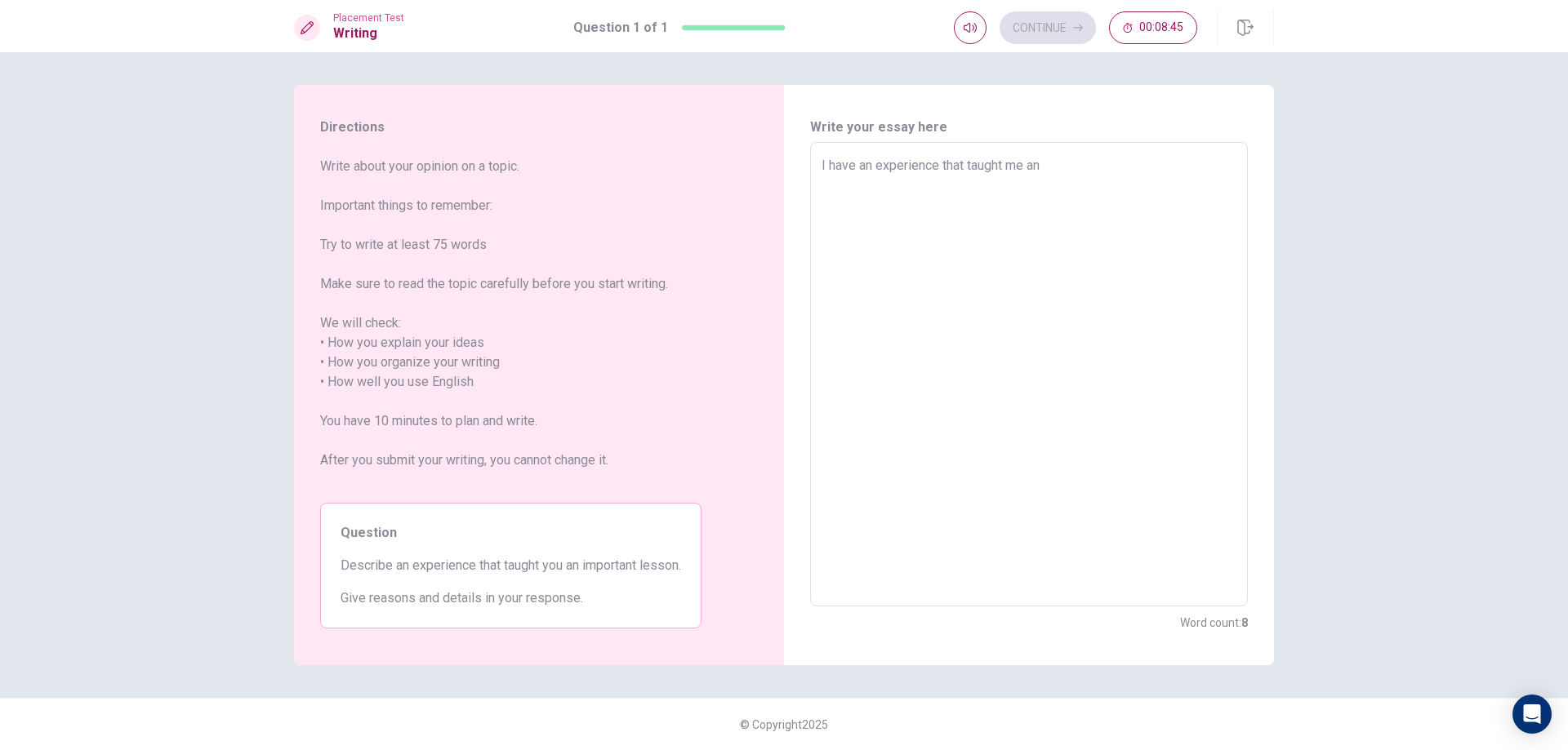
type textarea "I have an experience that taught me an i"
type textarea "x"
type textarea "I have an experience that taught me an im"
type textarea "x"
type textarea "I have an experience that taught me an imp"
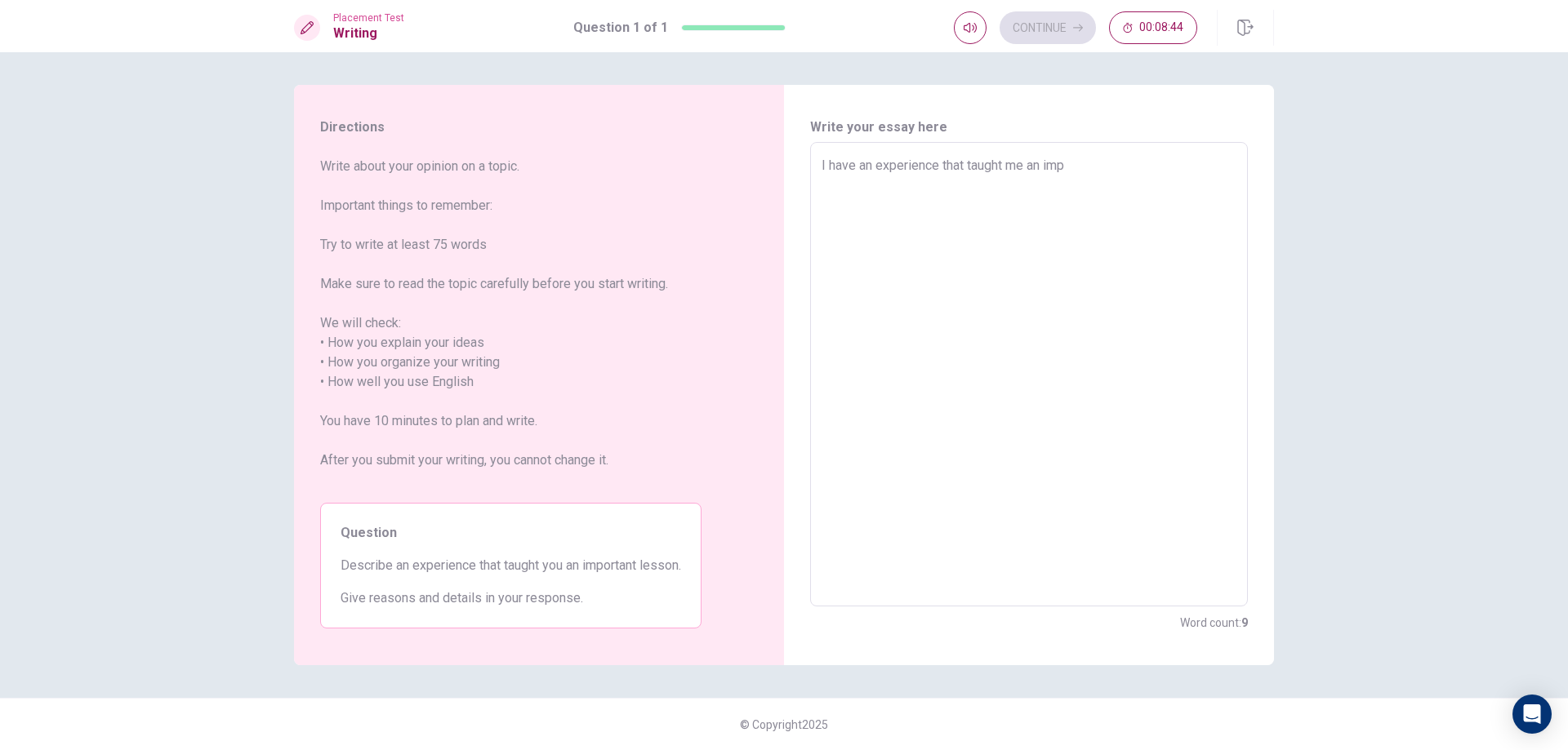
type textarea "x"
type textarea "I have an experience that taught me an impo"
type textarea "x"
type textarea "I have an experience that taught me an impor"
type textarea "x"
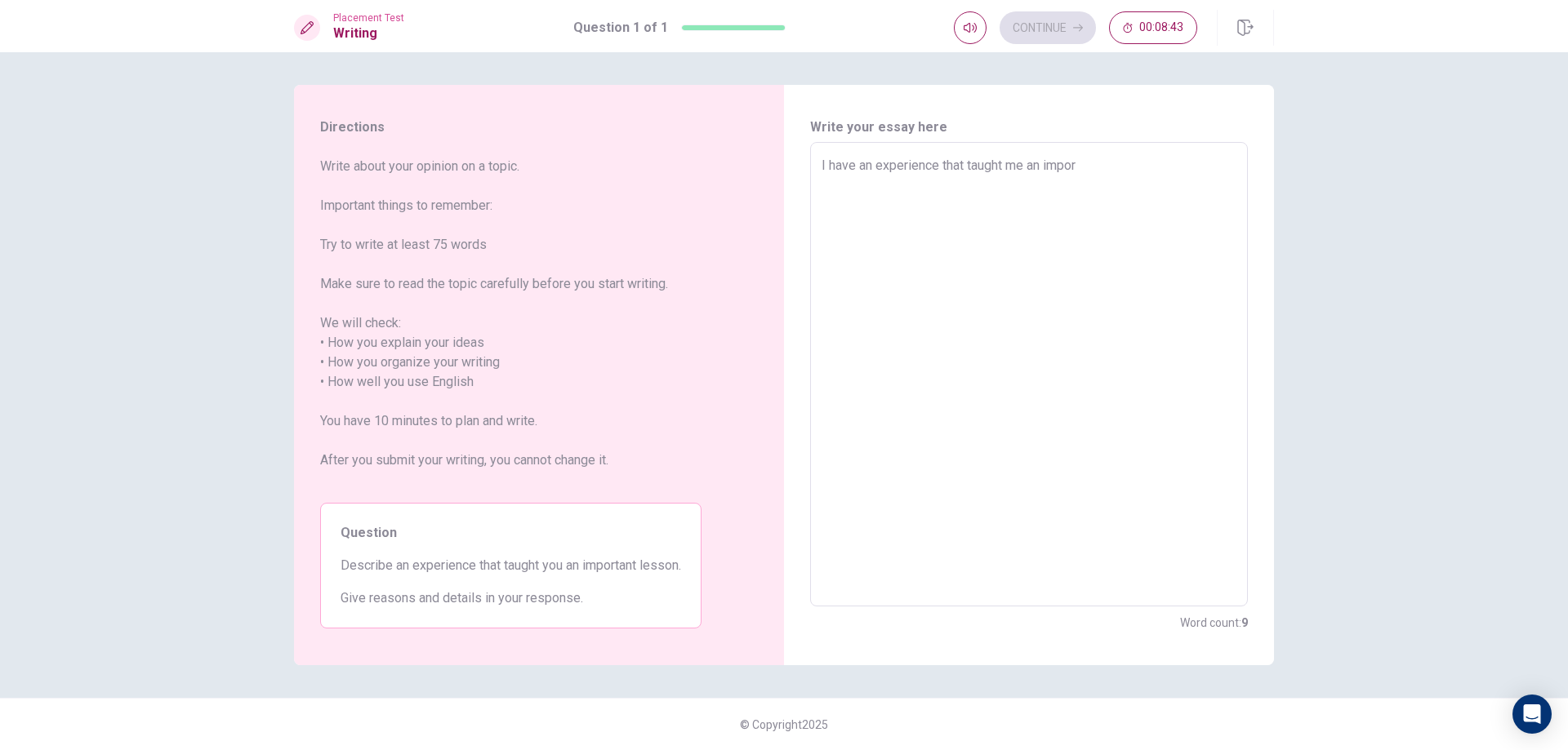
type textarea "I have an experience that taught me an import"
type textarea "x"
type textarea "I have an experience that taught me an importa"
type textarea "x"
type textarea "I have an experience that taught me an importan"
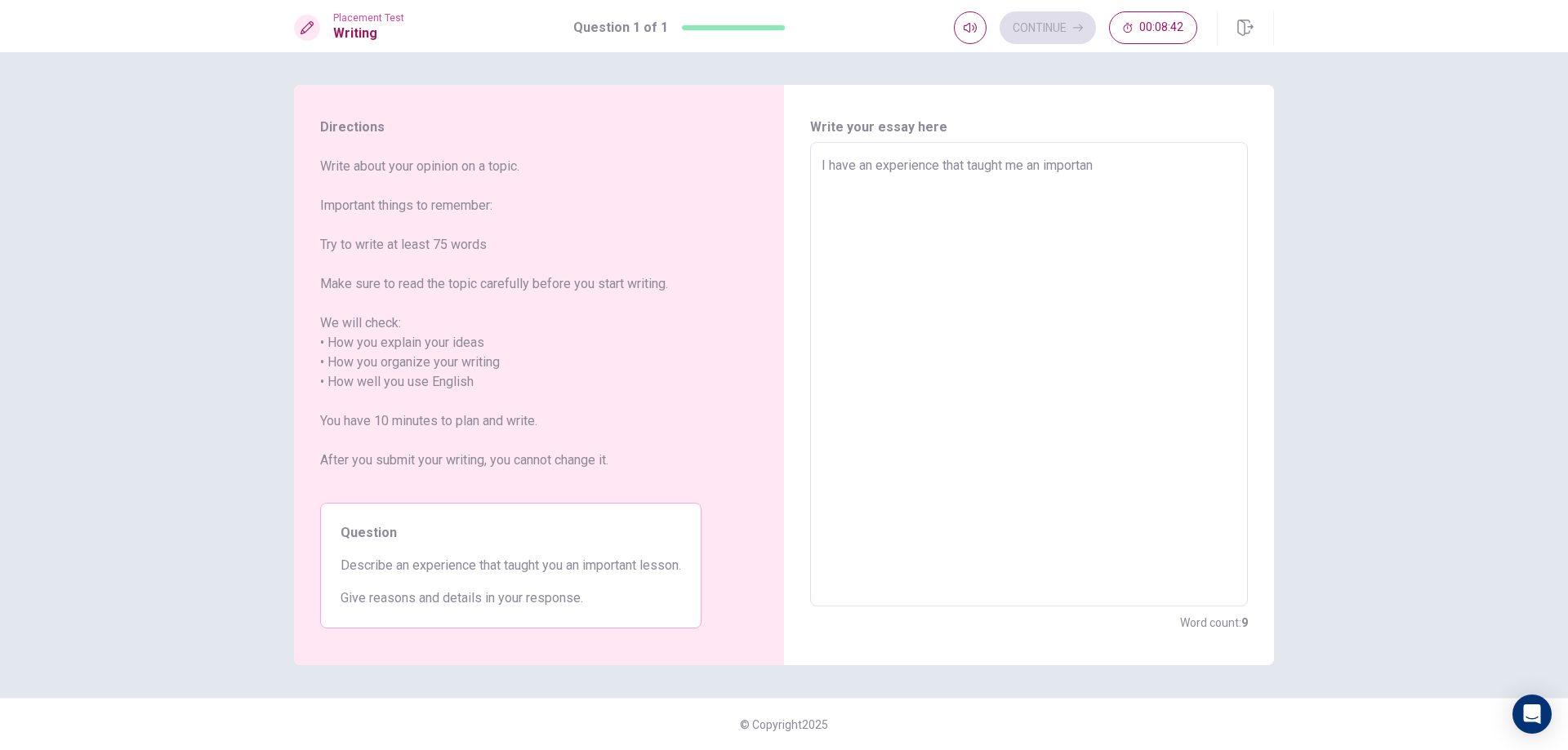
type textarea "x"
type textarea "I have an experience that taught me an important"
type textarea "x"
type textarea "I have an experience that taught me an important"
type textarea "x"
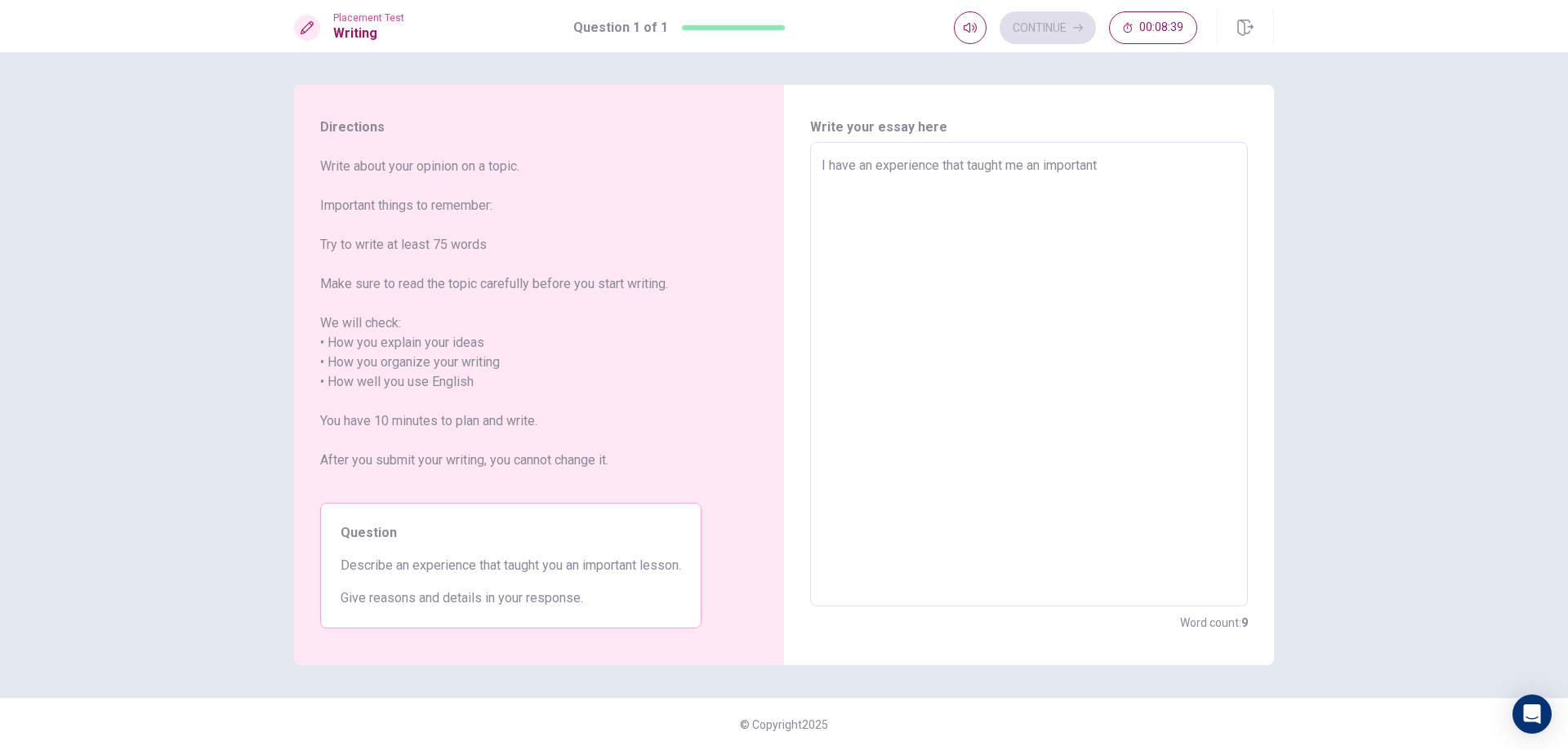
type textarea "I have an experience that taught me an important l"
type textarea "x"
type textarea "I have an experience that taught me an important le"
type textarea "x"
type textarea "I have an experience that taught me an important les"
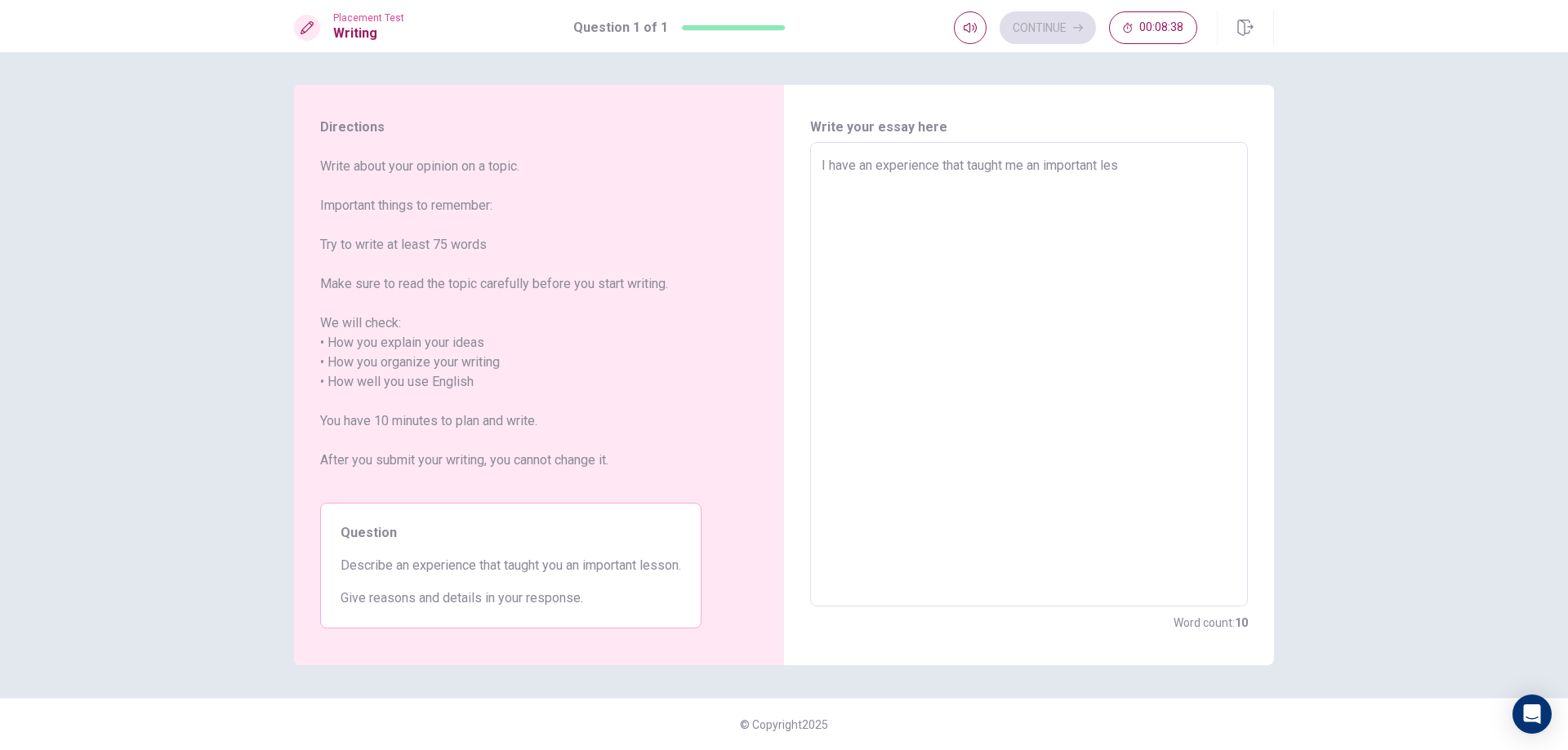
type textarea "x"
type textarea "I have an experience that taught me an important less"
type textarea "x"
type textarea "I have an experience that taught me an important lesso"
type textarea "x"
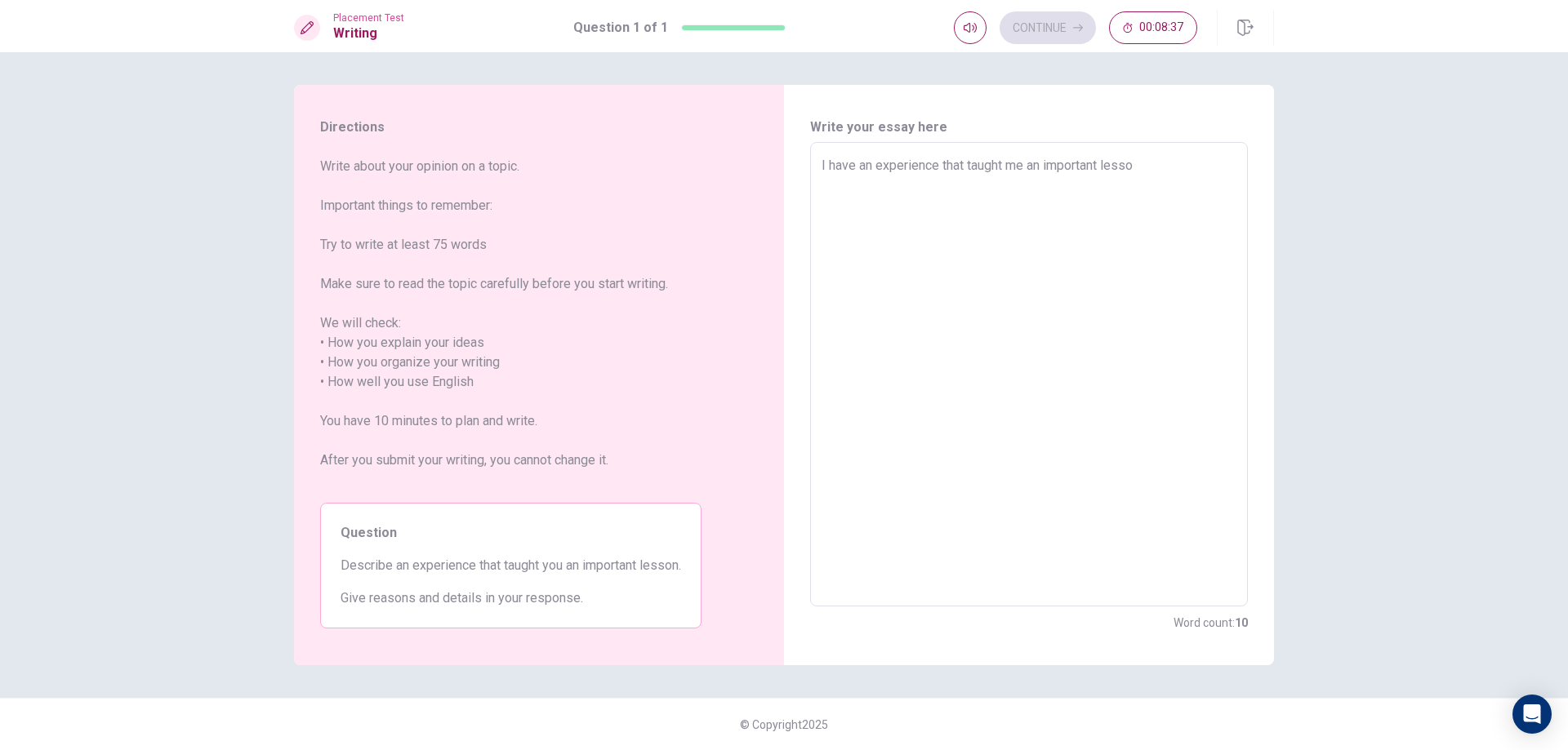
type textarea "I have an experience that taught me an important lesson"
type textarea "x"
type textarea "I have an experience that taught me an important lesson"
type textarea "x"
type textarea "I have an experience that taught me an important lesson"
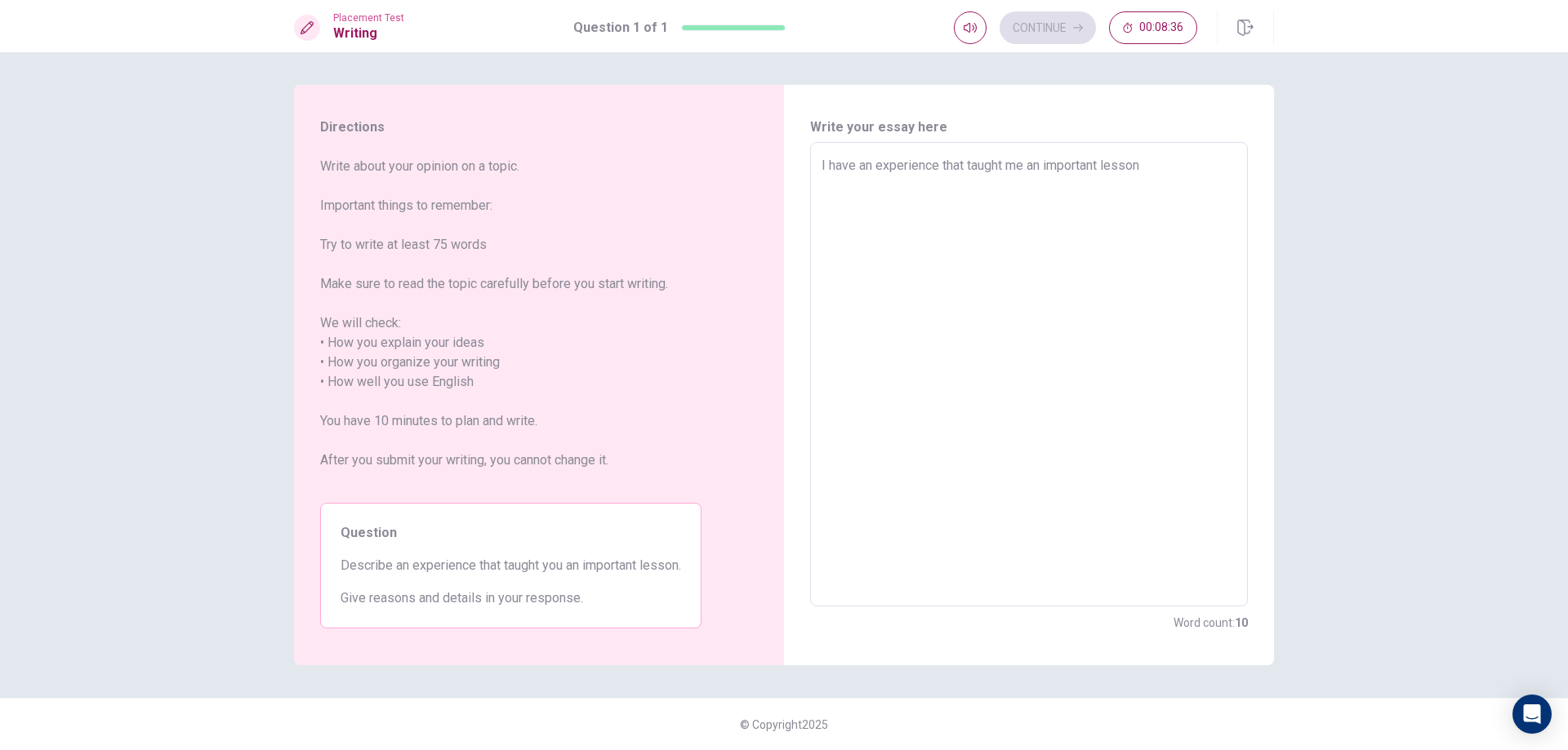
type textarea "x"
type textarea "I have an experience that taught me an important lesson."
type textarea "x"
type textarea "I have an experience that taught me an important lesson.W"
type textarea "x"
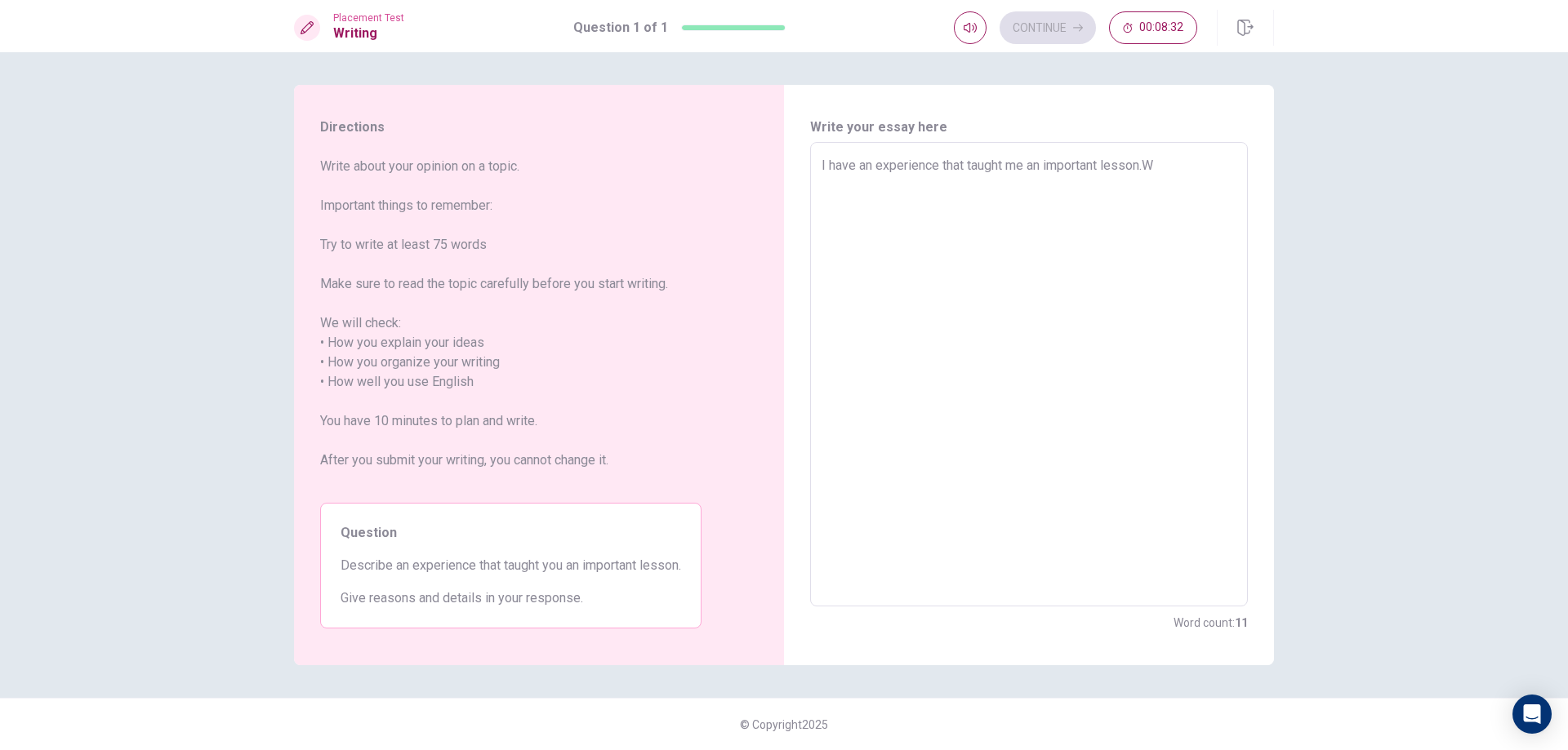
type textarea "I have an experience that taught me an important lesson."
type textarea "x"
type textarea "I have an experience that taught me an important lesson"
type textarea "x"
type textarea "I have an experience that taught me an important lesson"
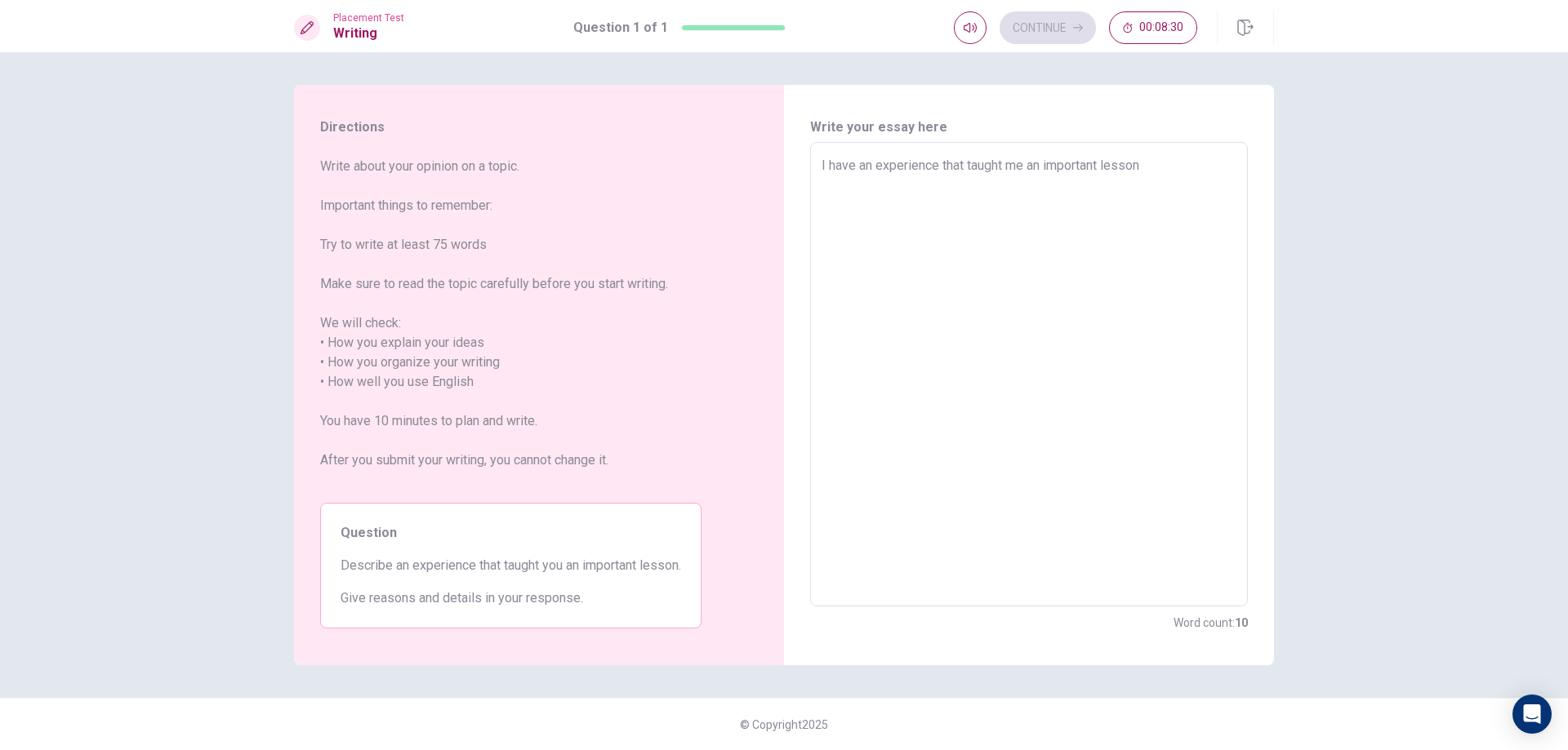
type textarea "x"
type textarea "I have an experience that taught me an important lesson w"
type textarea "x"
type textarea "I have an experience that taught me an important lesson wh"
type textarea "x"
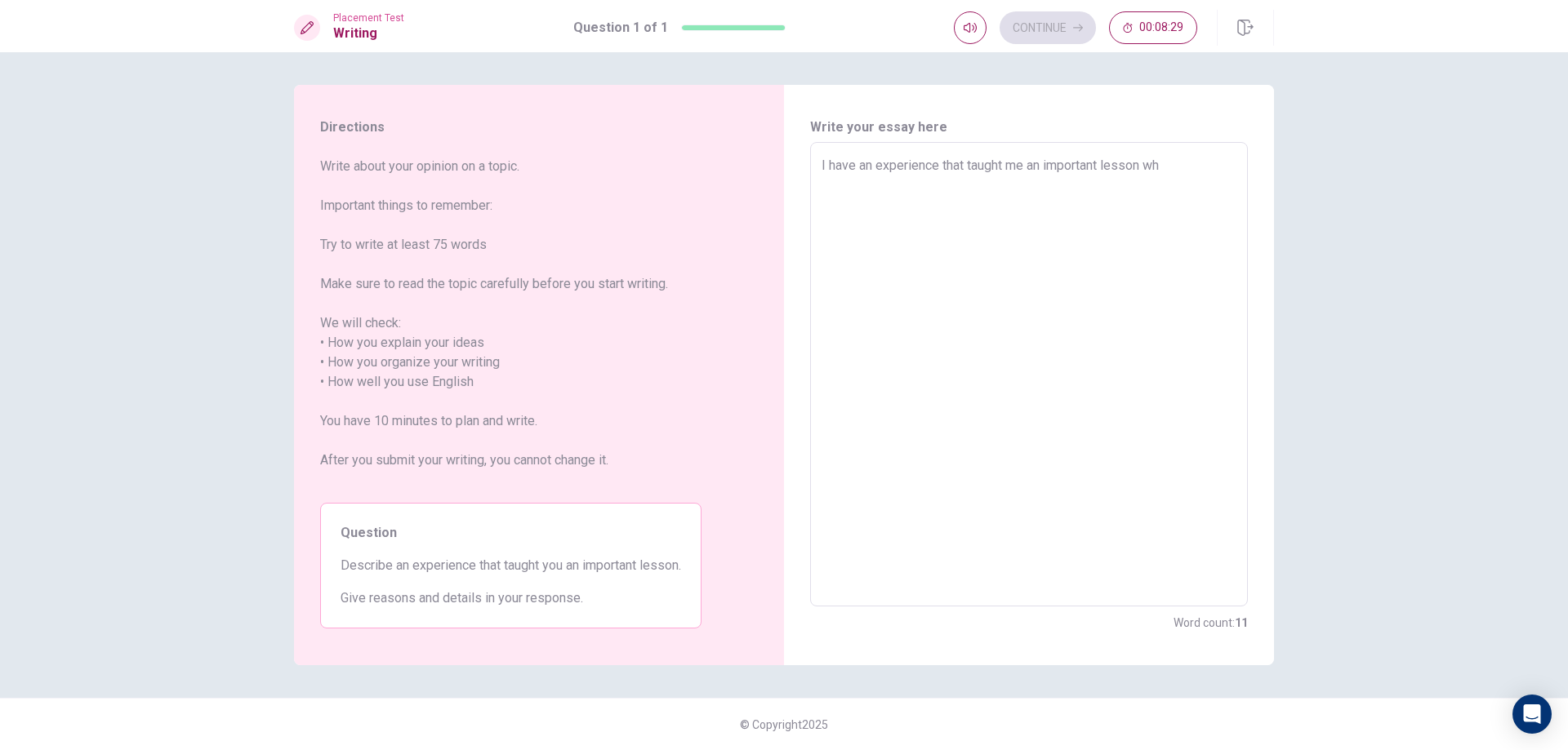
type textarea "I have an experience that taught me an important lesson whe"
type textarea "x"
type textarea "I have an experience that taught me an important lesson when"
type textarea "x"
type textarea "I have an experience that taught me an important lesson when"
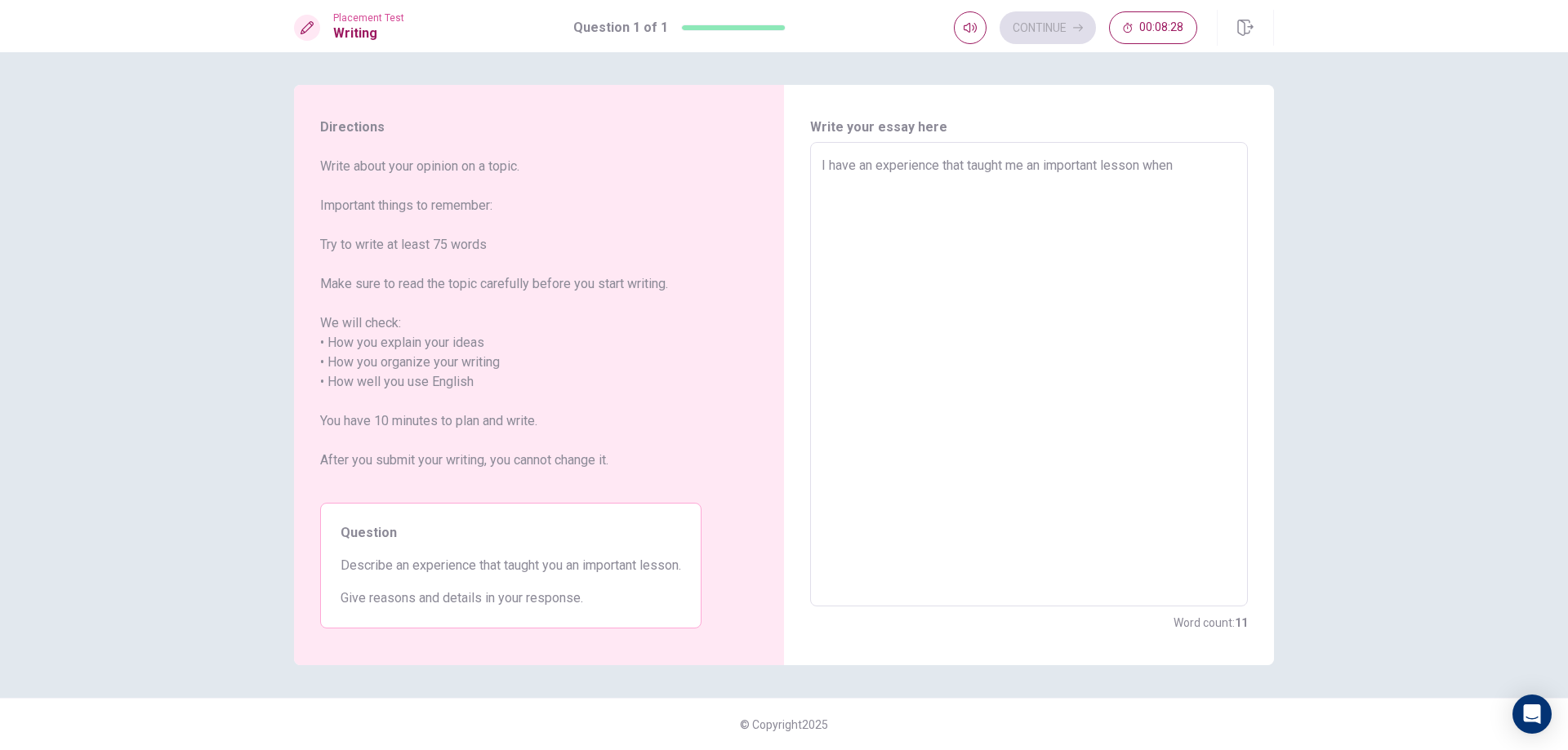
type textarea "x"
type textarea "I have an experience that taught me an important lesson when I"
type textarea "x"
type textarea "I have an experience that taught me an important lesson when I"
type textarea "x"
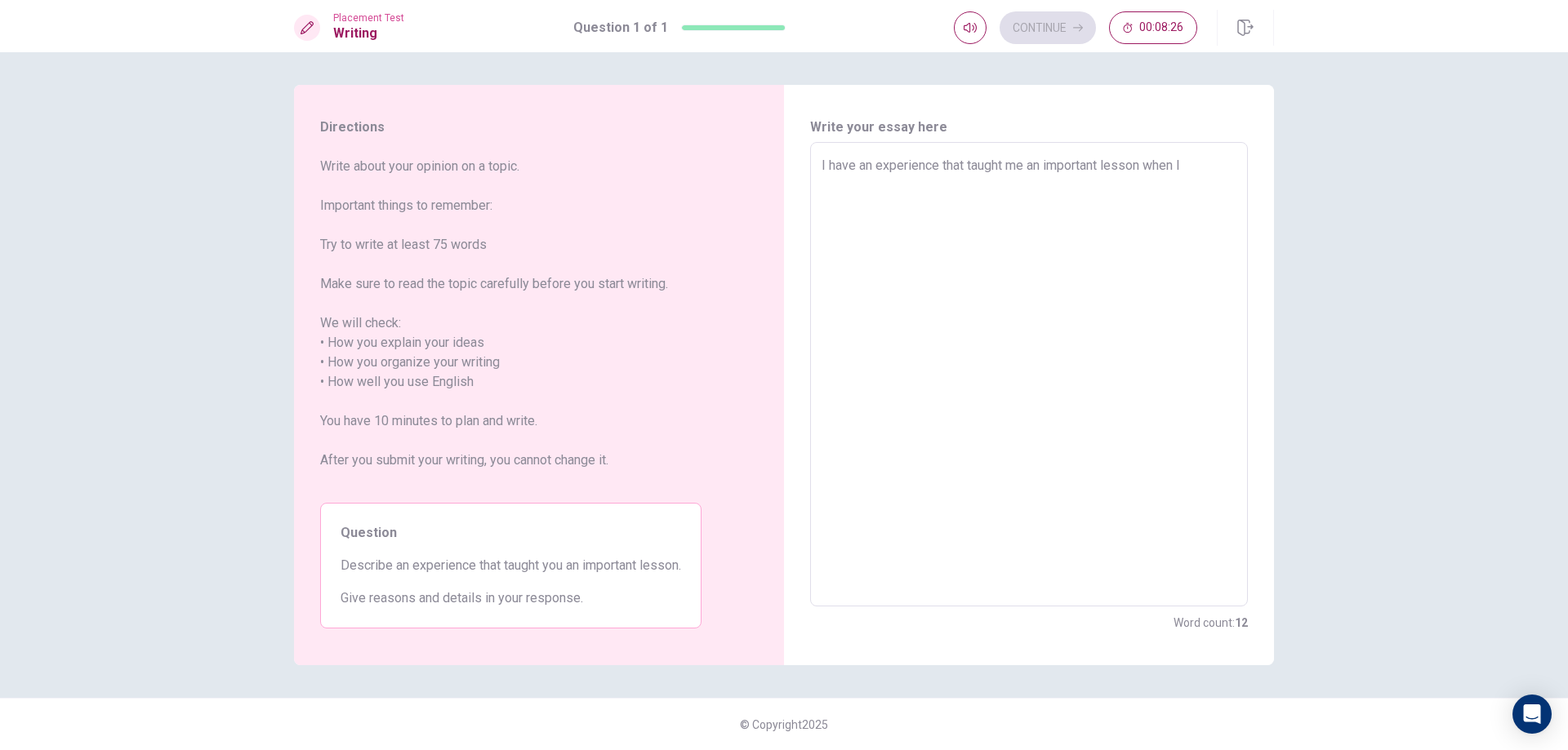
type textarea "I have an experience that taught me an important lesson when I w"
type textarea "x"
type textarea "I have an experience that taught me an important lesson when I wa"
type textarea "x"
type textarea "I have an experience that taught me an important lesson when I was"
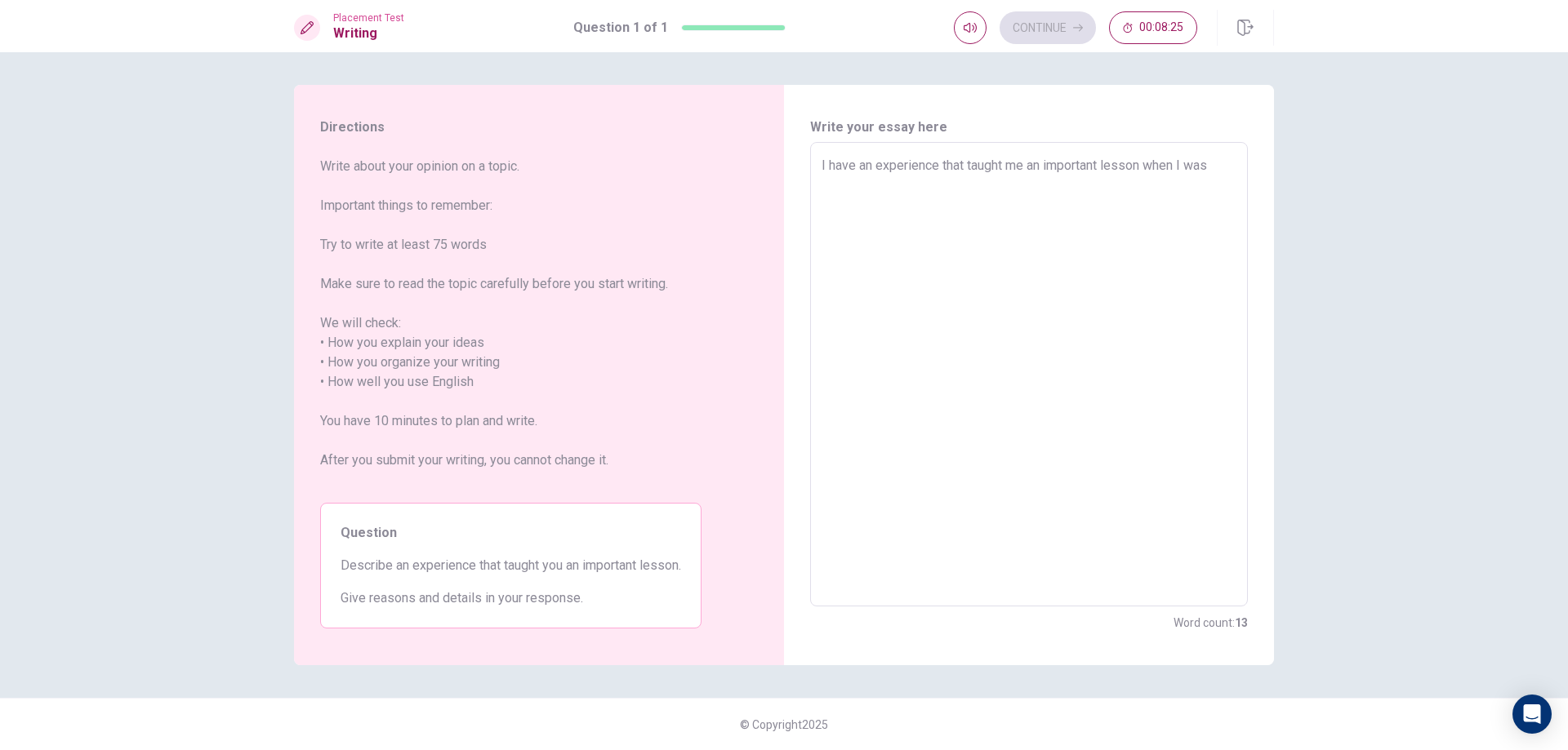
type textarea "x"
type textarea "I have an experience that taught me an important lesson when I was"
type textarea "x"
type textarea "I have an experience that taught me an important lesson when I was 1"
type textarea "x"
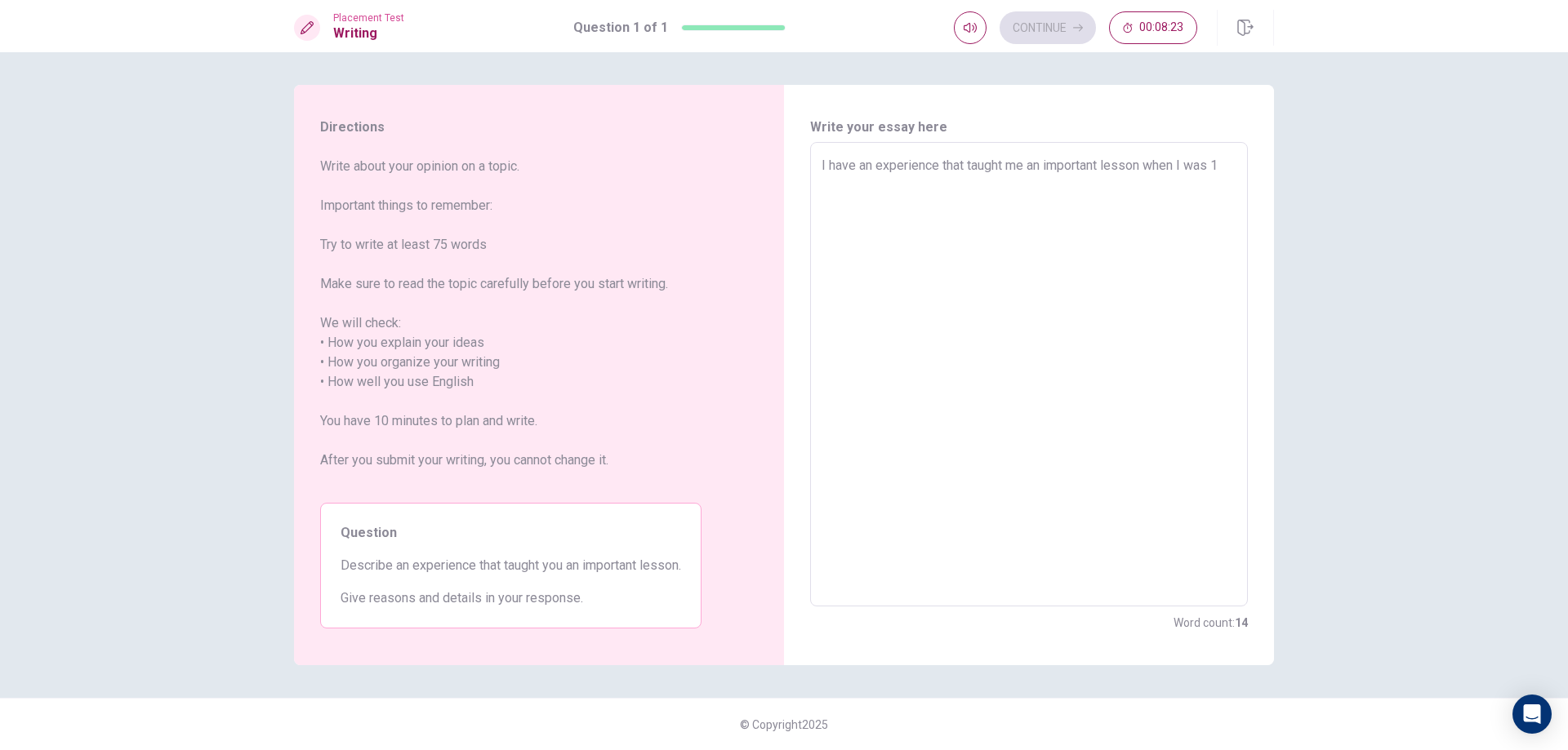
type textarea "I have an experience that taught me an important lesson when I was 12"
type textarea "x"
type textarea "I have an experience that taught me an important lesson when I was 12."
type textarea "x"
type textarea "I have an experience that taught me an important lesson when I was 12."
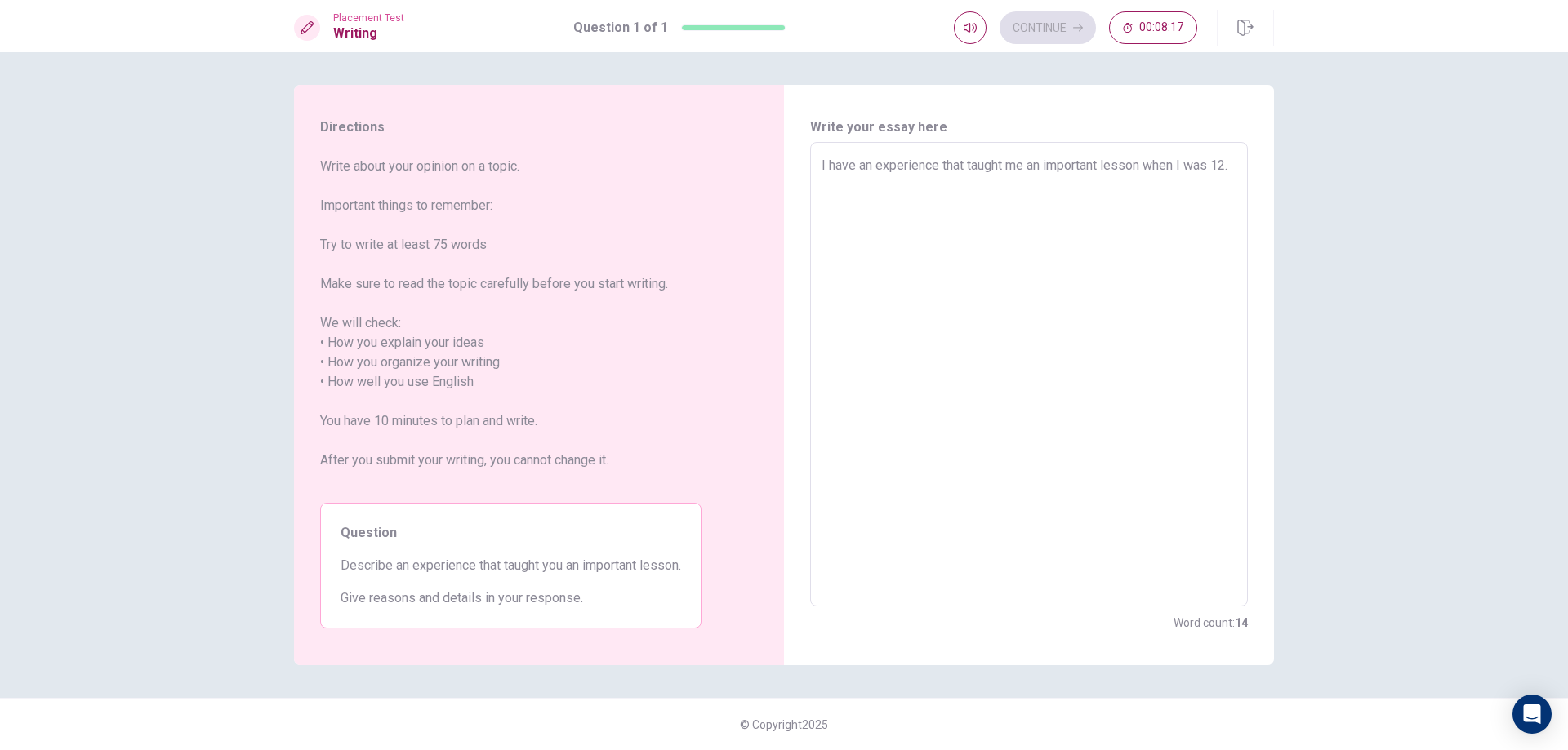
type textarea "x"
type textarea "I have an experience that taught me an important lesson when I was 12."
type textarea "x"
type textarea "I have an experience that taught me an important lesson when I was 12.I"
type textarea "x"
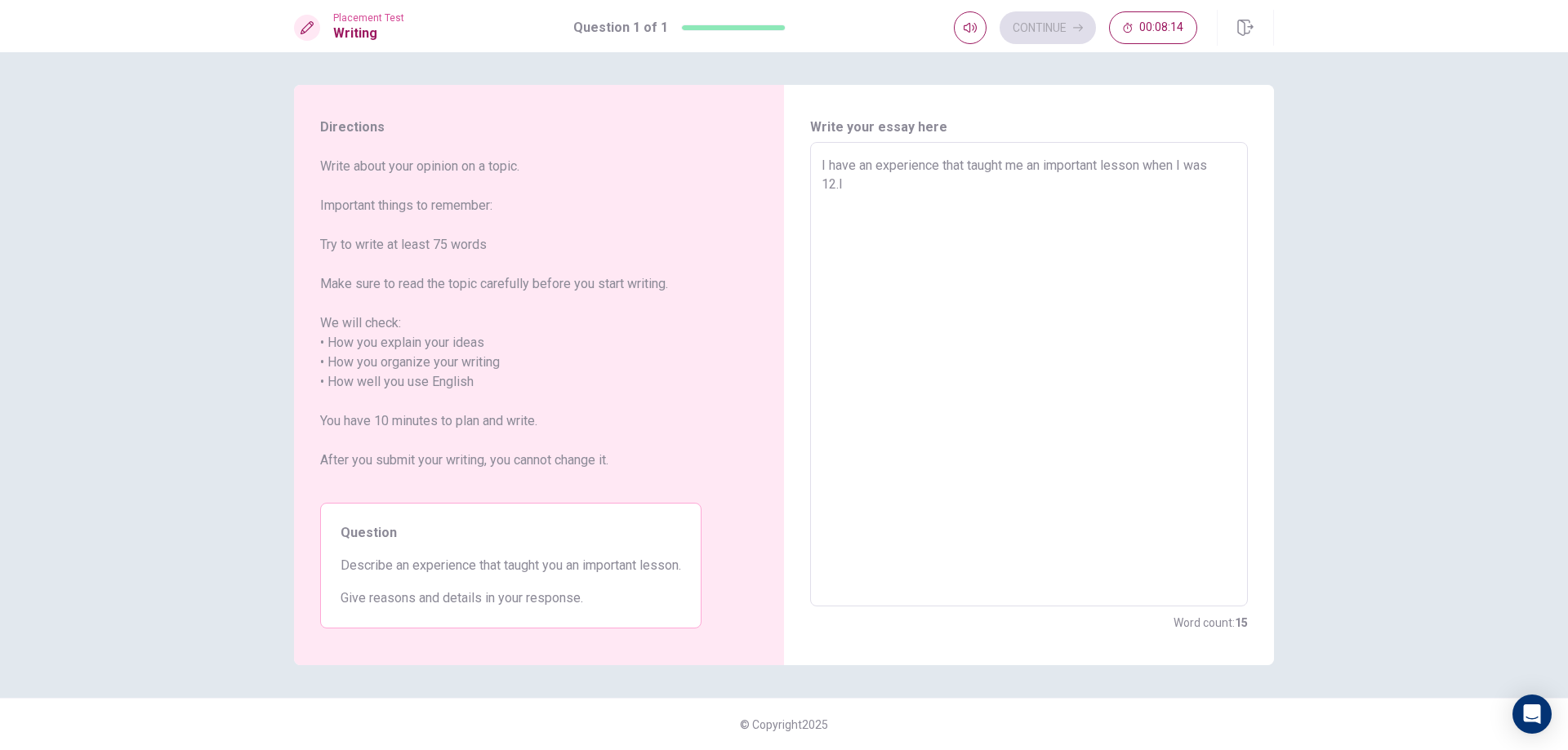
type textarea "I have an experience that taught me an important lesson when I was 12.In"
type textarea "x"
type textarea "I have an experience that taught me an important lesson when I was 12.In"
type textarea "x"
type textarea "I have an experience that taught me an important lesson when I was 12.In t"
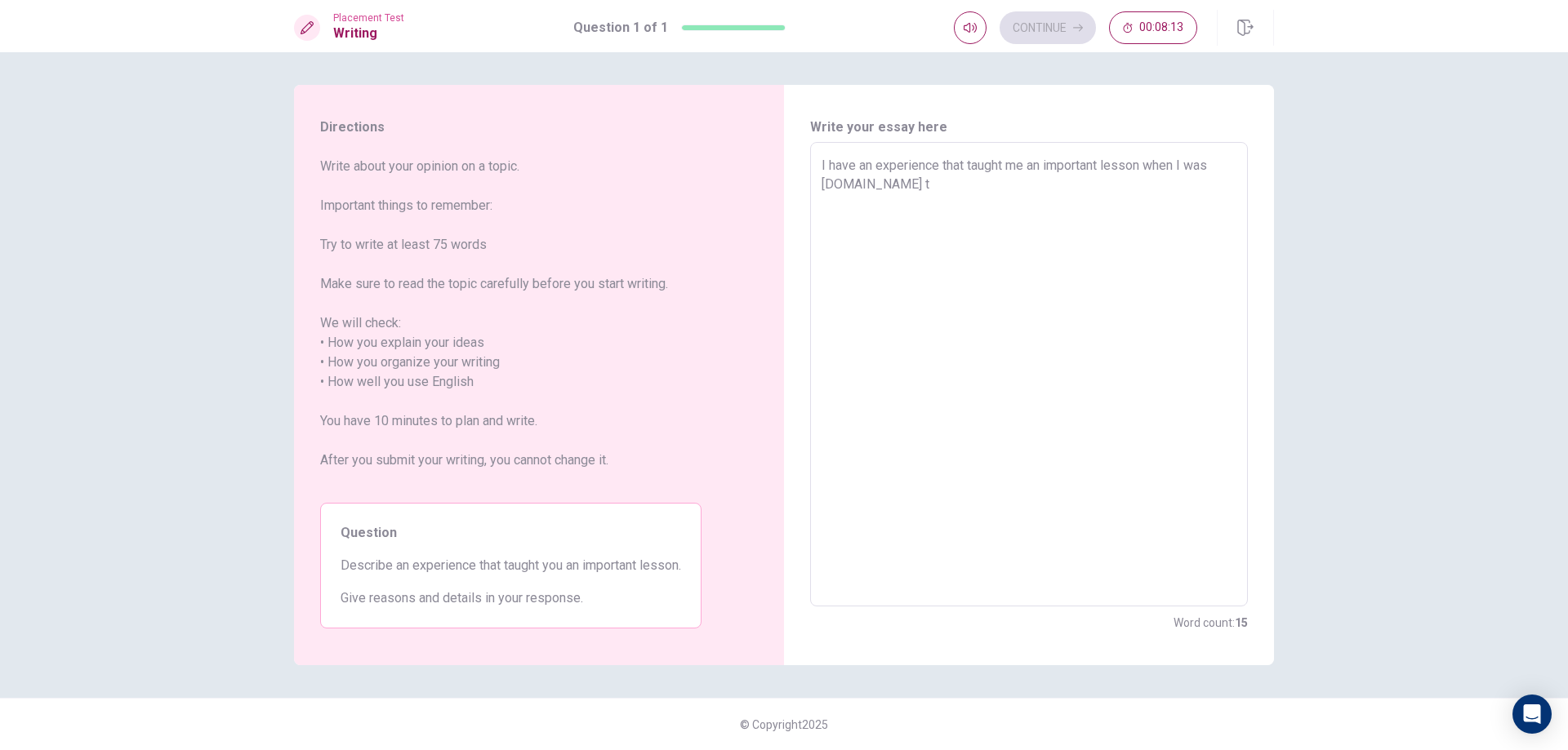
type textarea "x"
type textarea "I have an experience that taught me an important lesson when I was 12.In th"
type textarea "x"
type textarea "I have an experience that taught me an important lesson when I was 12.In tha"
type textarea "x"
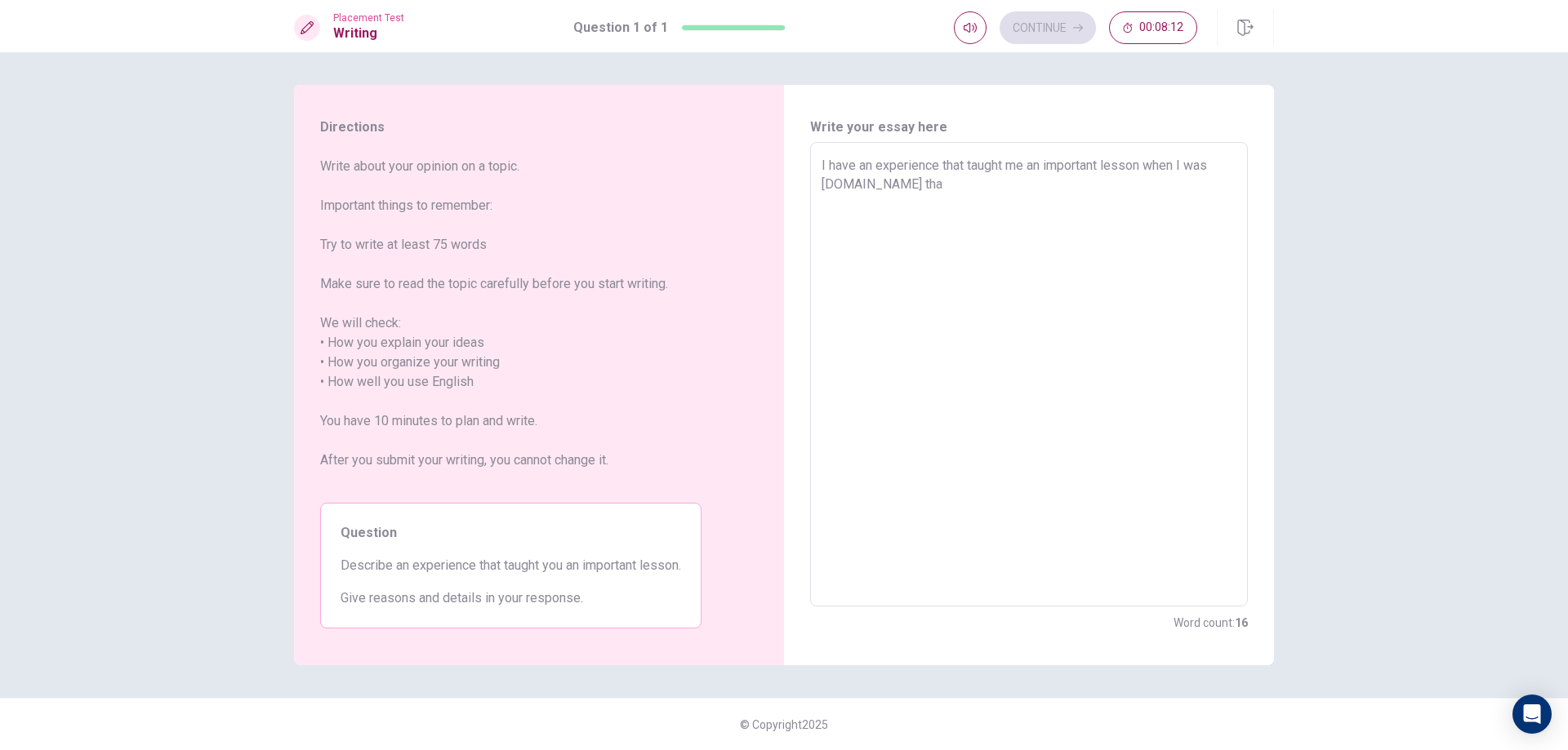
type textarea "I have an experience that taught me an important lesson when I was 12.In that"
type textarea "x"
type textarea "I have an experience that taught me an important lesson when I was 12.In that"
type textarea "x"
type textarea "I have an experience that taught me an important lesson when I was 12.In that t"
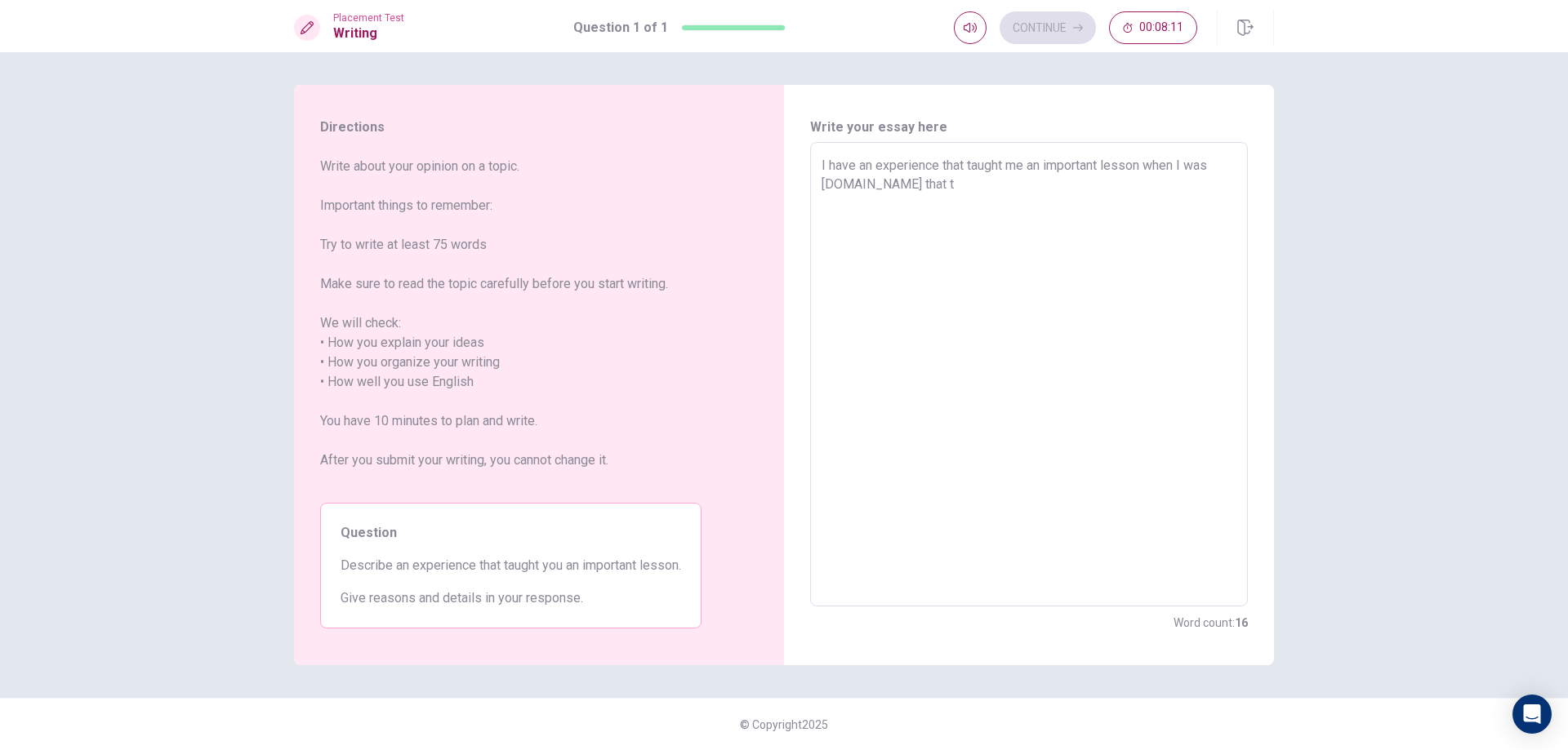
type textarea "x"
type textarea "I have an experience that taught me an important lesson when I was 12.In that ti"
type textarea "x"
type textarea "I have an experience that taught me an important lesson when I was 12.In that t…"
type textarea "x"
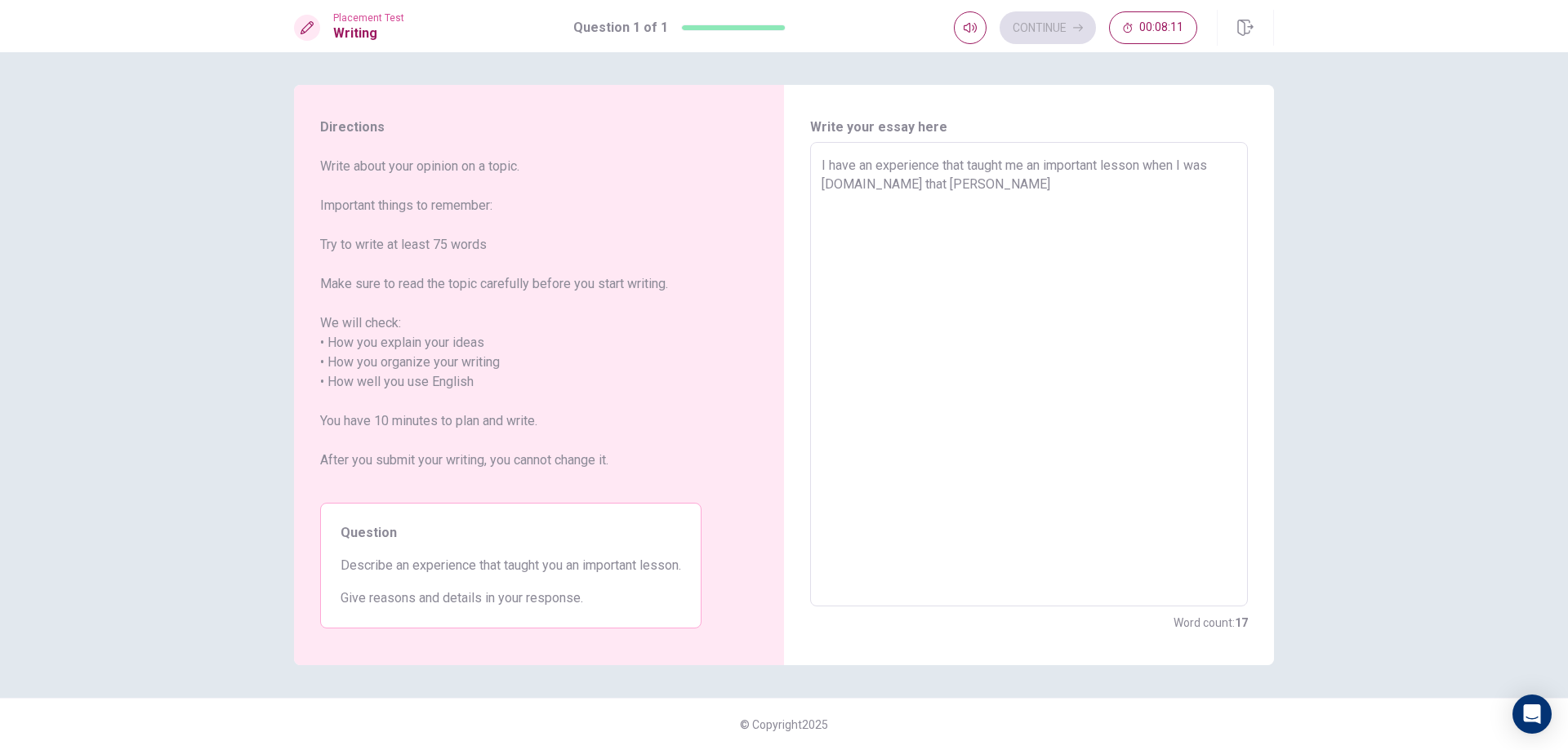
type textarea "I have an experience that taught me an important lesson when I was 12.In that t…"
type textarea "x"
type textarea "I have an experience that taught me an important lesson when I was 12.In that t…"
type textarea "x"
type textarea "I have an experience that taught me an important lesson when I was 12.In that t…"
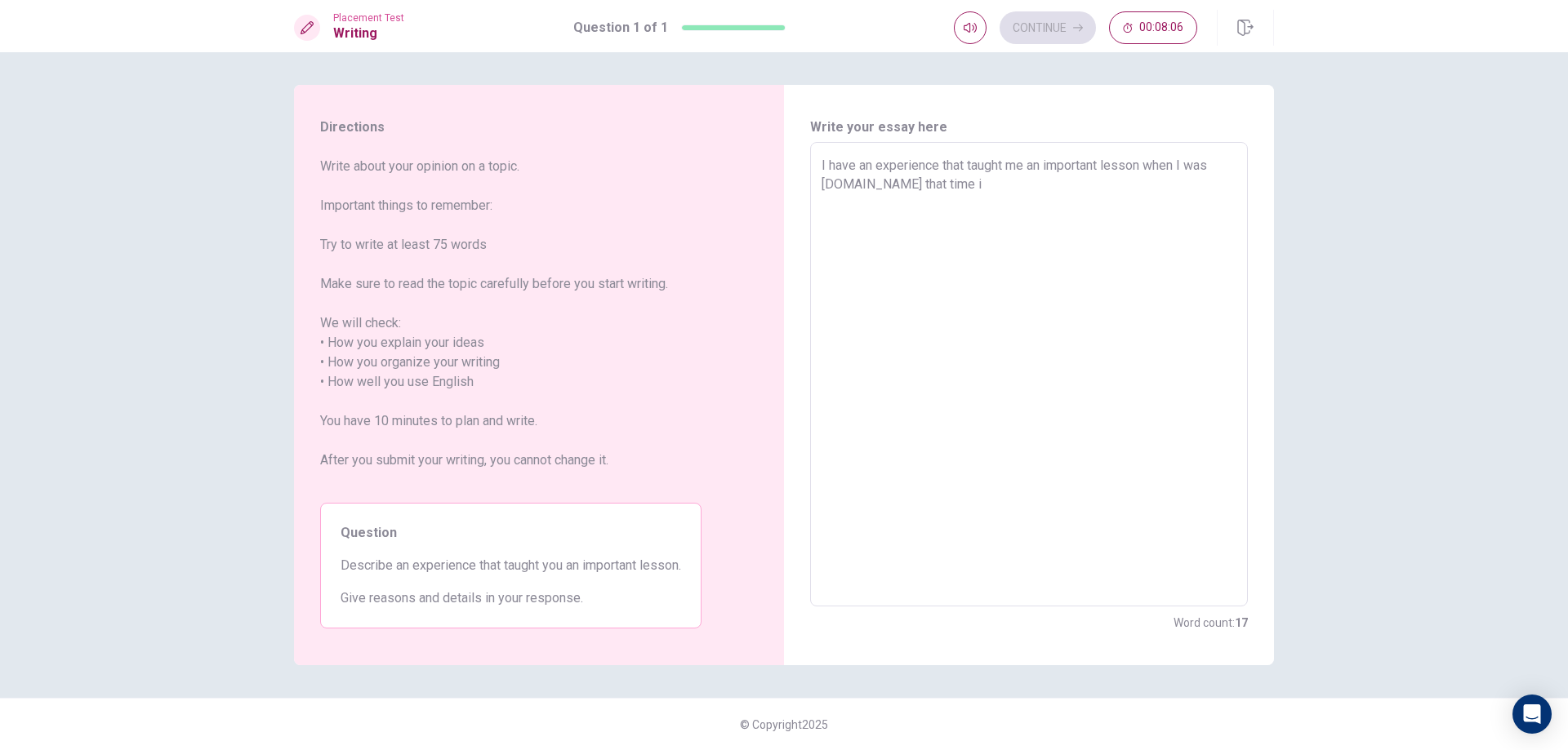
type textarea "x"
type textarea "I have an experience that taught me an important lesson when I was 12.In that t…"
type textarea "x"
type textarea "I have an experience that taught me an important lesson when I was 12.In that t…"
type textarea "x"
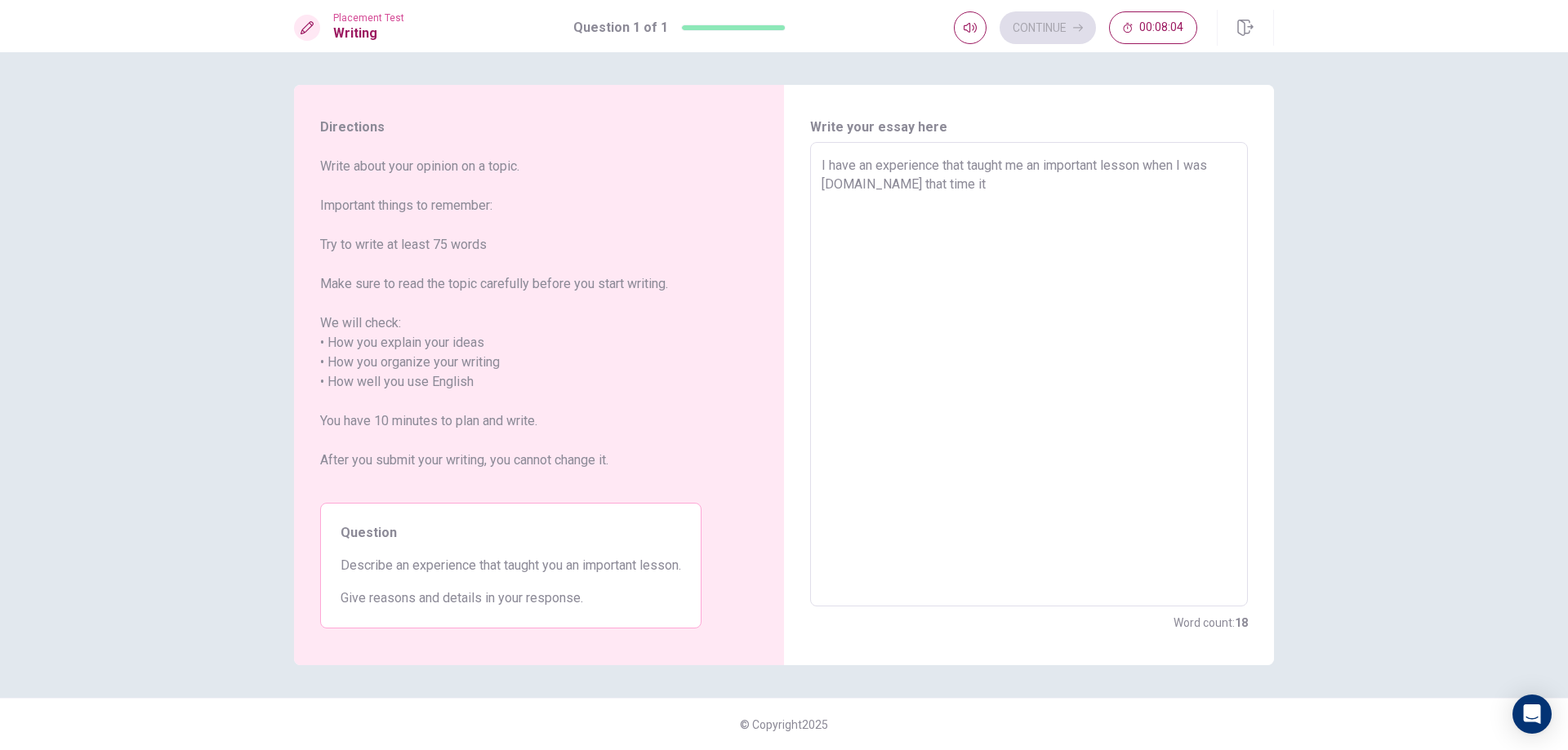
type textarea "I have an experience that taught me an important lesson when I was 12.In that t…"
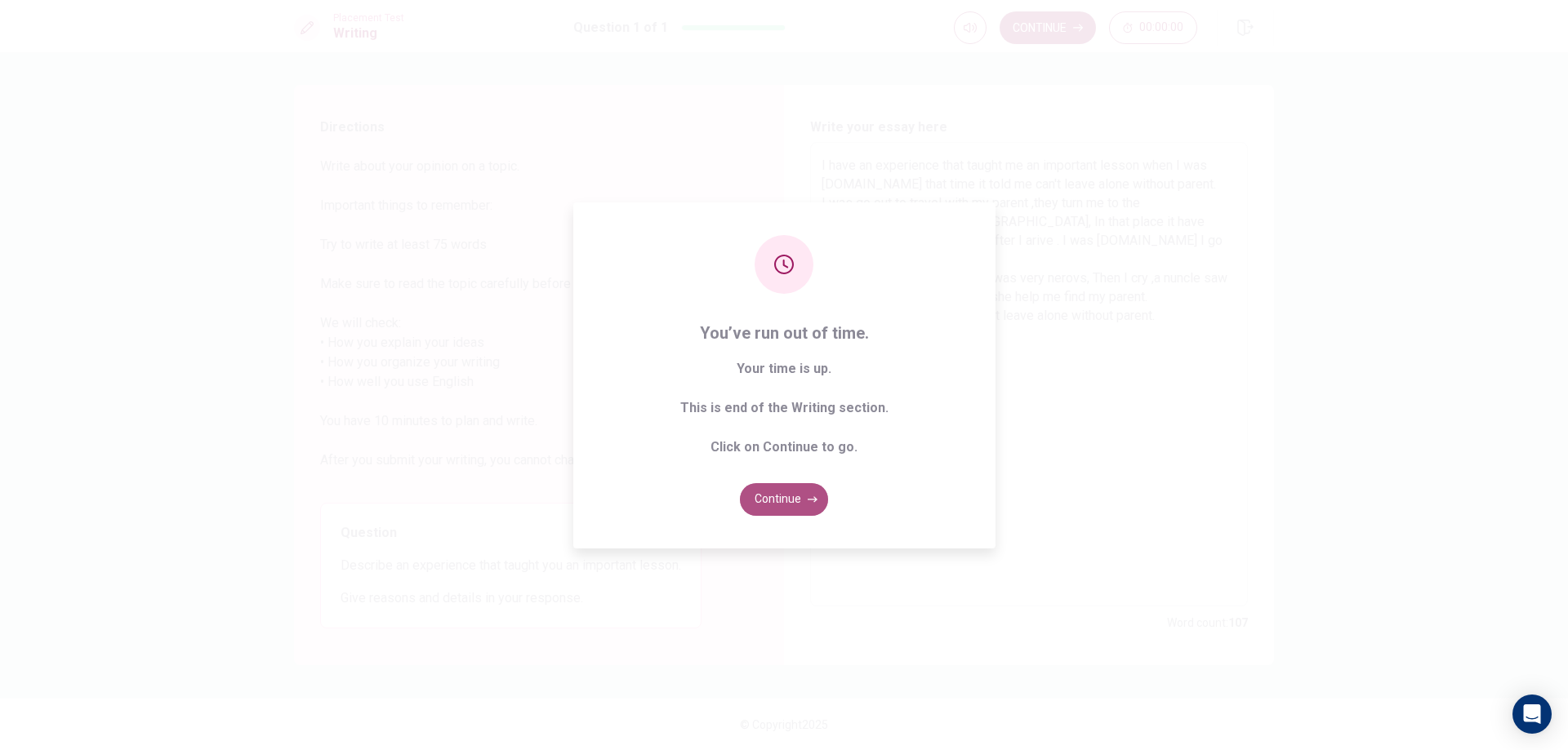
click at [808, 504] on icon "button" at bounding box center [813, 499] width 10 height 10
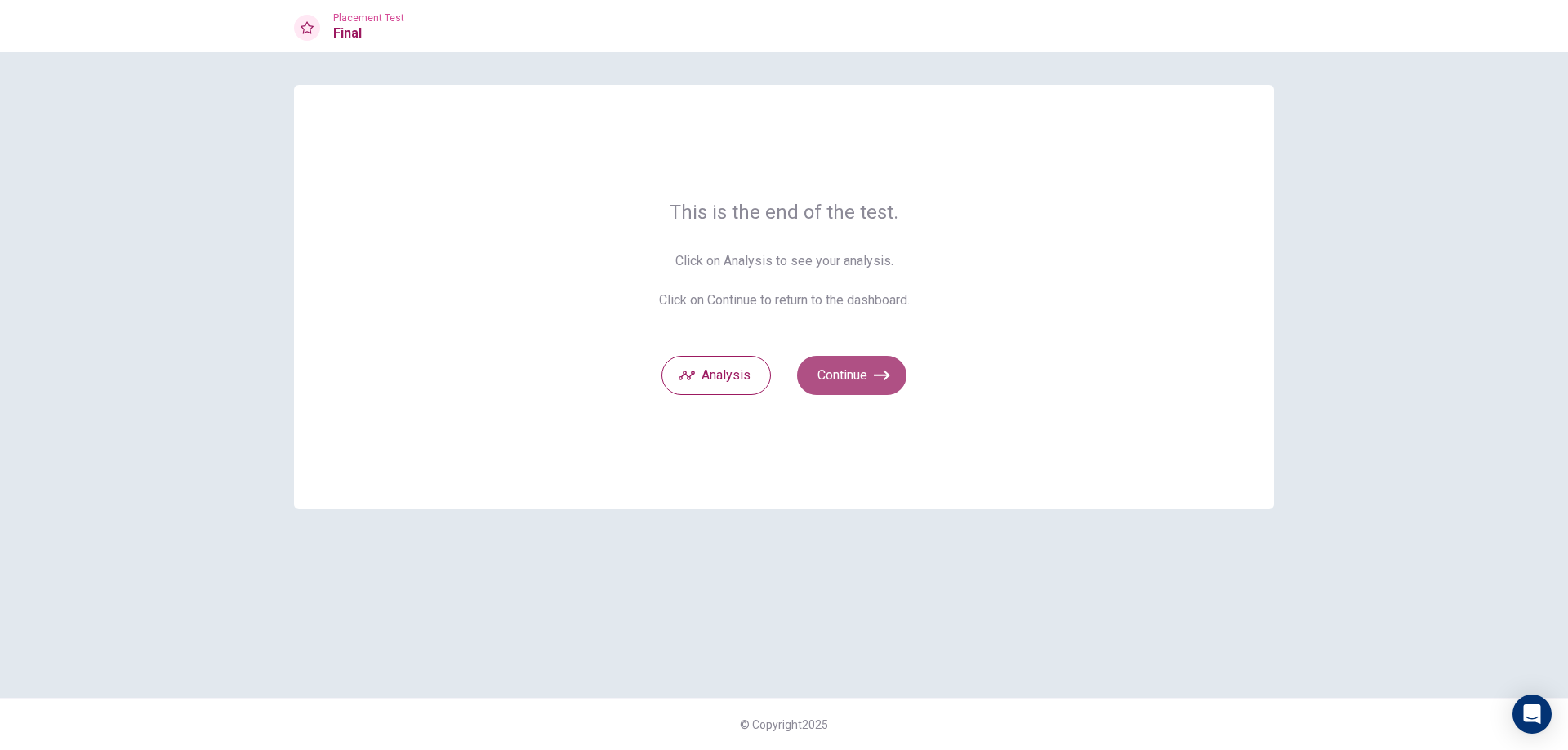
click at [859, 372] on button "Continue" at bounding box center [851, 375] width 110 height 40
